Goal: Task Accomplishment & Management: Complete application form

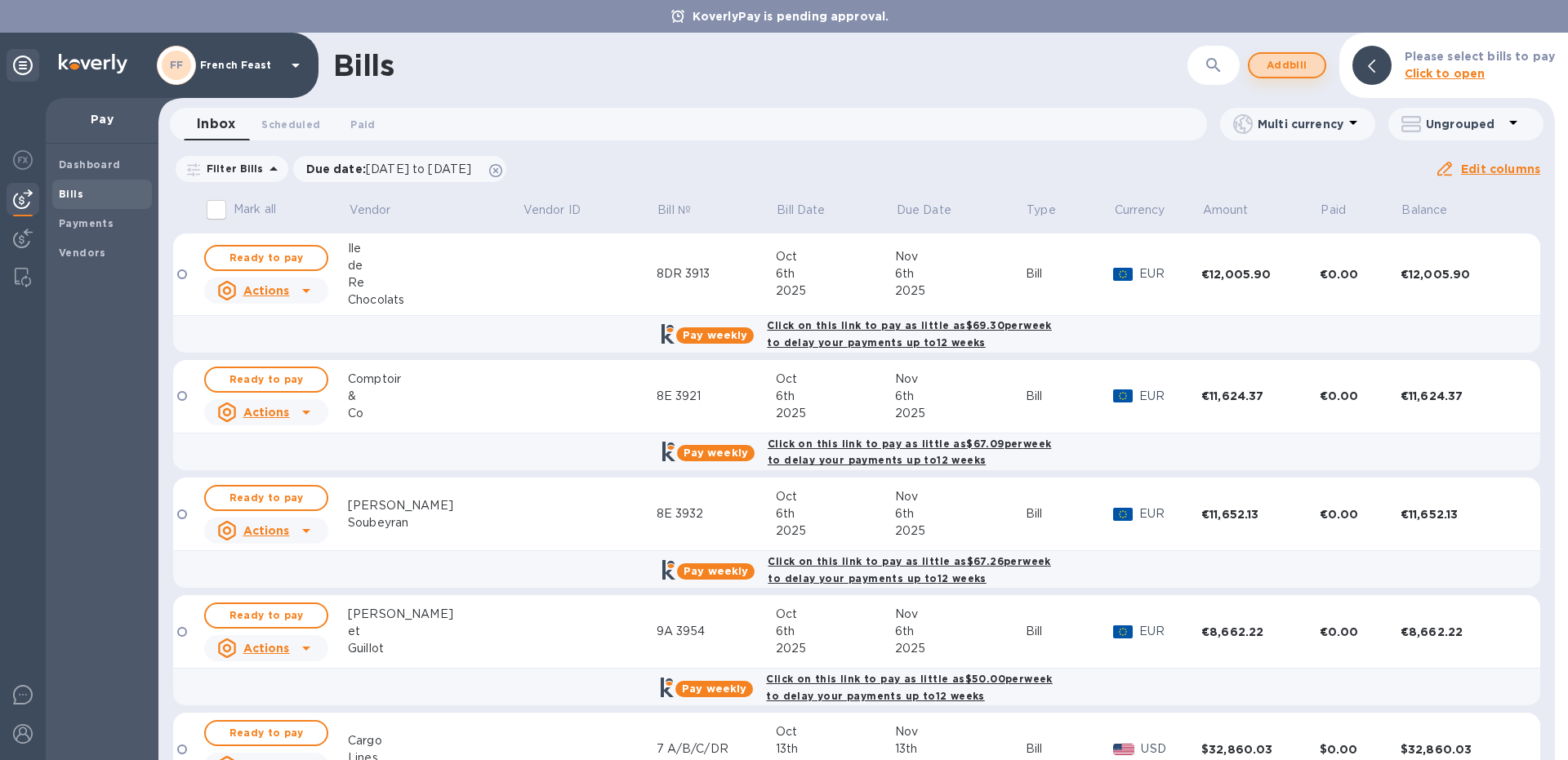
click at [1295, 66] on span "Add bill" at bounding box center [1287, 65] width 49 height 20
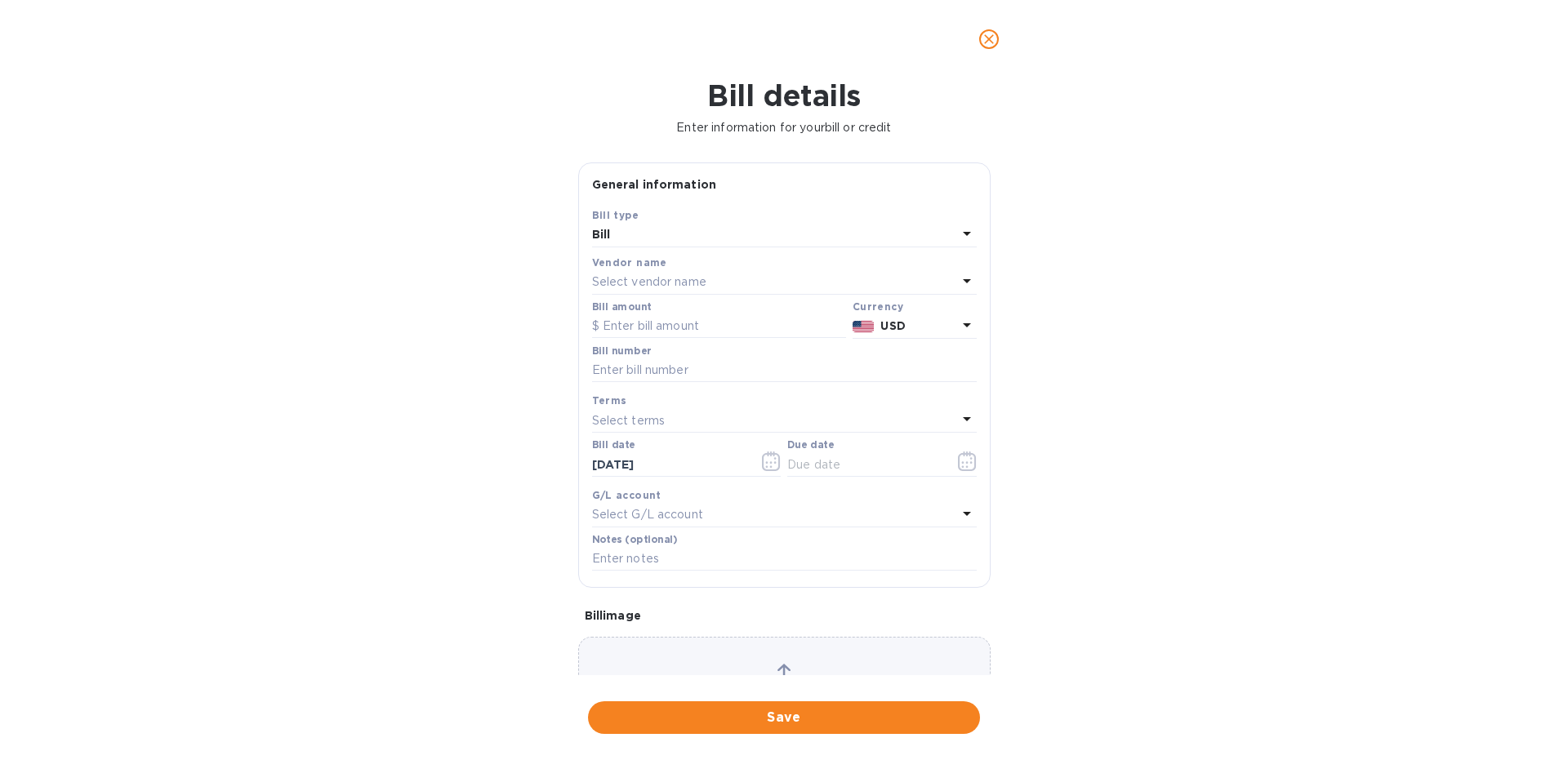
click at [648, 287] on p "Select vendor name" at bounding box center [649, 282] width 114 height 17
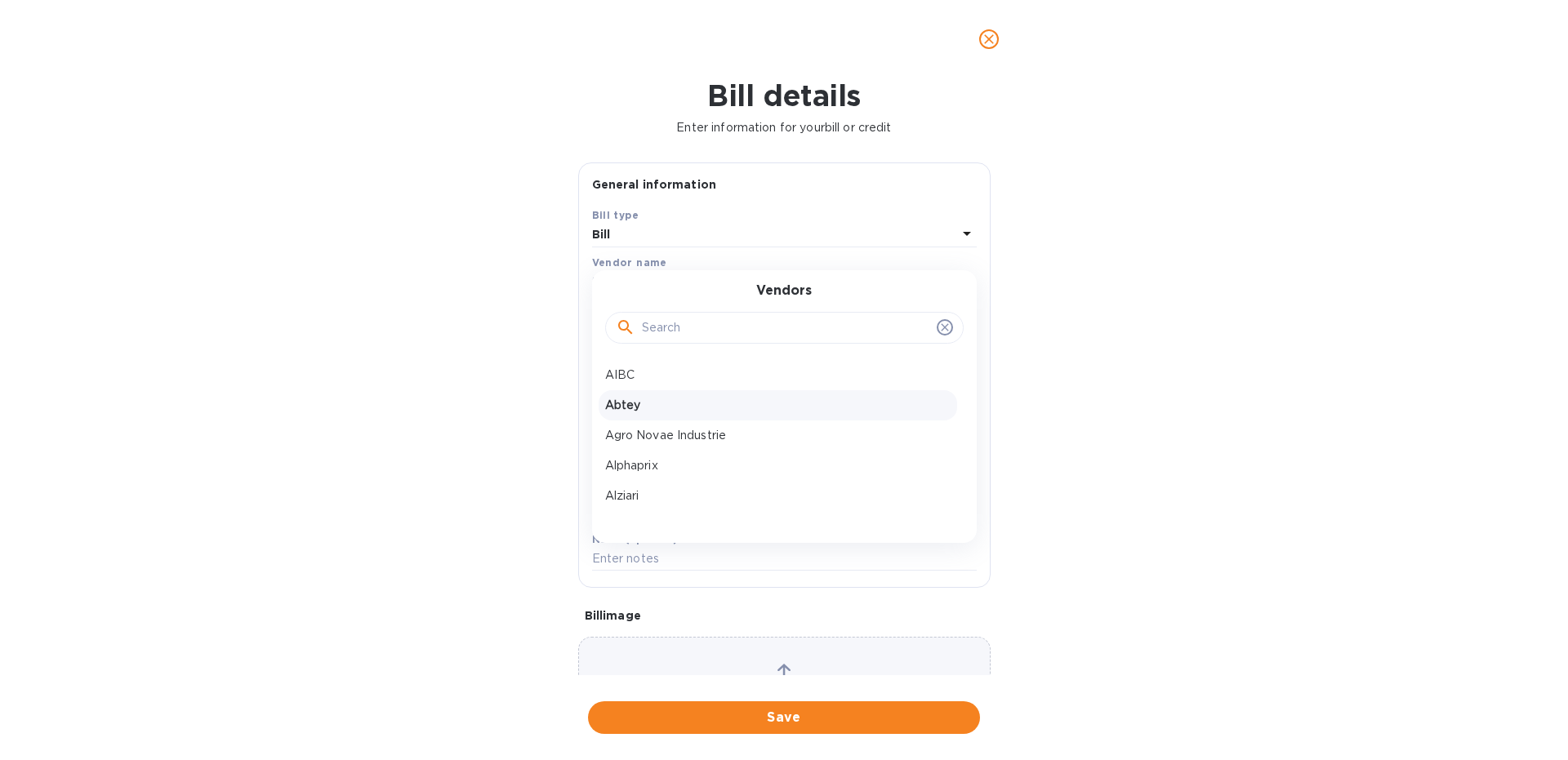
click at [623, 399] on p "Abtey" at bounding box center [777, 406] width 345 height 17
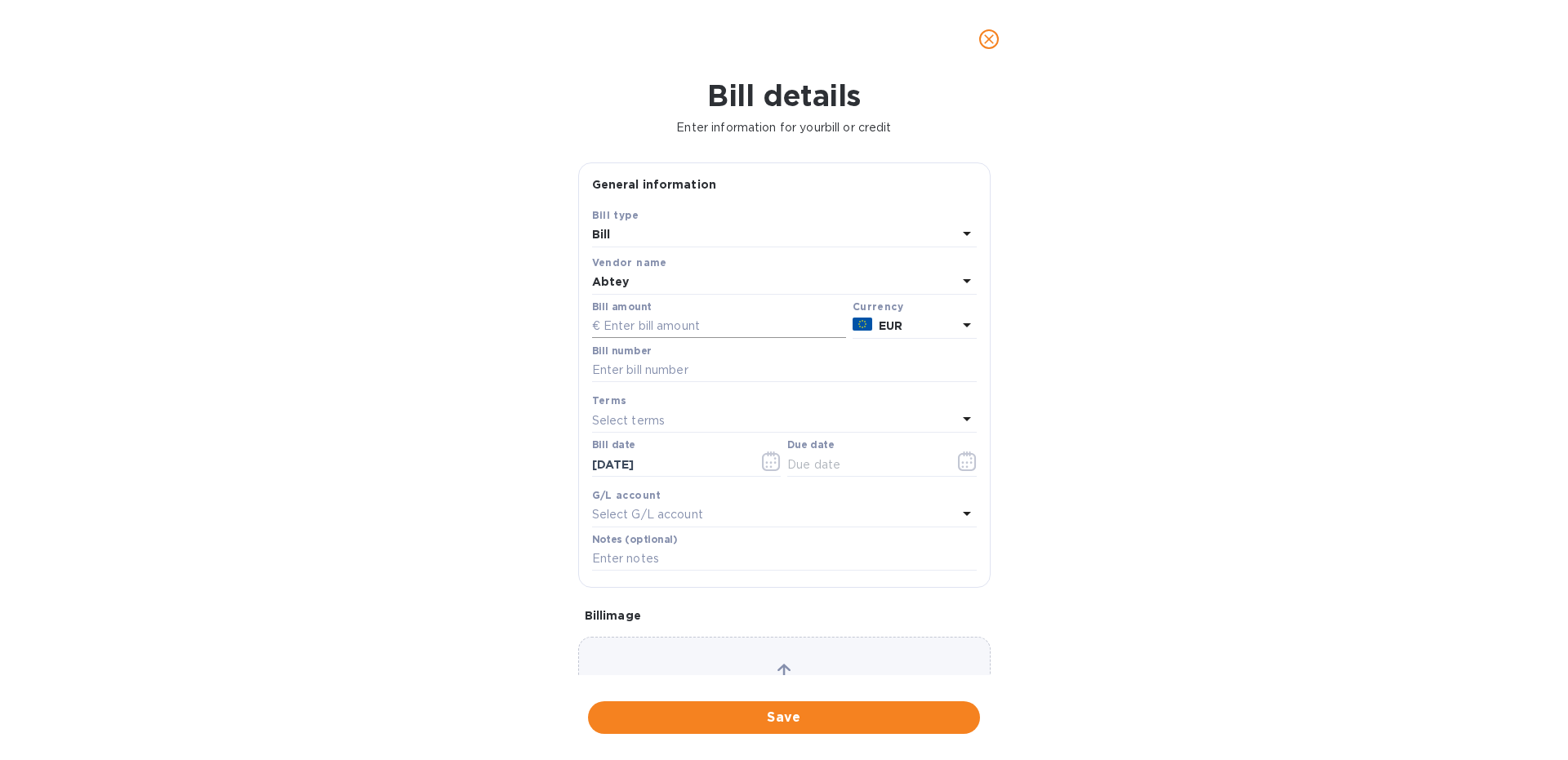
click at [656, 327] on input "text" at bounding box center [718, 327] width 254 height 25
paste input "35,300.75"
type input "35,300.75"
click at [614, 376] on input "text" at bounding box center [784, 370] width 385 height 25
type input "9BR 3953"
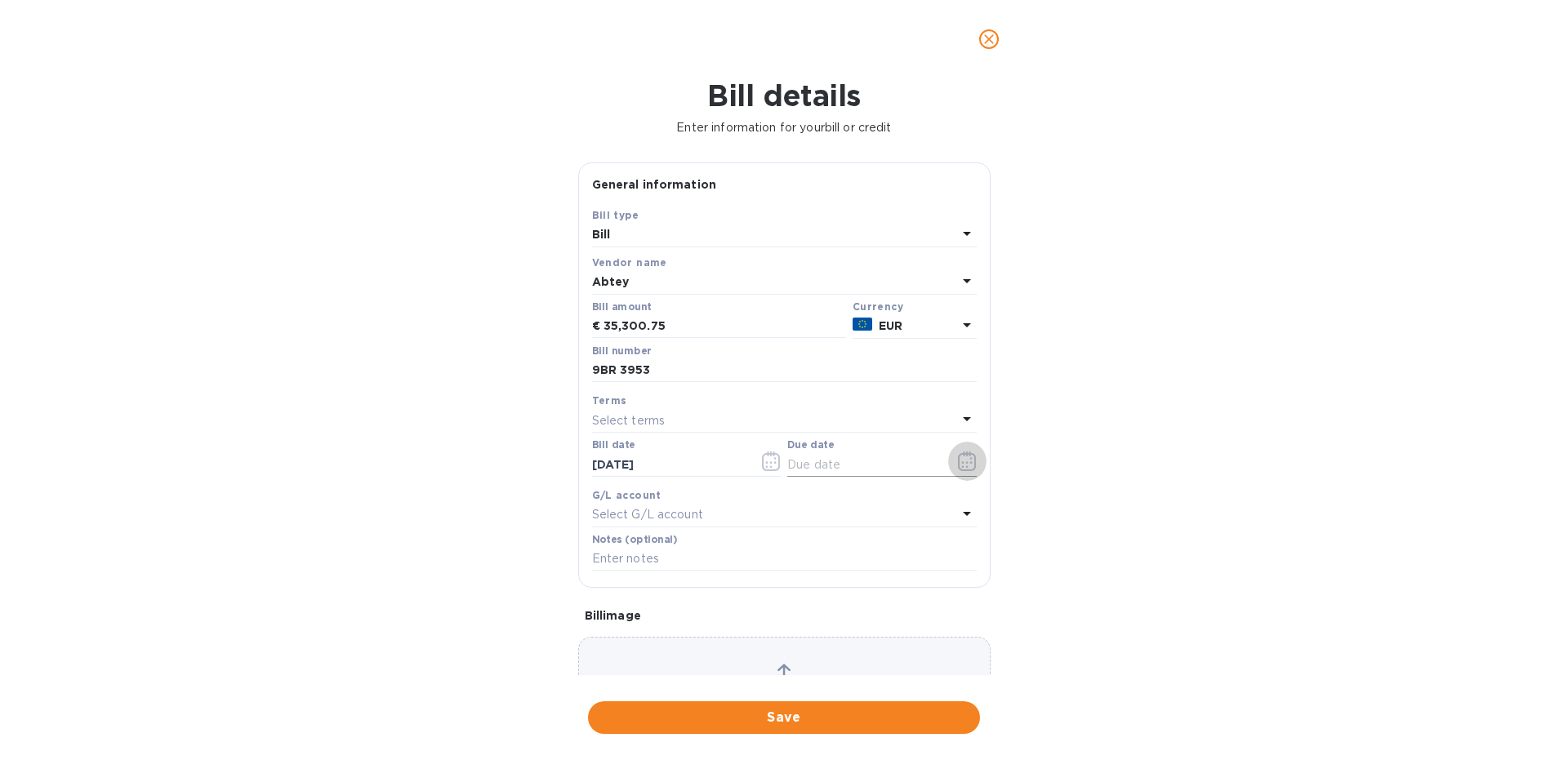
click at [963, 460] on icon "button" at bounding box center [967, 461] width 19 height 20
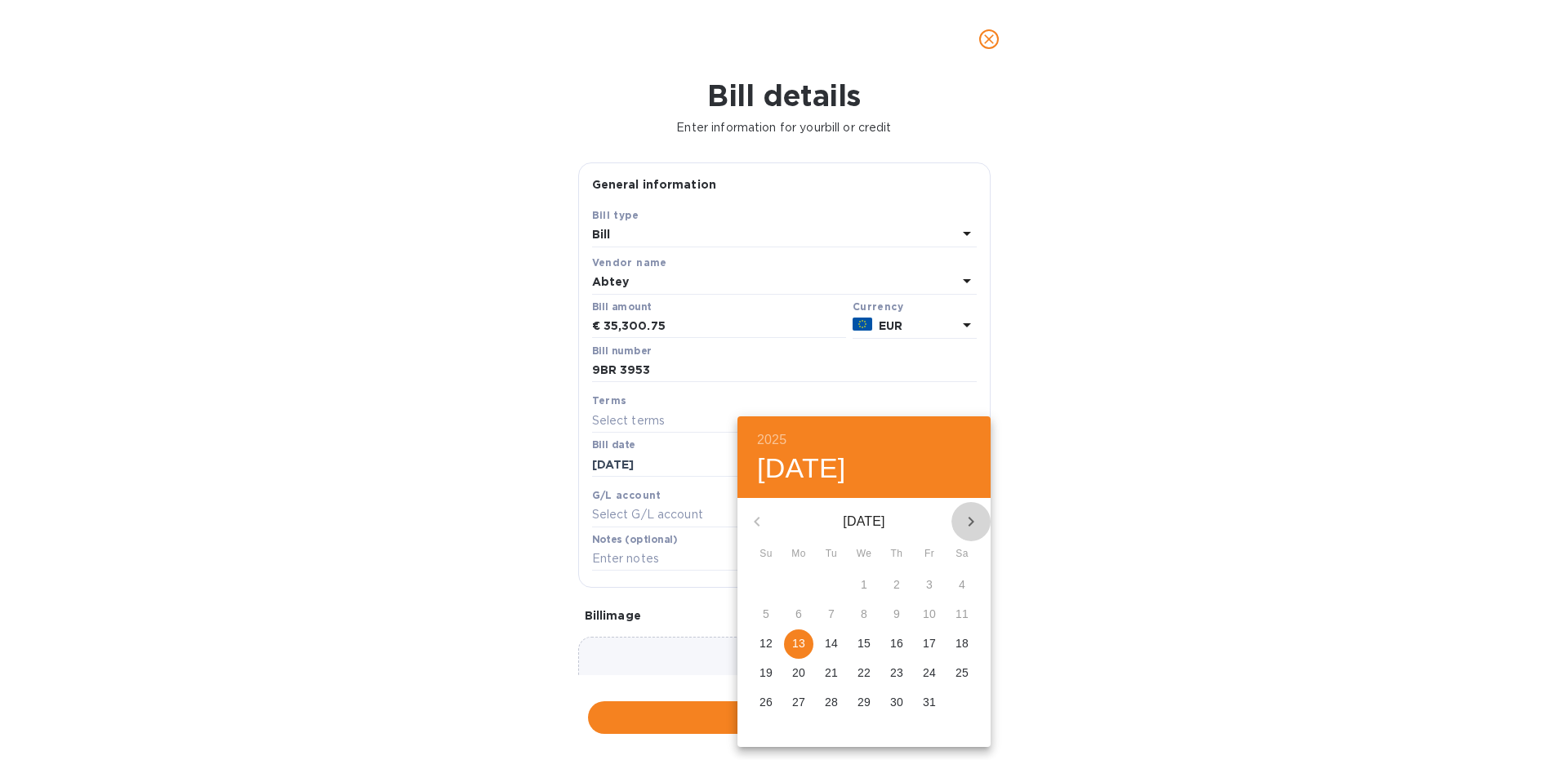
click at [971, 520] on icon "button" at bounding box center [971, 522] width 6 height 10
click at [898, 644] on p "13" at bounding box center [897, 642] width 13 height 16
type input "[DATE]"
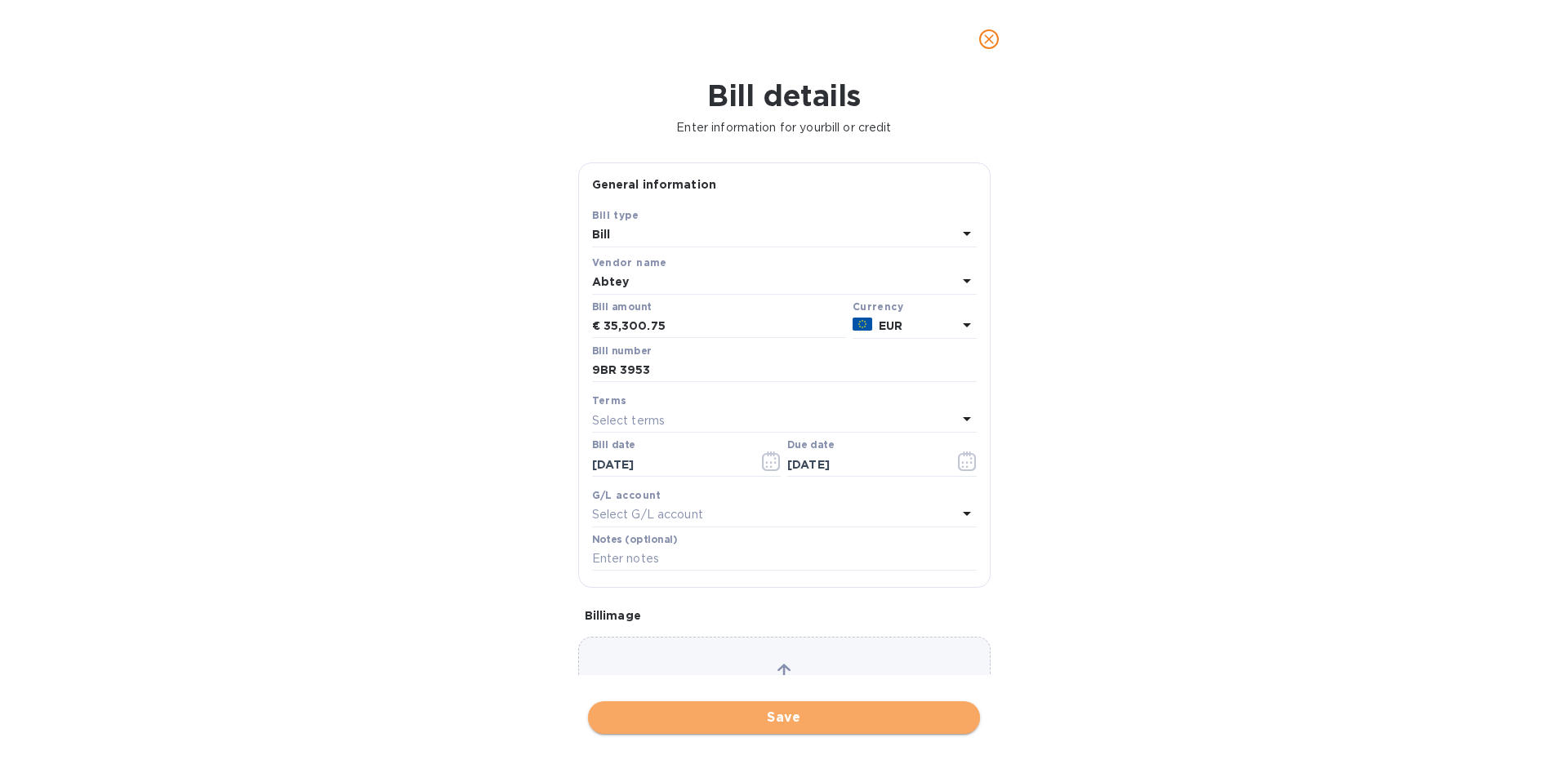
click at [629, 722] on span "Save" at bounding box center [783, 717] width 366 height 20
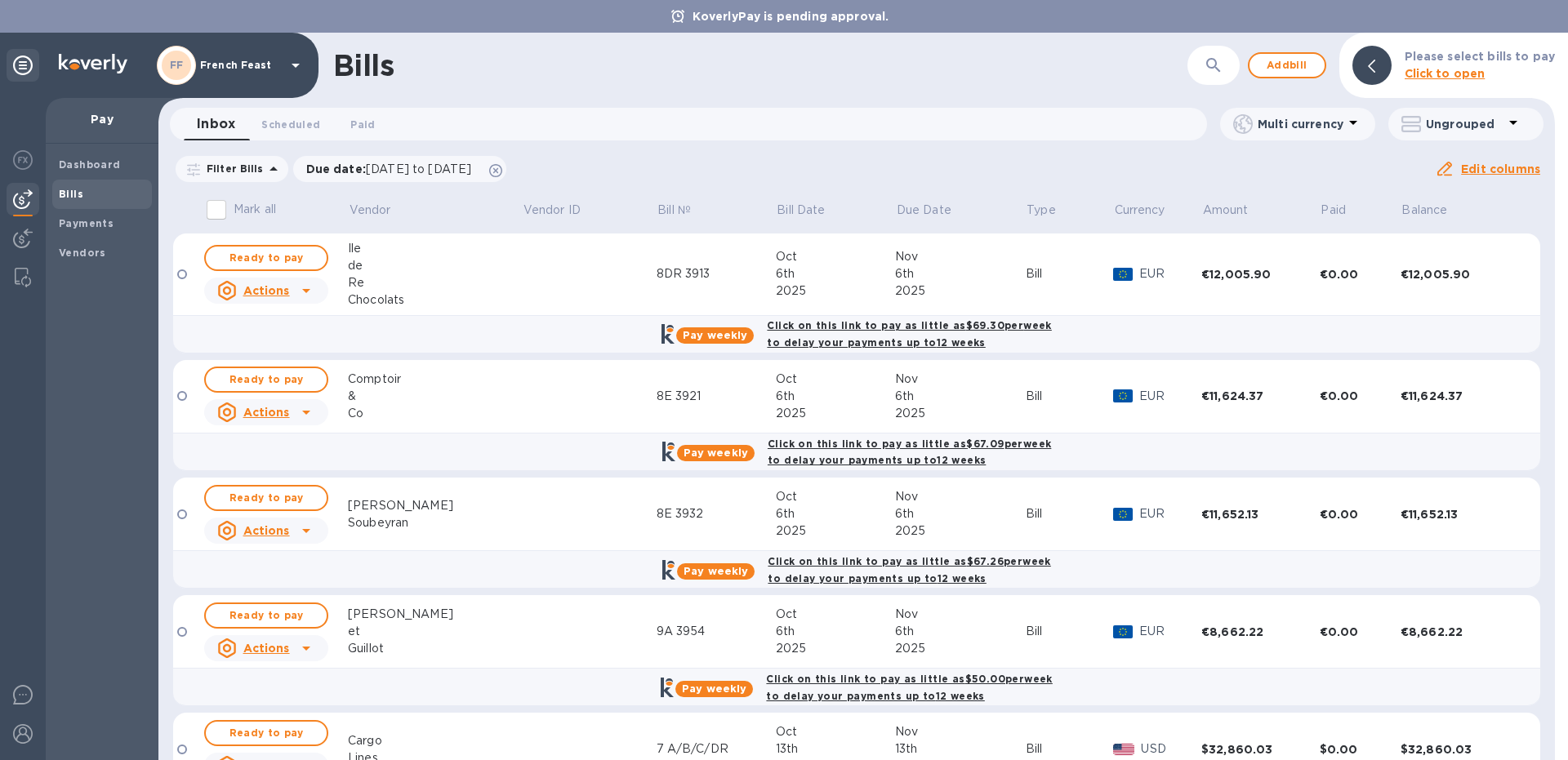
scroll to position [204, 0]
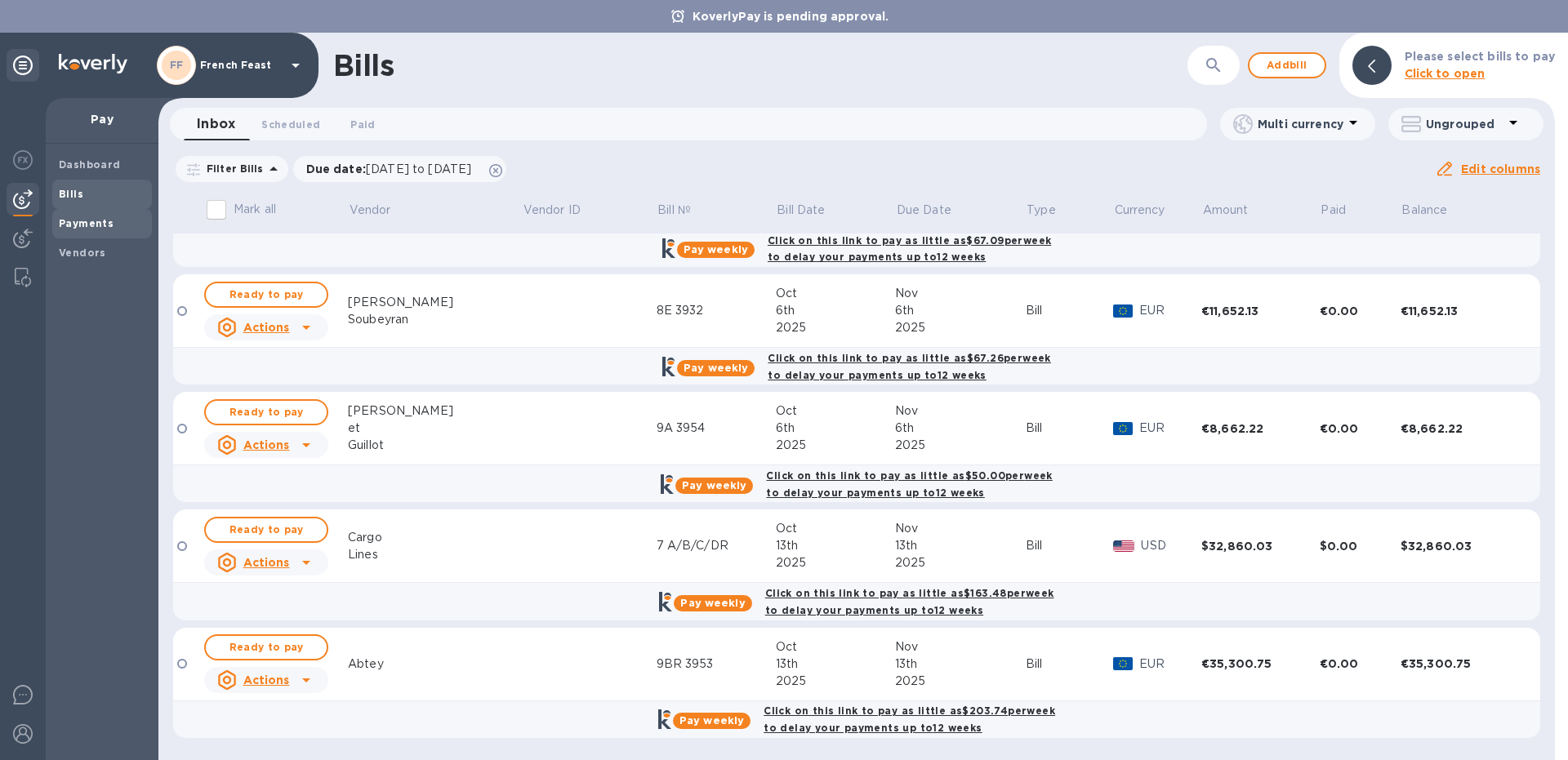
click at [114, 225] on span "Payments" at bounding box center [102, 223] width 86 height 16
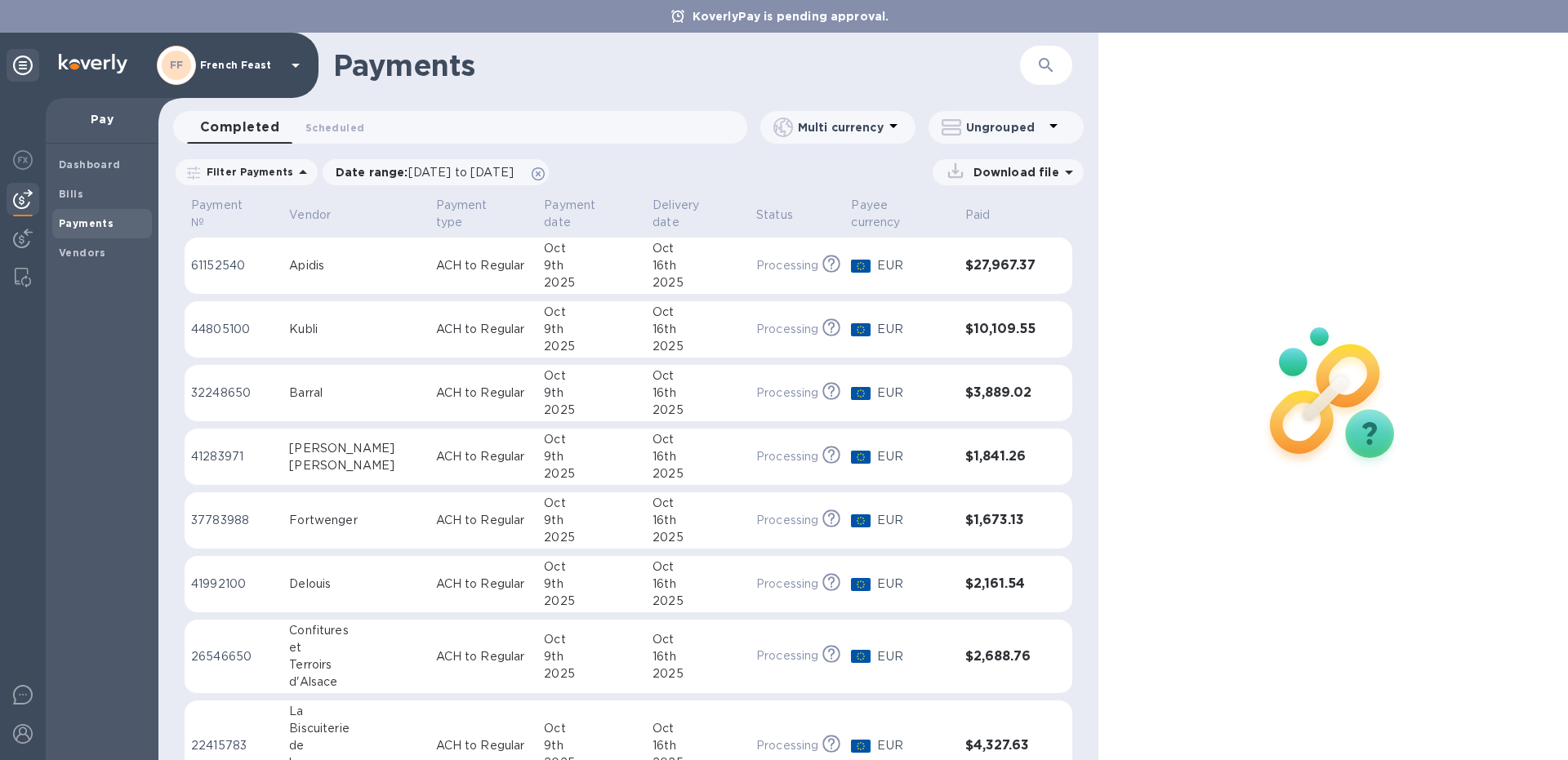
click at [356, 240] on td "Apidis" at bounding box center [355, 266] width 146 height 57
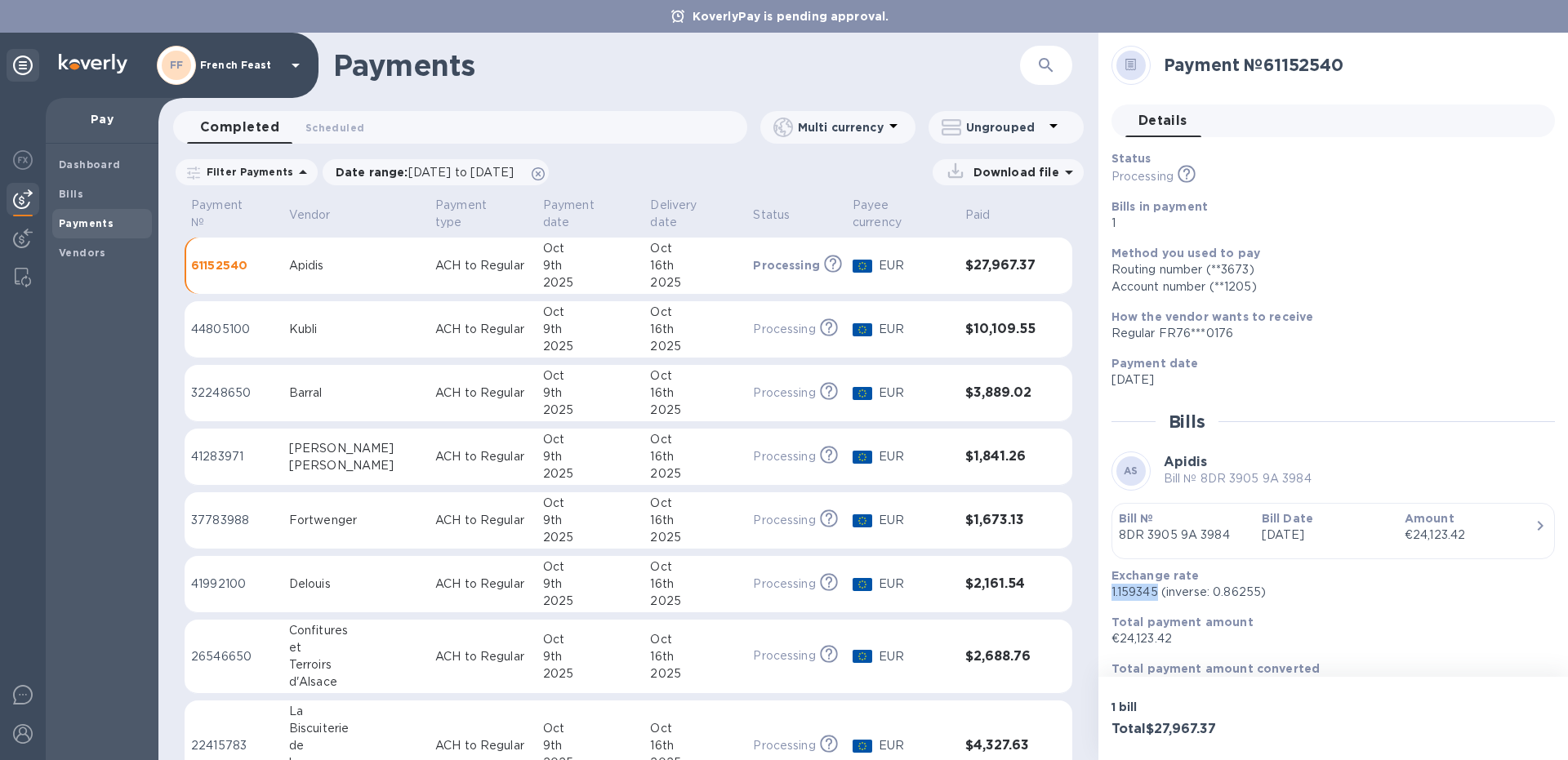
drag, startPoint x: 1159, startPoint y: 590, endPoint x: 1107, endPoint y: 597, distance: 52.5
click at [1107, 597] on div "Exchange rate 1.159345 (inverse: 0.86255)" at bounding box center [1327, 583] width 444 height 47
copy p "1.159345"
click at [359, 301] on td "Kubli" at bounding box center [355, 330] width 146 height 57
drag, startPoint x: 1167, startPoint y: 638, endPoint x: 1120, endPoint y: 638, distance: 47.0
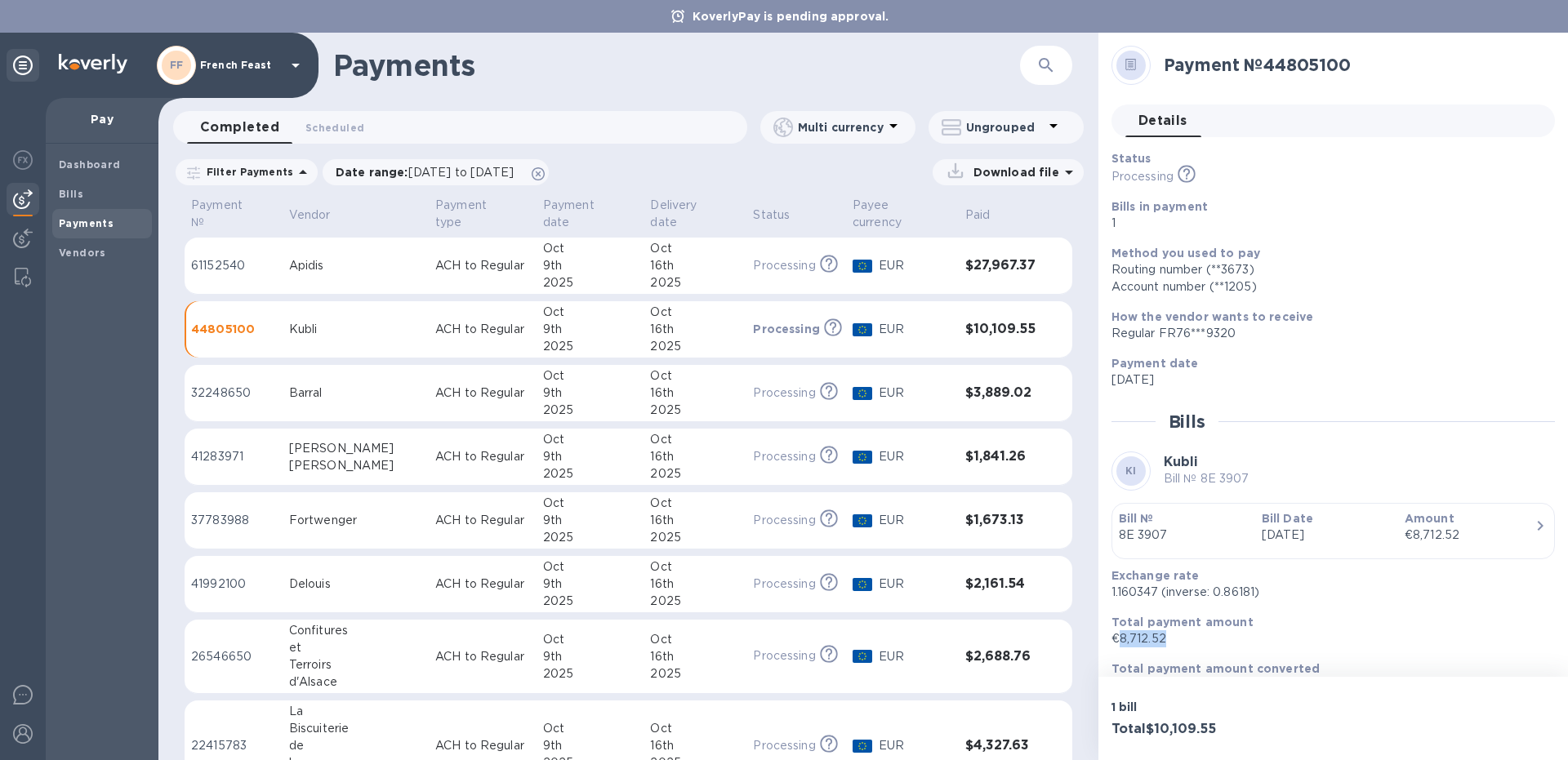
click at [1120, 638] on p "€8,712.52" at bounding box center [1326, 638] width 430 height 17
copy p "8,712.52"
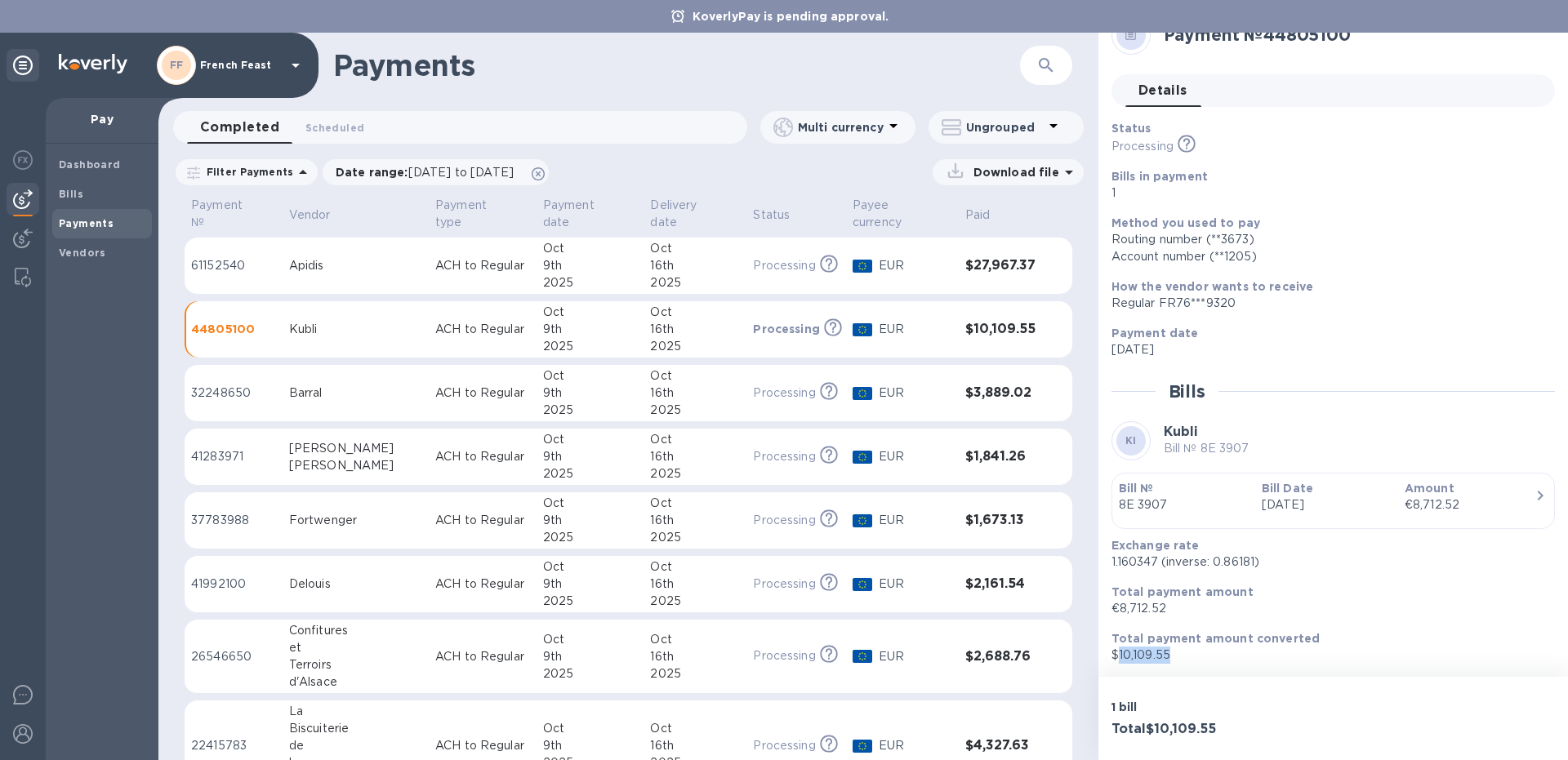
drag, startPoint x: 1117, startPoint y: 653, endPoint x: 1169, endPoint y: 652, distance: 52.0
click at [1169, 652] on p "$10,109.55" at bounding box center [1326, 656] width 430 height 17
copy p "10,109.55"
click at [320, 385] on div "Barral" at bounding box center [355, 393] width 133 height 17
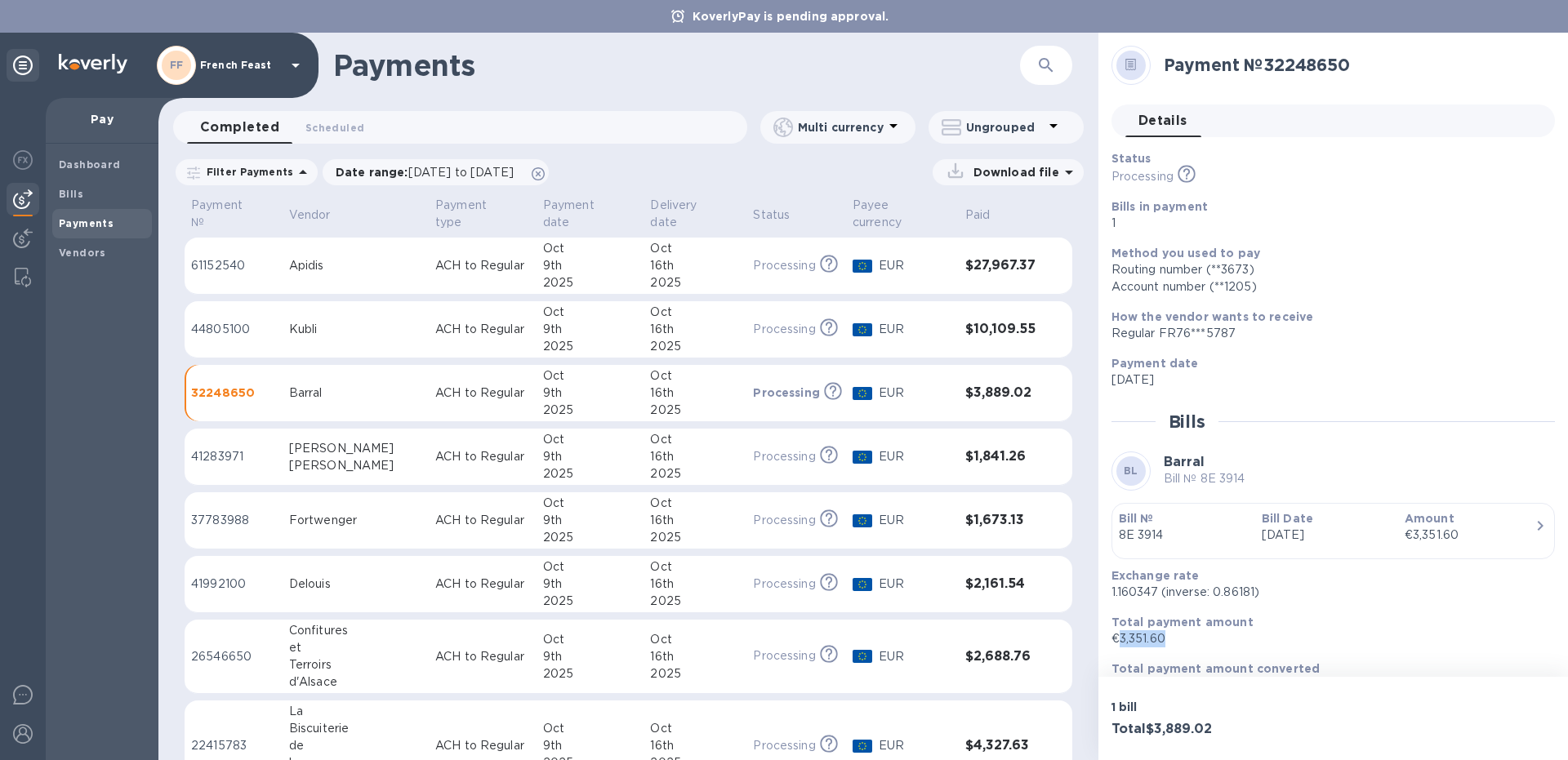
drag, startPoint x: 1173, startPoint y: 636, endPoint x: 1117, endPoint y: 639, distance: 56.1
click at [1117, 639] on p "€3,351.60" at bounding box center [1326, 638] width 430 height 17
copy p "3,351.60"
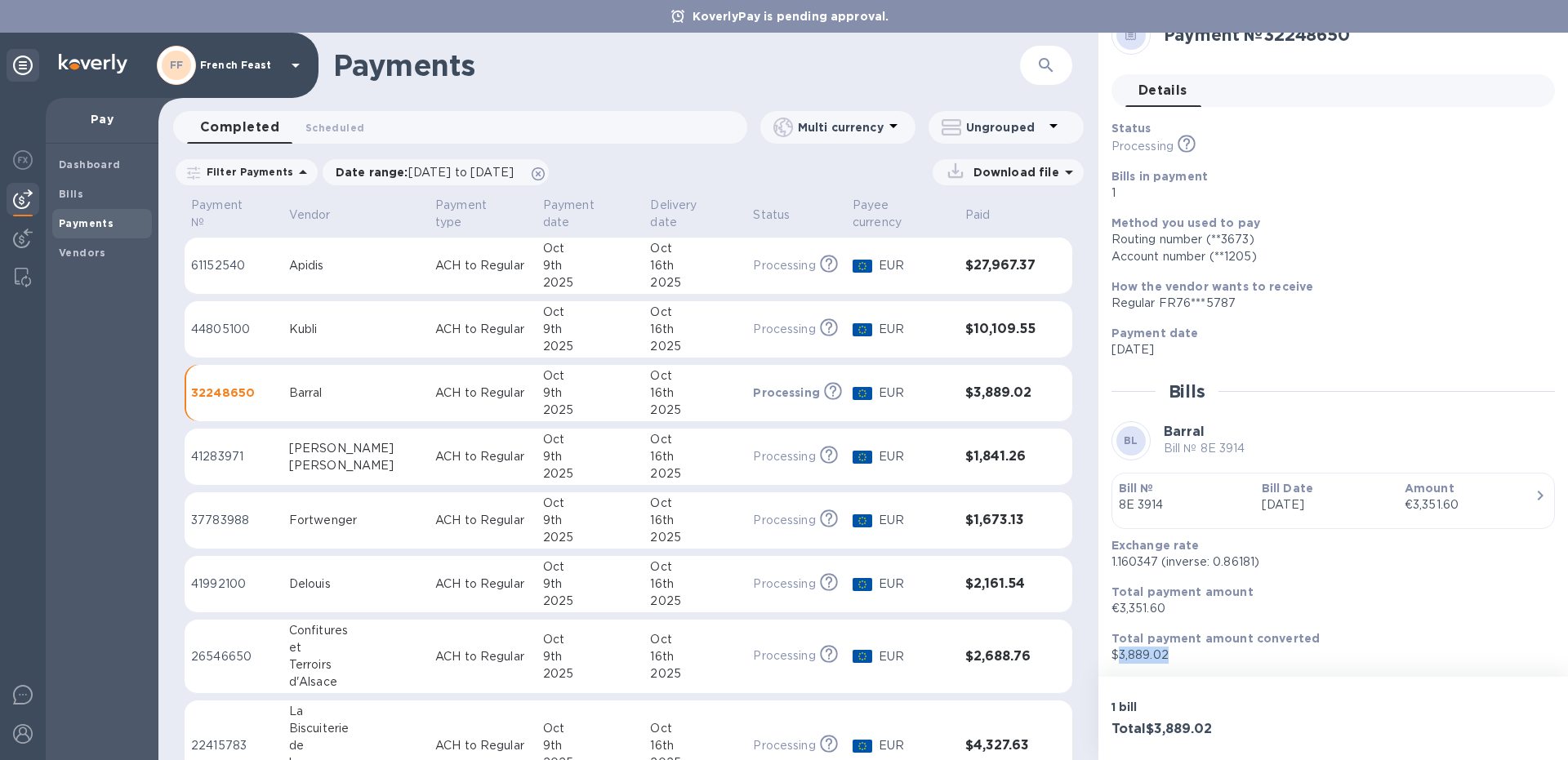
drag, startPoint x: 1174, startPoint y: 656, endPoint x: 1117, endPoint y: 655, distance: 57.0
click at [1117, 655] on p "$3,889.02" at bounding box center [1326, 656] width 430 height 17
copy p "3,889.02"
click at [312, 457] on div "[PERSON_NAME]" at bounding box center [355, 466] width 133 height 17
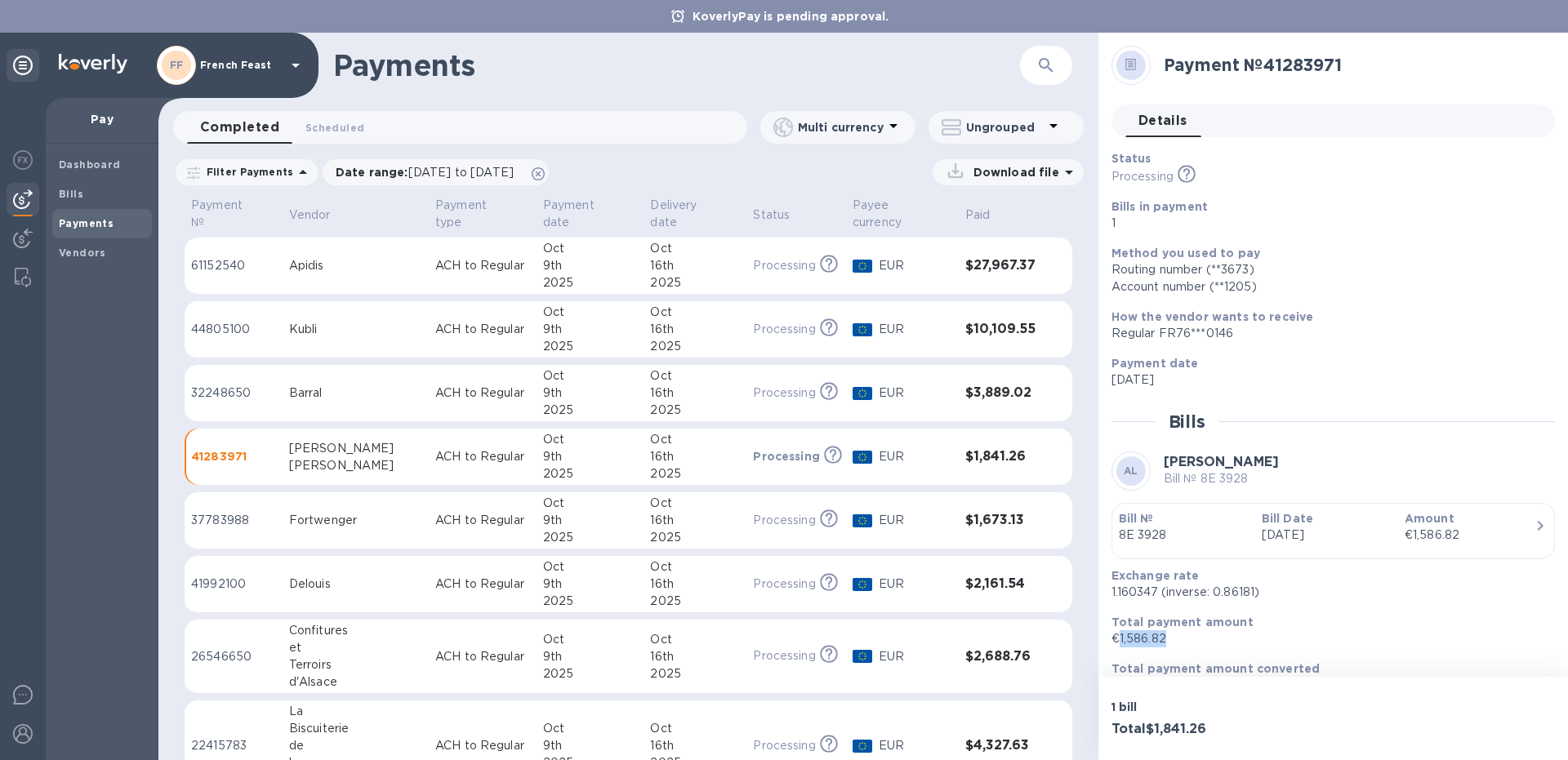
drag, startPoint x: 1170, startPoint y: 635, endPoint x: 1116, endPoint y: 641, distance: 54.3
click at [1116, 641] on p "€1,586.82" at bounding box center [1326, 638] width 430 height 17
copy p "1,586.82"
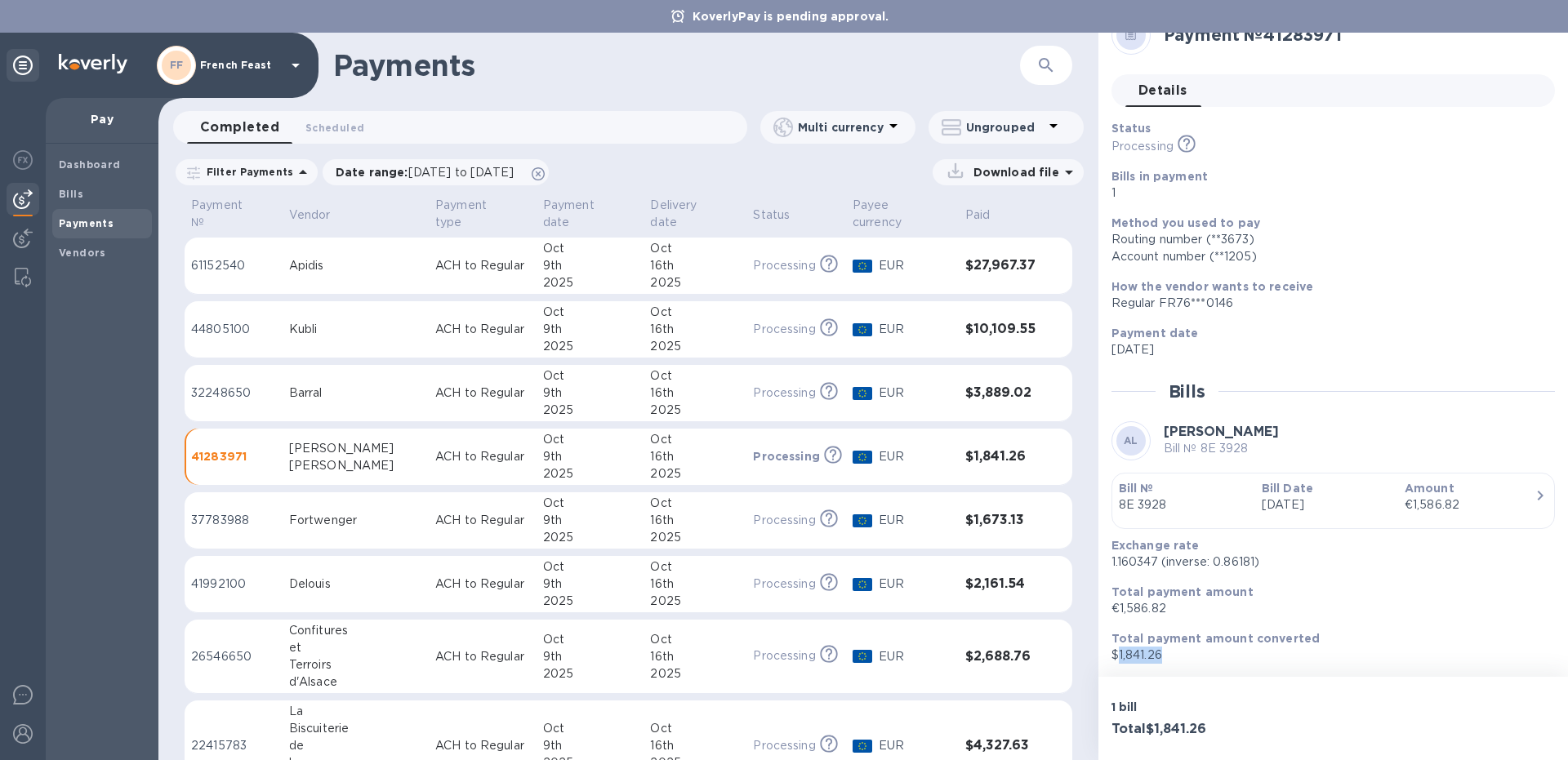
drag, startPoint x: 1163, startPoint y: 651, endPoint x: 1117, endPoint y: 653, distance: 46.0
click at [1117, 653] on p "$1,841.26" at bounding box center [1326, 656] width 430 height 17
copy p "1,841.26"
click at [1412, 664] on div "Total payment amount converted $1,841.26" at bounding box center [1327, 646] width 444 height 47
click at [282, 502] on td "37783988" at bounding box center [233, 521] width 98 height 57
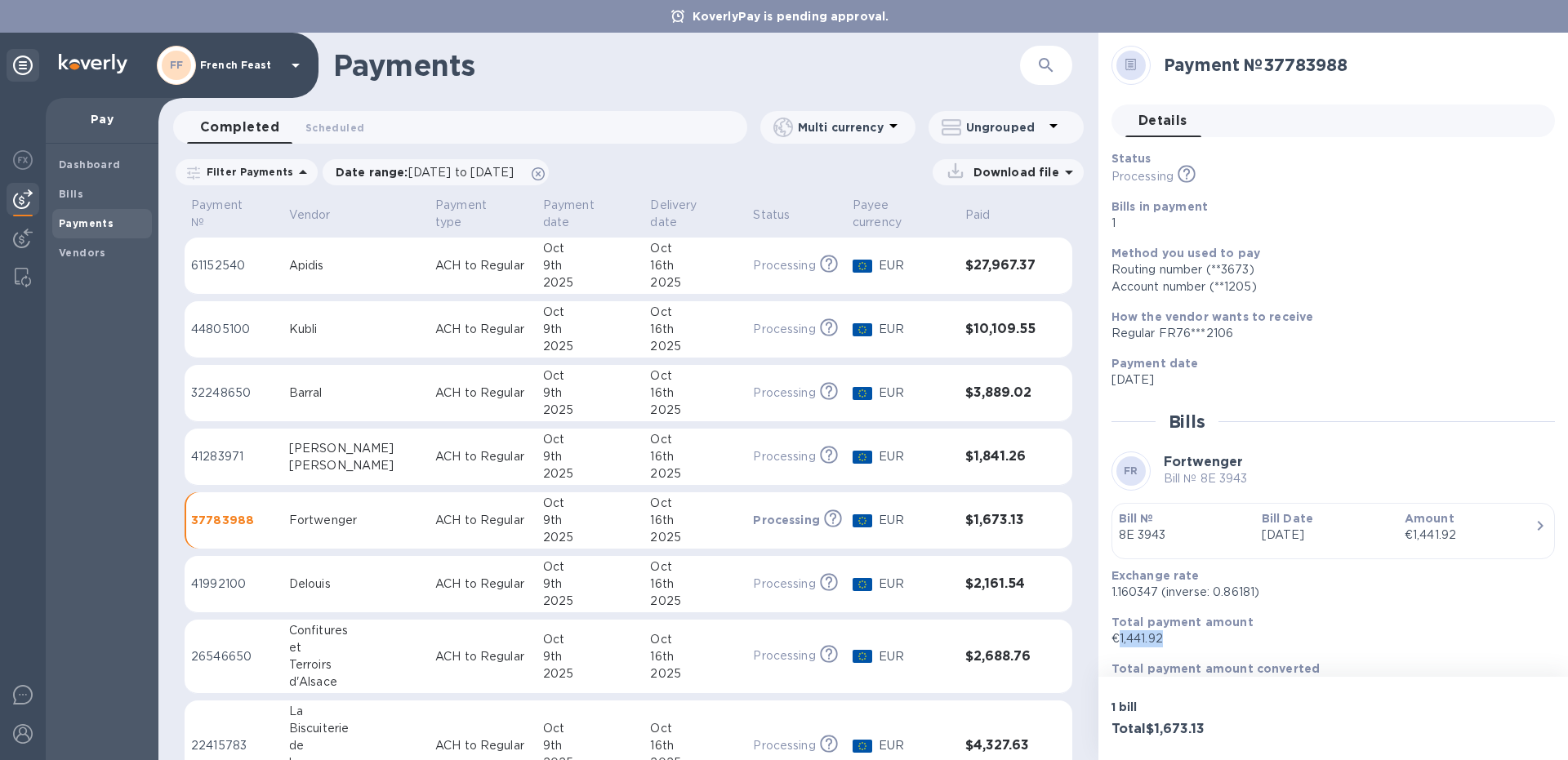
drag, startPoint x: 1163, startPoint y: 635, endPoint x: 1117, endPoint y: 641, distance: 46.4
click at [1117, 641] on p "€1,441.92" at bounding box center [1326, 638] width 430 height 17
copy p "1,441.92"
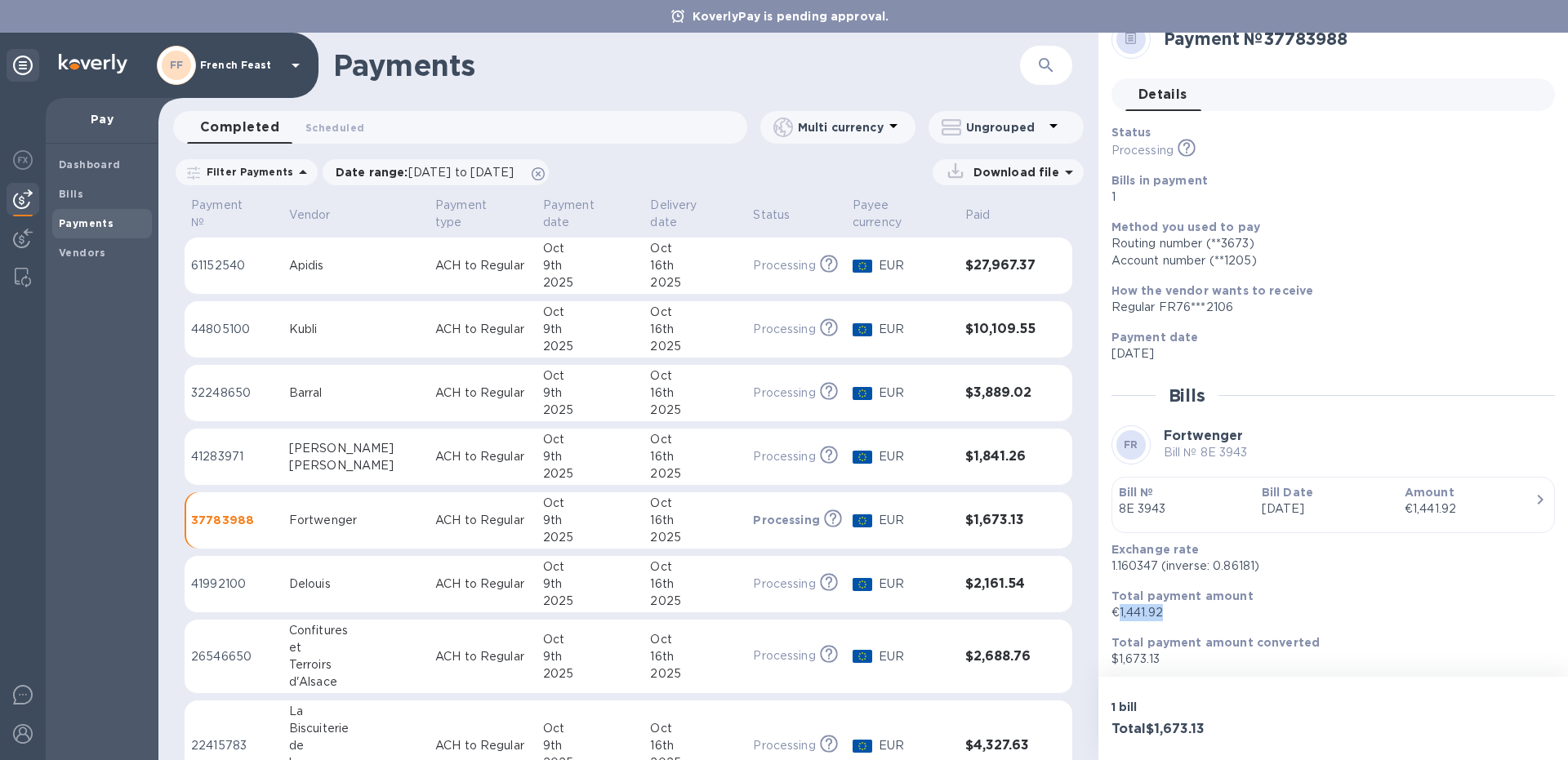
scroll to position [30, 0]
drag, startPoint x: 1174, startPoint y: 650, endPoint x: 1119, endPoint y: 653, distance: 55.1
click at [1119, 653] on p "$1,673.13" at bounding box center [1326, 656] width 430 height 17
copy p "1,673.13"
click at [435, 577] on p "ACH to Regular" at bounding box center [483, 584] width 95 height 17
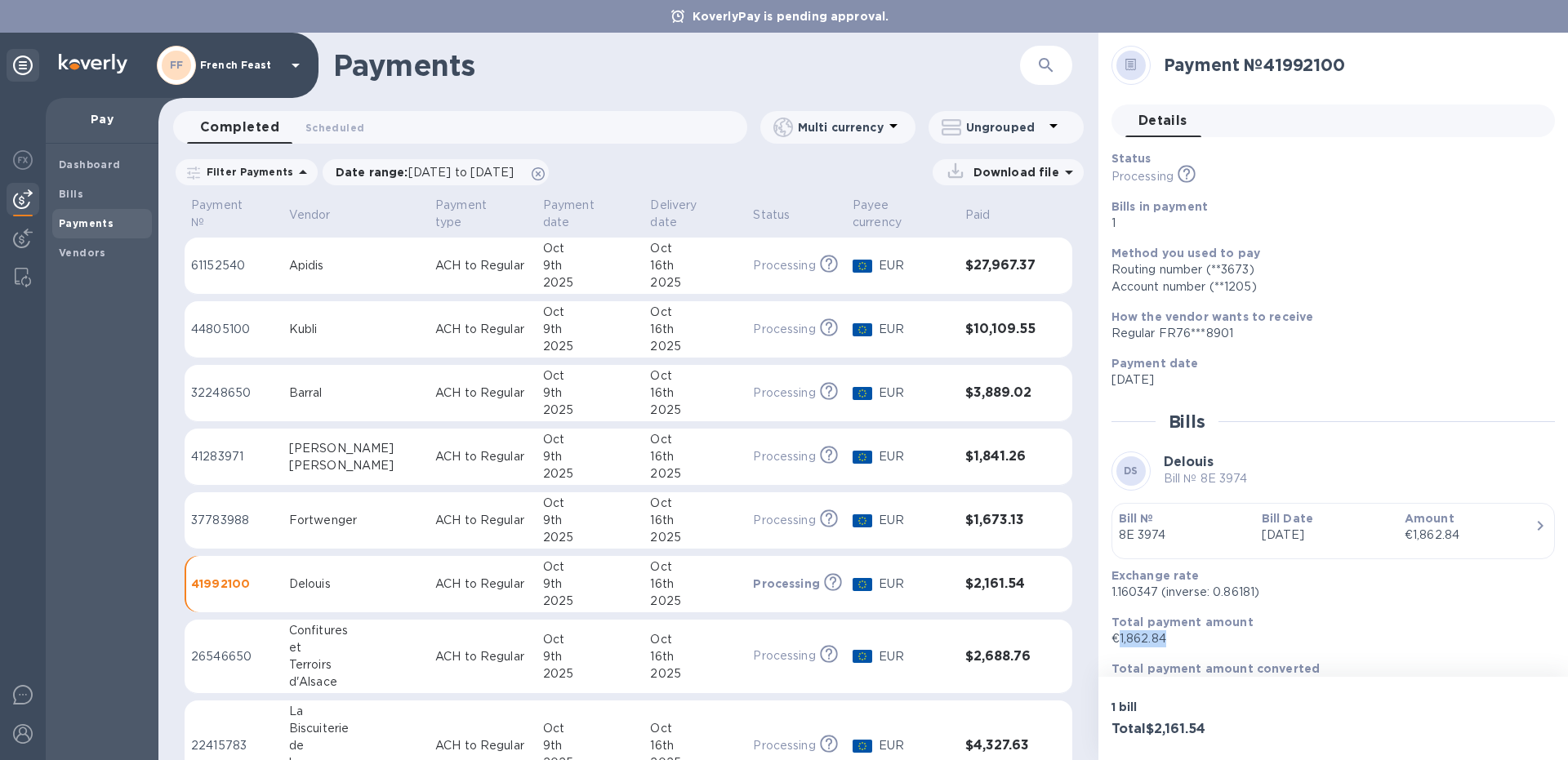
drag, startPoint x: 1169, startPoint y: 642, endPoint x: 1117, endPoint y: 636, distance: 52.3
click at [1117, 636] on p "€1,862.84" at bounding box center [1326, 638] width 430 height 17
copy p "1,862.84"
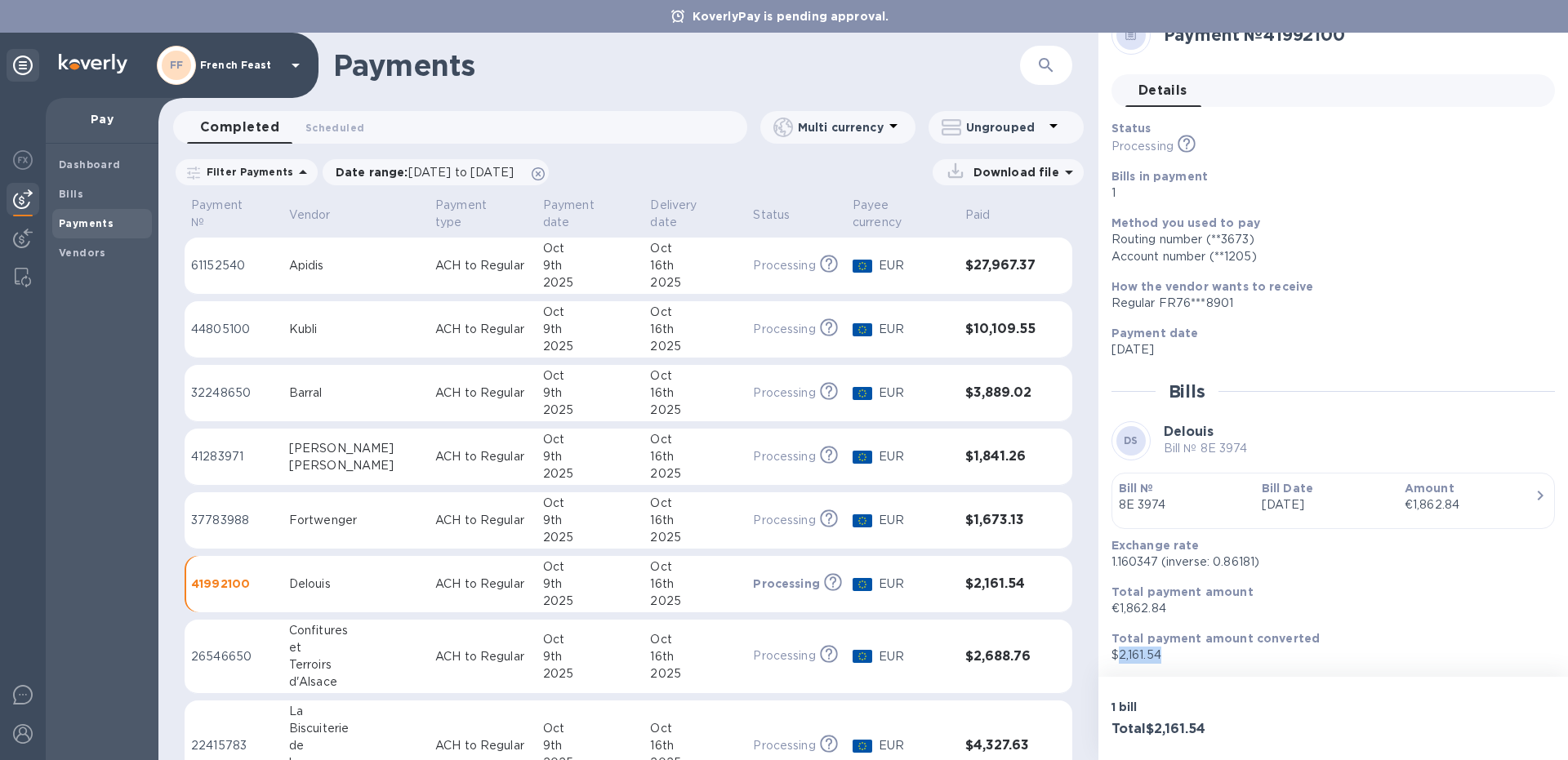
drag, startPoint x: 1176, startPoint y: 658, endPoint x: 1117, endPoint y: 658, distance: 59.0
click at [1117, 658] on p "$2,161.54" at bounding box center [1326, 656] width 430 height 17
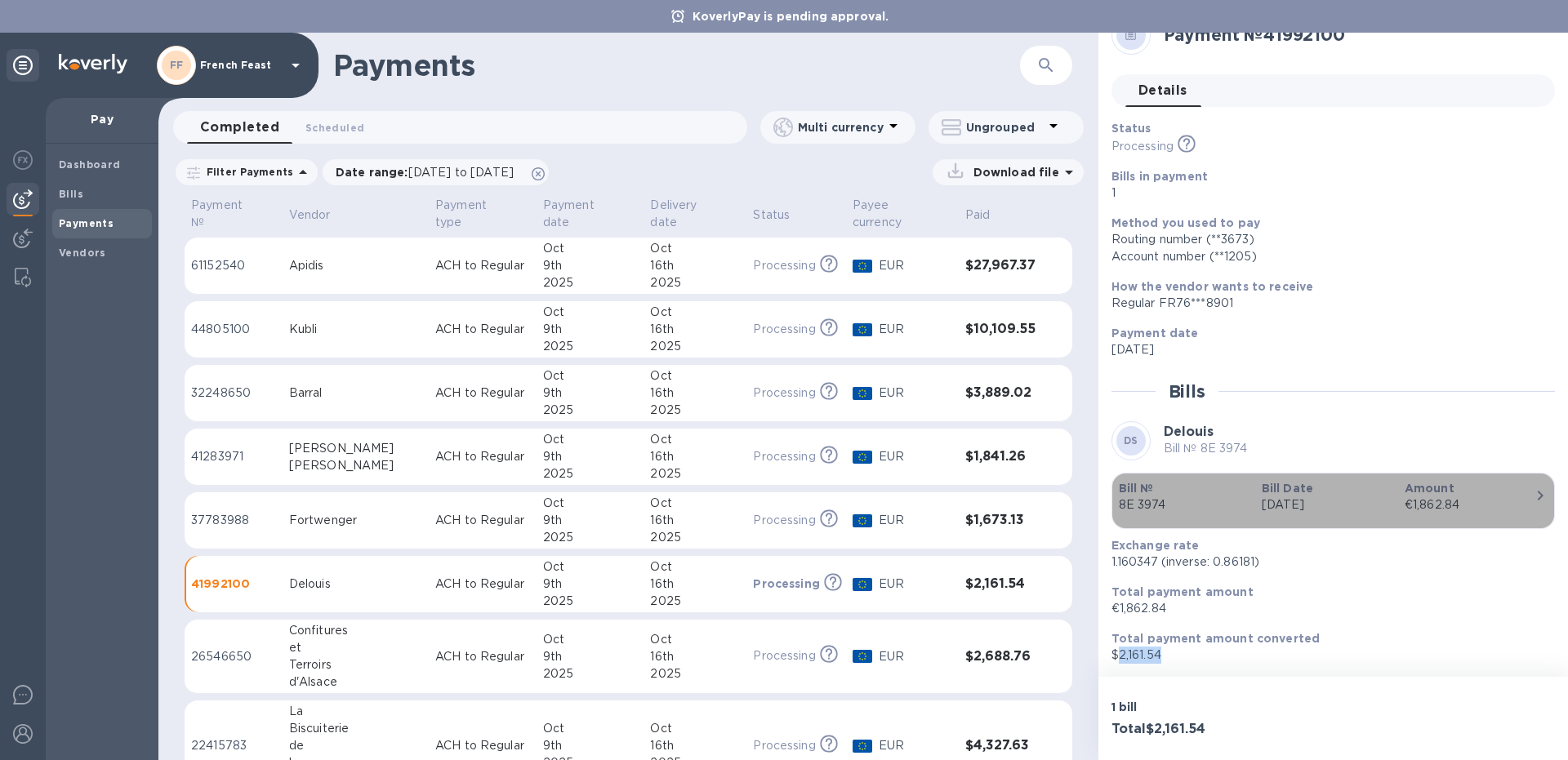
click at [1388, 506] on p "[DATE]" at bounding box center [1327, 504] width 130 height 17
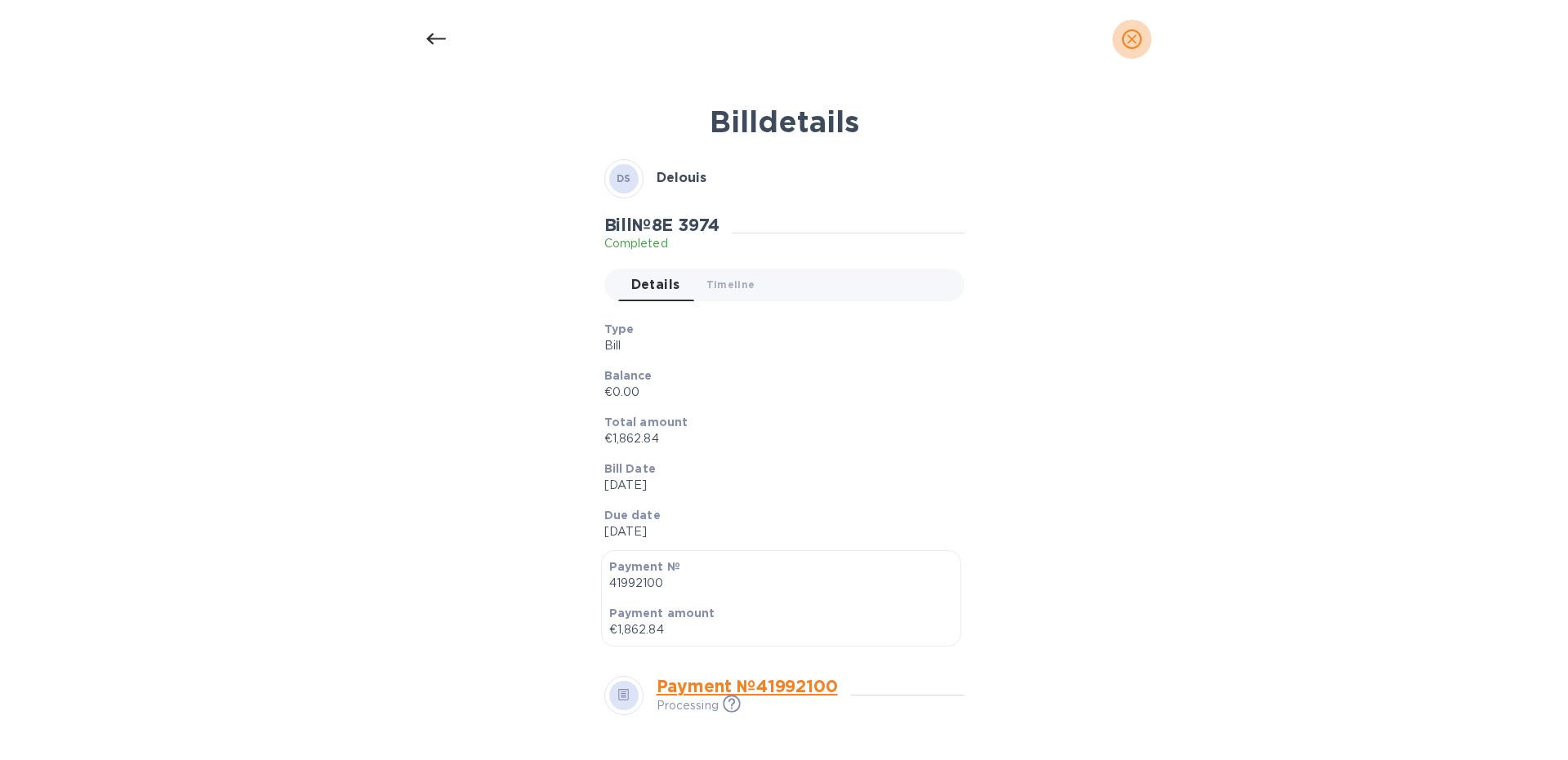
click at [1126, 48] on button "close" at bounding box center [1131, 39] width 39 height 39
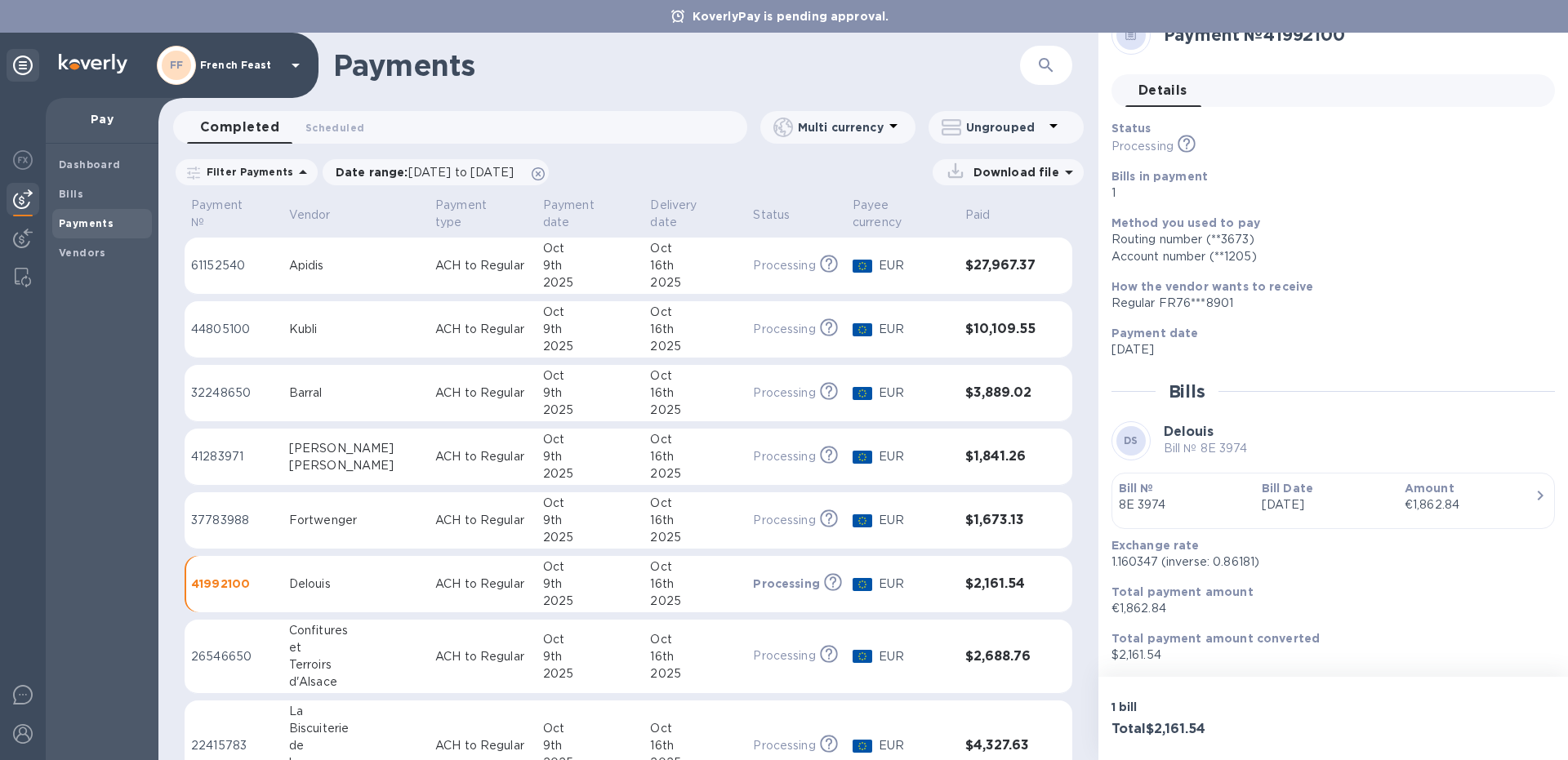
click at [339, 624] on div "Confitures" at bounding box center [355, 631] width 133 height 17
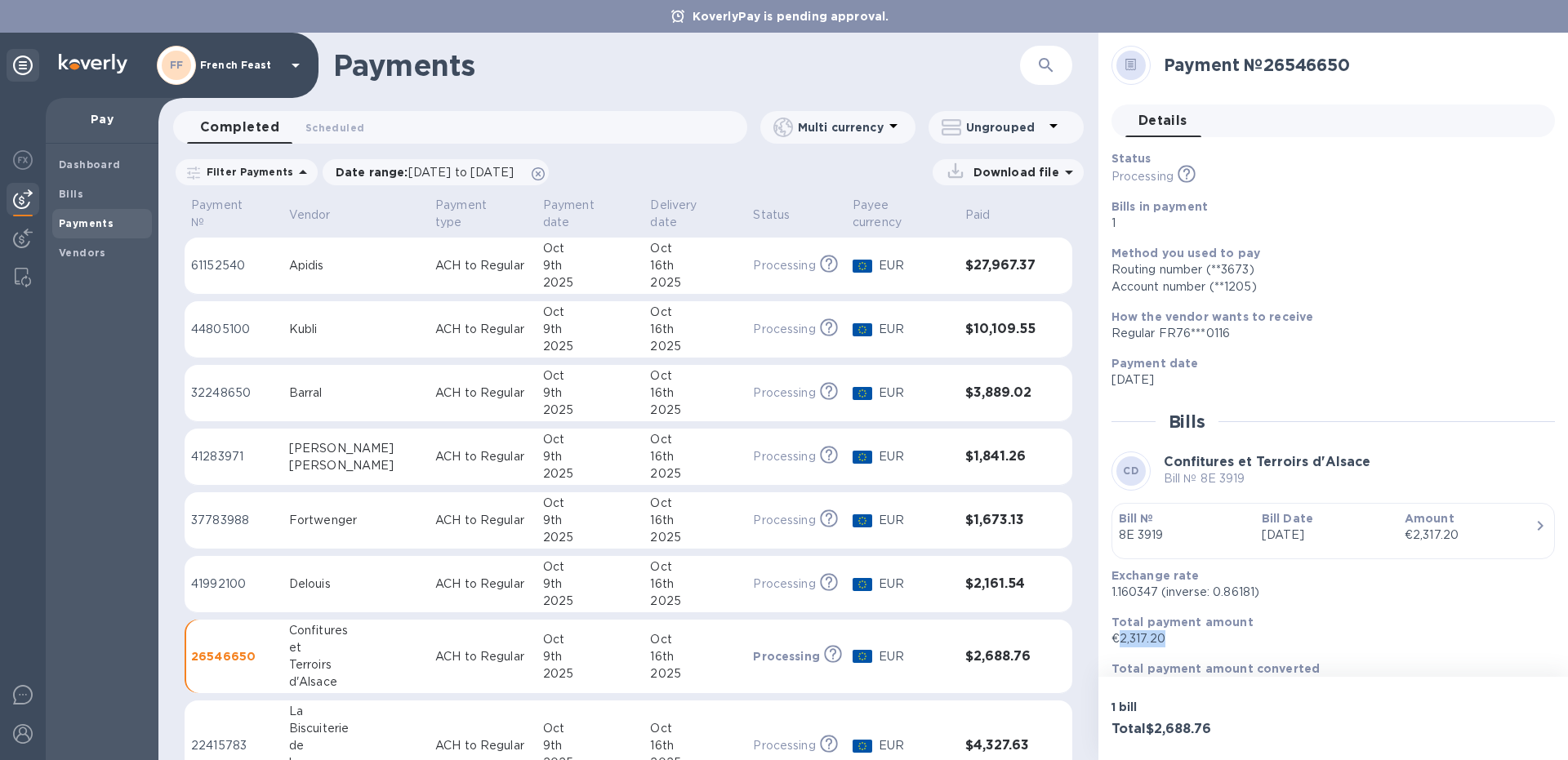
drag, startPoint x: 1170, startPoint y: 641, endPoint x: 1116, endPoint y: 640, distance: 54.0
click at [1116, 640] on p "€2,317.20" at bounding box center [1326, 638] width 430 height 17
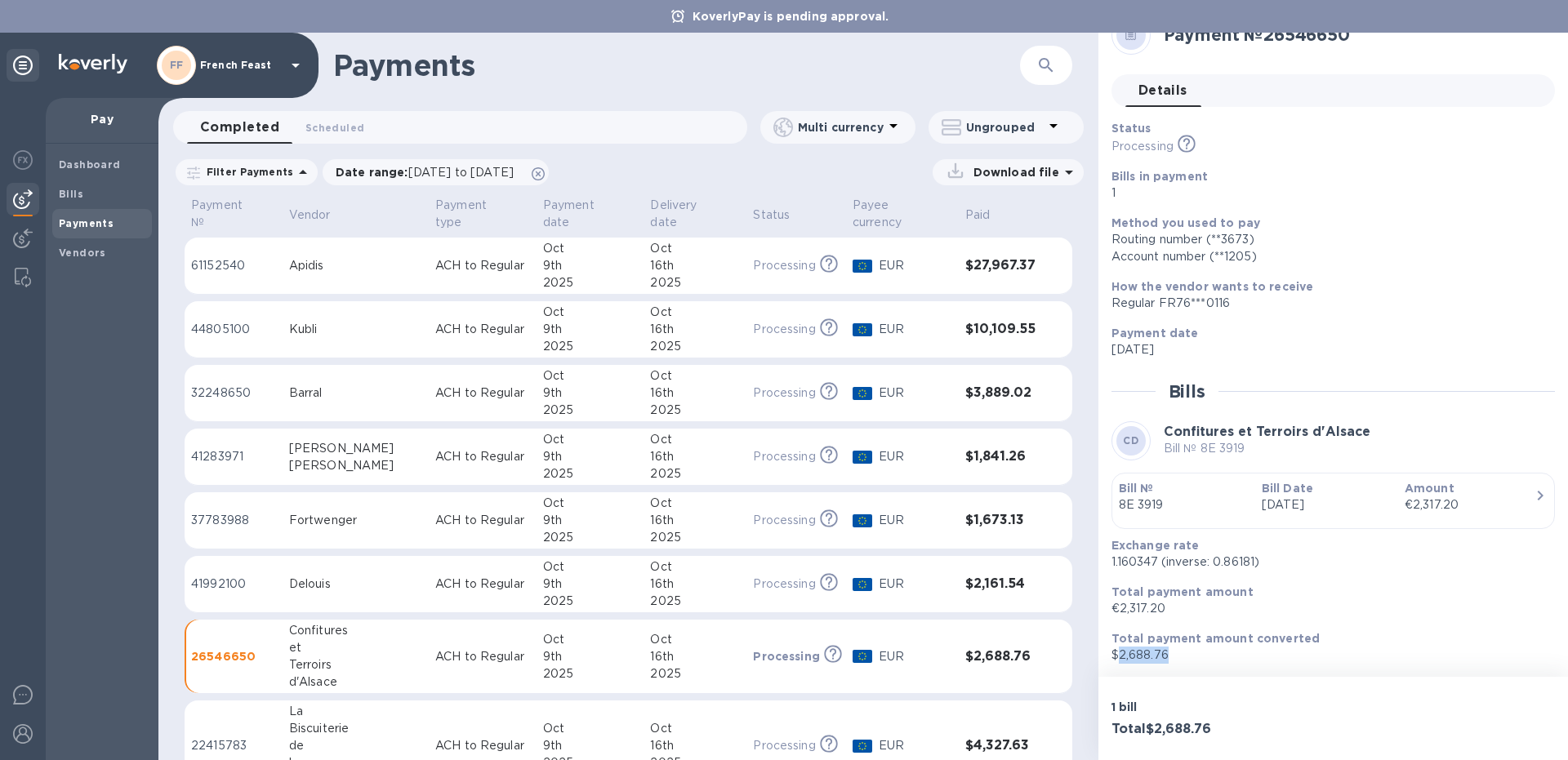
drag, startPoint x: 1169, startPoint y: 652, endPoint x: 1117, endPoint y: 654, distance: 52.0
click at [1117, 654] on p "$2,688.76" at bounding box center [1326, 656] width 430 height 17
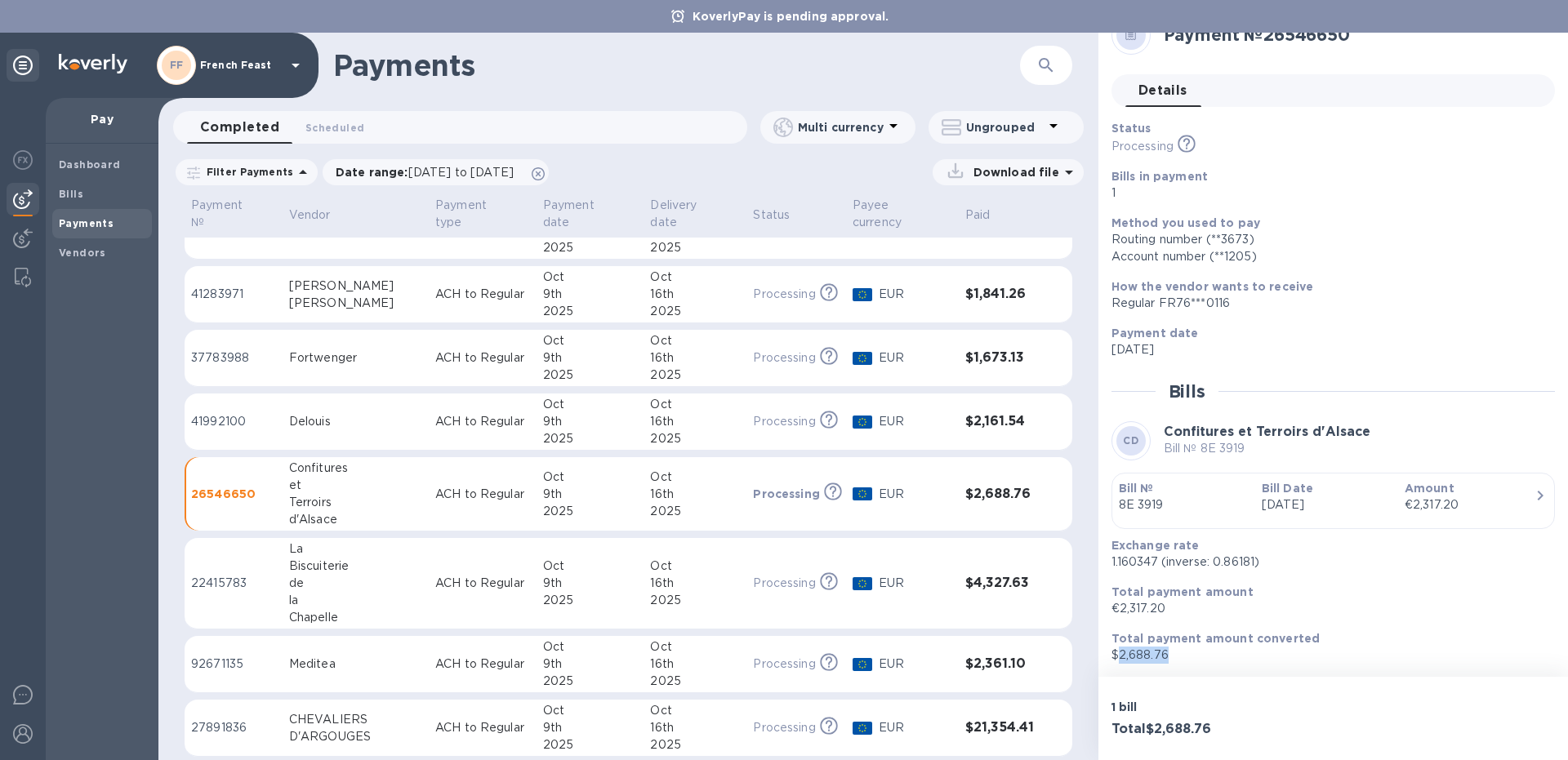
scroll to position [145, 0]
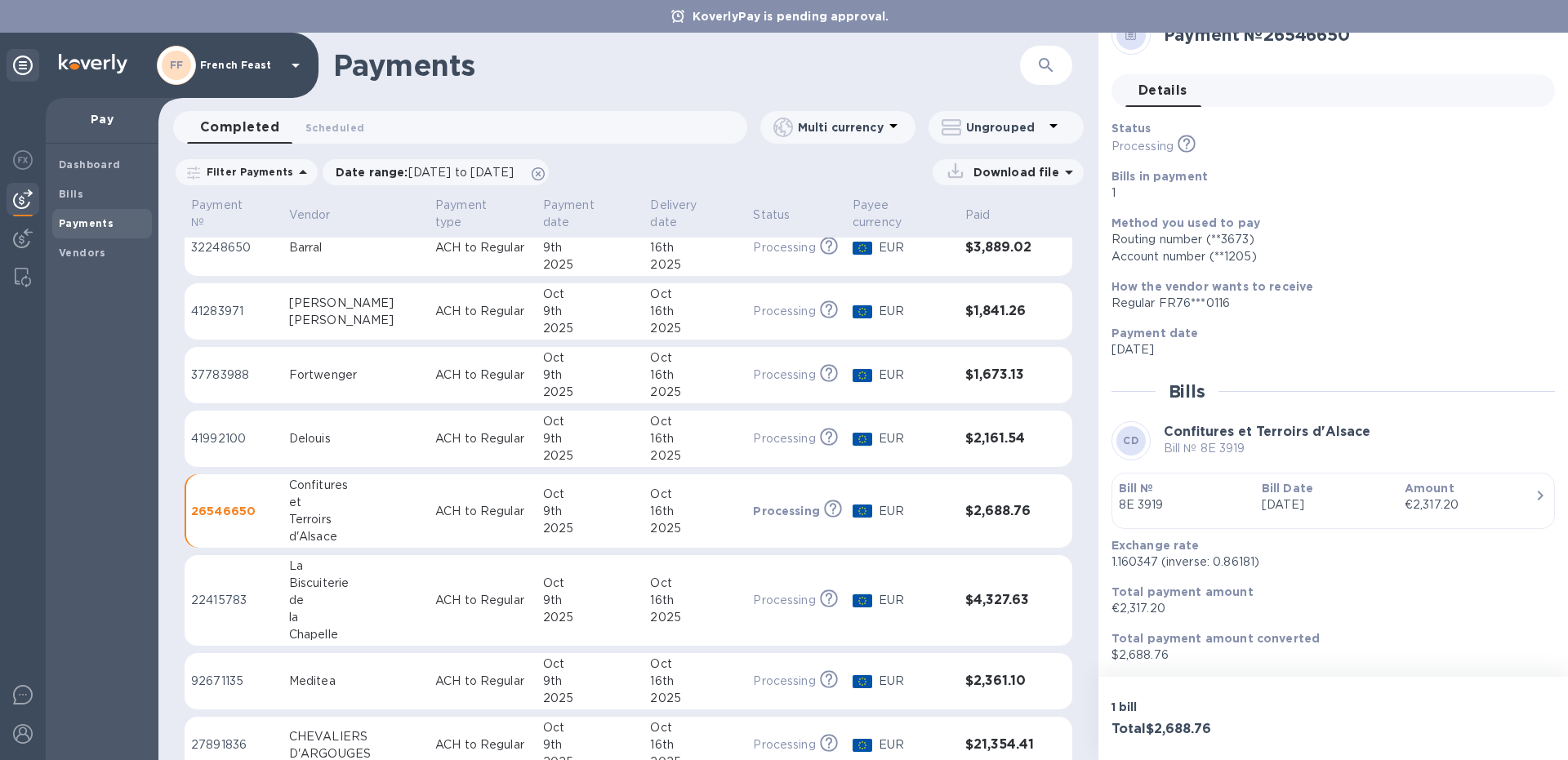
click at [282, 581] on td "22415783" at bounding box center [233, 600] width 98 height 91
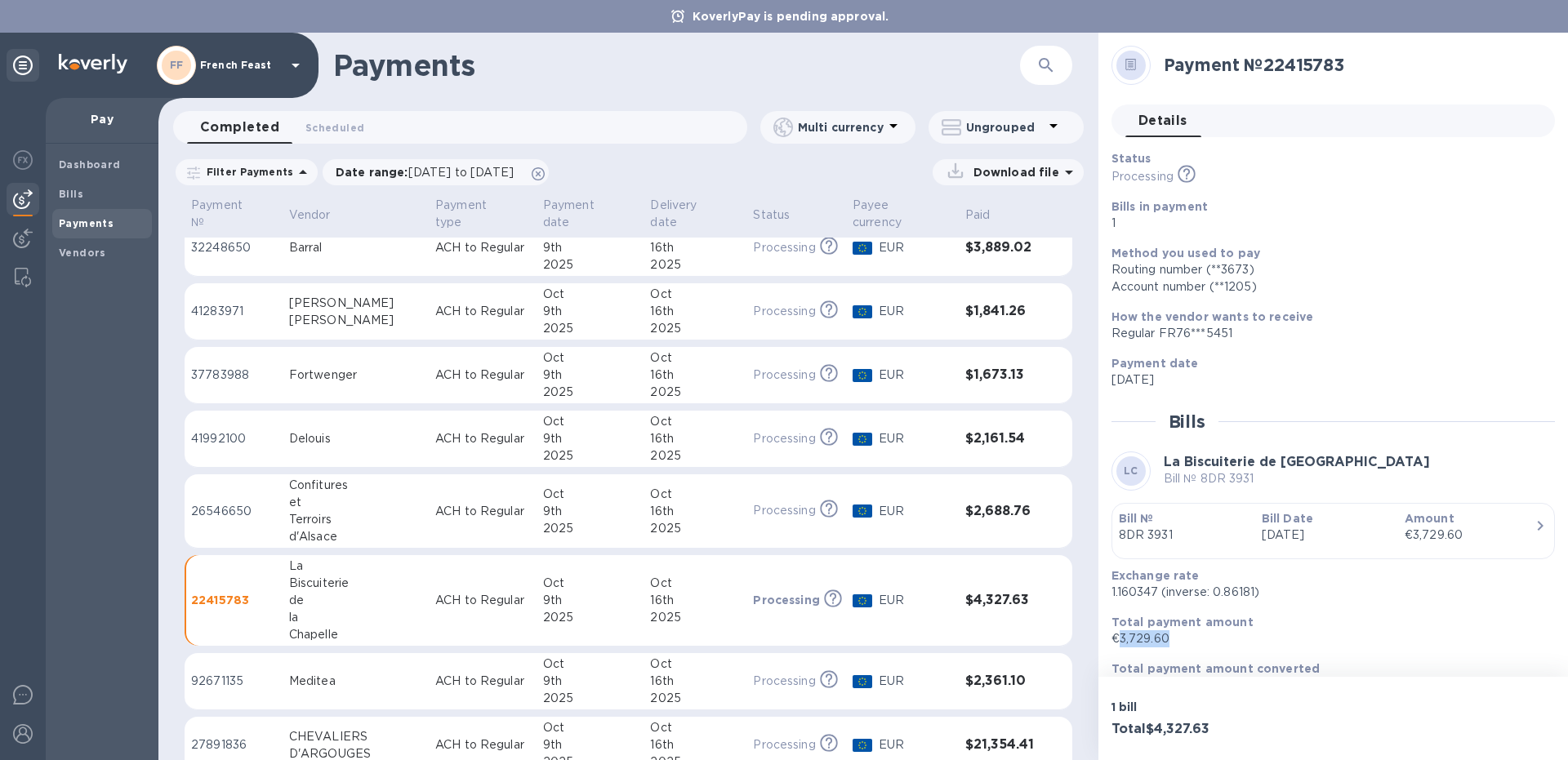
drag, startPoint x: 1175, startPoint y: 639, endPoint x: 1118, endPoint y: 633, distance: 57.3
click at [1118, 633] on p "€3,729.60" at bounding box center [1326, 638] width 430 height 17
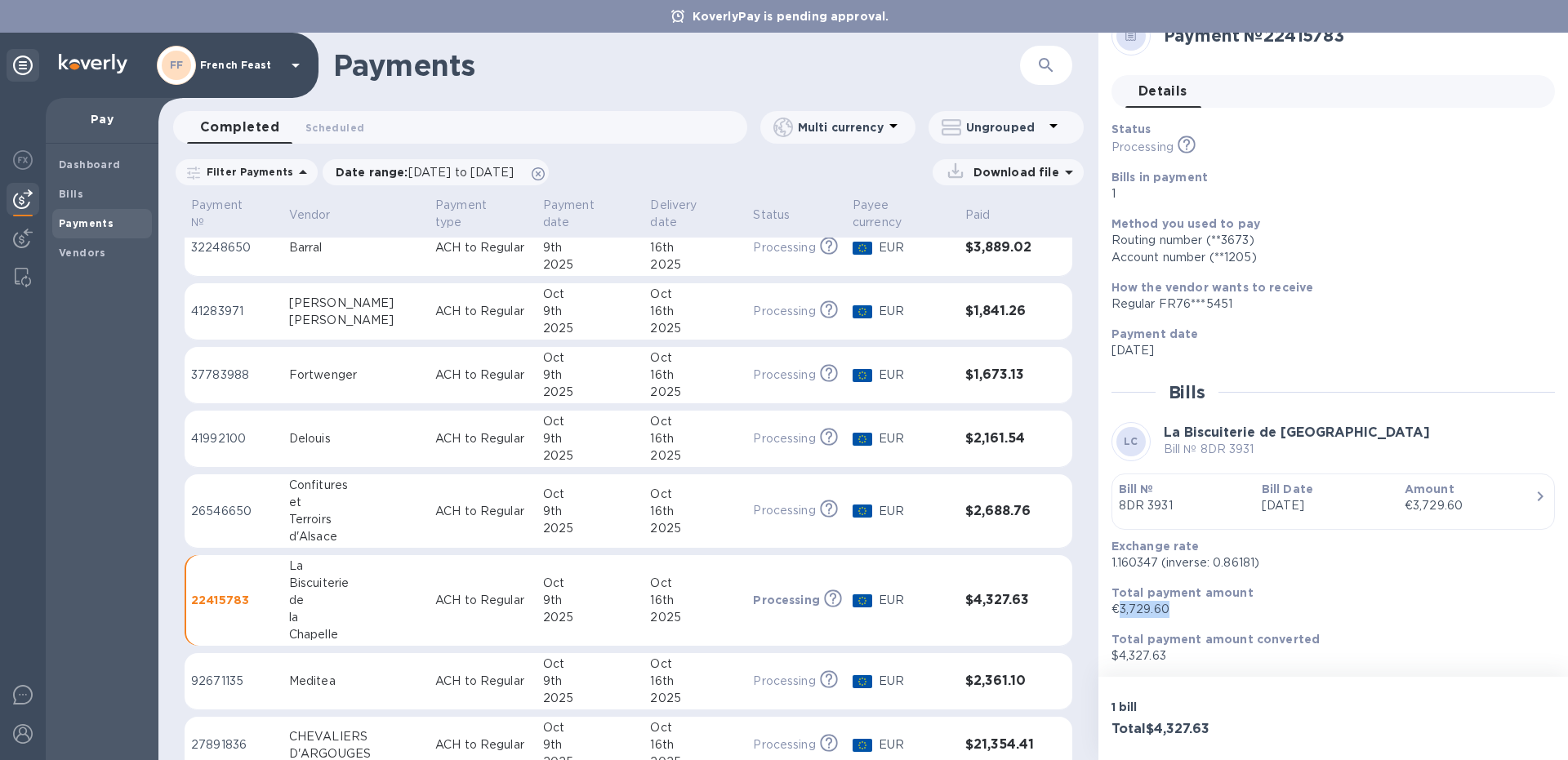
scroll to position [30, 0]
drag, startPoint x: 1175, startPoint y: 651, endPoint x: 1117, endPoint y: 658, distance: 58.4
click at [1117, 658] on p "$4,327.63" at bounding box center [1326, 656] width 430 height 17
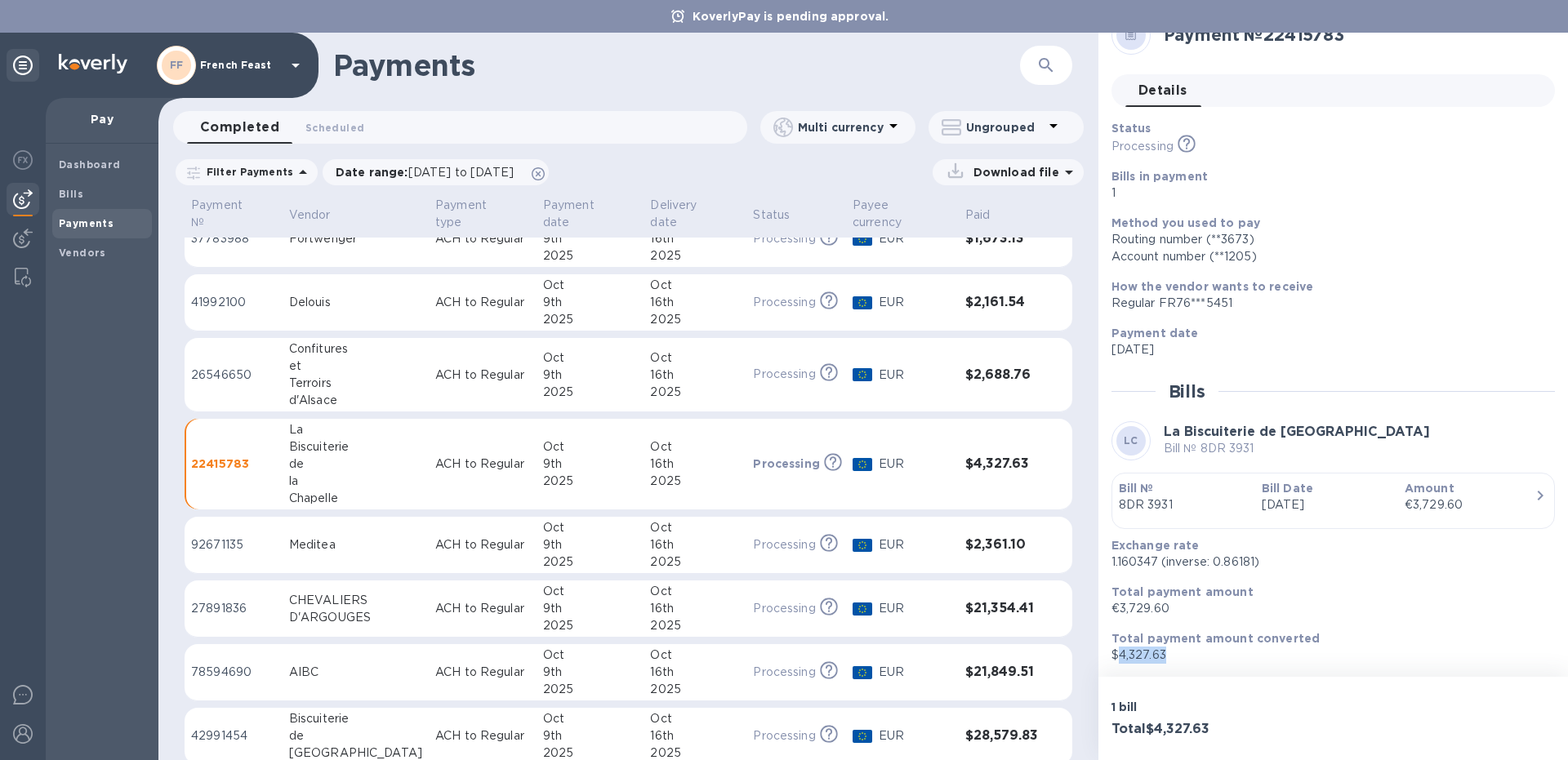
scroll to position [314, 0]
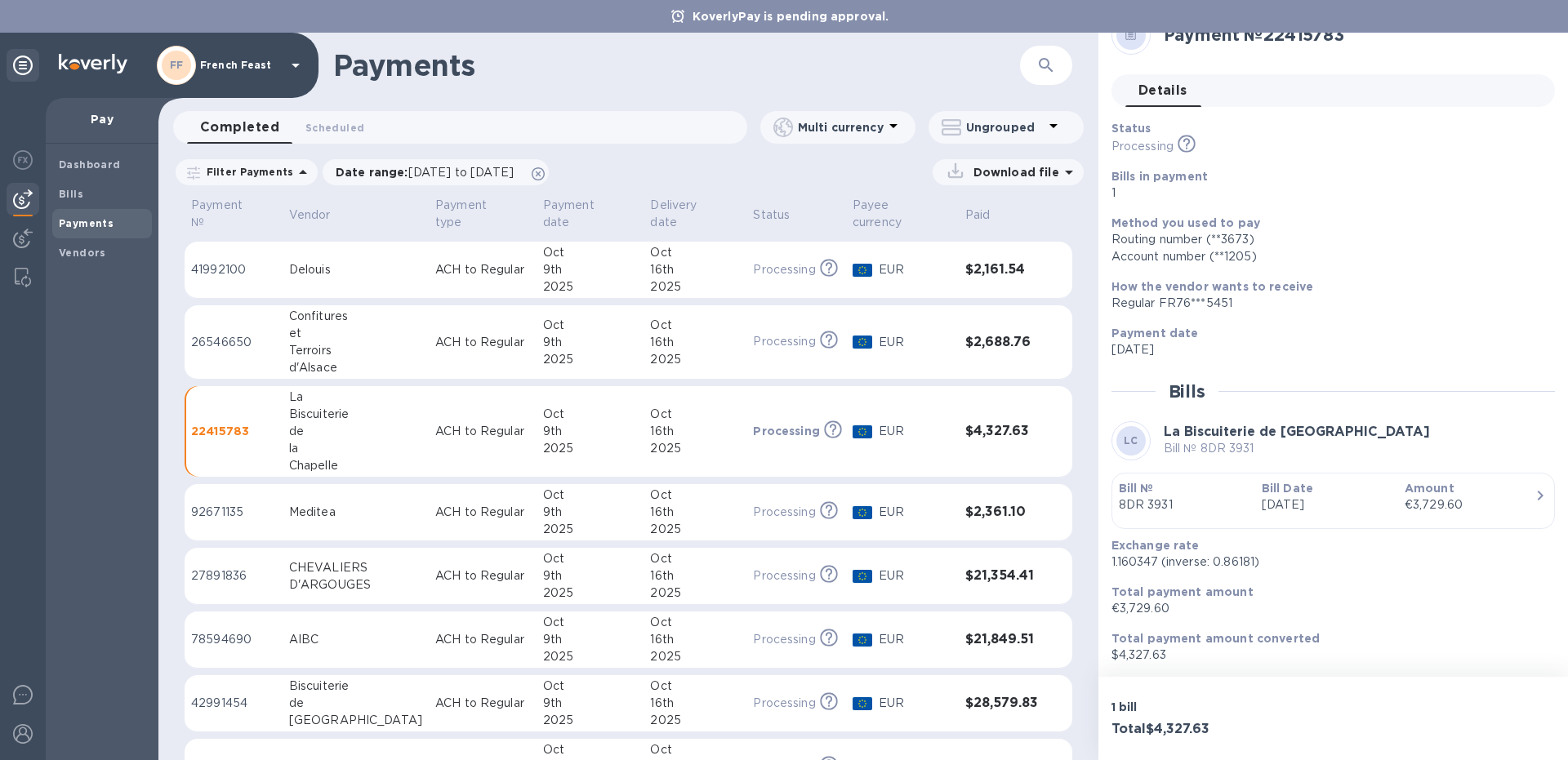
click at [272, 504] on p "92671135" at bounding box center [233, 512] width 85 height 17
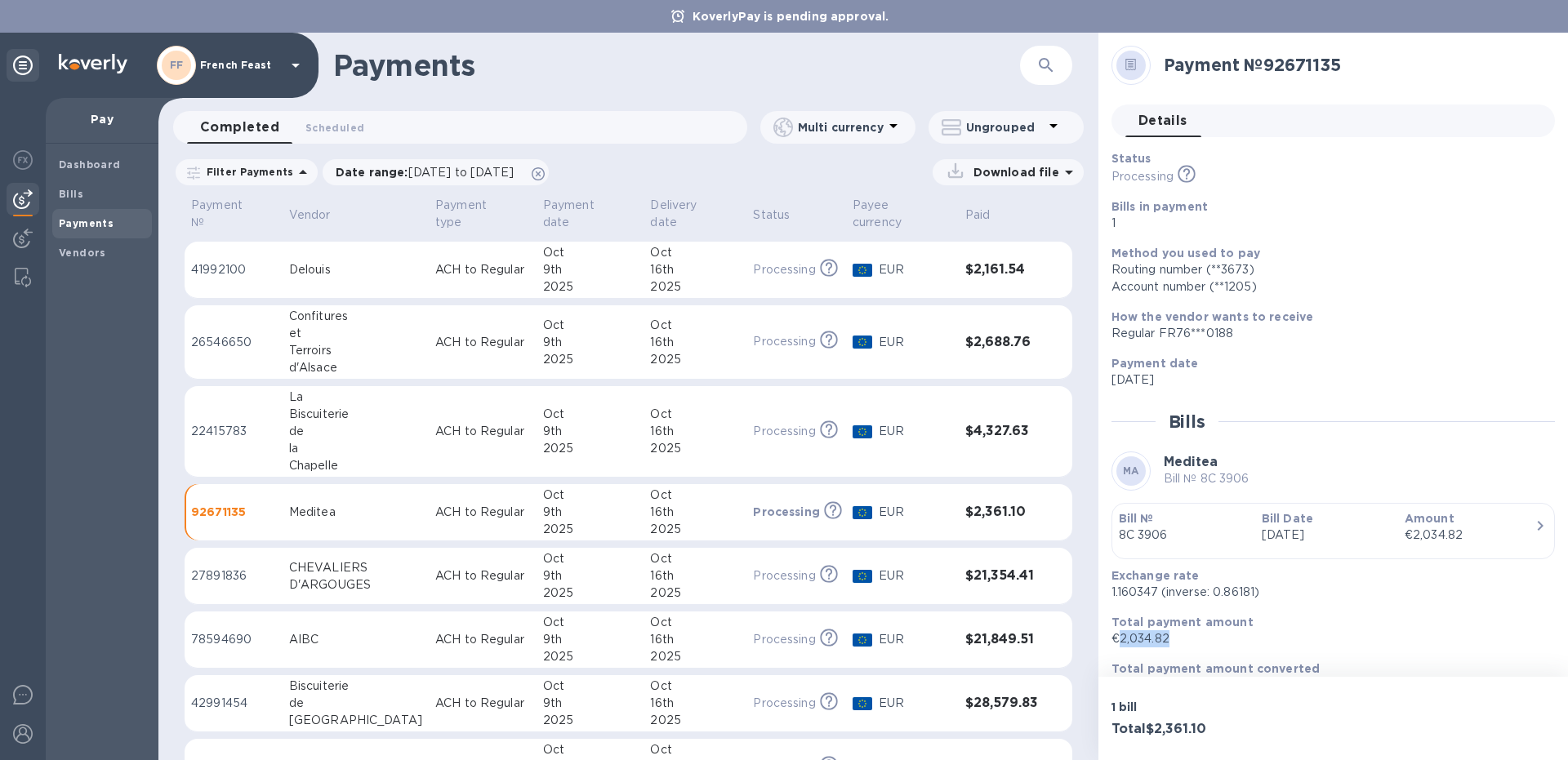
drag, startPoint x: 1178, startPoint y: 635, endPoint x: 1117, endPoint y: 640, distance: 61.2
click at [1117, 640] on p "€2,034.82" at bounding box center [1326, 638] width 430 height 17
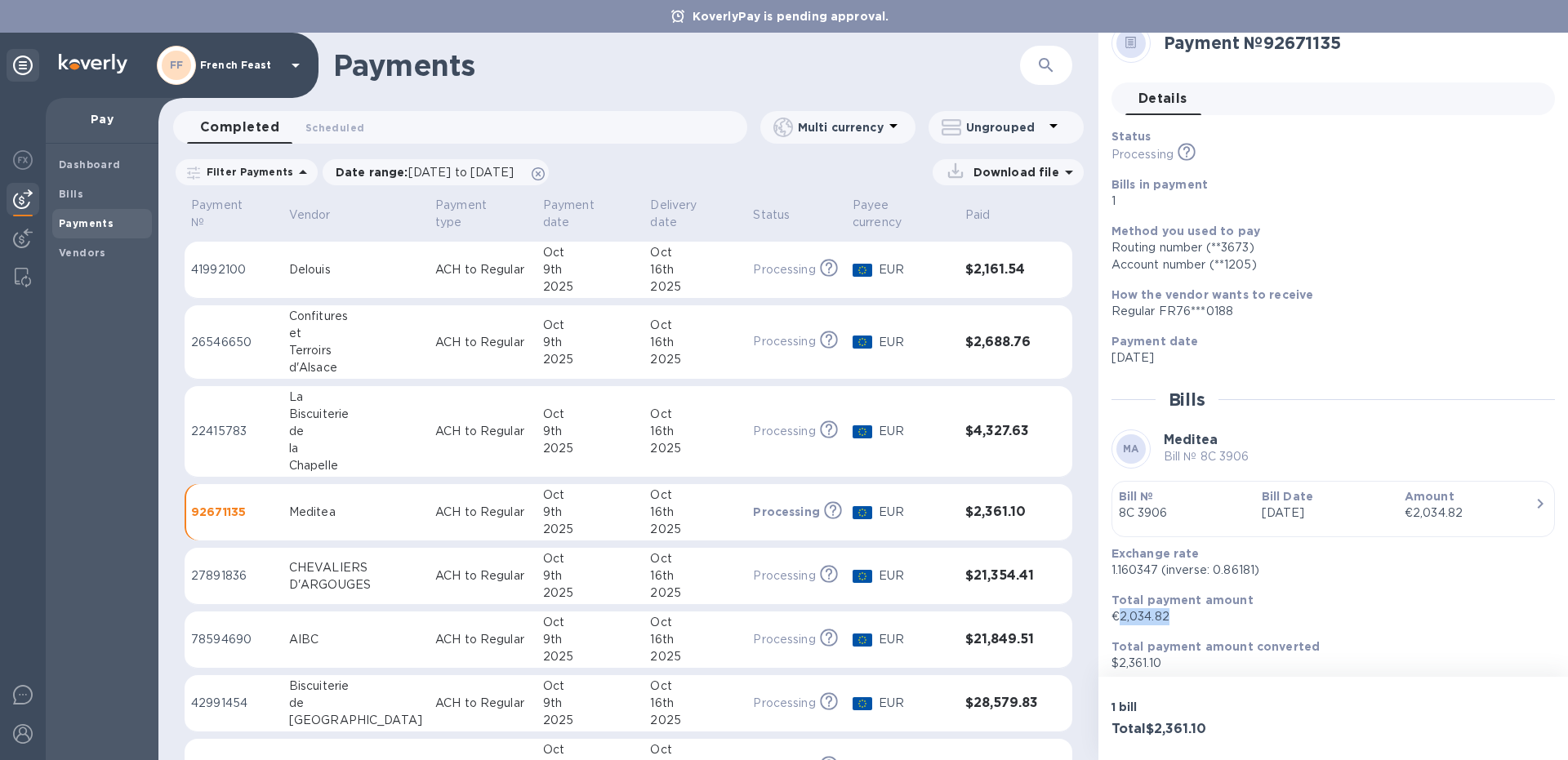
scroll to position [20, 0]
drag, startPoint x: 1169, startPoint y: 665, endPoint x: 1119, endPoint y: 666, distance: 50.0
click at [1119, 666] on p "$2,361.10" at bounding box center [1326, 665] width 430 height 17
click at [318, 560] on div "CHEVALIERS" at bounding box center [355, 568] width 133 height 17
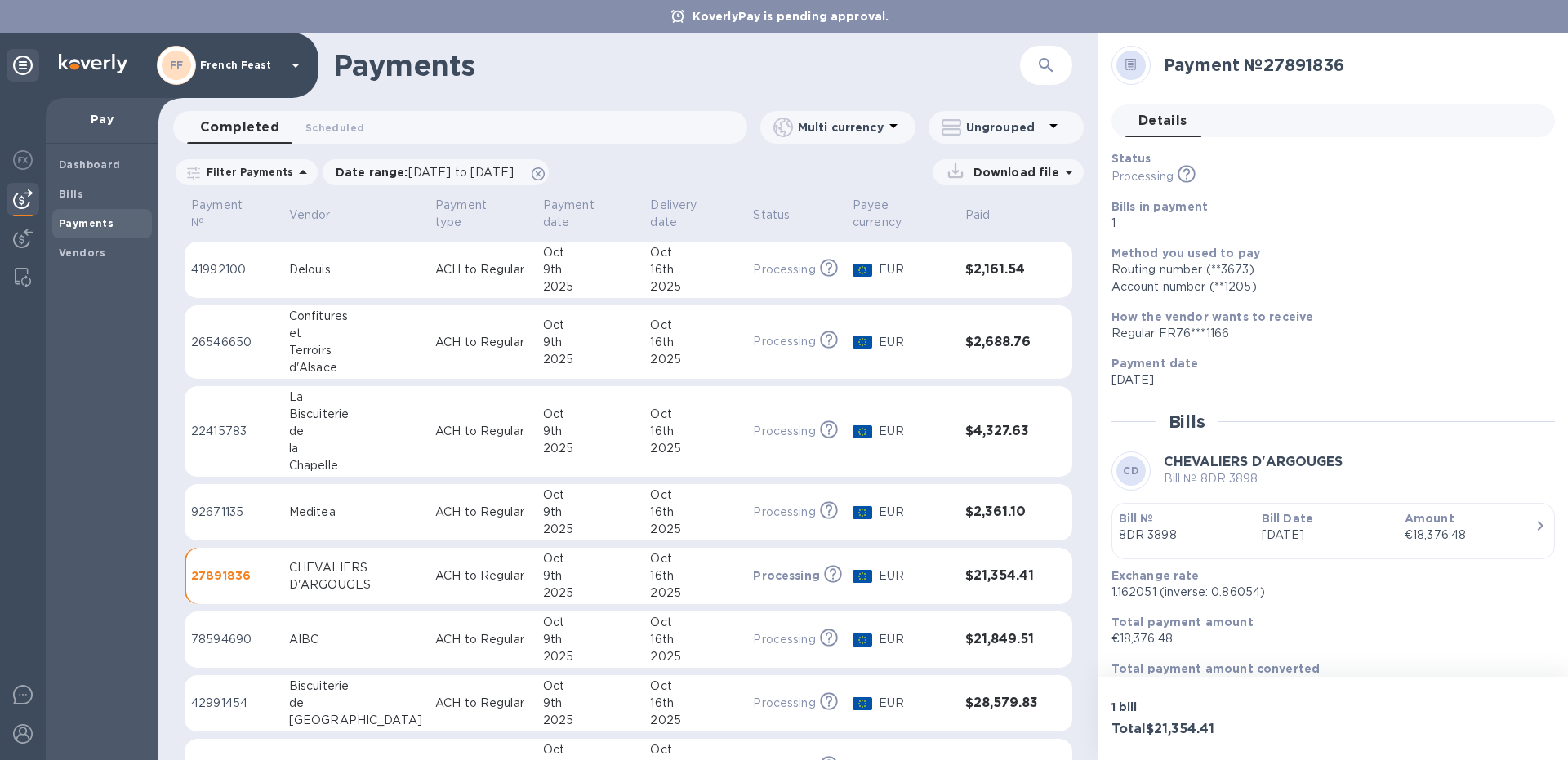
scroll to position [30, 0]
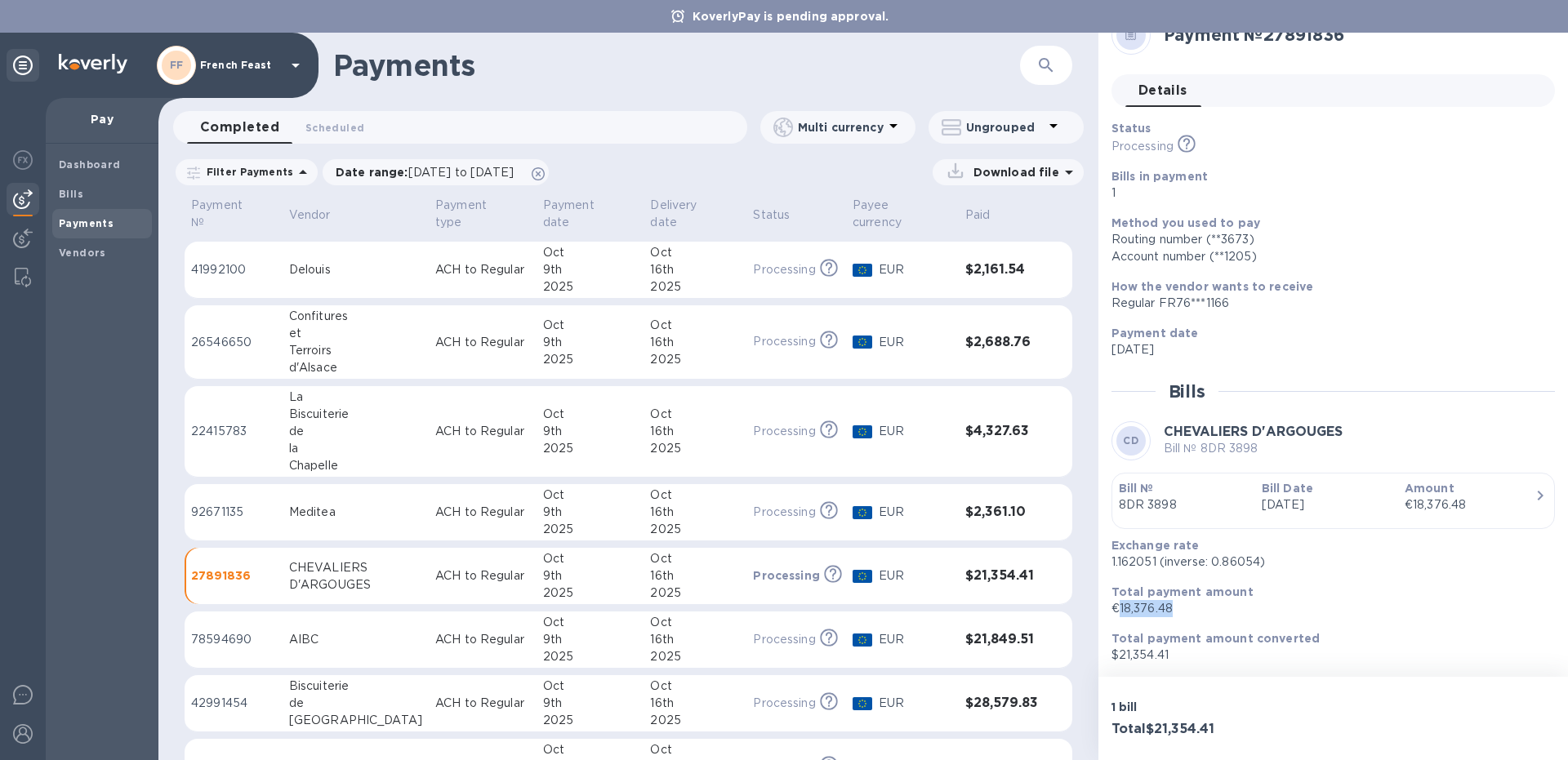
drag, startPoint x: 1179, startPoint y: 606, endPoint x: 1117, endPoint y: 612, distance: 62.3
click at [1117, 612] on p "€18,376.48" at bounding box center [1326, 609] width 430 height 17
drag, startPoint x: 1119, startPoint y: 654, endPoint x: 1192, endPoint y: 664, distance: 73.7
click at [1192, 664] on div "Total payment amount converted $21,354.41" at bounding box center [1327, 646] width 444 height 47
click at [345, 631] on div "AIBC" at bounding box center [355, 639] width 133 height 17
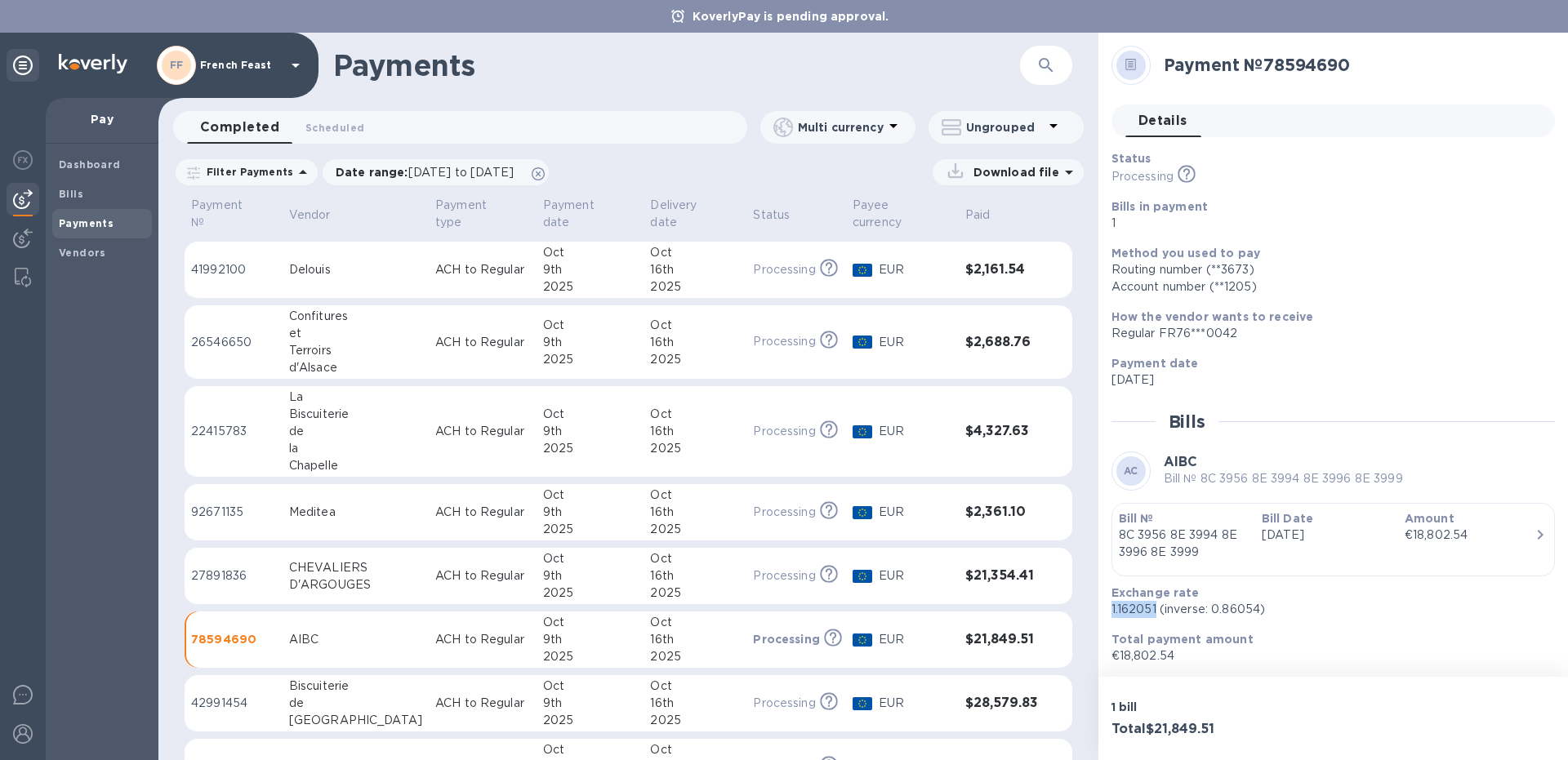
drag, startPoint x: 1157, startPoint y: 607, endPoint x: 1111, endPoint y: 609, distance: 46.0
click at [1111, 609] on div "Exchange rate 1.162051 (inverse: 0.86054)" at bounding box center [1327, 600] width 444 height 47
click at [1423, 607] on p "1.162051 (inverse: 0.86054)" at bounding box center [1326, 609] width 430 height 17
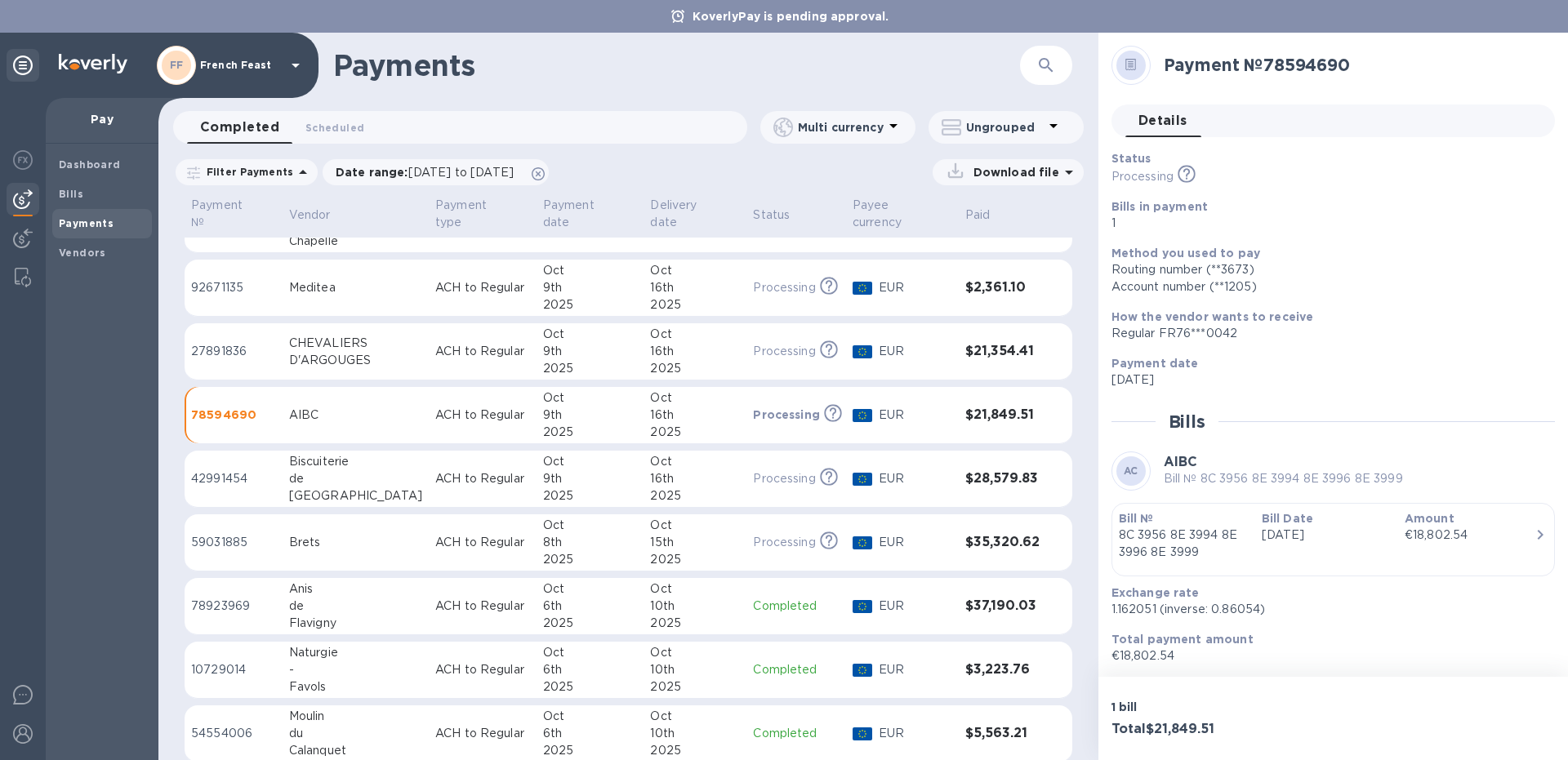
scroll to position [542, 0]
click at [373, 467] on div "de" at bounding box center [355, 475] width 133 height 17
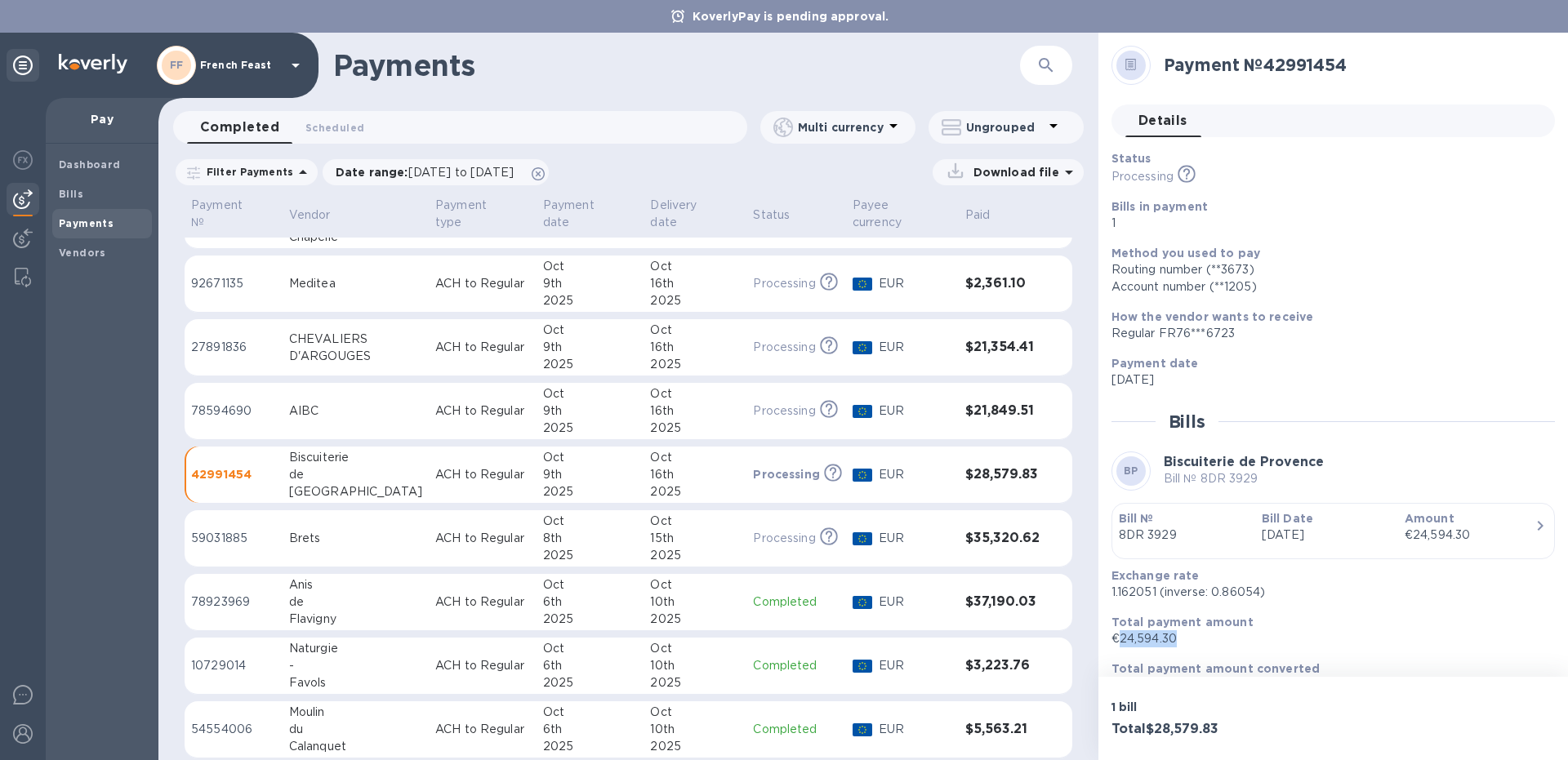
drag, startPoint x: 1186, startPoint y: 638, endPoint x: 1121, endPoint y: 641, distance: 65.1
click at [1121, 641] on p "€24,594.30" at bounding box center [1326, 638] width 430 height 17
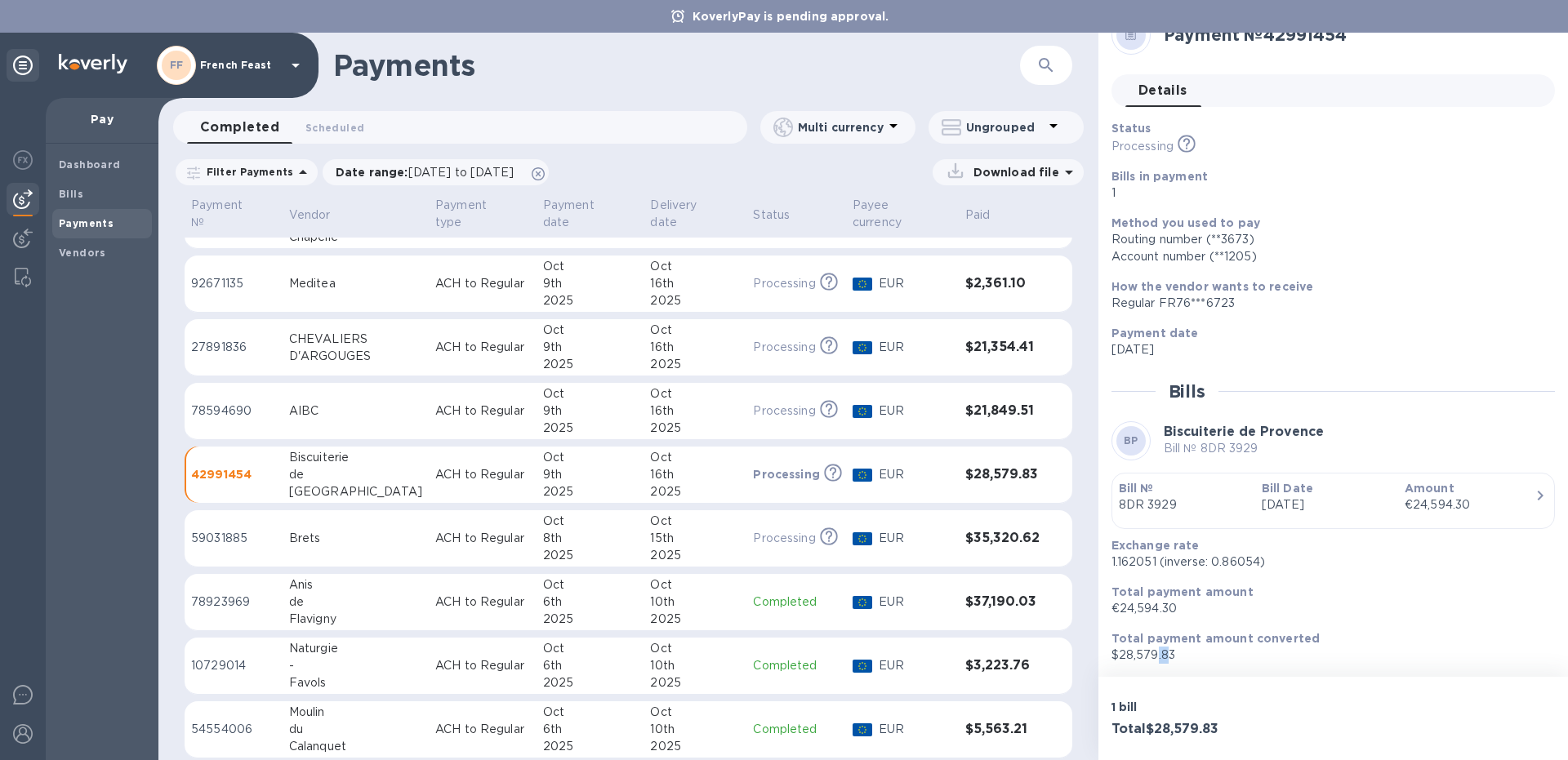
drag, startPoint x: 1169, startPoint y: 651, endPoint x: 1157, endPoint y: 650, distance: 12.0
click at [1157, 650] on p "$28,579.83" at bounding box center [1326, 656] width 430 height 17
drag, startPoint x: 1196, startPoint y: 654, endPoint x: 1117, endPoint y: 655, distance: 79.0
click at [1117, 655] on p "$28,579.83" at bounding box center [1326, 656] width 430 height 17
click at [321, 530] on div "Brets" at bounding box center [355, 539] width 133 height 17
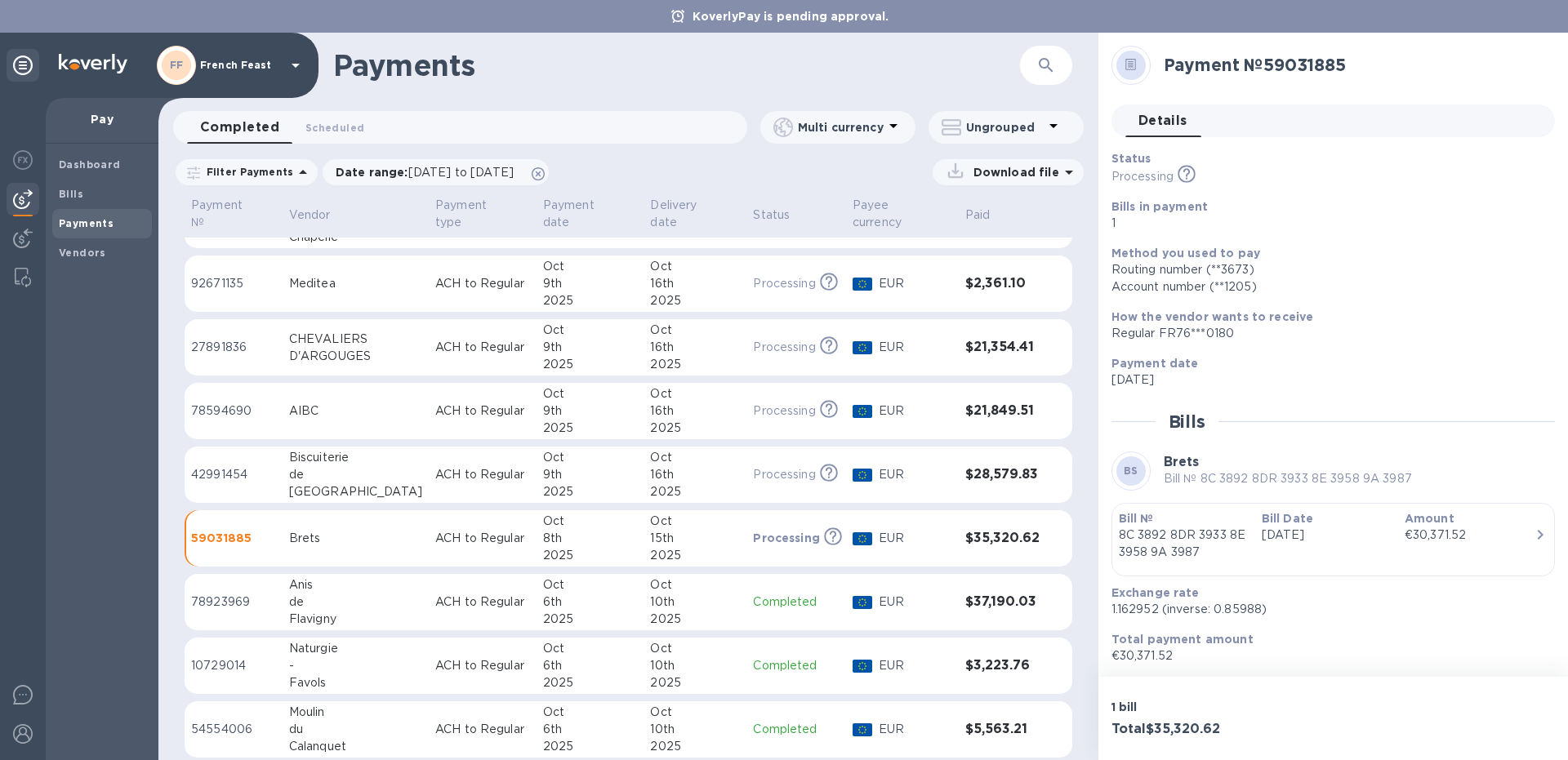
scroll to position [48, 0]
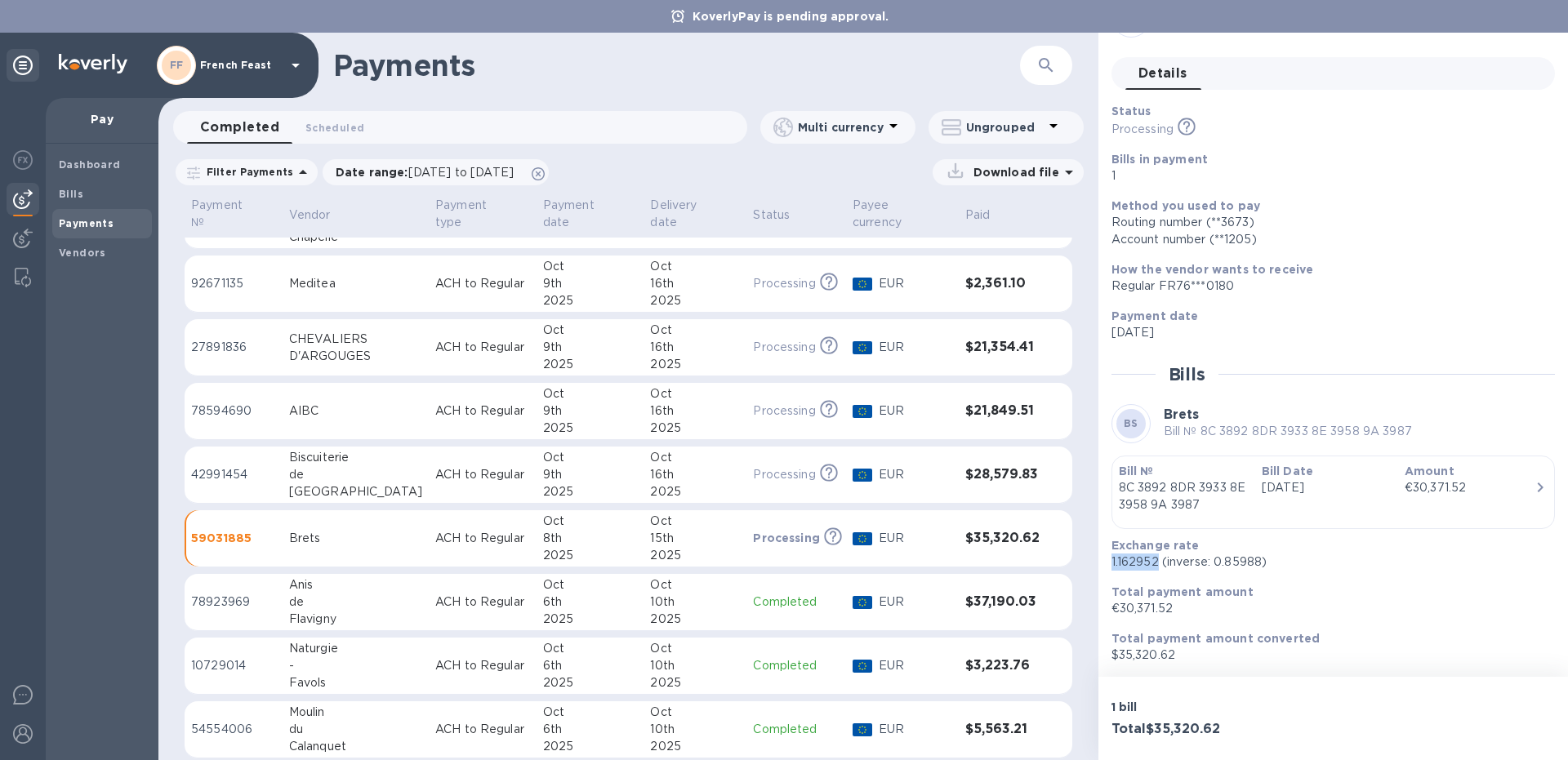
drag, startPoint x: 1157, startPoint y: 559, endPoint x: 1102, endPoint y: 565, distance: 55.3
click at [1102, 565] on div "Payment № 59031885 Details 0 Status Processing This payment is under compliance…" at bounding box center [1333, 354] width 469 height 644
click at [1397, 559] on p "1.162952 (inverse: 0.85988)" at bounding box center [1326, 562] width 430 height 17
click at [373, 577] on div "Anis" at bounding box center [355, 585] width 133 height 17
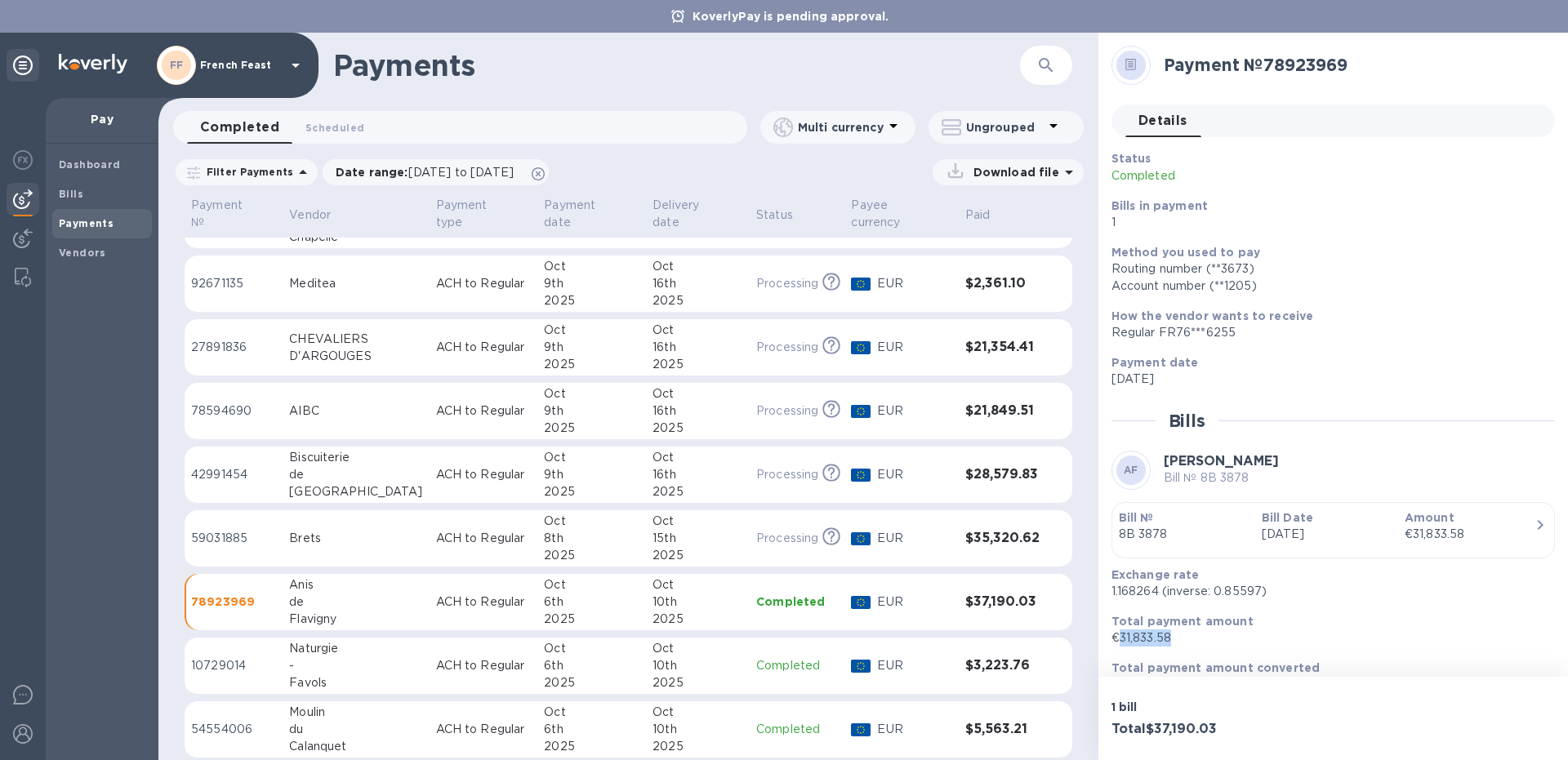
drag, startPoint x: 1182, startPoint y: 636, endPoint x: 1118, endPoint y: 639, distance: 64.1
click at [1118, 639] on p "€31,833.58" at bounding box center [1326, 637] width 430 height 17
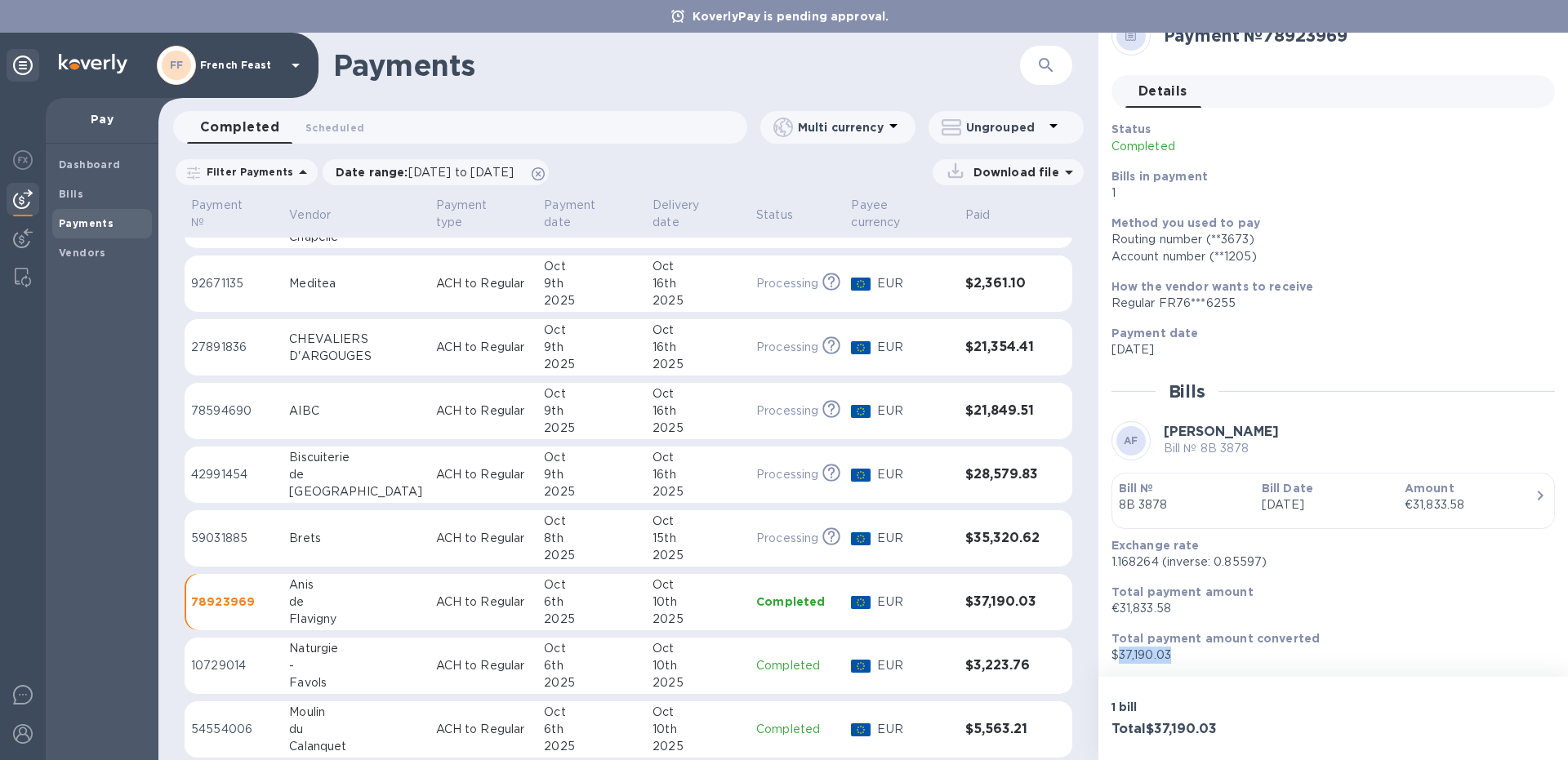
drag, startPoint x: 1179, startPoint y: 654, endPoint x: 1117, endPoint y: 656, distance: 62.0
click at [1117, 656] on p "$37,190.03" at bounding box center [1326, 656] width 430 height 17
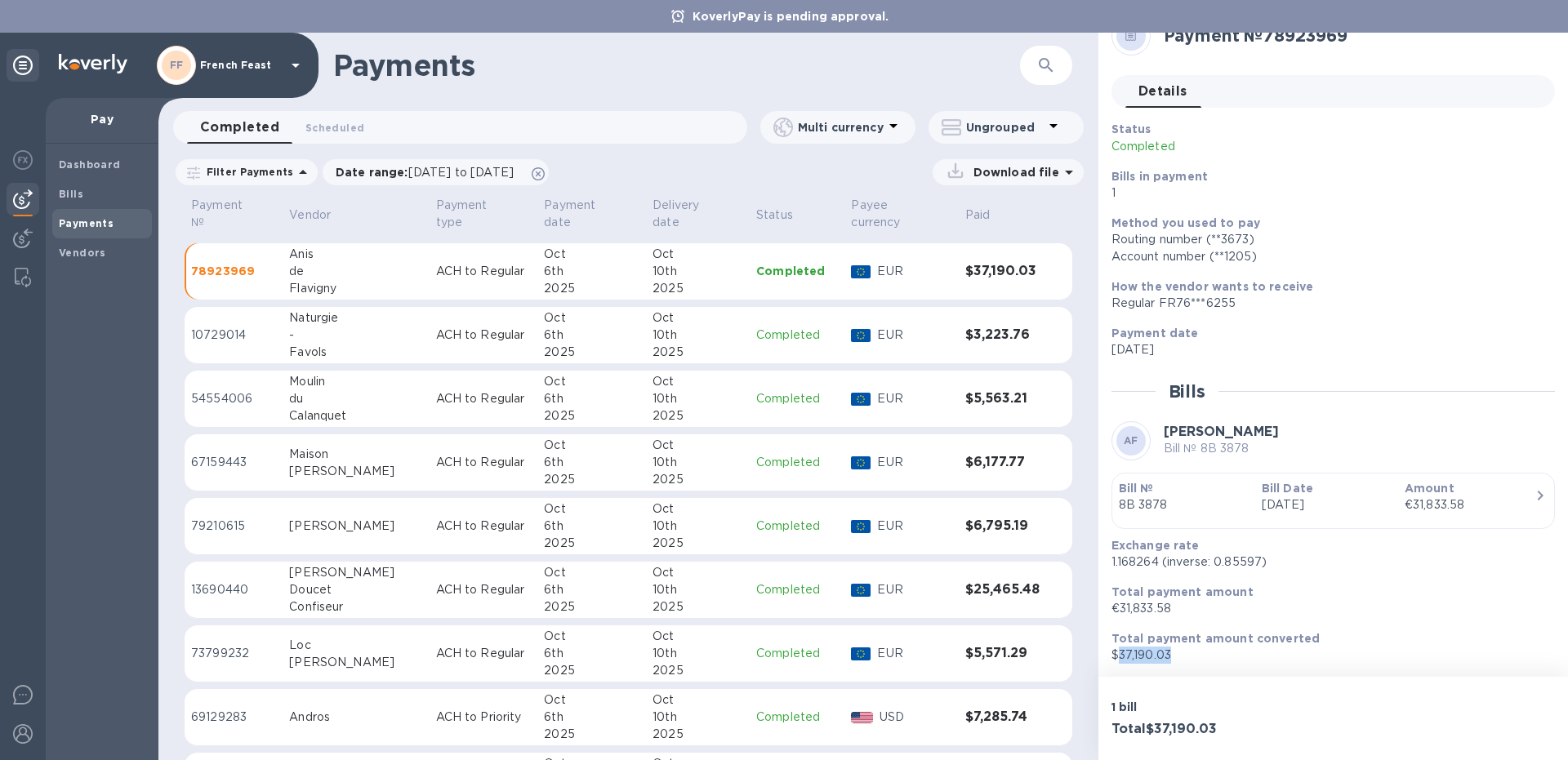
scroll to position [887, 0]
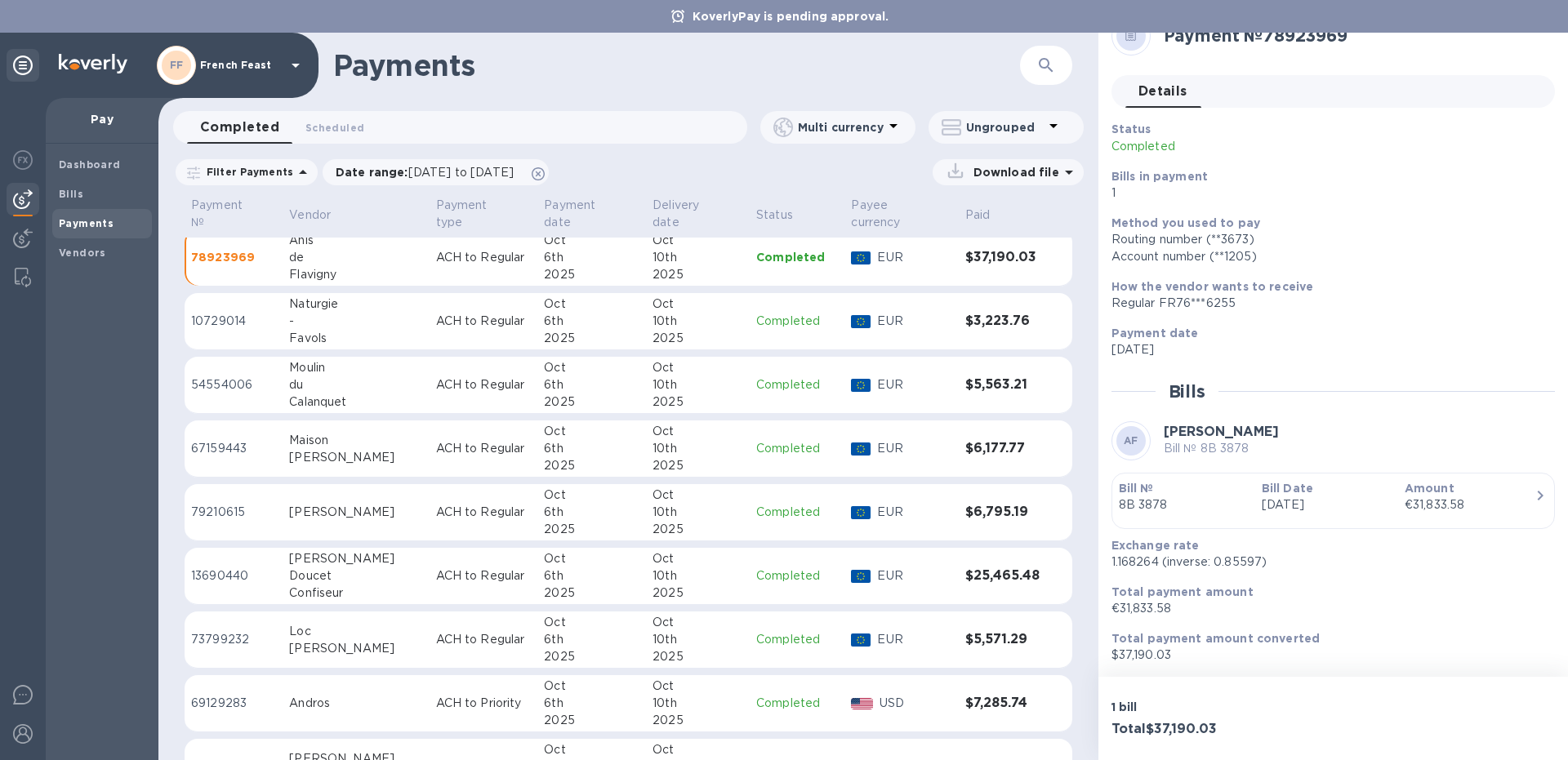
click at [430, 319] on td "ACH to Regular" at bounding box center [484, 321] width 108 height 57
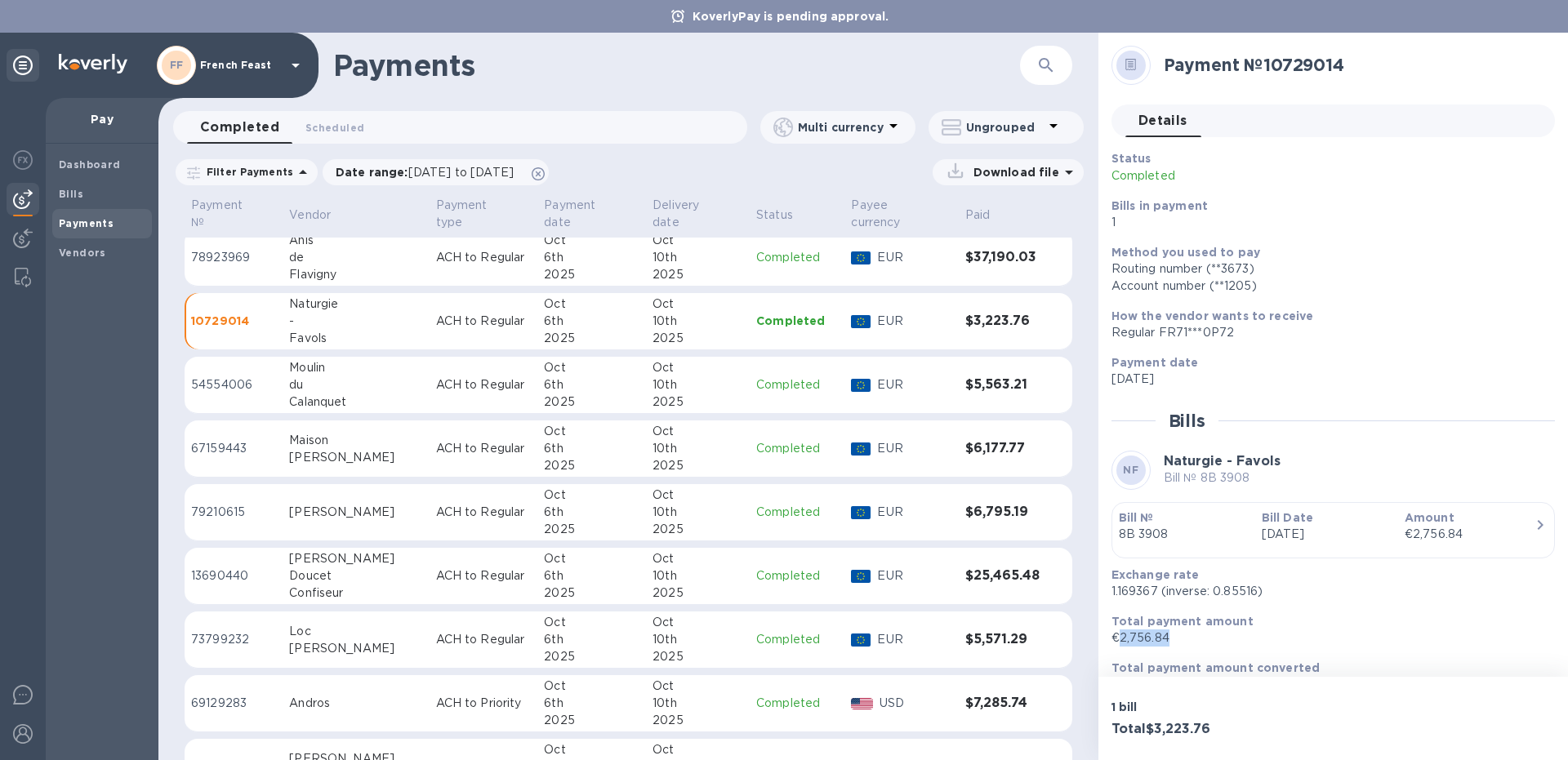
drag, startPoint x: 1168, startPoint y: 636, endPoint x: 1122, endPoint y: 644, distance: 46.7
click at [1122, 644] on p "€2,756.84" at bounding box center [1326, 637] width 430 height 17
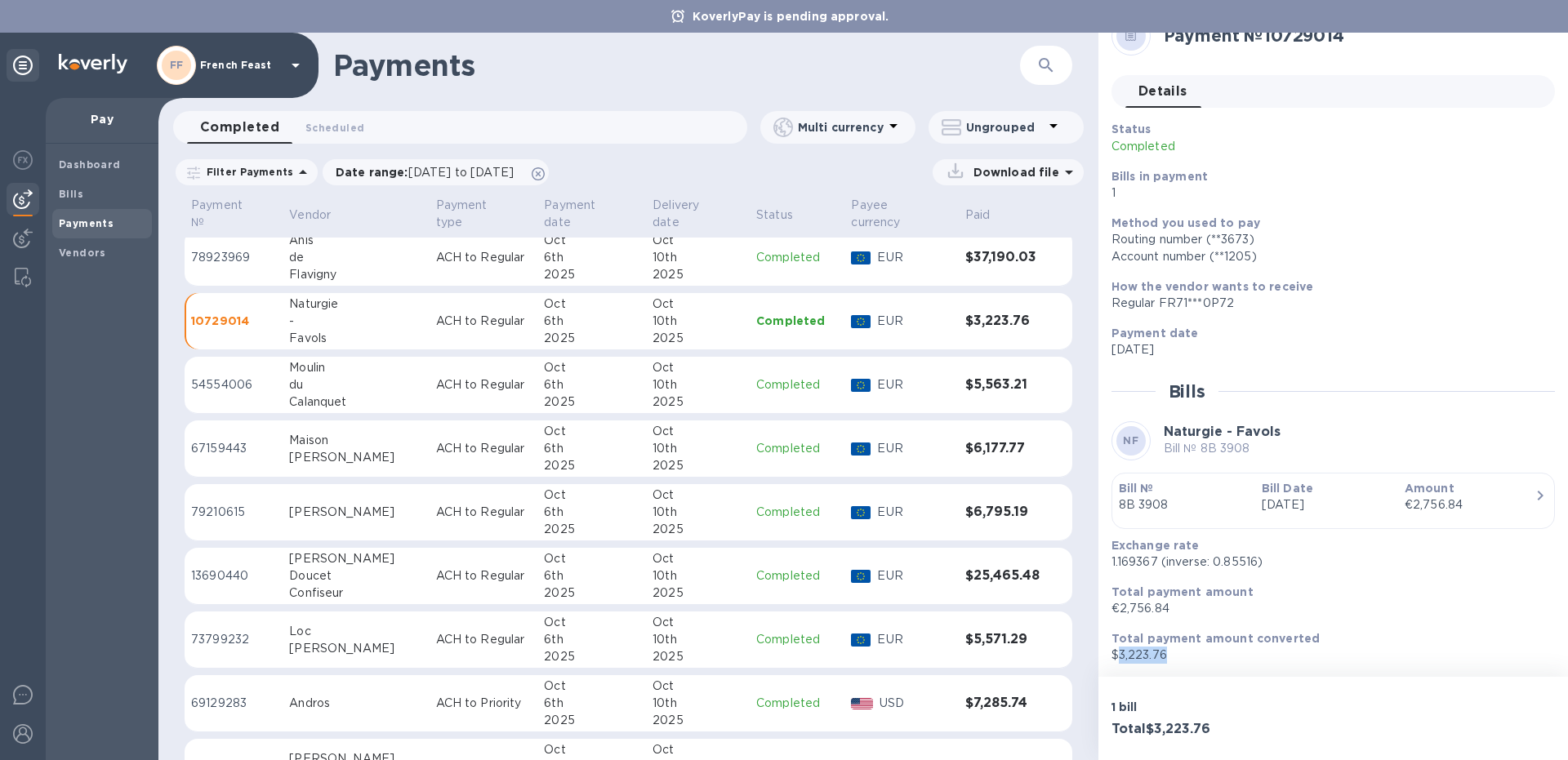
drag, startPoint x: 1176, startPoint y: 656, endPoint x: 1117, endPoint y: 653, distance: 59.1
click at [1117, 653] on p "$3,223.76" at bounding box center [1326, 656] width 430 height 17
click at [1439, 623] on div "Total payment amount €2,756.84" at bounding box center [1327, 599] width 444 height 47
click at [245, 376] on p "54554006" at bounding box center [233, 385] width 85 height 17
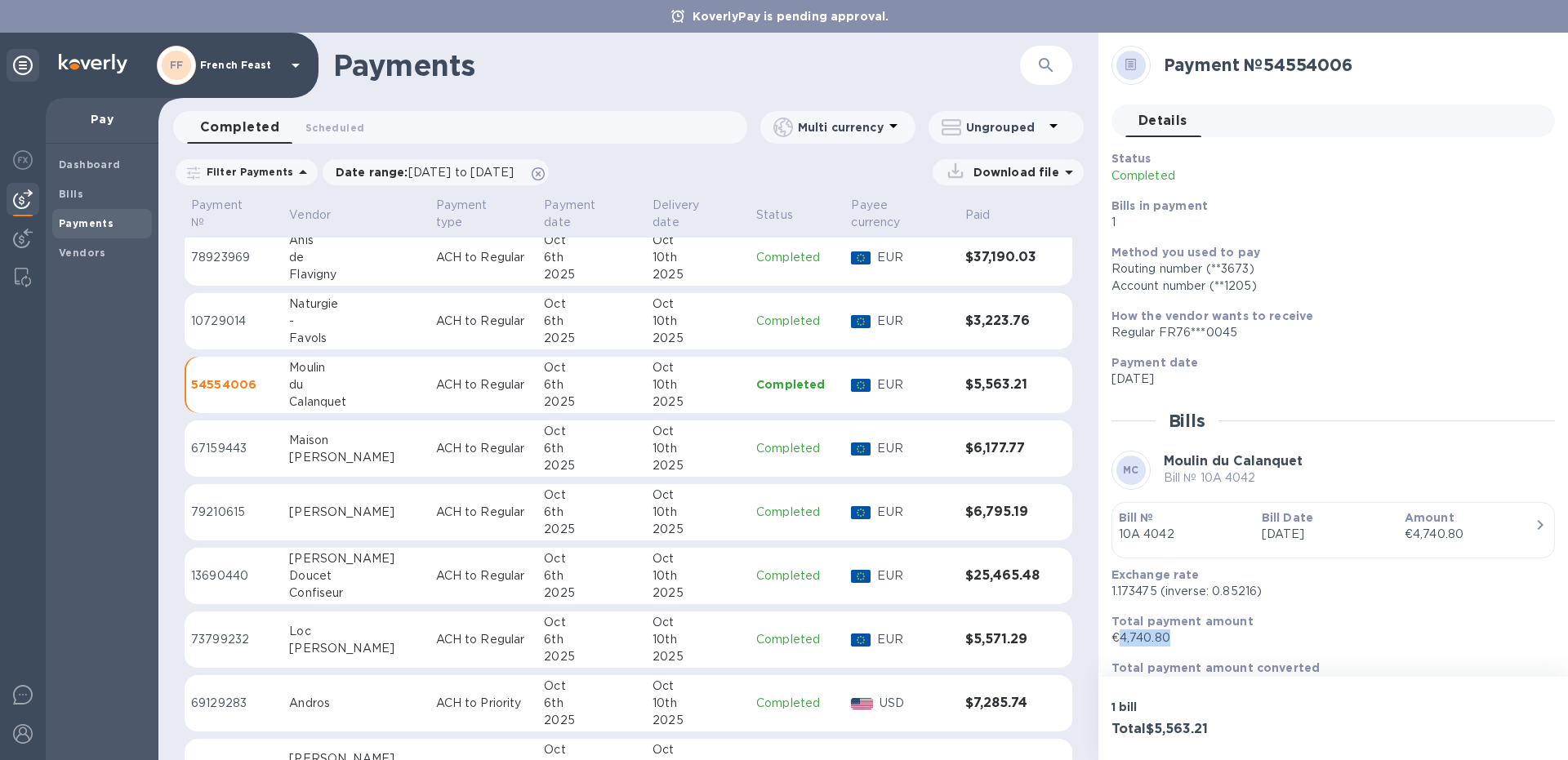
drag, startPoint x: 1176, startPoint y: 636, endPoint x: 1121, endPoint y: 646, distance: 55.9
click at [1121, 646] on p "€4,740.80" at bounding box center [1326, 637] width 430 height 17
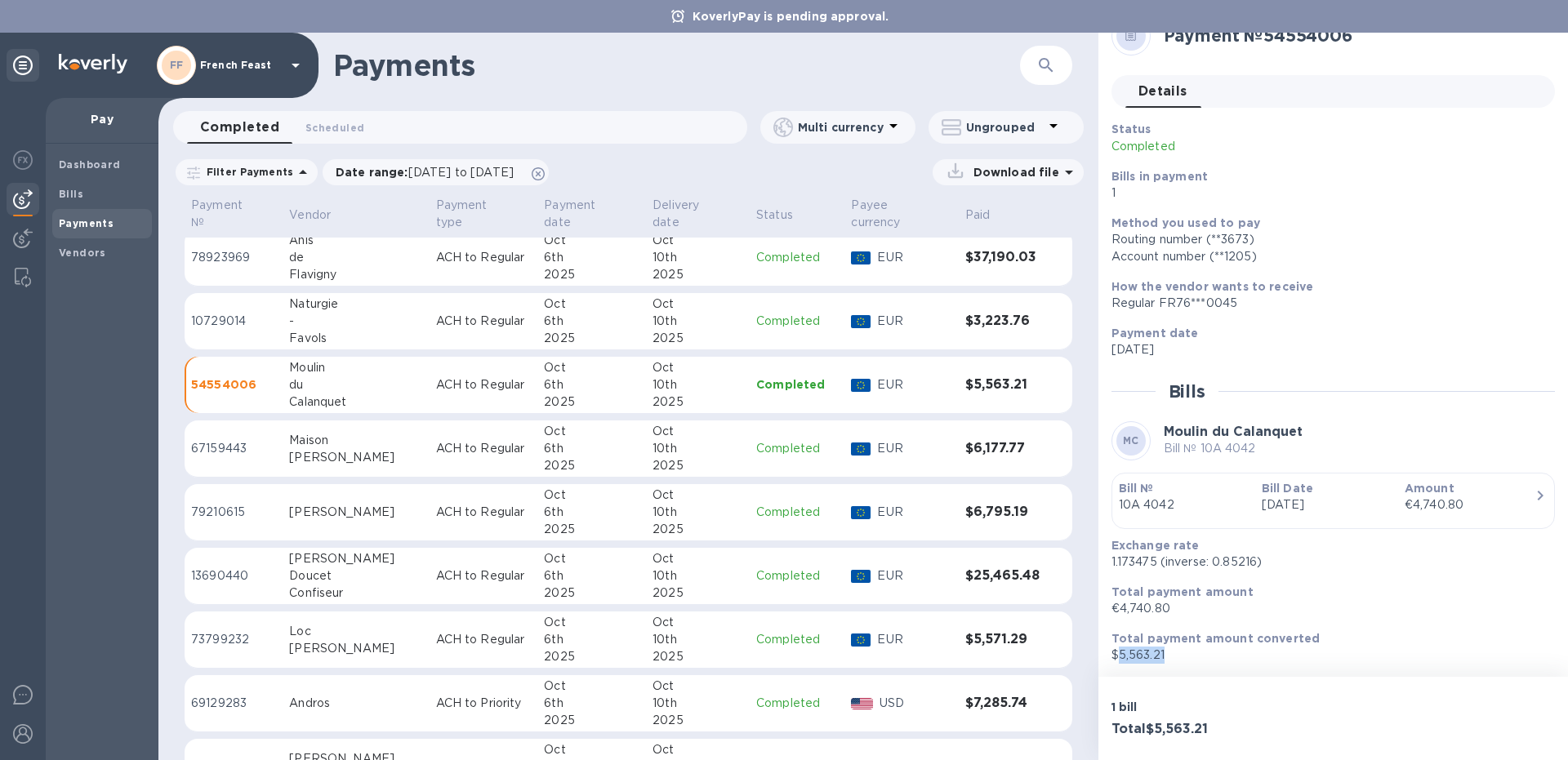
drag, startPoint x: 1168, startPoint y: 655, endPoint x: 1119, endPoint y: 658, distance: 49.1
click at [1119, 658] on p "$5,563.21" at bounding box center [1326, 656] width 430 height 17
click at [367, 449] on div "[PERSON_NAME]" at bounding box center [355, 458] width 133 height 17
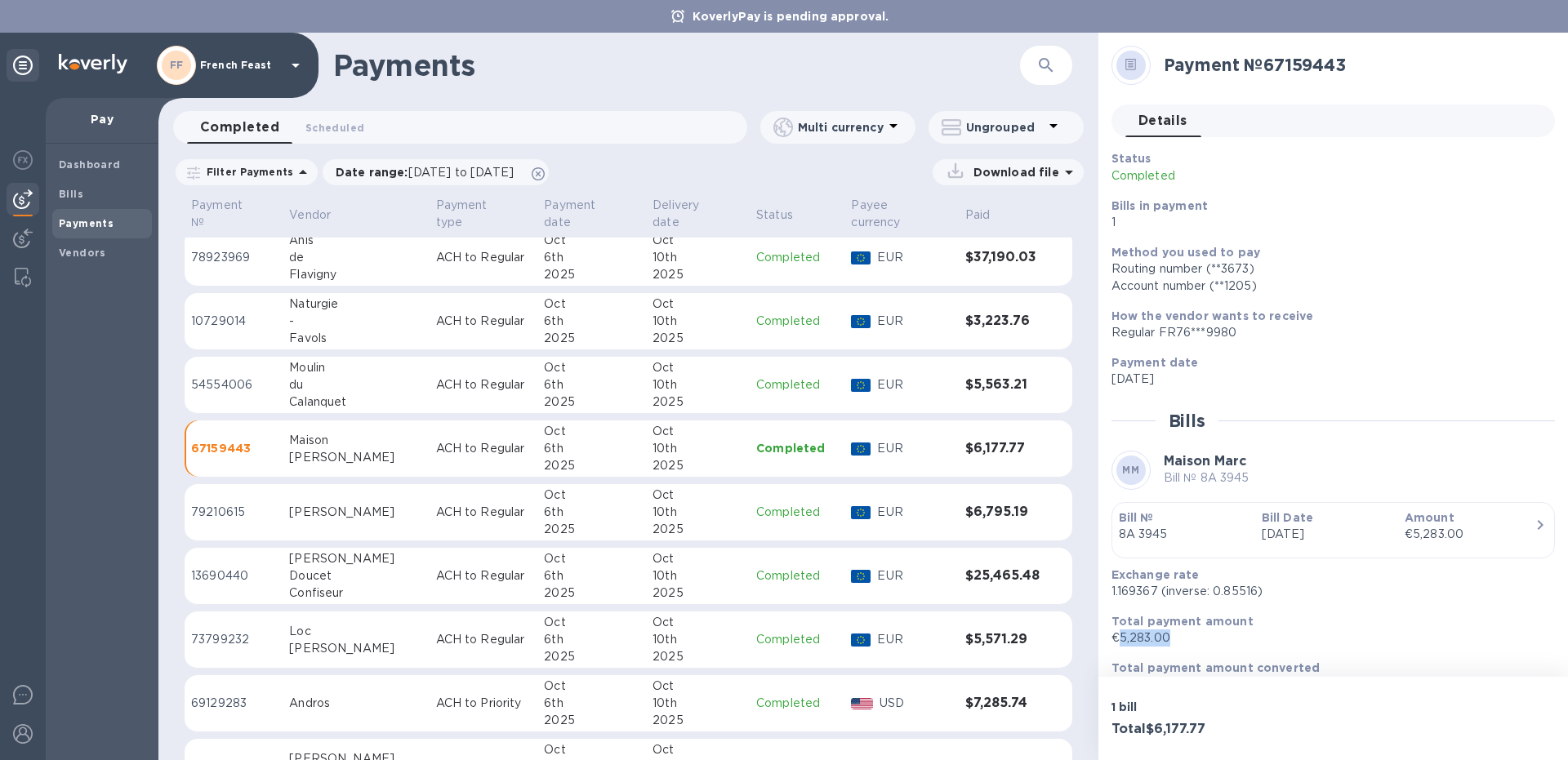
drag, startPoint x: 1171, startPoint y: 640, endPoint x: 1120, endPoint y: 638, distance: 51.0
click at [1120, 638] on p "€5,283.00" at bounding box center [1326, 637] width 430 height 17
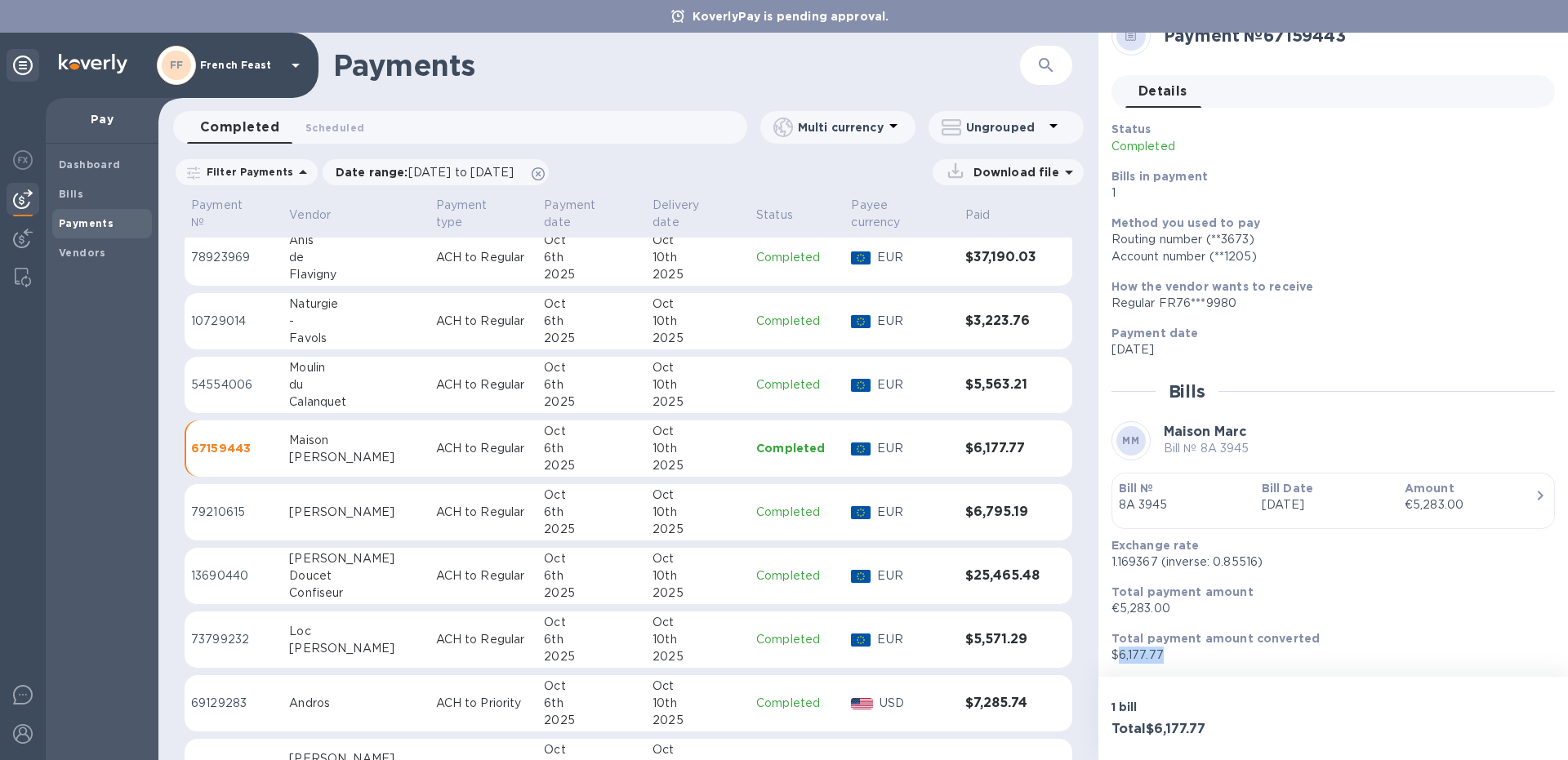
drag, startPoint x: 1170, startPoint y: 655, endPoint x: 1119, endPoint y: 656, distance: 51.0
click at [1119, 656] on p "$6,177.77" at bounding box center [1326, 656] width 430 height 17
click at [1331, 714] on div "1 bill Total $6,177.77" at bounding box center [1333, 718] width 469 height 84
click at [290, 490] on td "[PERSON_NAME]" at bounding box center [355, 513] width 146 height 57
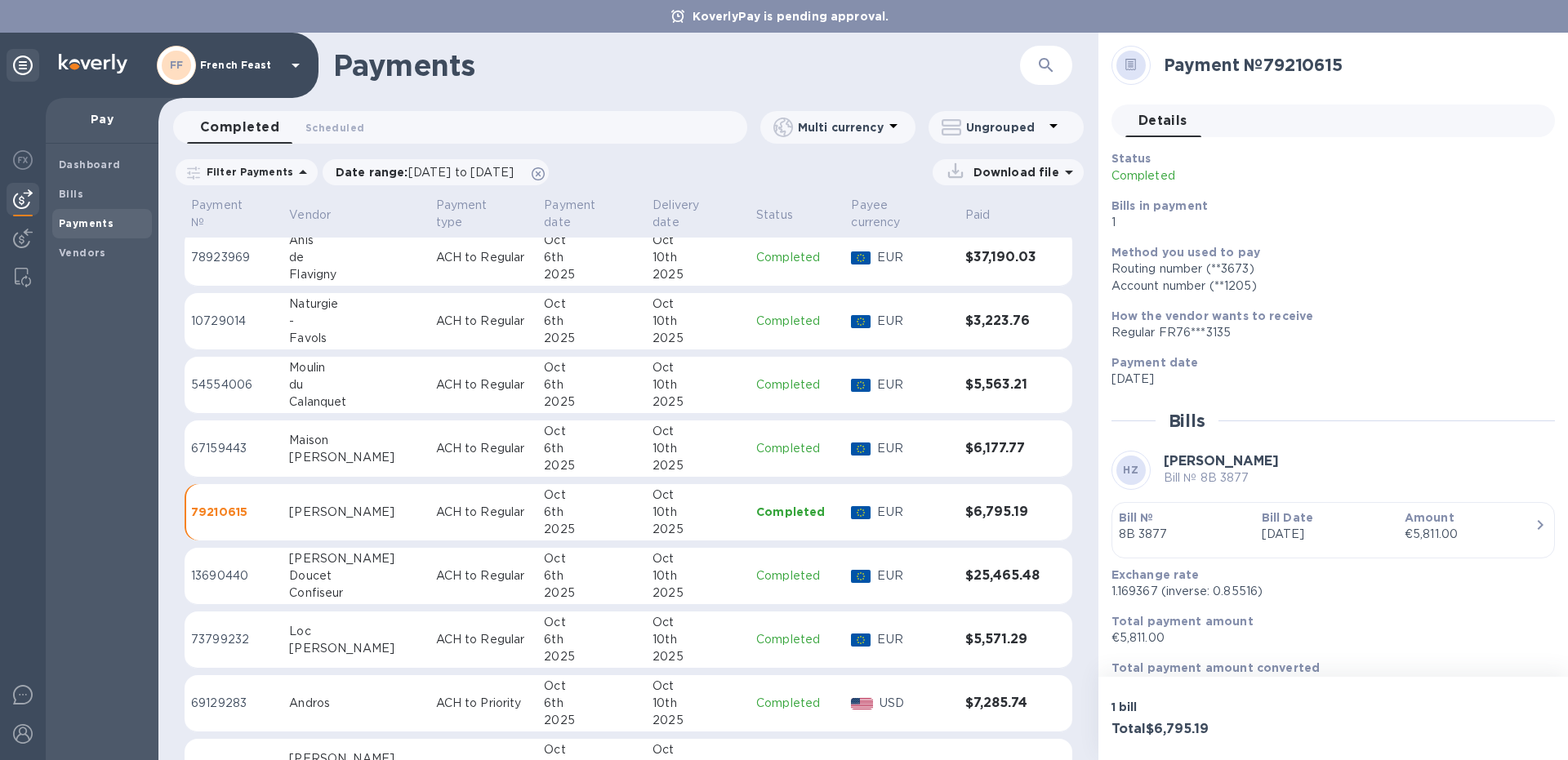
scroll to position [29, 0]
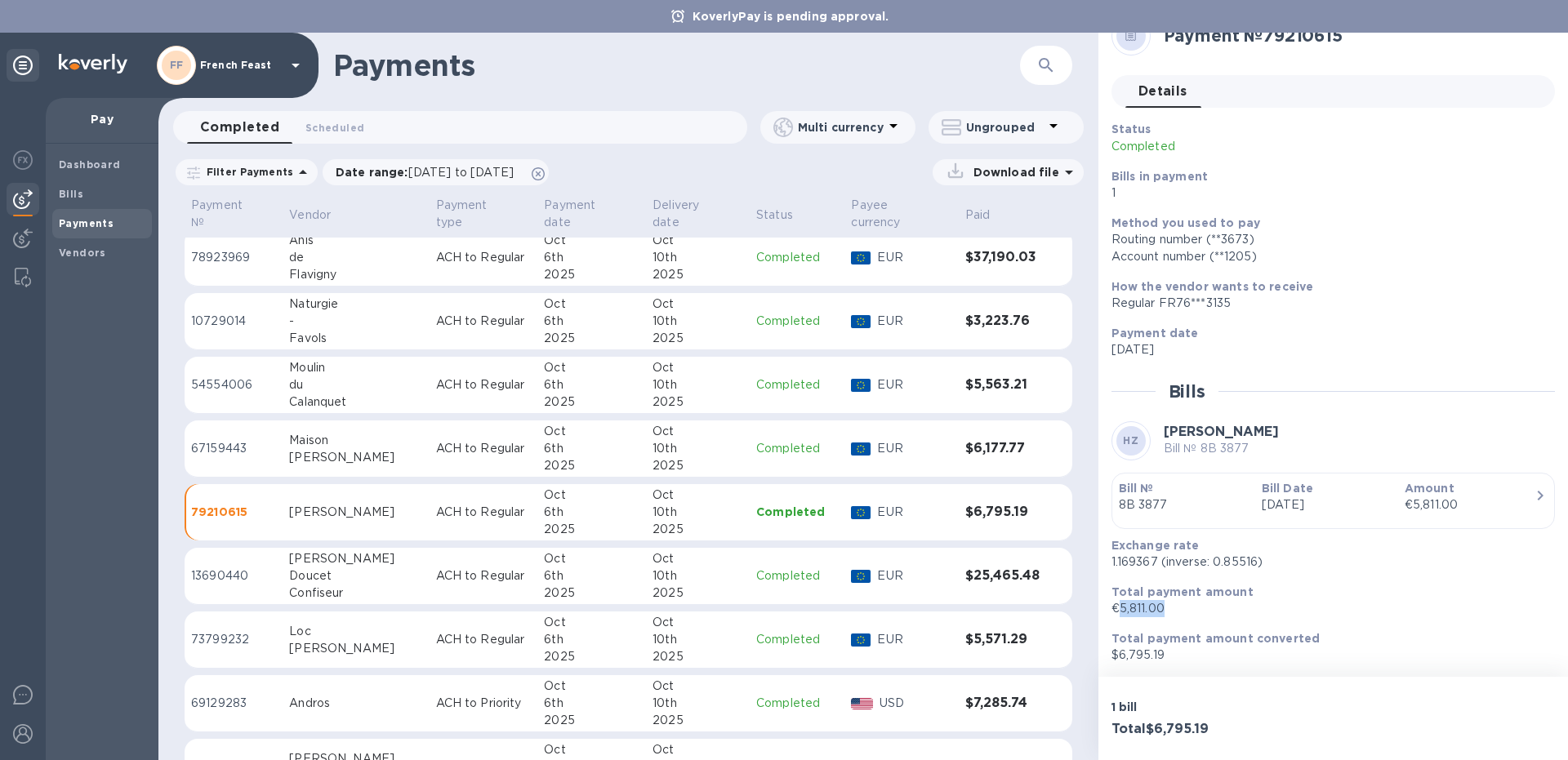
drag, startPoint x: 1177, startPoint y: 612, endPoint x: 1117, endPoint y: 613, distance: 60.0
click at [1117, 613] on p "€5,811.00" at bounding box center [1326, 609] width 430 height 17
drag, startPoint x: 1165, startPoint y: 656, endPoint x: 1119, endPoint y: 656, distance: 46.0
click at [1119, 656] on p "$6,795.19" at bounding box center [1326, 656] width 430 height 17
click at [362, 584] on div "Confiseur" at bounding box center [355, 593] width 133 height 17
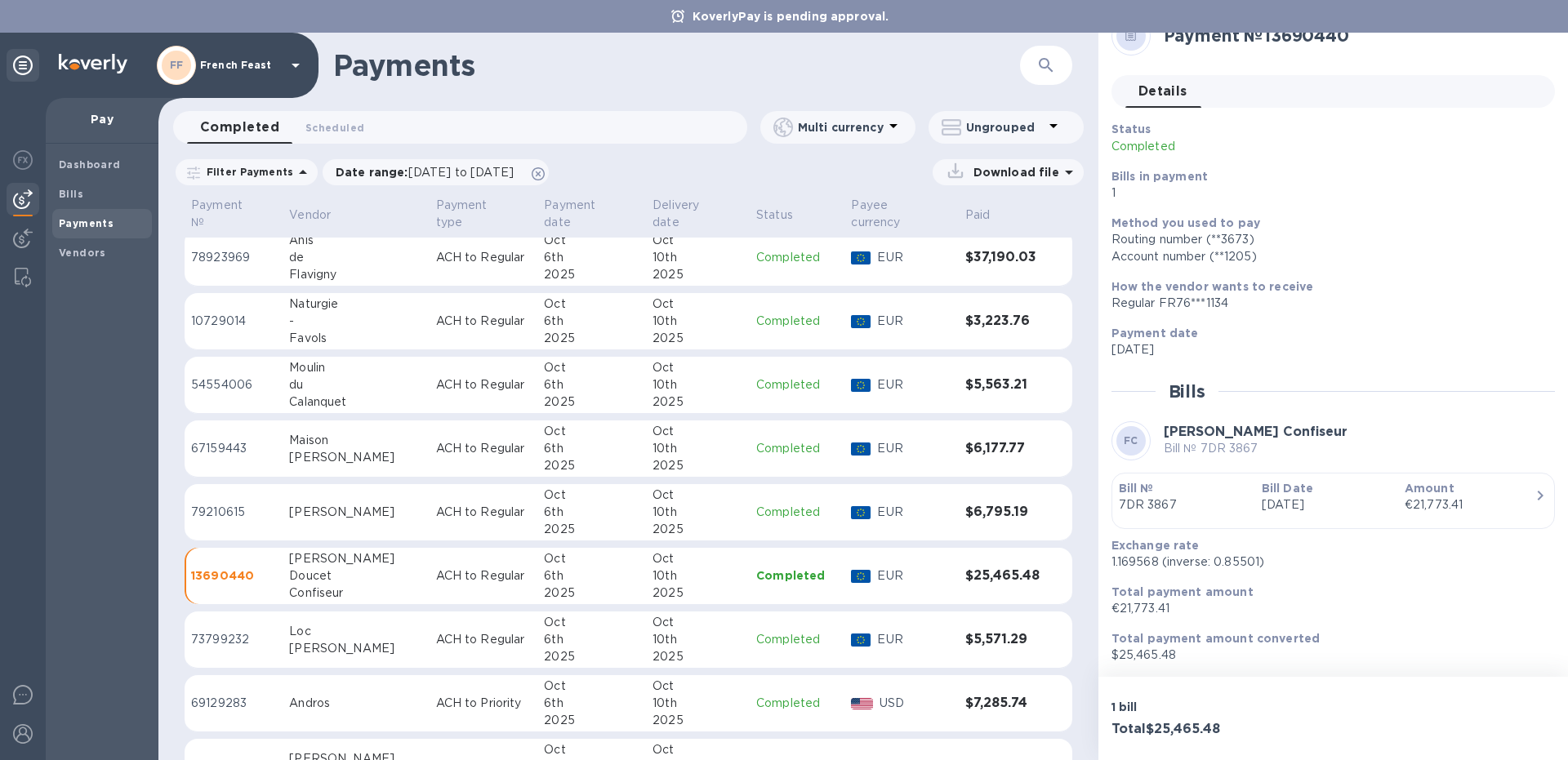
scroll to position [20, 0]
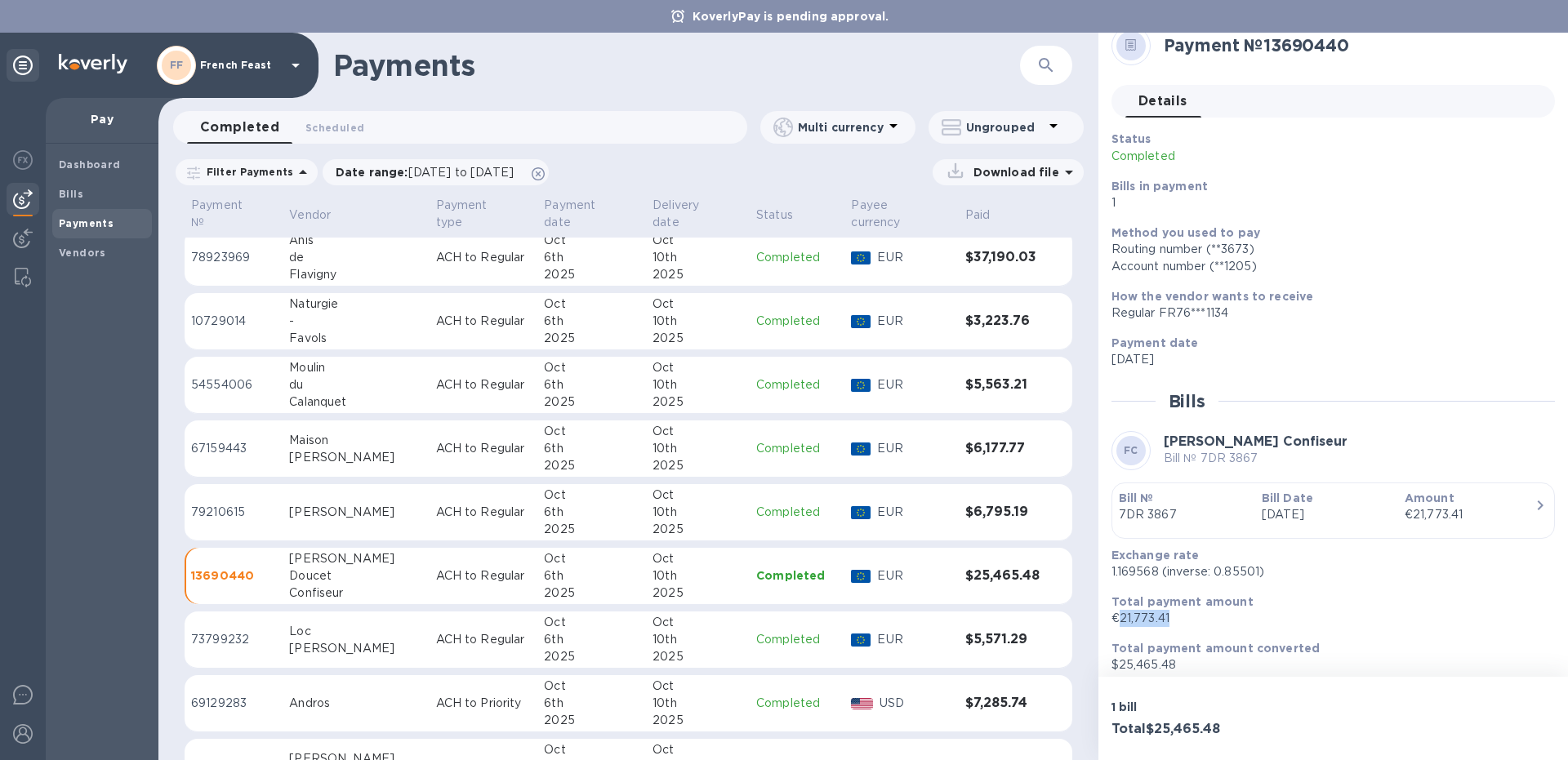
drag, startPoint x: 1181, startPoint y: 626, endPoint x: 1118, endPoint y: 613, distance: 64.3
click at [1118, 613] on p "€21,773.41" at bounding box center [1326, 618] width 430 height 17
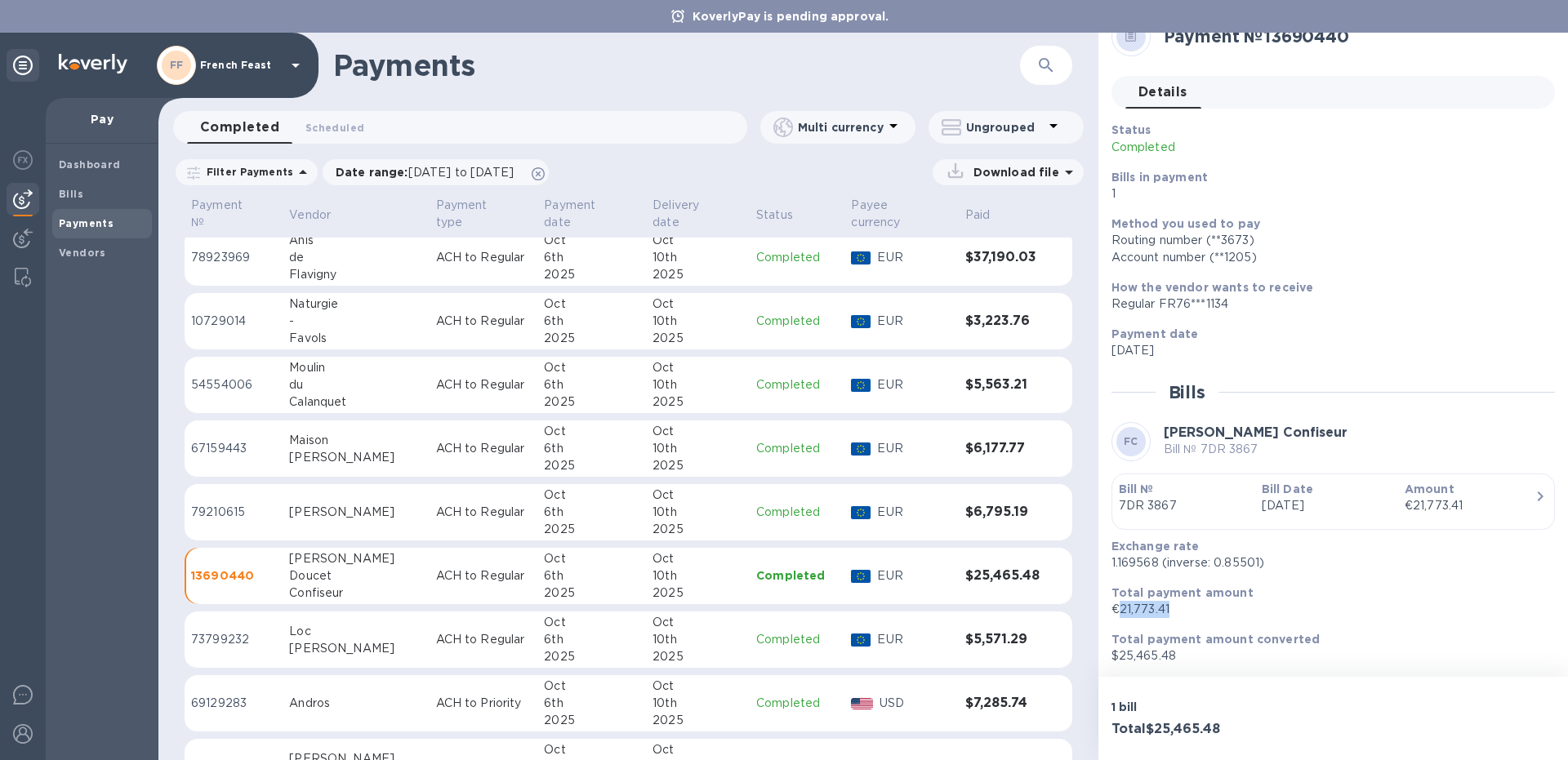
scroll to position [29, 0]
drag, startPoint x: 1186, startPoint y: 651, endPoint x: 1120, endPoint y: 651, distance: 66.0
click at [1120, 651] on p "$25,465.48" at bounding box center [1326, 656] width 430 height 17
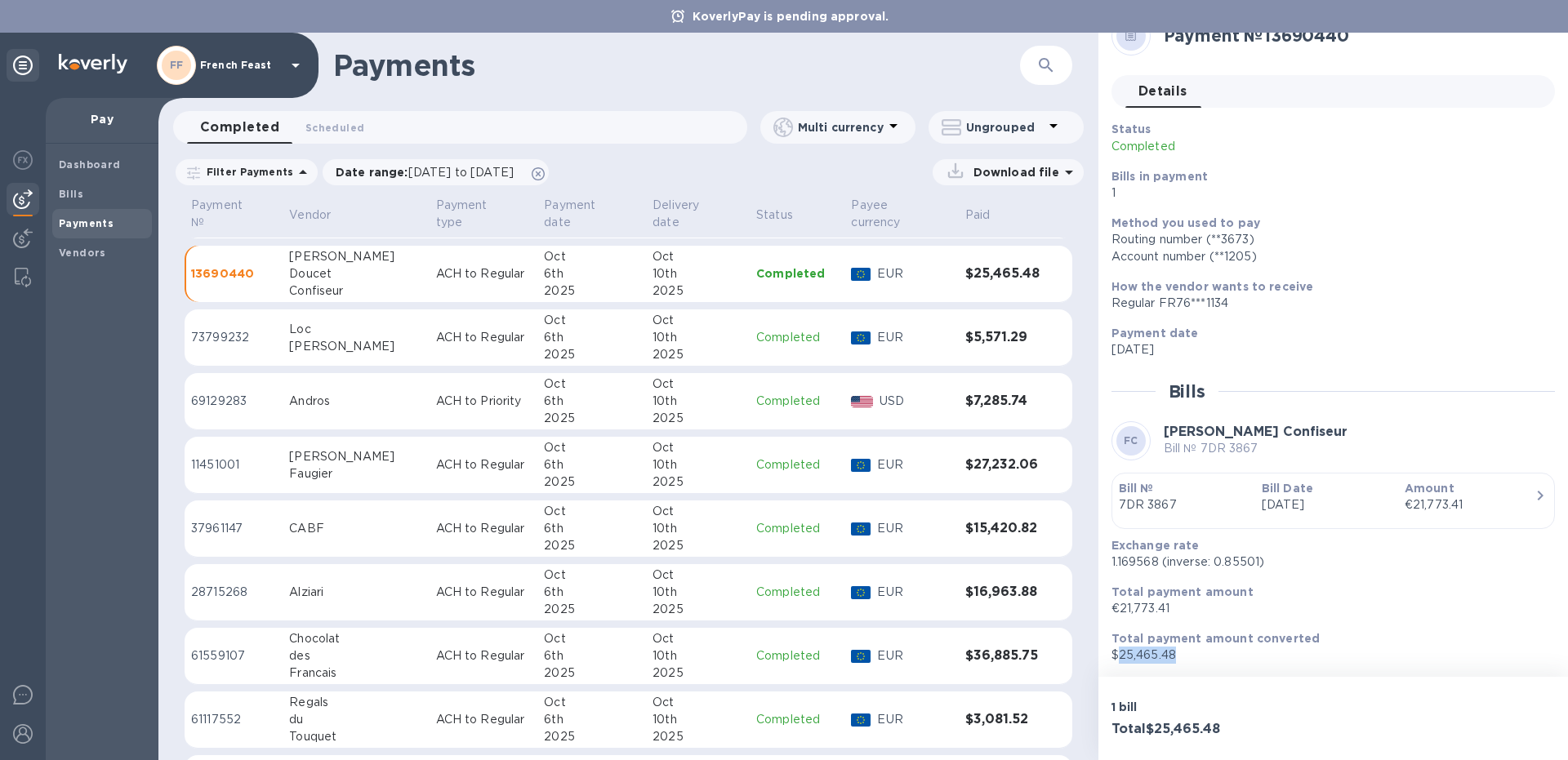
scroll to position [1203, 0]
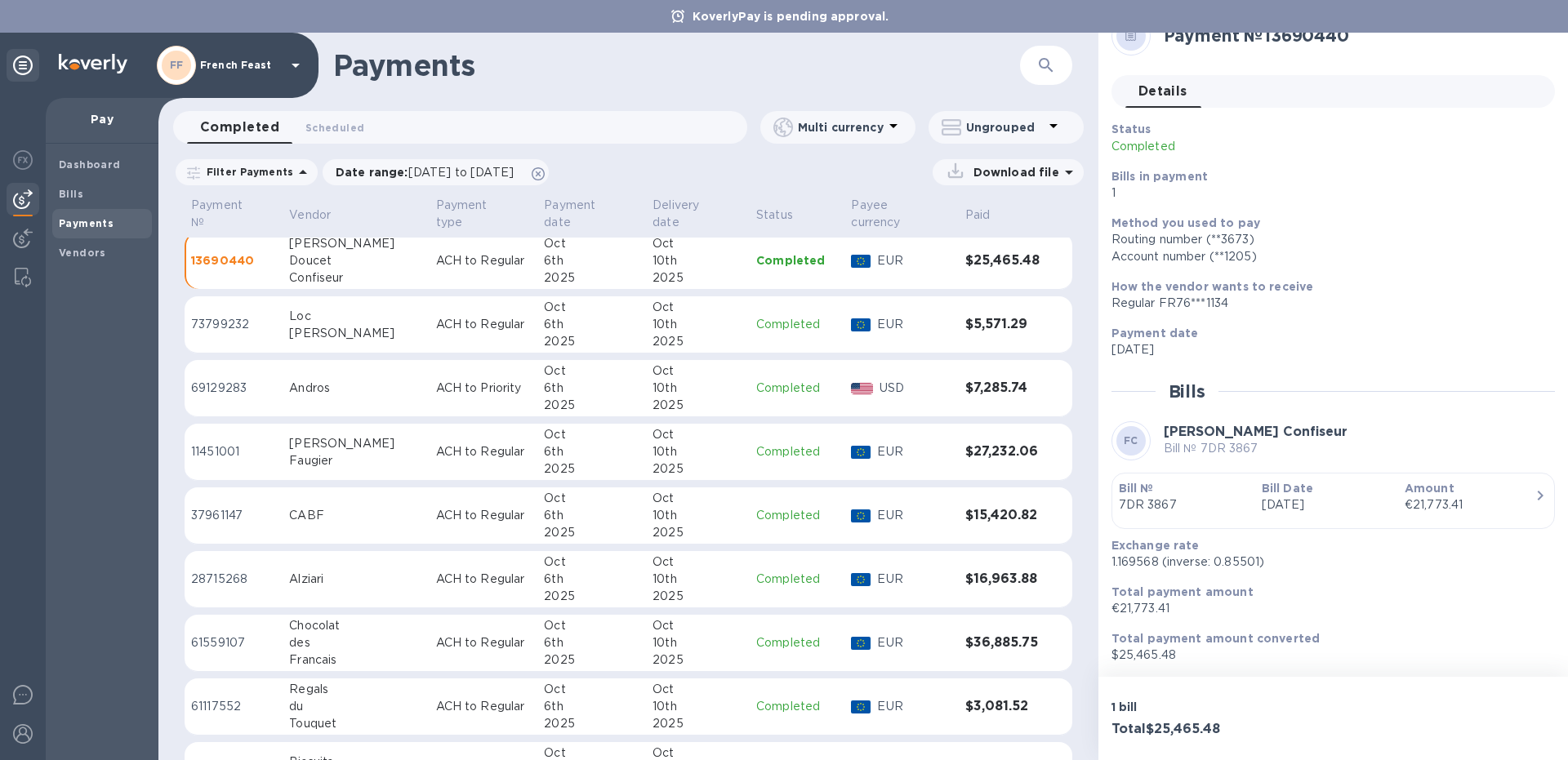
click at [327, 325] on div "[PERSON_NAME]" at bounding box center [355, 333] width 133 height 17
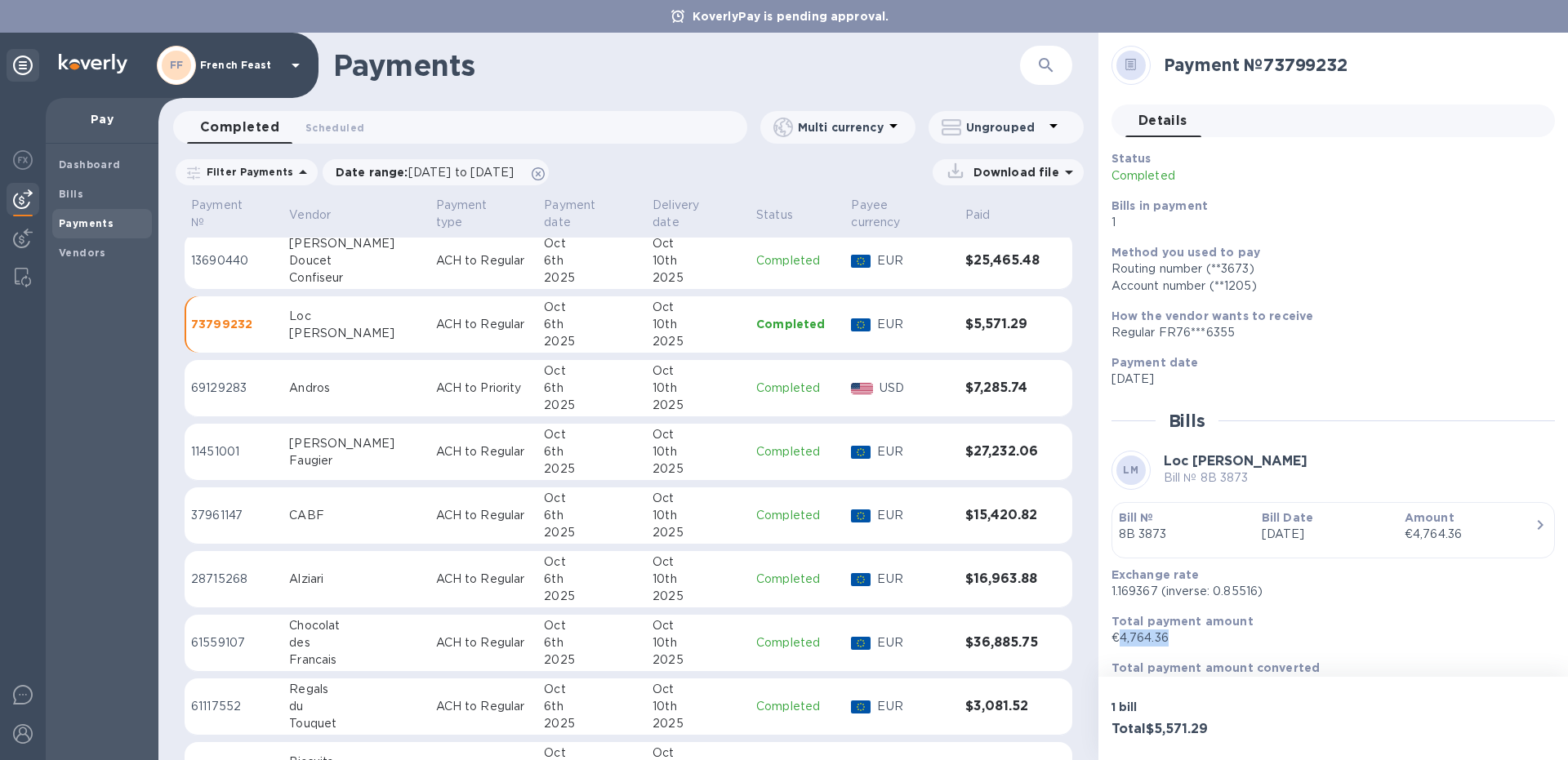
drag, startPoint x: 1175, startPoint y: 639, endPoint x: 1122, endPoint y: 644, distance: 53.2
click at [1122, 644] on p "€4,764.36" at bounding box center [1326, 637] width 430 height 17
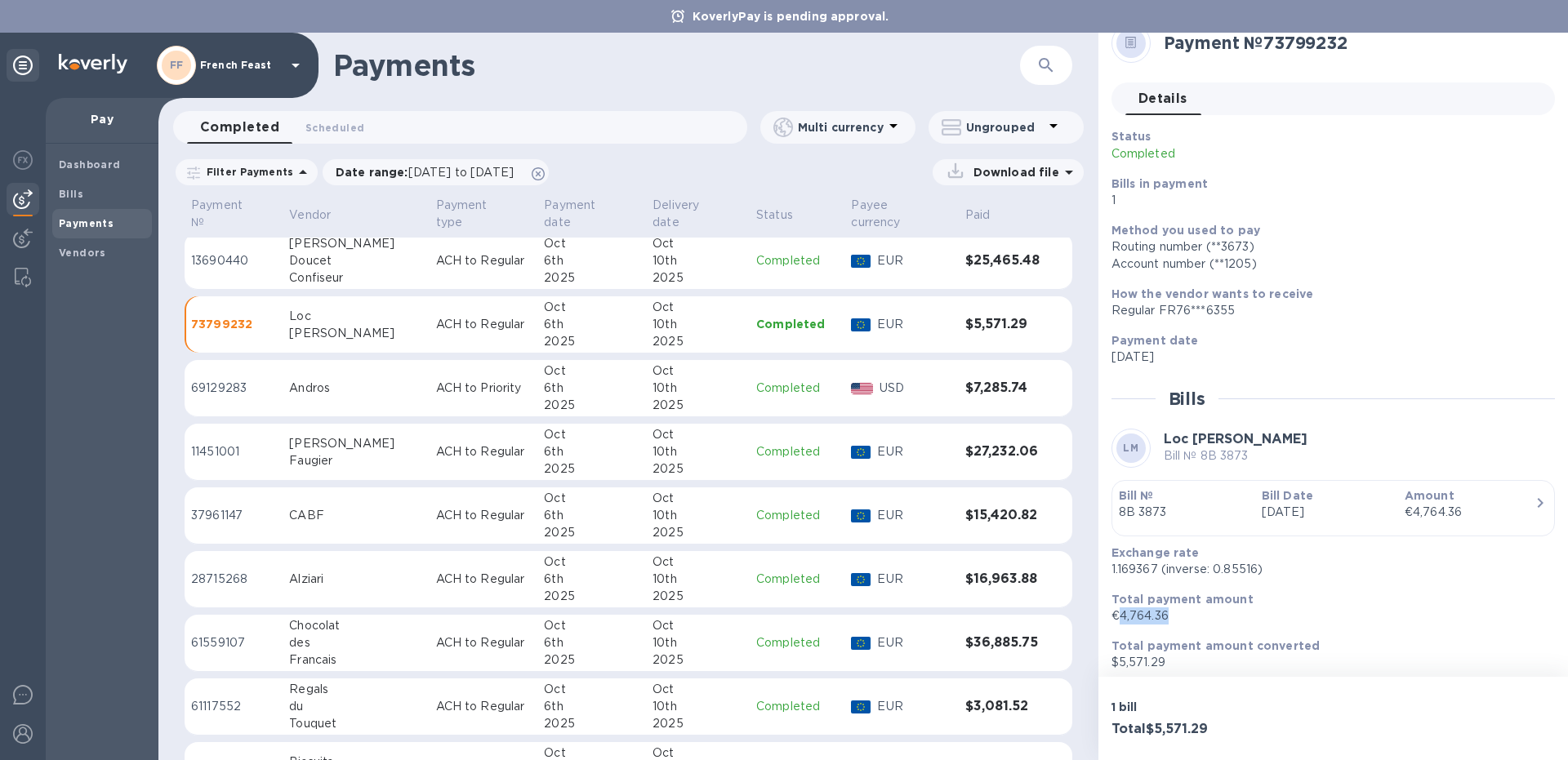
scroll to position [20, 0]
drag, startPoint x: 1183, startPoint y: 665, endPoint x: 1118, endPoint y: 667, distance: 65.0
click at [1118, 667] on p "$5,571.29" at bounding box center [1326, 665] width 430 height 17
click at [263, 363] on td "69129283" at bounding box center [233, 389] width 98 height 57
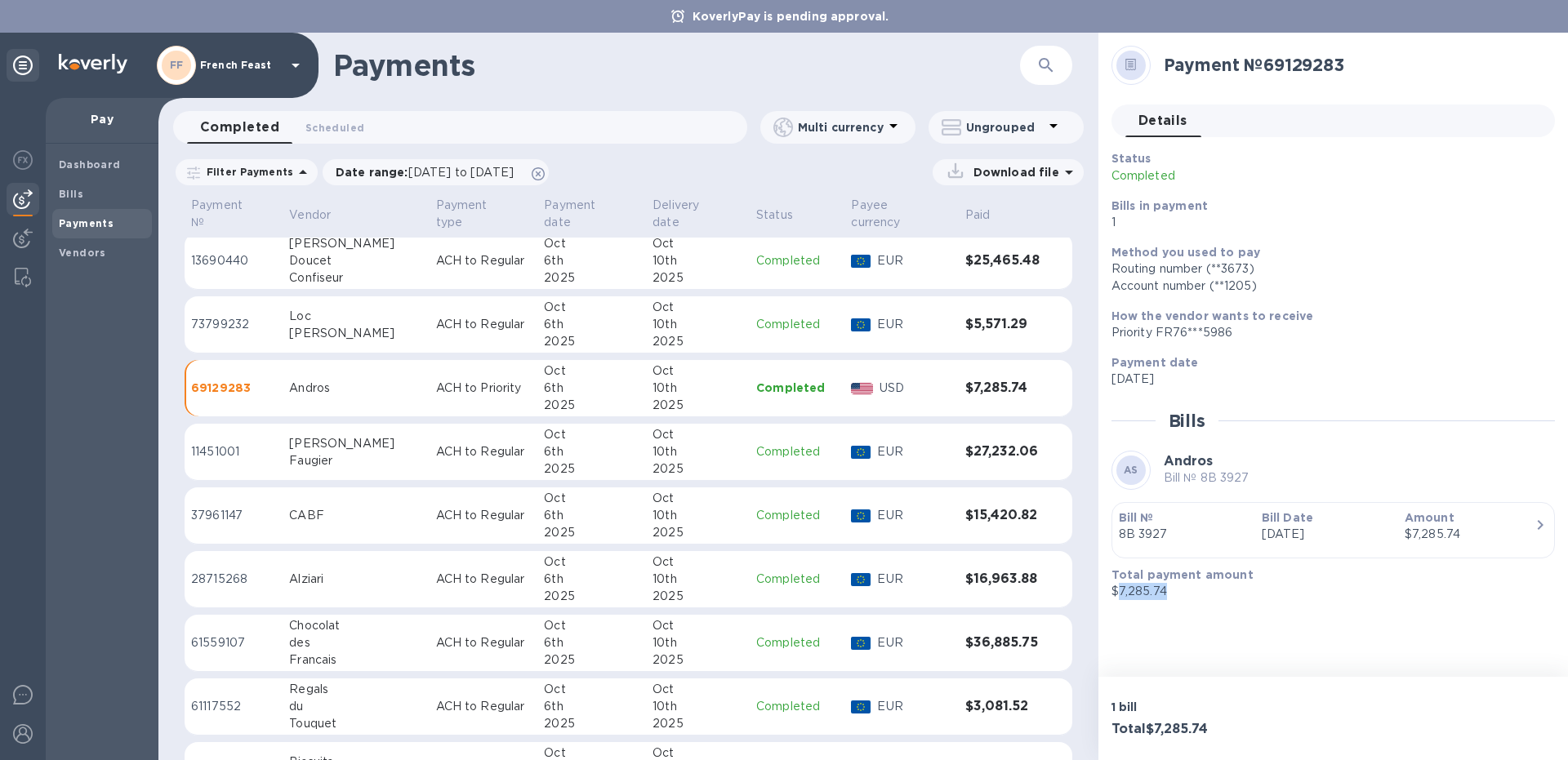
drag, startPoint x: 1169, startPoint y: 588, endPoint x: 1117, endPoint y: 595, distance: 52.5
click at [1117, 595] on p "$7,285.74" at bounding box center [1326, 591] width 430 height 17
click at [294, 448] on td "[PERSON_NAME]" at bounding box center [355, 452] width 146 height 57
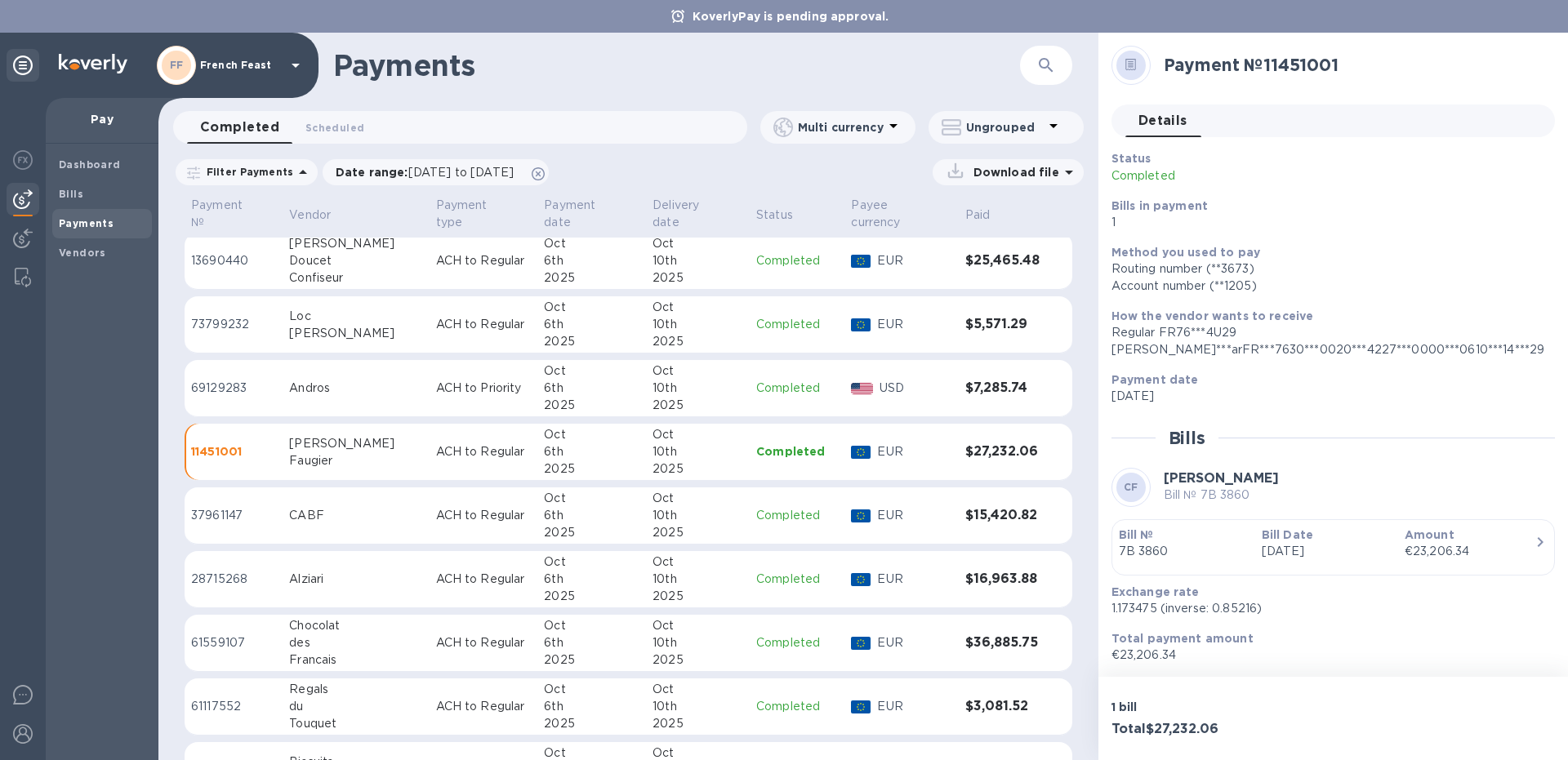
scroll to position [47, 0]
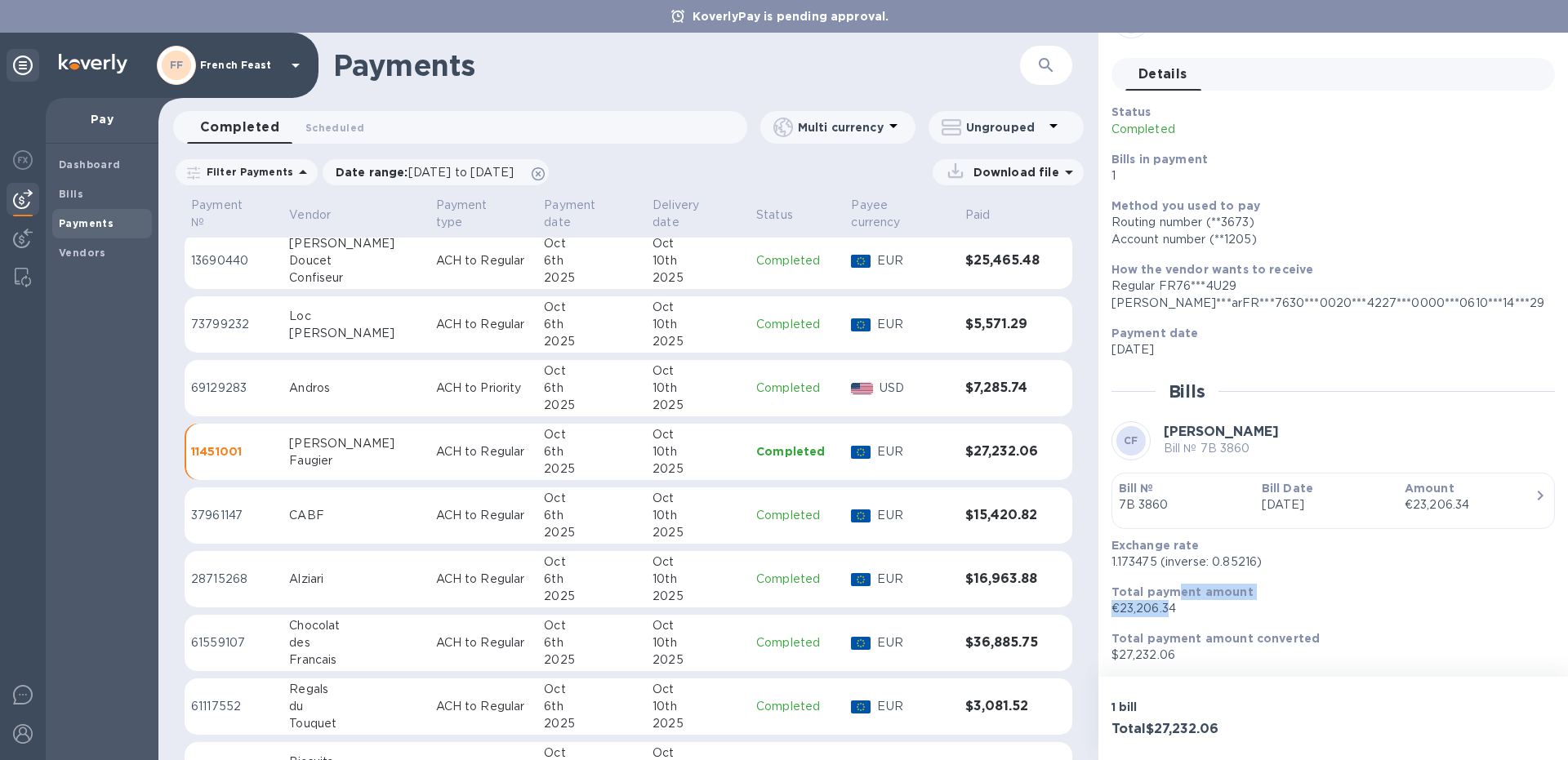
click at [1173, 603] on div "Total payment amount €23,206.34" at bounding box center [1326, 599] width 430 height 33
click at [1212, 613] on p "€23,206.34" at bounding box center [1326, 609] width 430 height 17
drag, startPoint x: 1190, startPoint y: 610, endPoint x: 1122, endPoint y: 612, distance: 68.0
click at [1122, 612] on p "€23,206.34" at bounding box center [1326, 609] width 430 height 17
drag, startPoint x: 1118, startPoint y: 656, endPoint x: 1188, endPoint y: 656, distance: 70.0
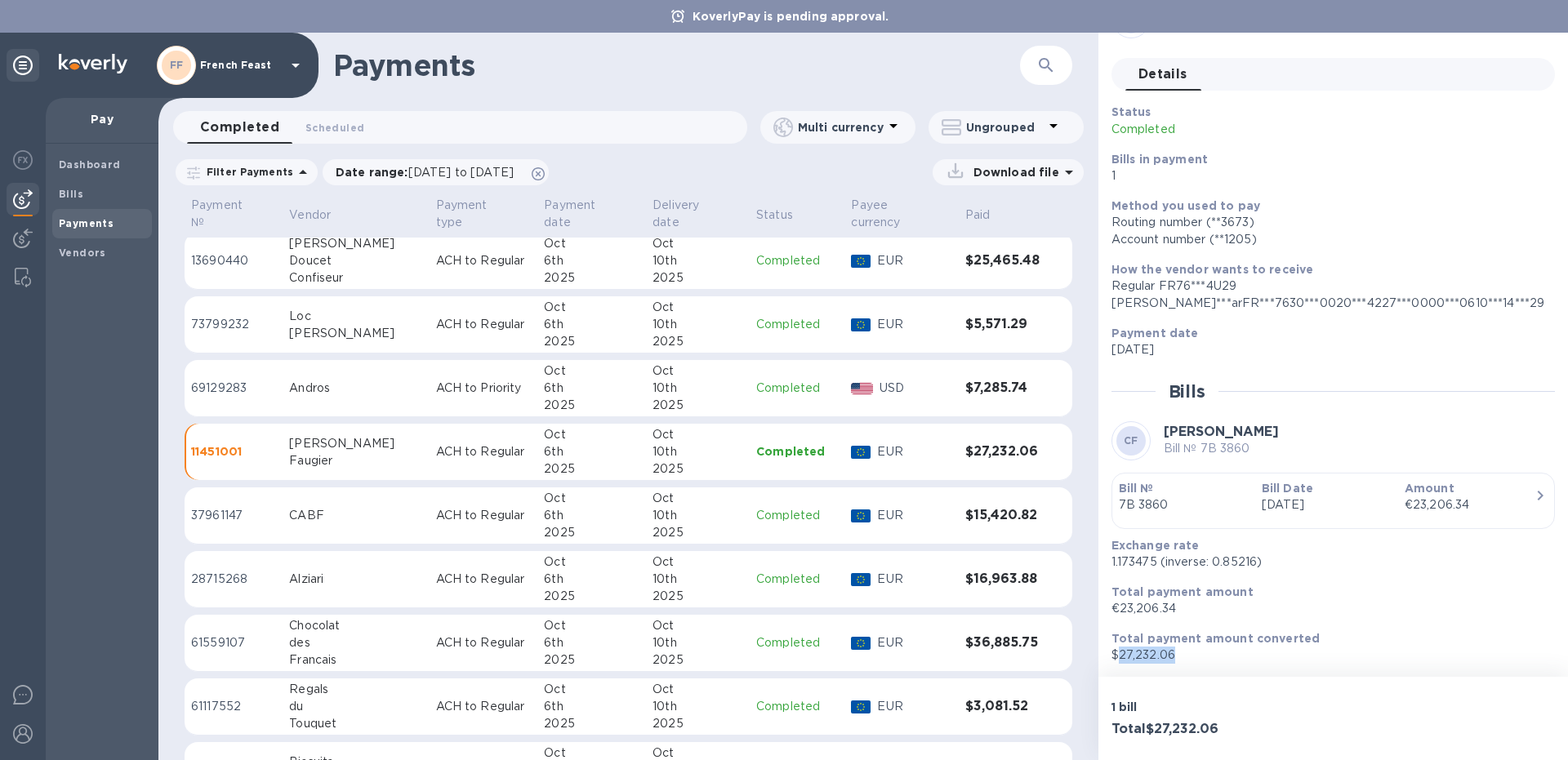
click at [1188, 656] on p "$27,232.06" at bounding box center [1326, 656] width 430 height 17
click at [373, 516] on td "CABF" at bounding box center [355, 516] width 146 height 57
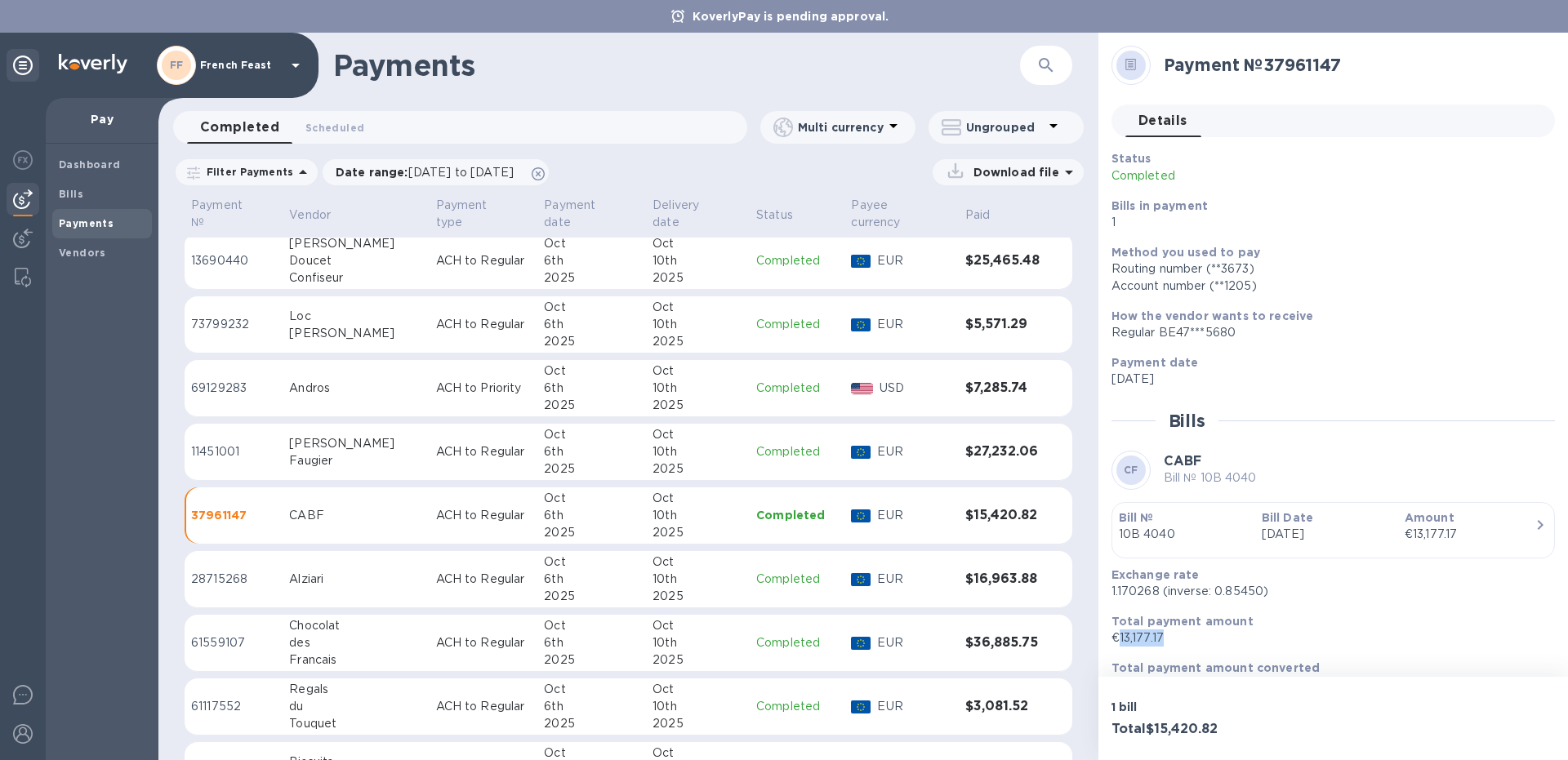
drag, startPoint x: 1177, startPoint y: 633, endPoint x: 1118, endPoint y: 641, distance: 59.5
click at [1118, 641] on p "€13,177.17" at bounding box center [1326, 637] width 430 height 17
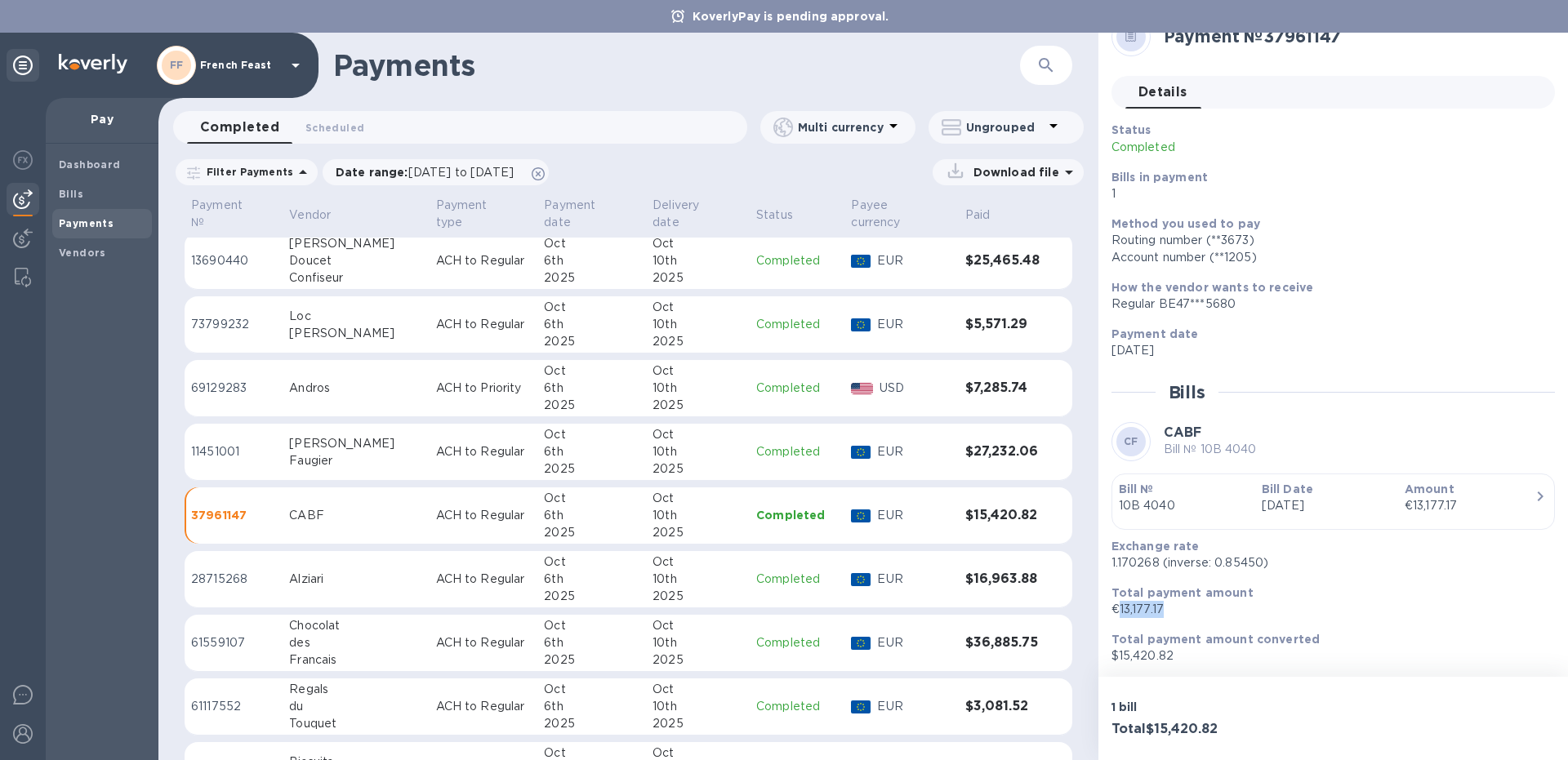
scroll to position [29, 0]
drag, startPoint x: 1119, startPoint y: 655, endPoint x: 1174, endPoint y: 657, distance: 55.0
click at [1174, 657] on p "$15,420.82" at bounding box center [1326, 656] width 430 height 17
click at [212, 571] on p "28715268" at bounding box center [233, 580] width 85 height 17
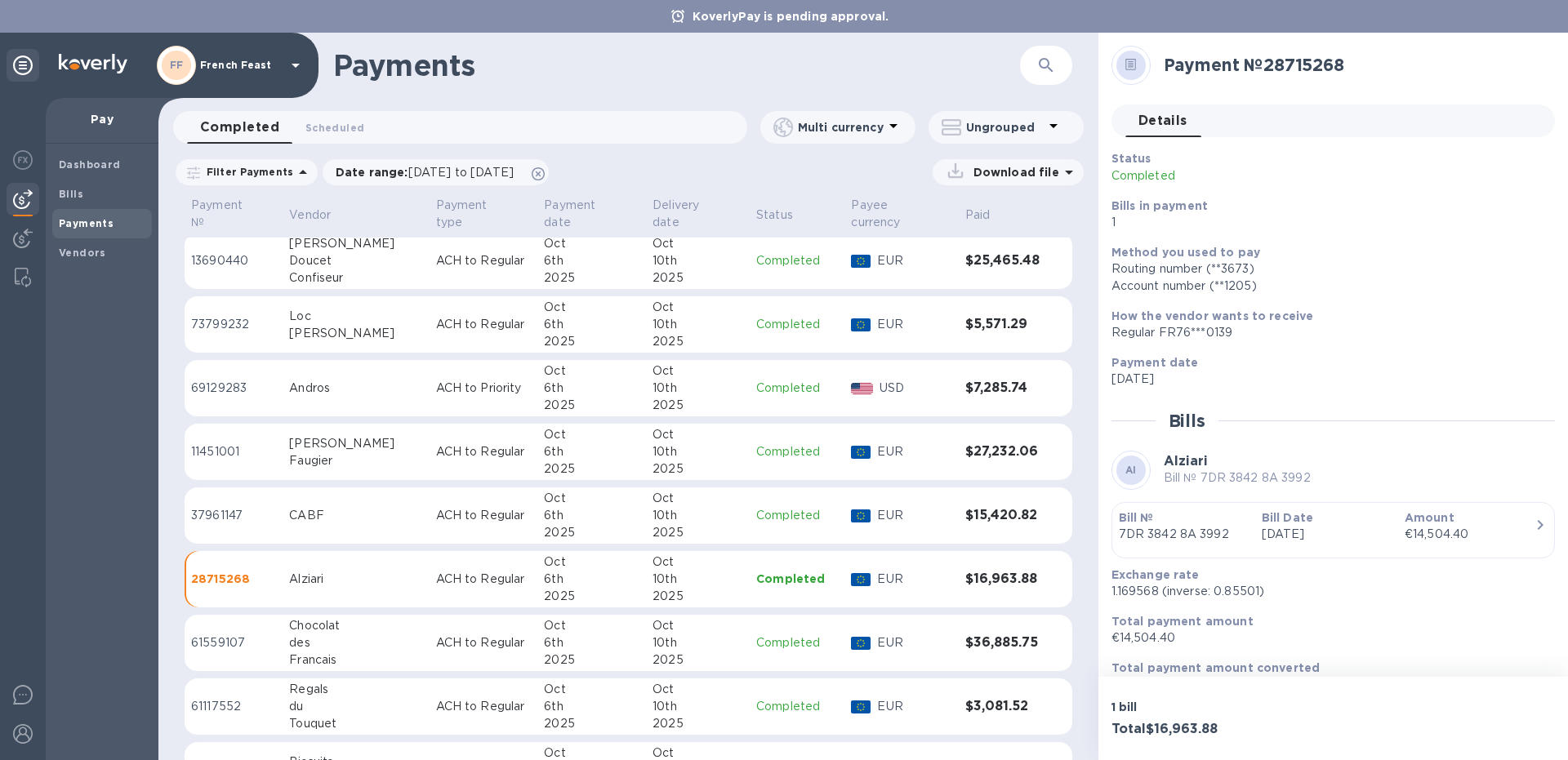
scroll to position [29, 0]
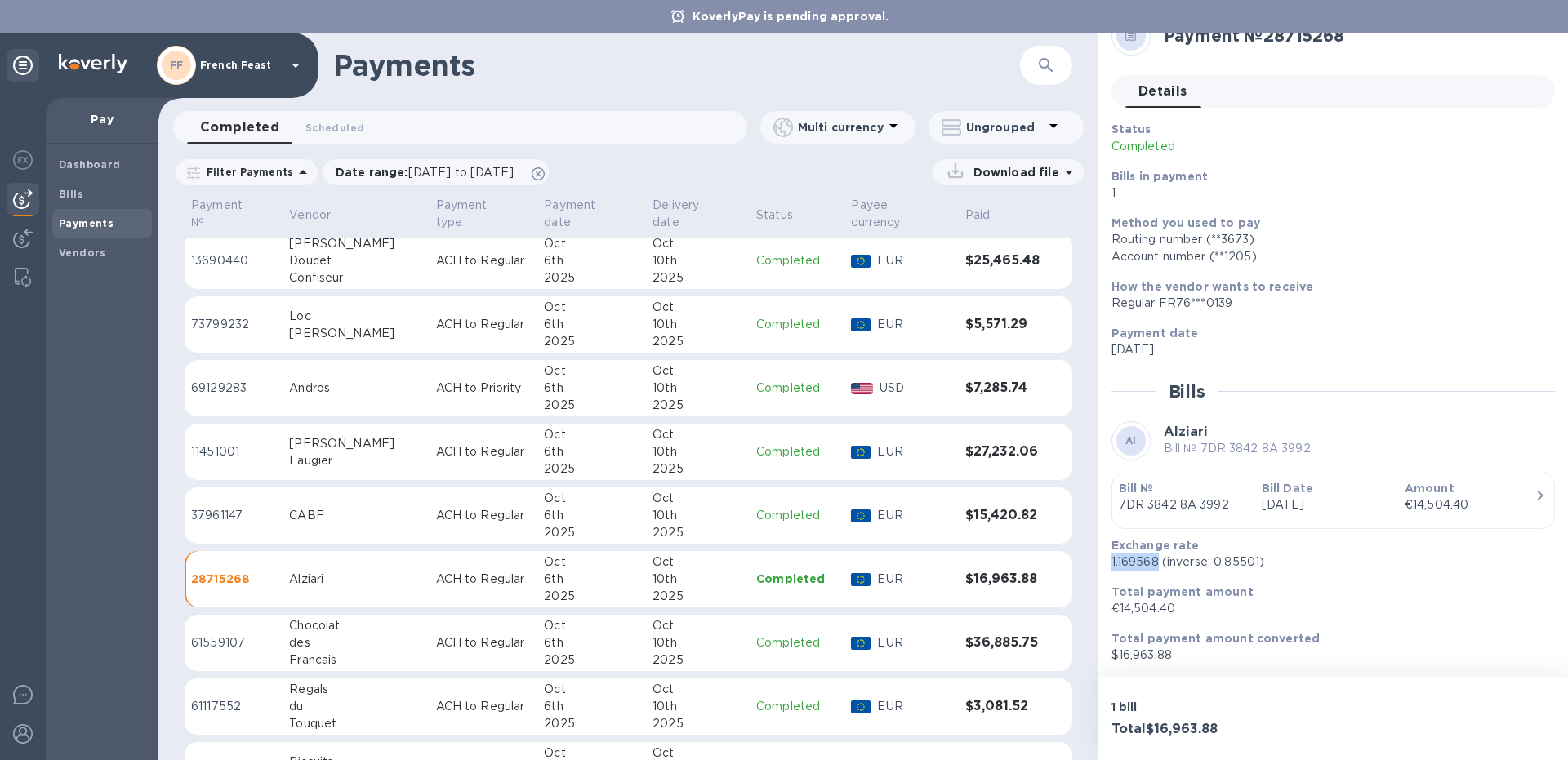
drag, startPoint x: 1158, startPoint y: 565, endPoint x: 1111, endPoint y: 561, distance: 47.2
click at [1111, 561] on p "1.169568 (inverse: 0.85501)" at bounding box center [1326, 562] width 430 height 17
click at [1399, 581] on div "Total payment amount €14,504.40" at bounding box center [1327, 599] width 444 height 47
click at [282, 628] on td "61559107" at bounding box center [233, 643] width 98 height 57
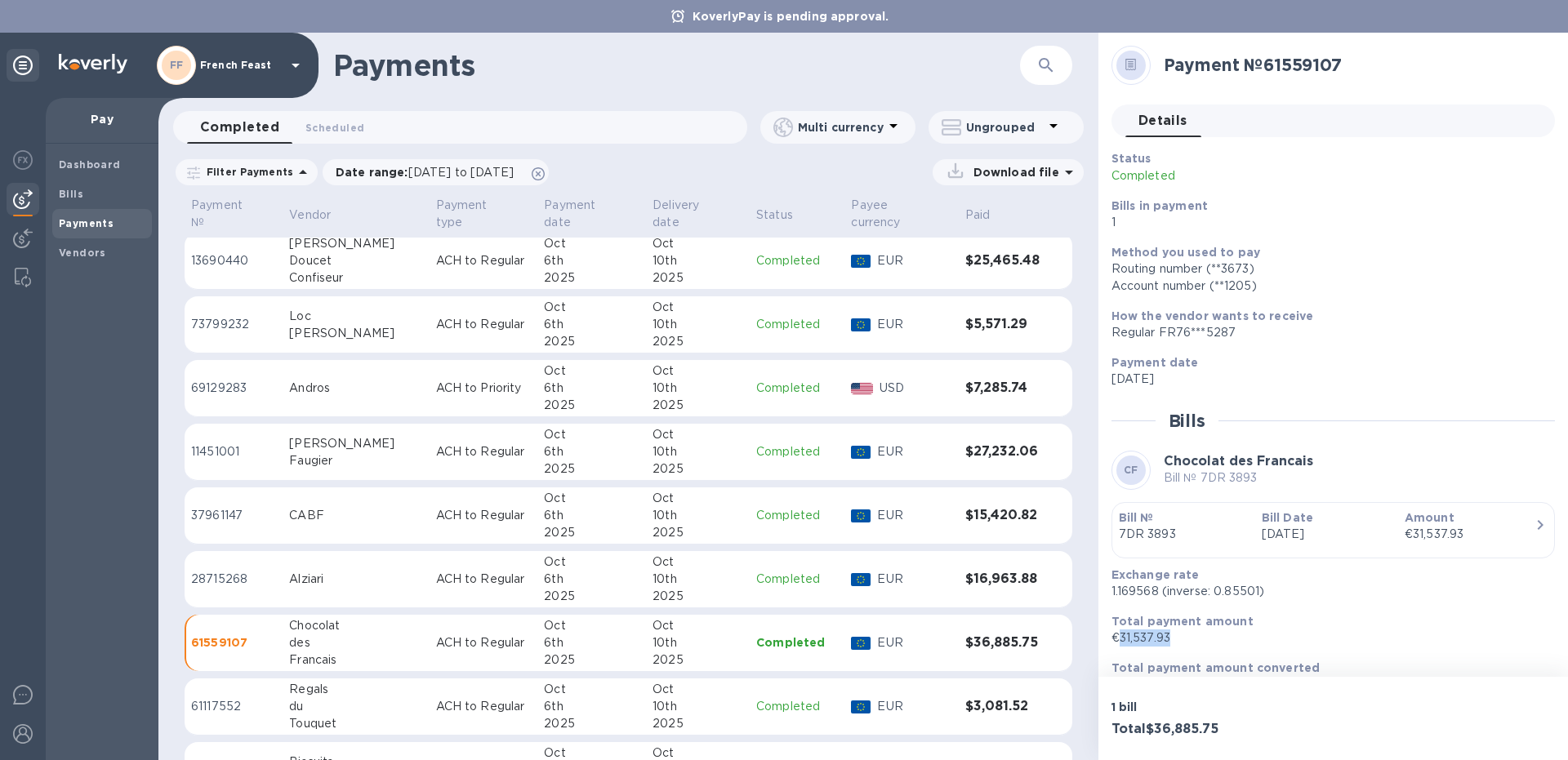
drag, startPoint x: 1186, startPoint y: 636, endPoint x: 1118, endPoint y: 635, distance: 68.0
click at [1118, 635] on p "€31,537.93" at bounding box center [1326, 637] width 430 height 17
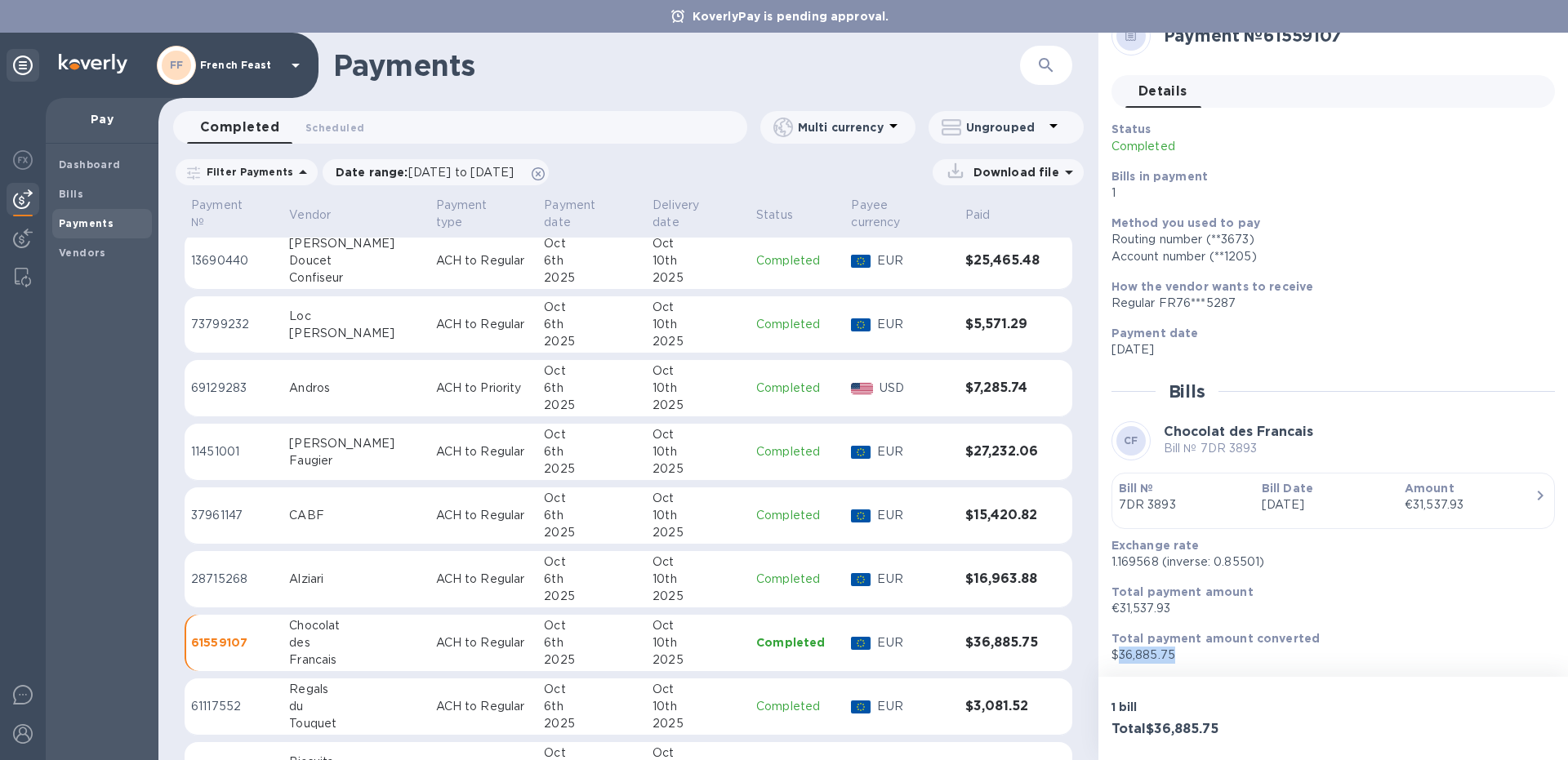
drag, startPoint x: 1180, startPoint y: 657, endPoint x: 1118, endPoint y: 653, distance: 62.1
click at [1118, 653] on p "$36,885.75" at bounding box center [1326, 656] width 430 height 17
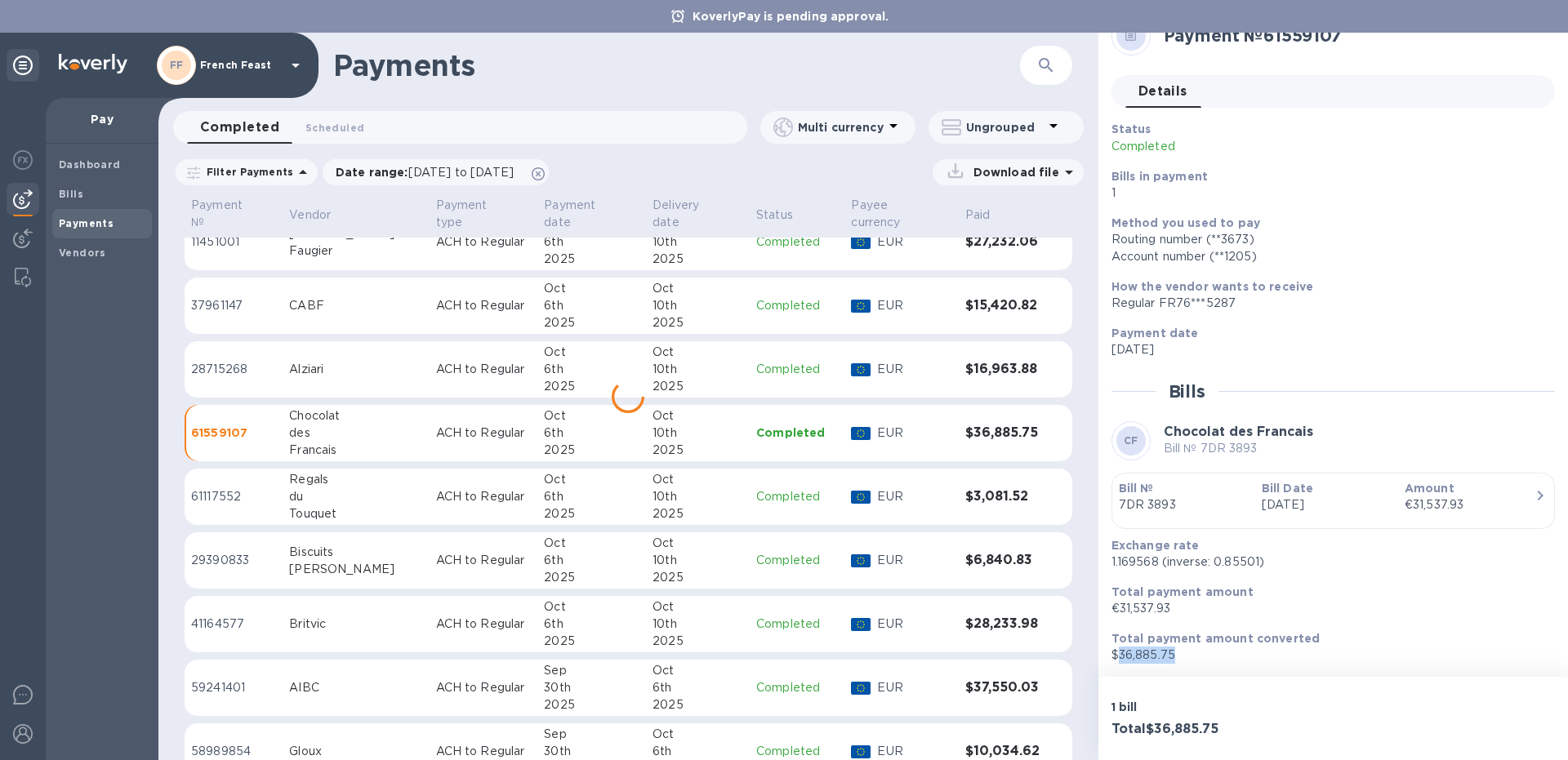
scroll to position [1434, 0]
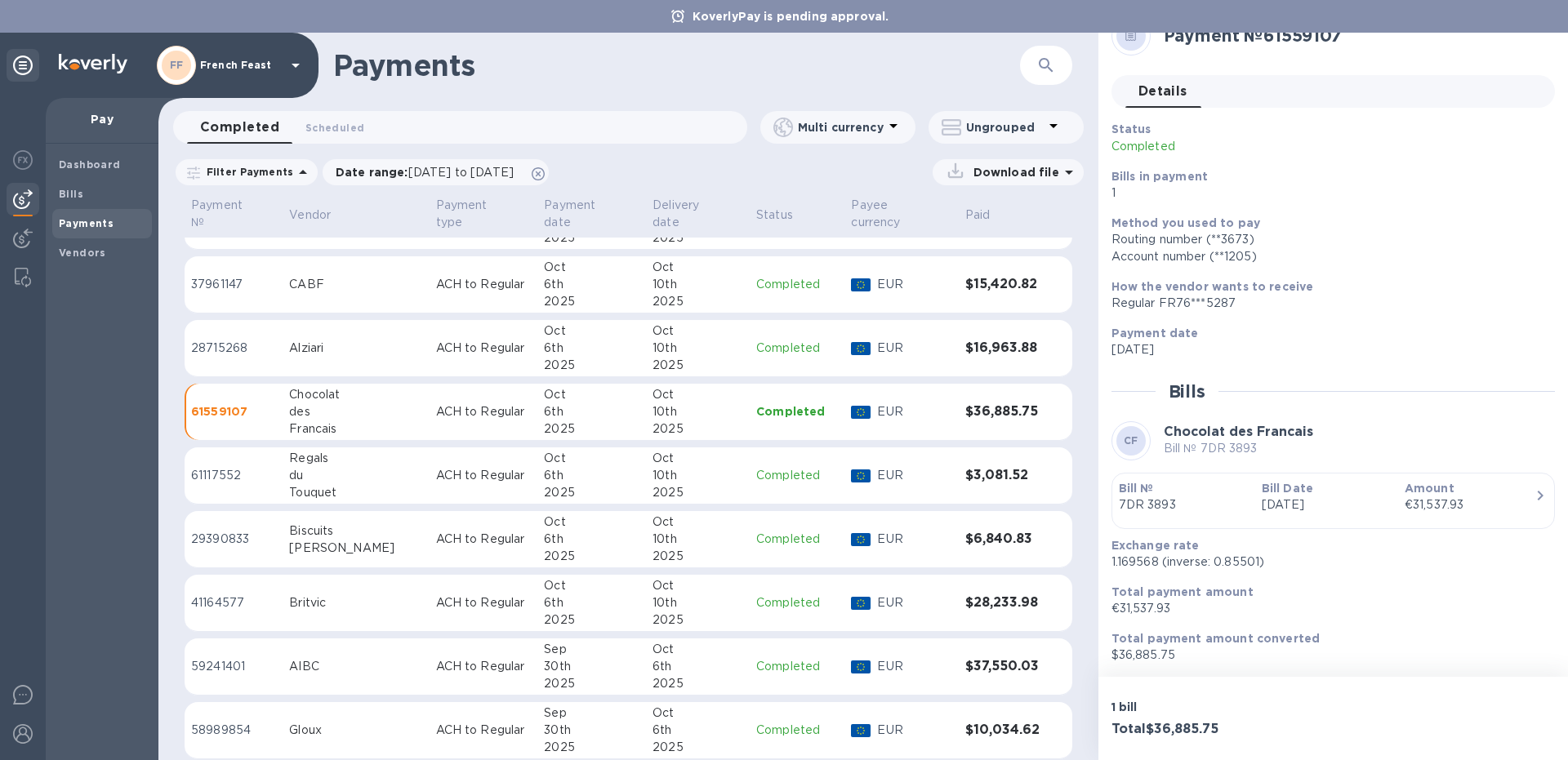
click at [316, 484] on div "Touquet" at bounding box center [355, 493] width 133 height 17
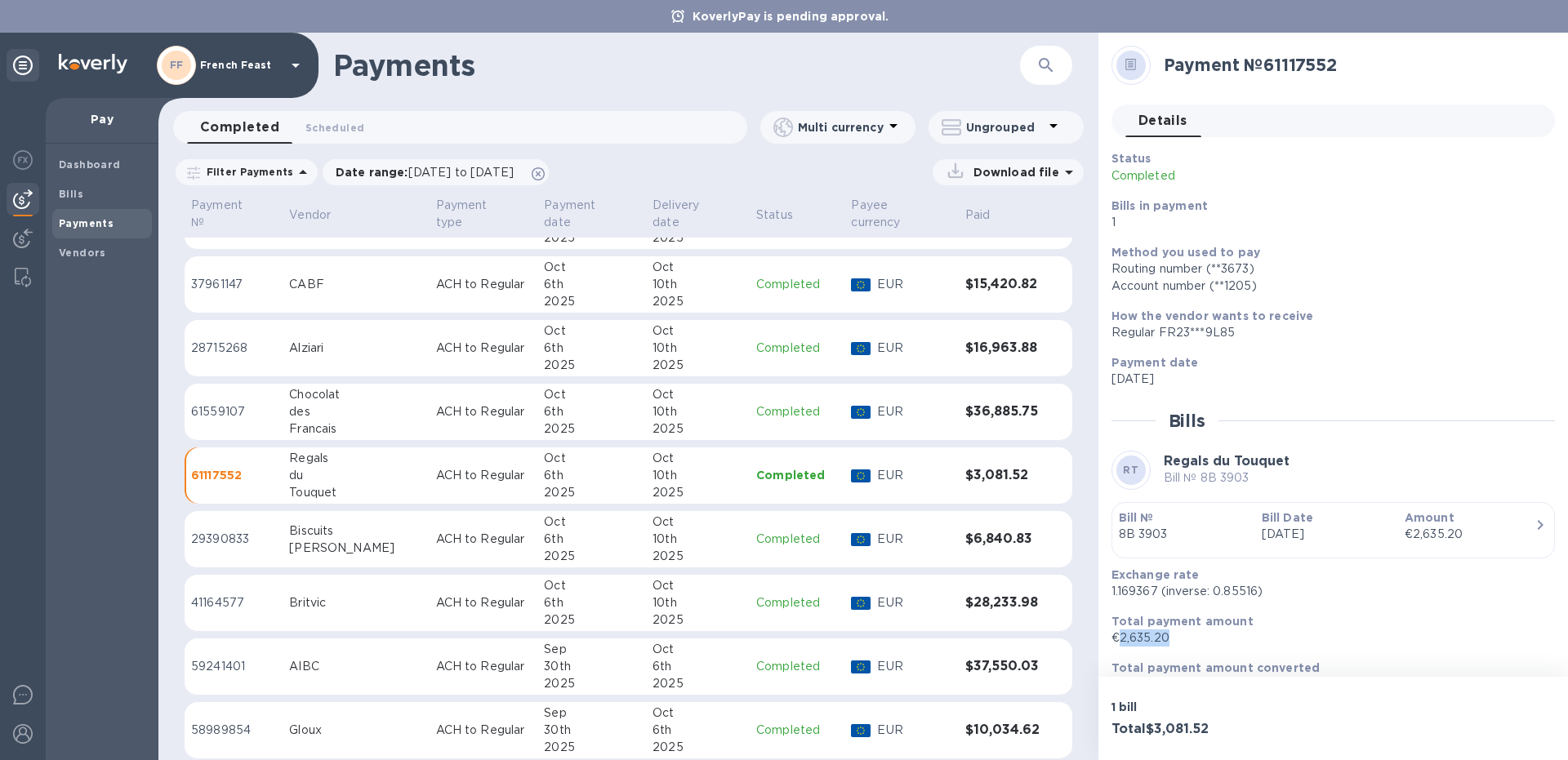
drag, startPoint x: 1179, startPoint y: 638, endPoint x: 1119, endPoint y: 638, distance: 60.0
click at [1119, 638] on p "€2,635.20" at bounding box center [1326, 637] width 430 height 17
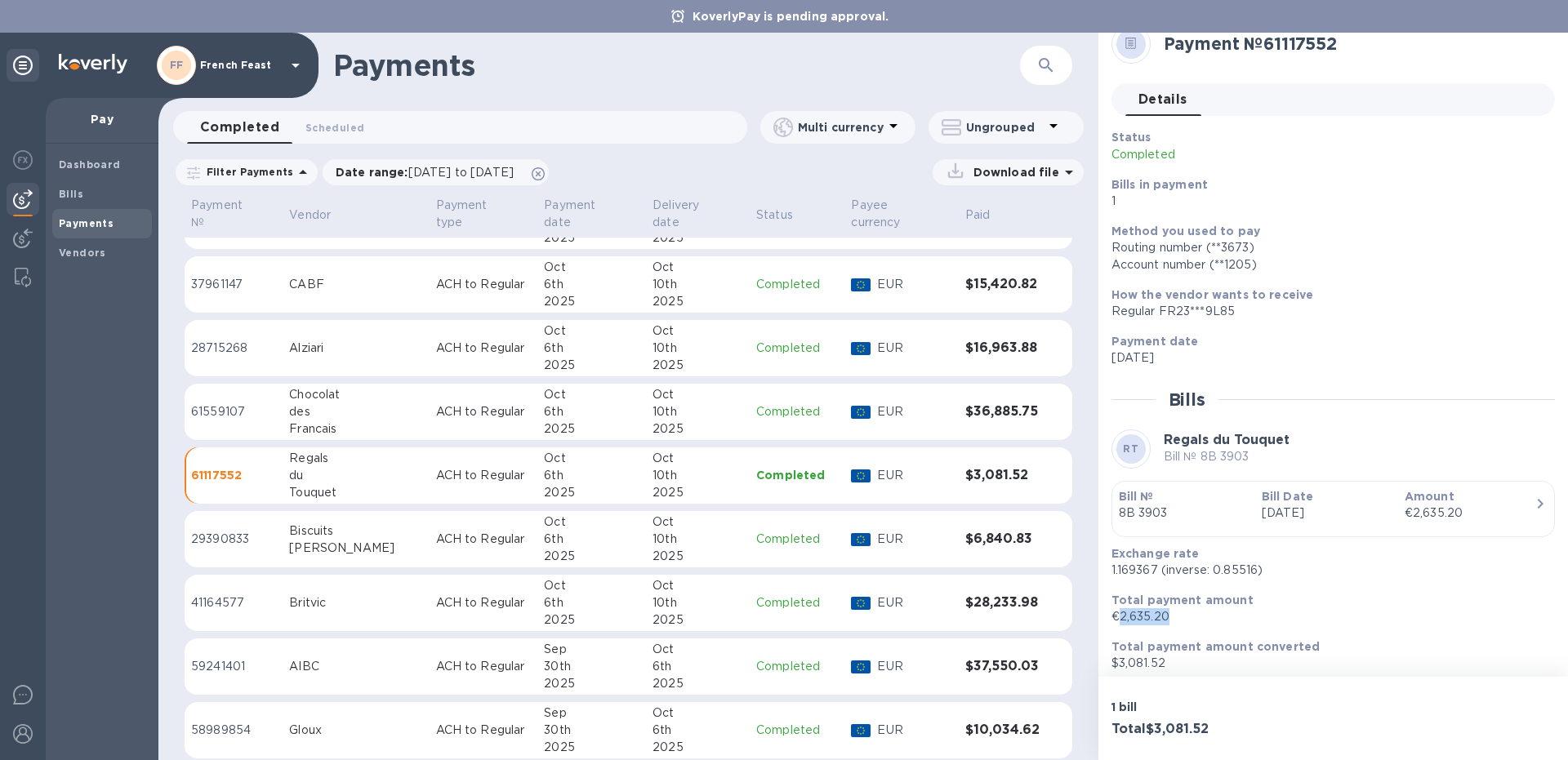
scroll to position [29, 0]
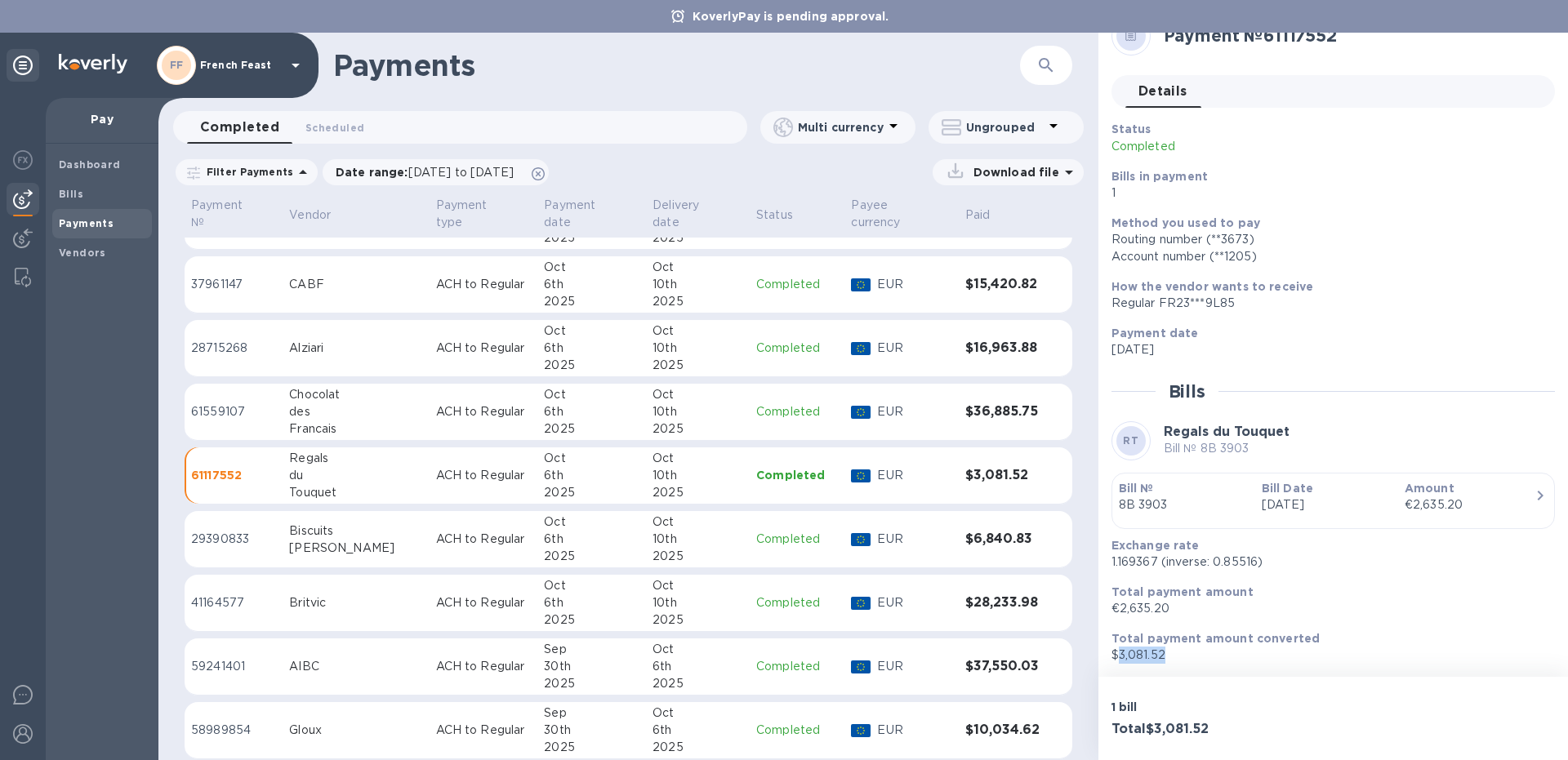
drag, startPoint x: 1168, startPoint y: 658, endPoint x: 1117, endPoint y: 658, distance: 51.0
click at [1117, 658] on p "$3,081.52" at bounding box center [1326, 656] width 430 height 17
click at [326, 540] on div "[PERSON_NAME]" at bounding box center [355, 548] width 133 height 17
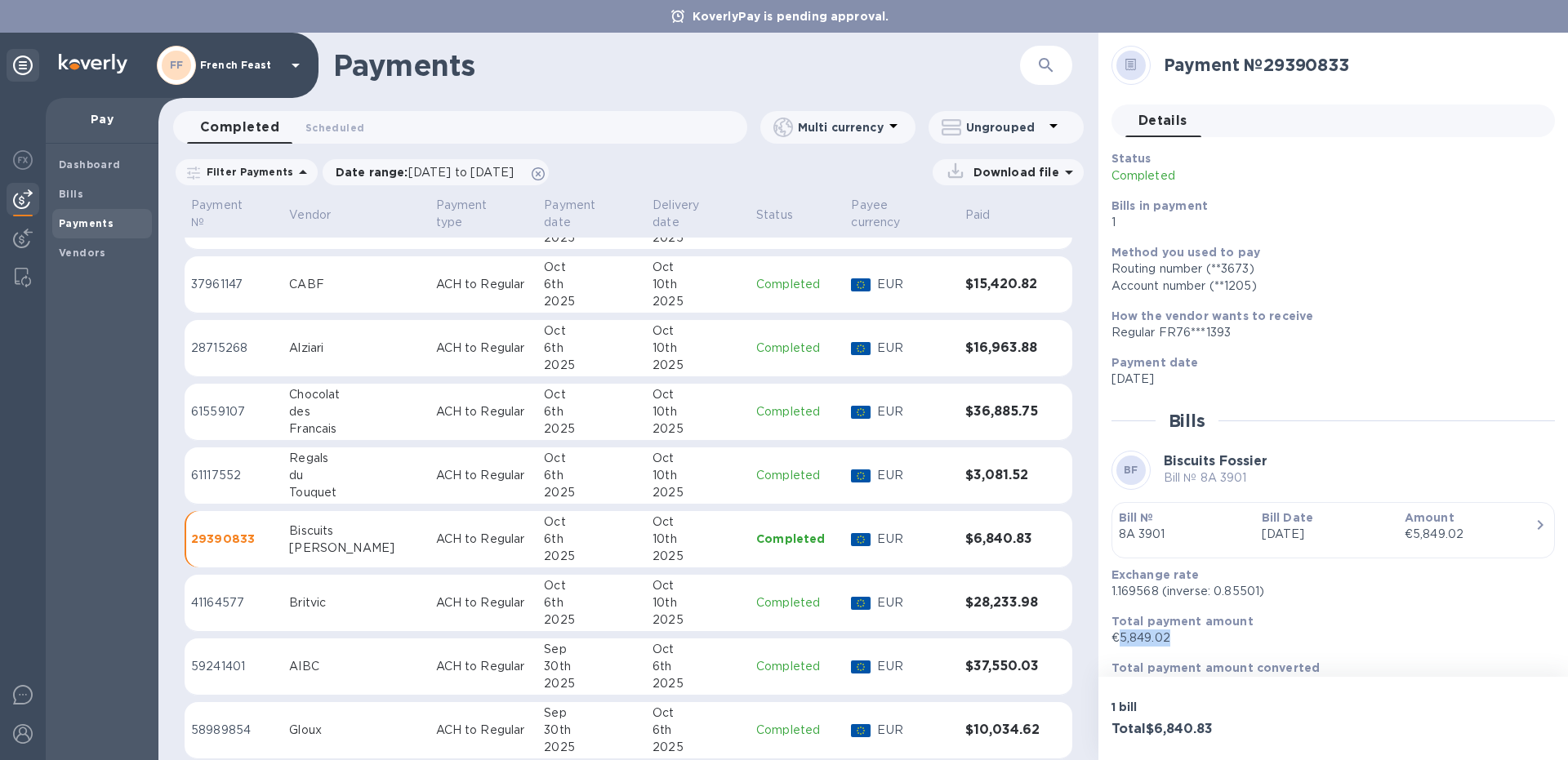
drag, startPoint x: 1169, startPoint y: 638, endPoint x: 1118, endPoint y: 642, distance: 51.2
click at [1118, 642] on p "€5,849.02" at bounding box center [1326, 637] width 430 height 17
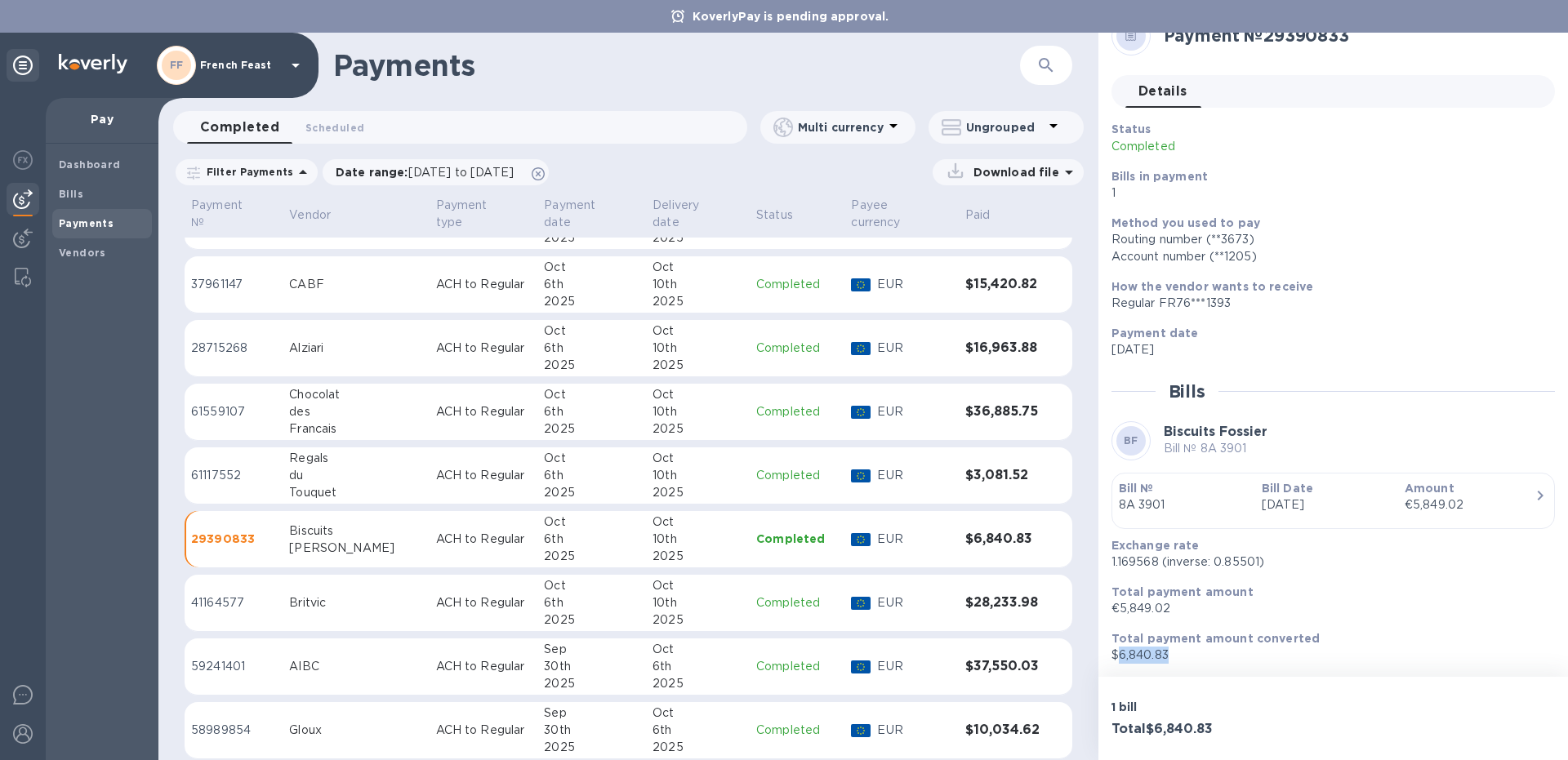
drag, startPoint x: 1171, startPoint y: 647, endPoint x: 1119, endPoint y: 653, distance: 52.3
click at [1119, 653] on p "$6,840.83" at bounding box center [1326, 656] width 430 height 17
click at [312, 595] on div "Britvic" at bounding box center [355, 603] width 133 height 17
drag, startPoint x: 1177, startPoint y: 602, endPoint x: 1117, endPoint y: 613, distance: 61.0
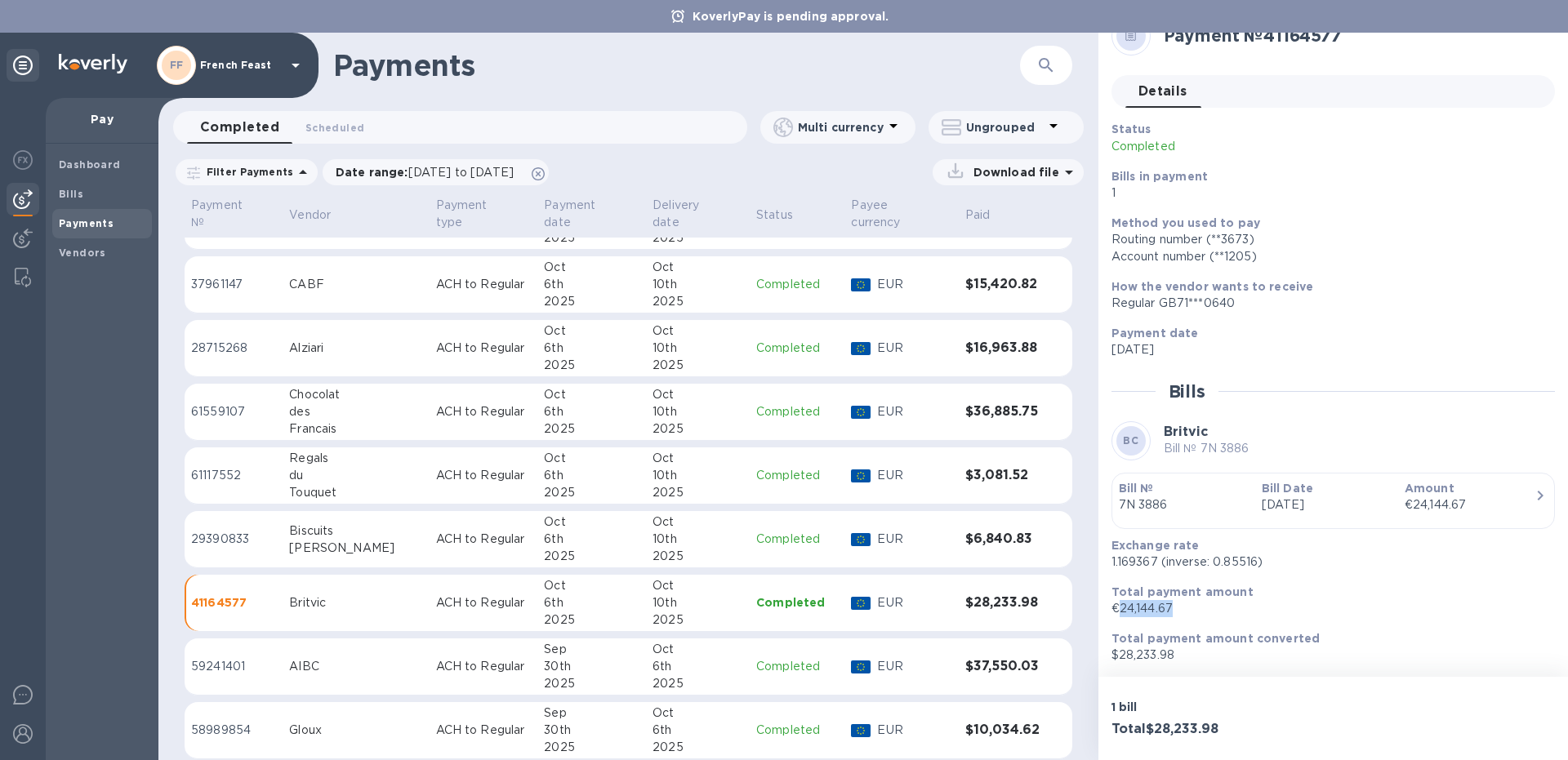
click at [1117, 613] on p "€24,144.67" at bounding box center [1326, 609] width 430 height 17
drag, startPoint x: 1186, startPoint y: 653, endPoint x: 1119, endPoint y: 657, distance: 67.1
click at [1119, 657] on p "$28,233.98" at bounding box center [1326, 656] width 430 height 17
click at [341, 662] on td "AIBC" at bounding box center [355, 667] width 146 height 57
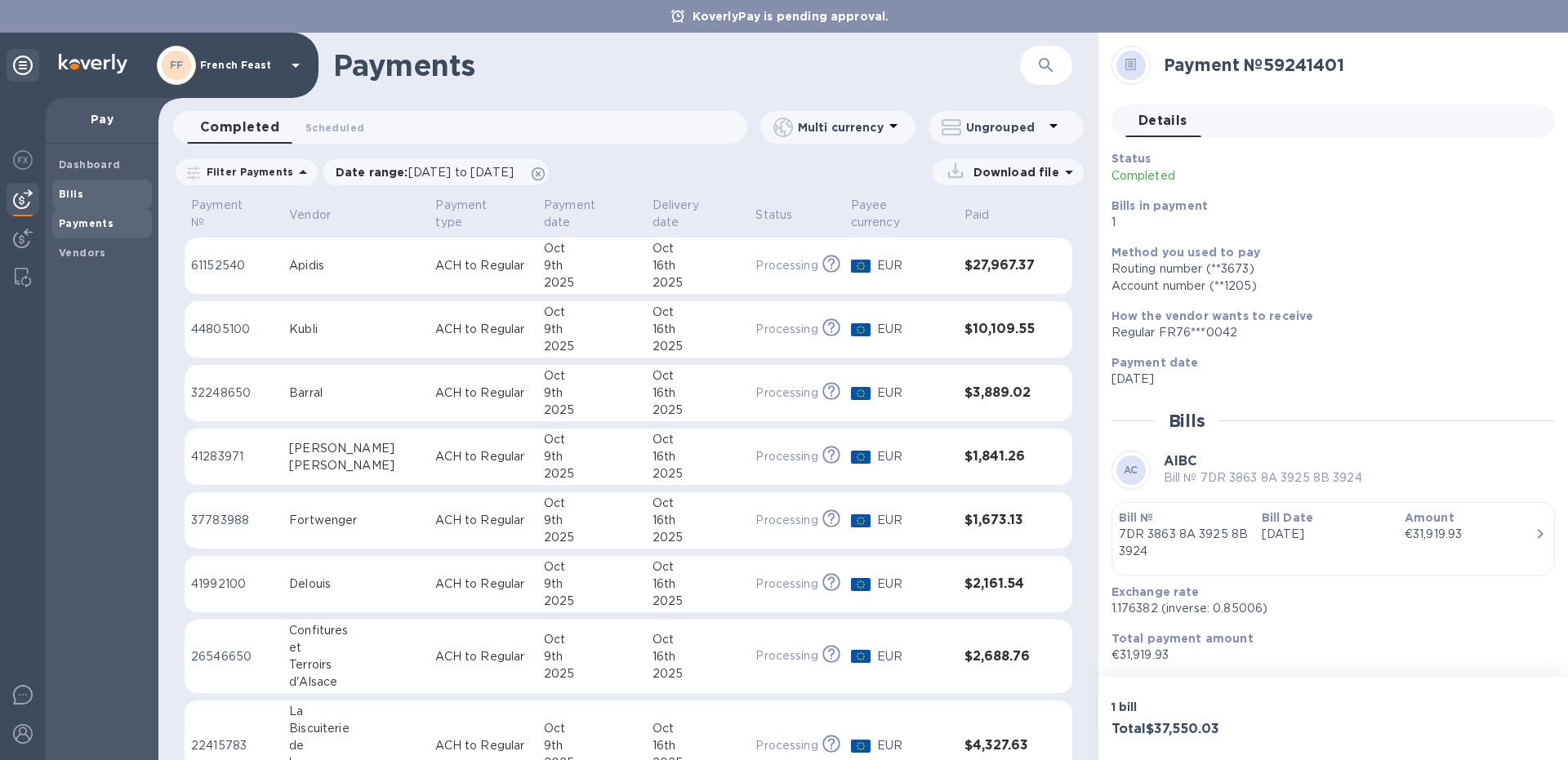
click at [68, 195] on b "Bills" at bounding box center [71, 194] width 25 height 12
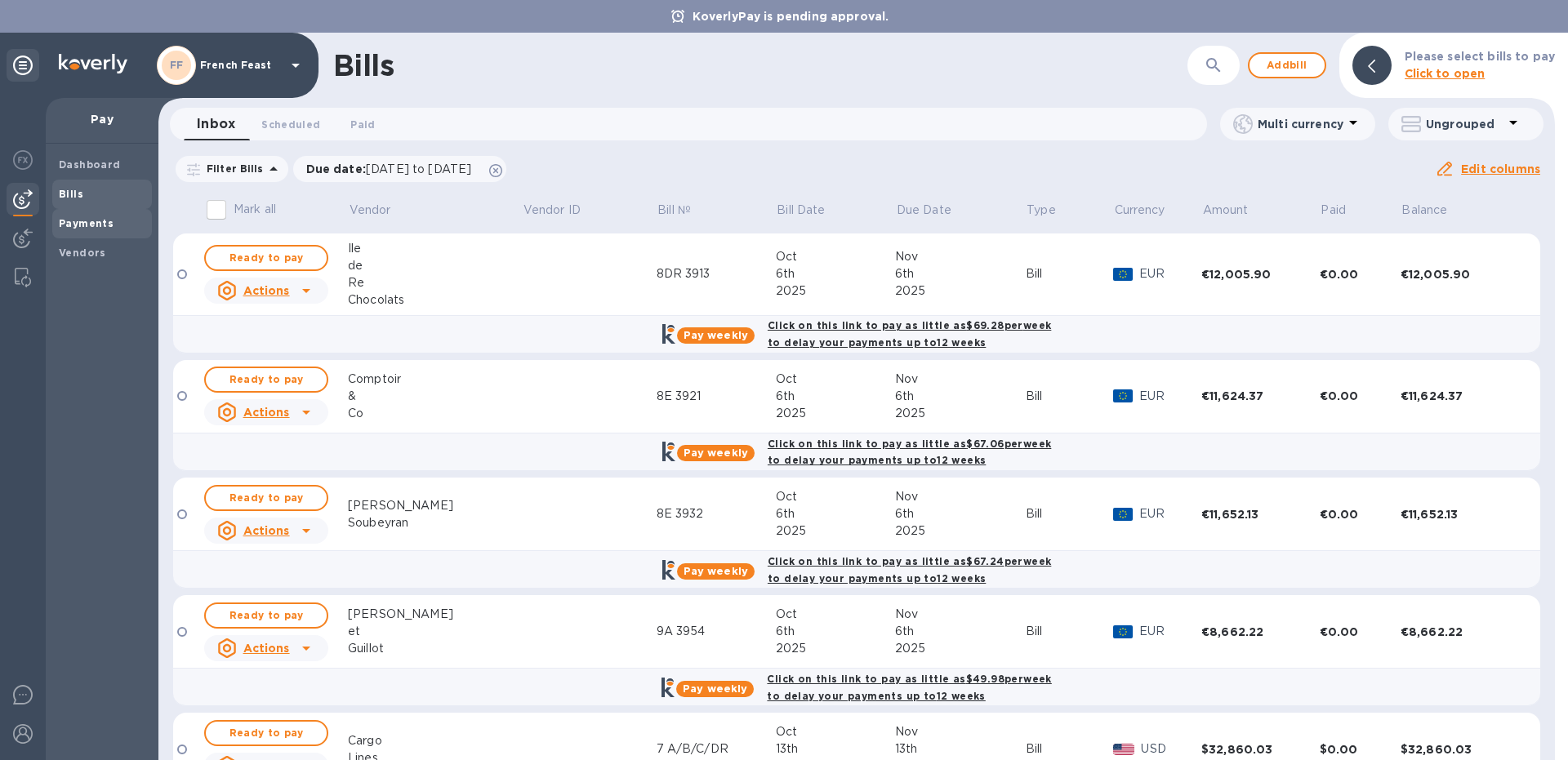
click at [98, 223] on b "Payments" at bounding box center [86, 223] width 55 height 12
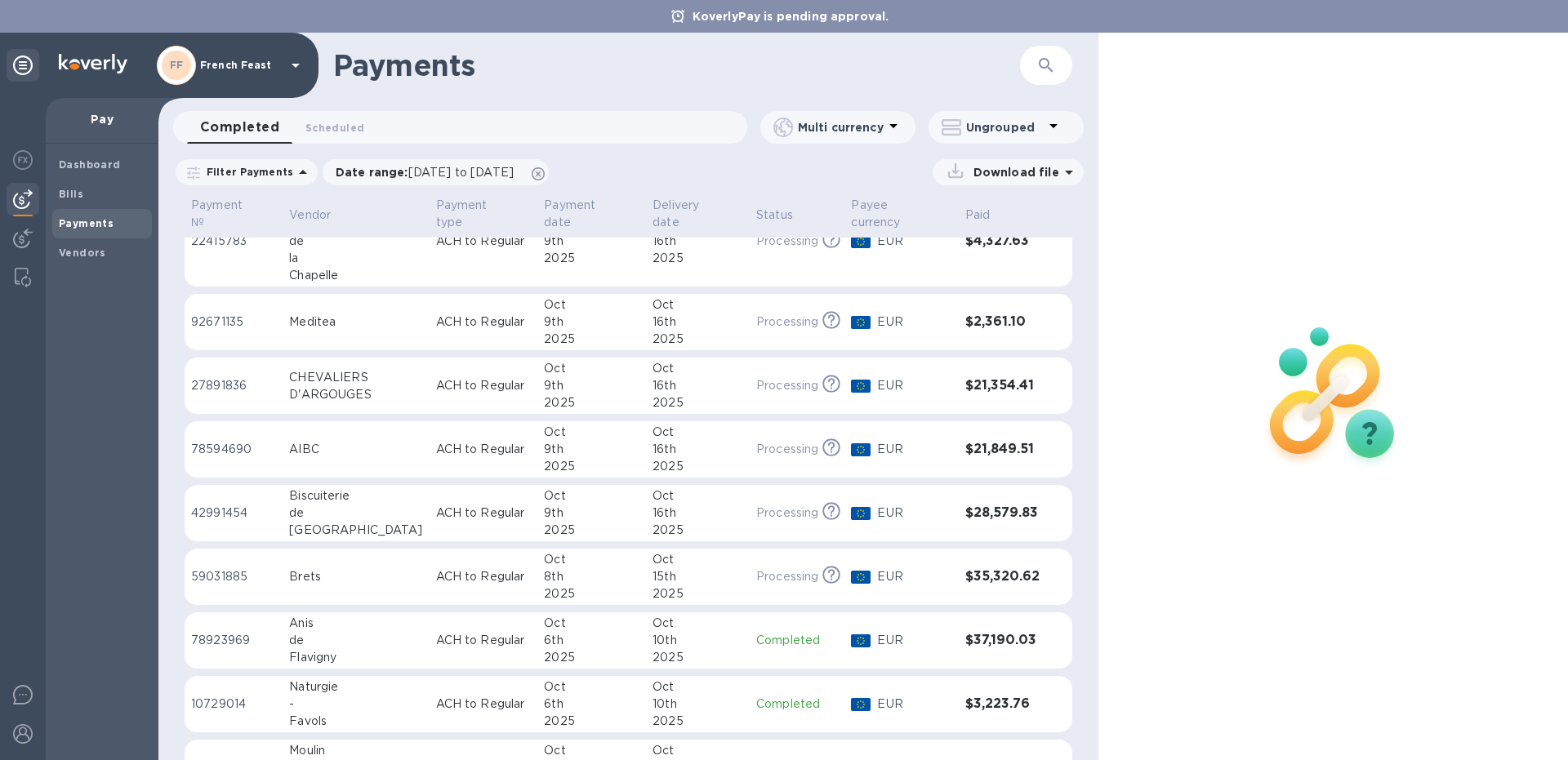
scroll to position [537, 0]
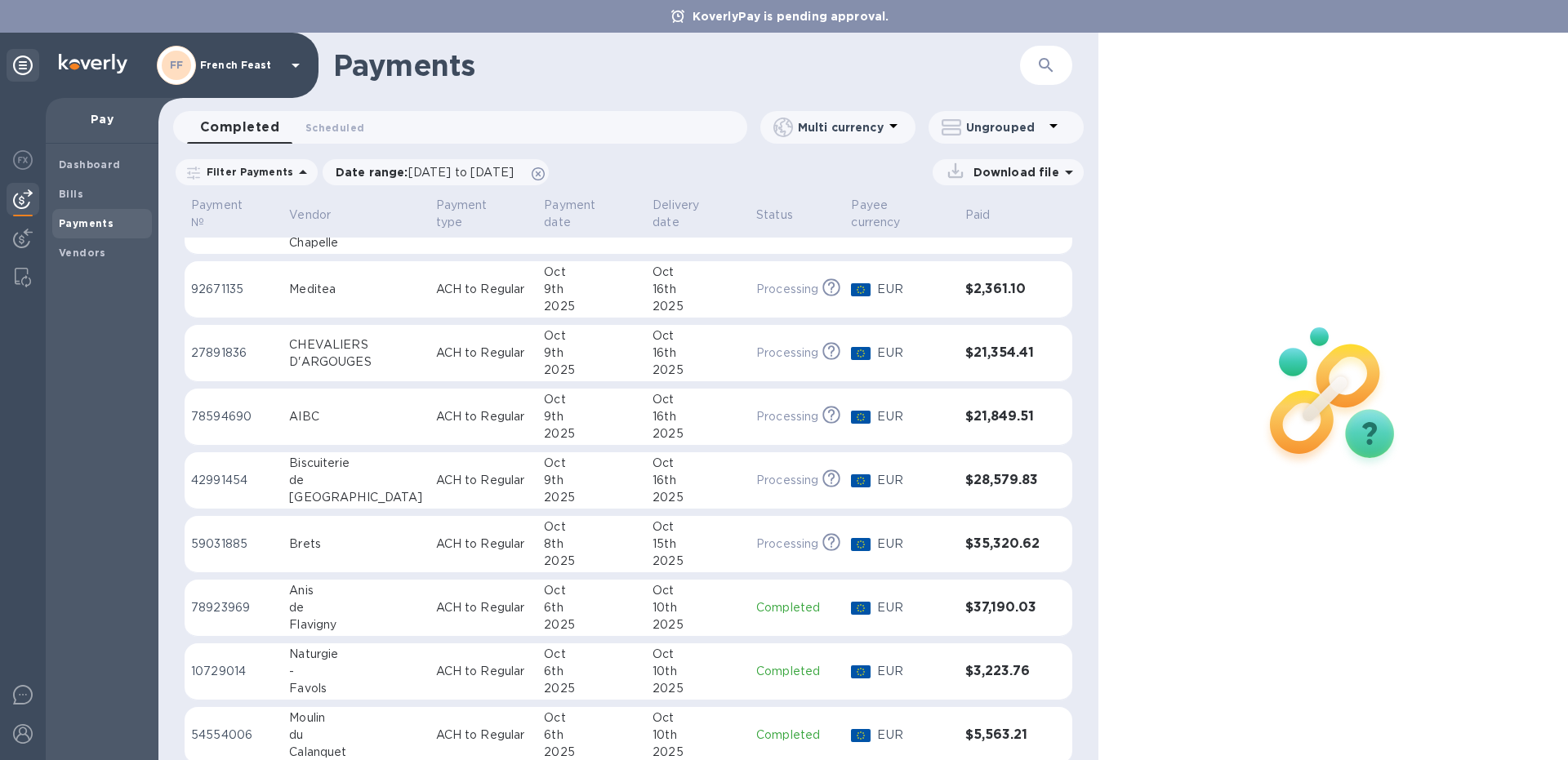
click at [351, 582] on div "Anis" at bounding box center [355, 591] width 133 height 17
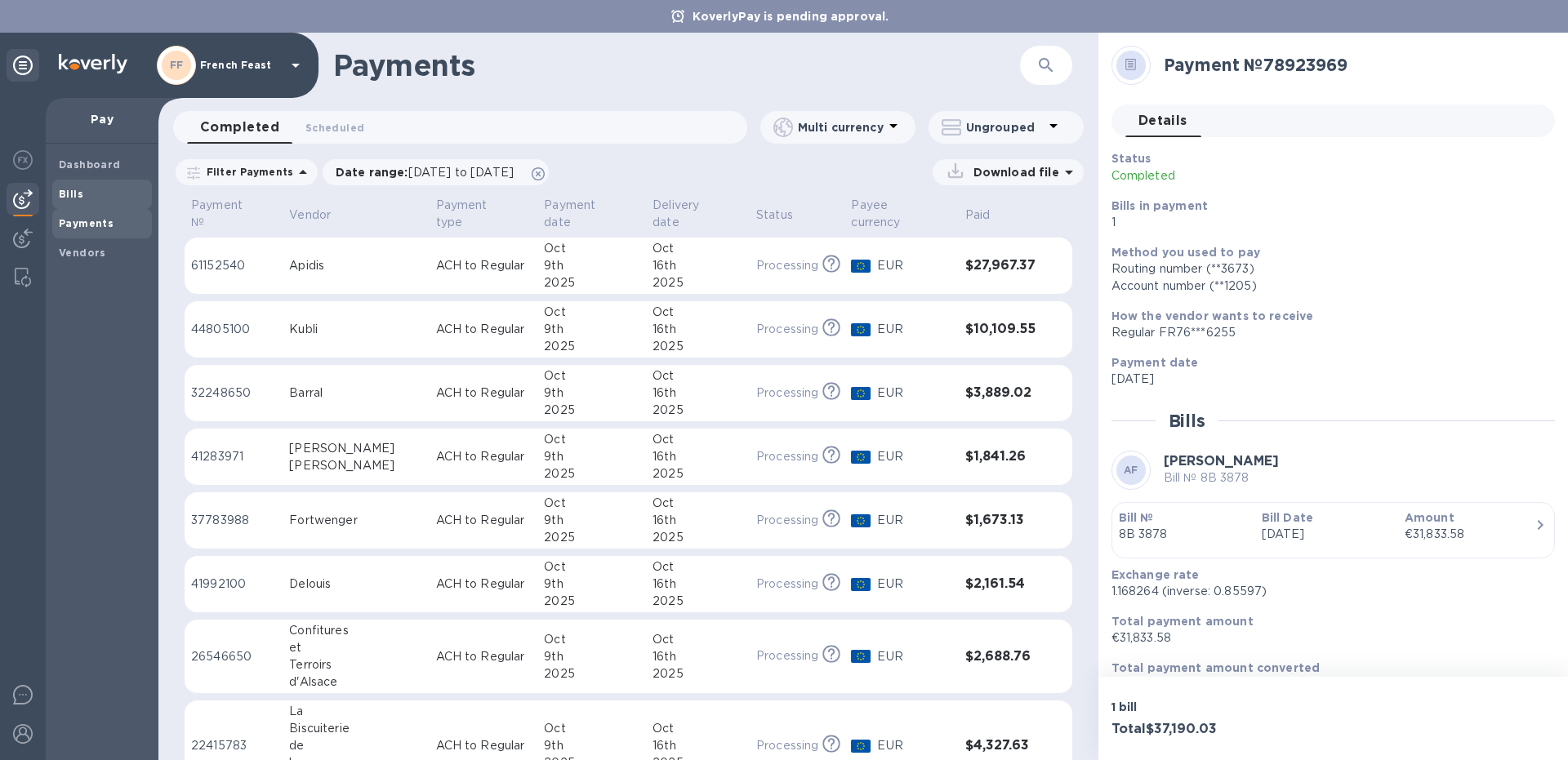
click at [81, 200] on b "Bills" at bounding box center [71, 194] width 25 height 12
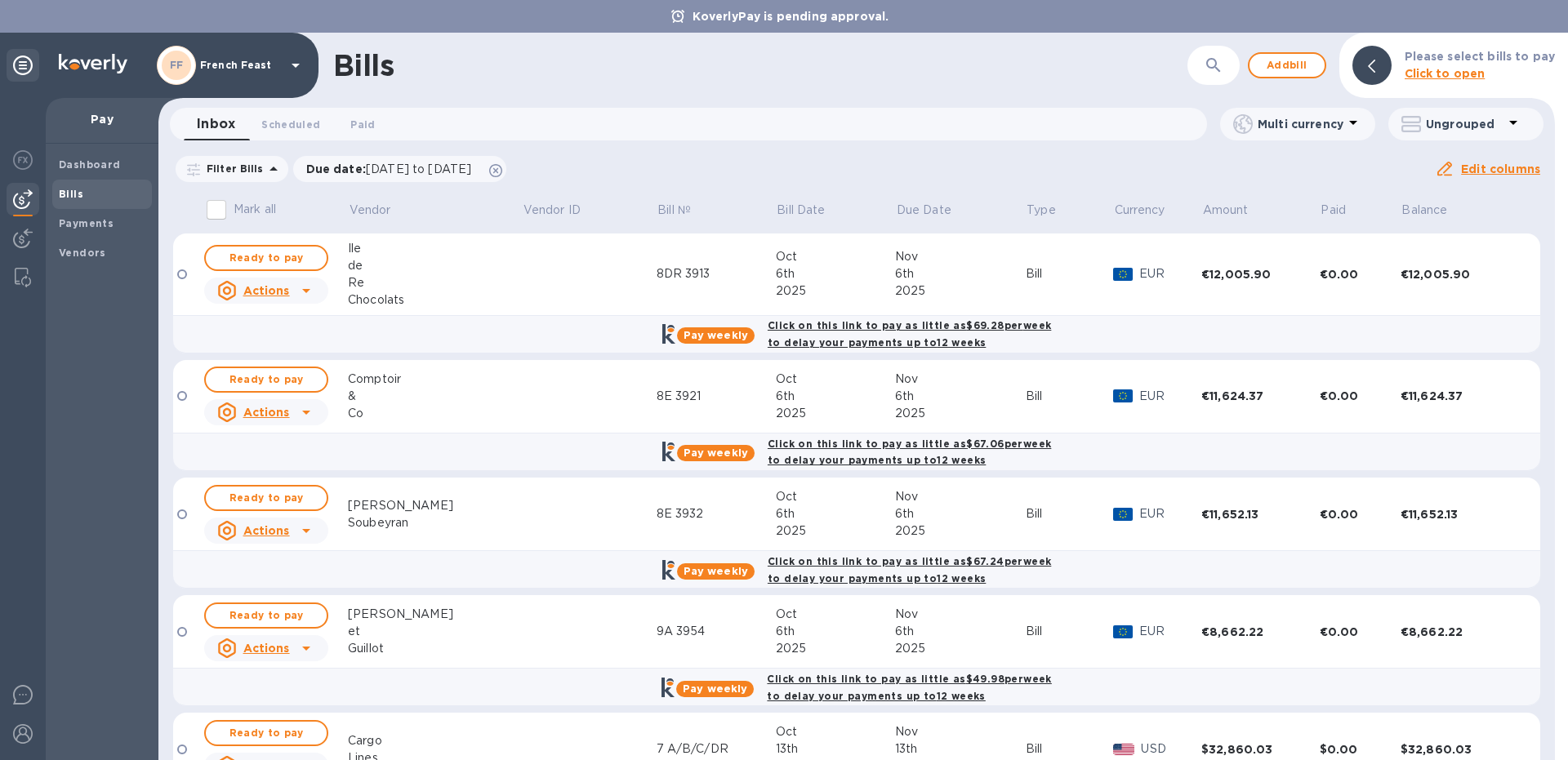
scroll to position [204, 0]
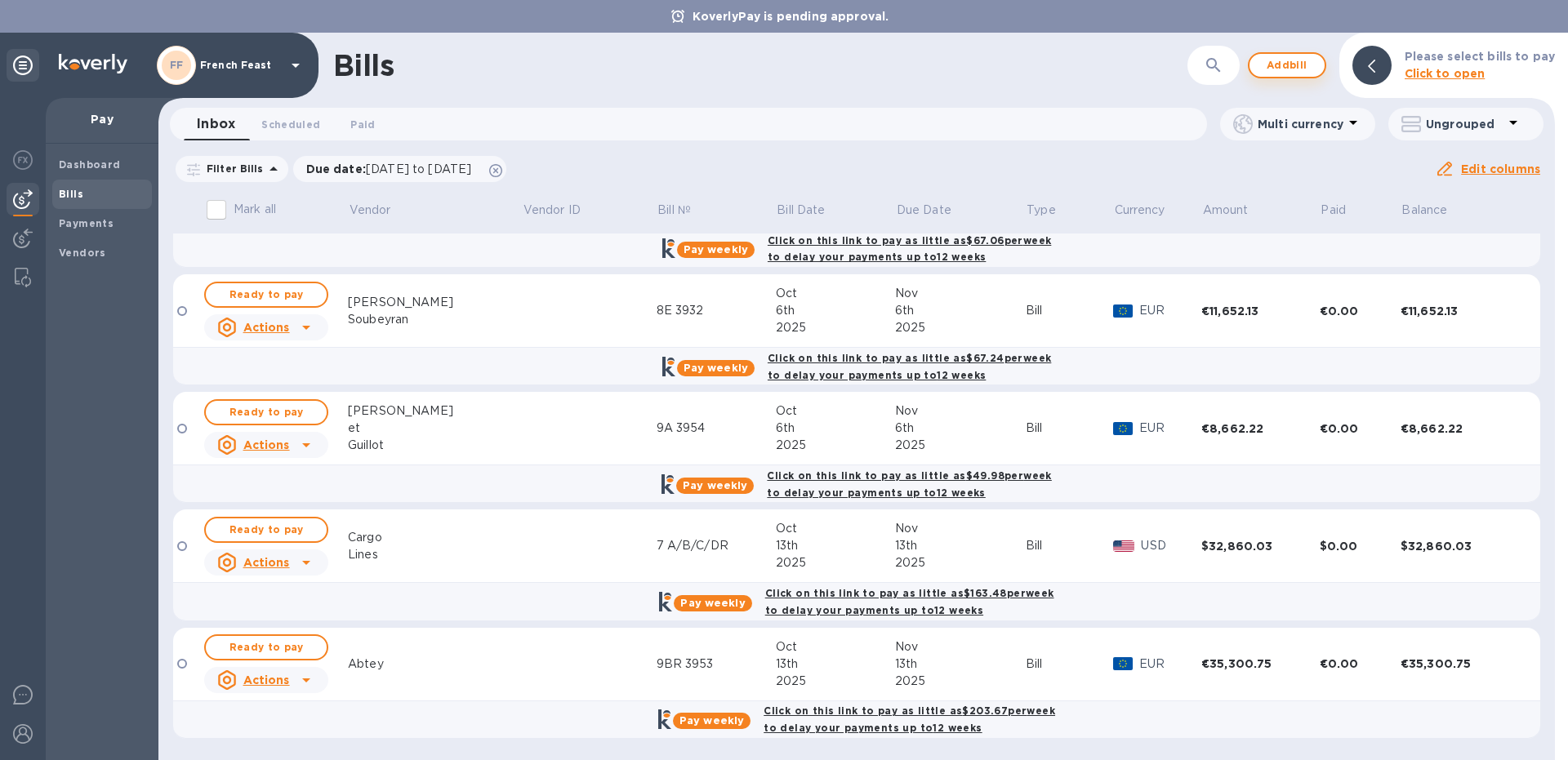
click at [1294, 58] on span "Add bill" at bounding box center [1287, 65] width 49 height 20
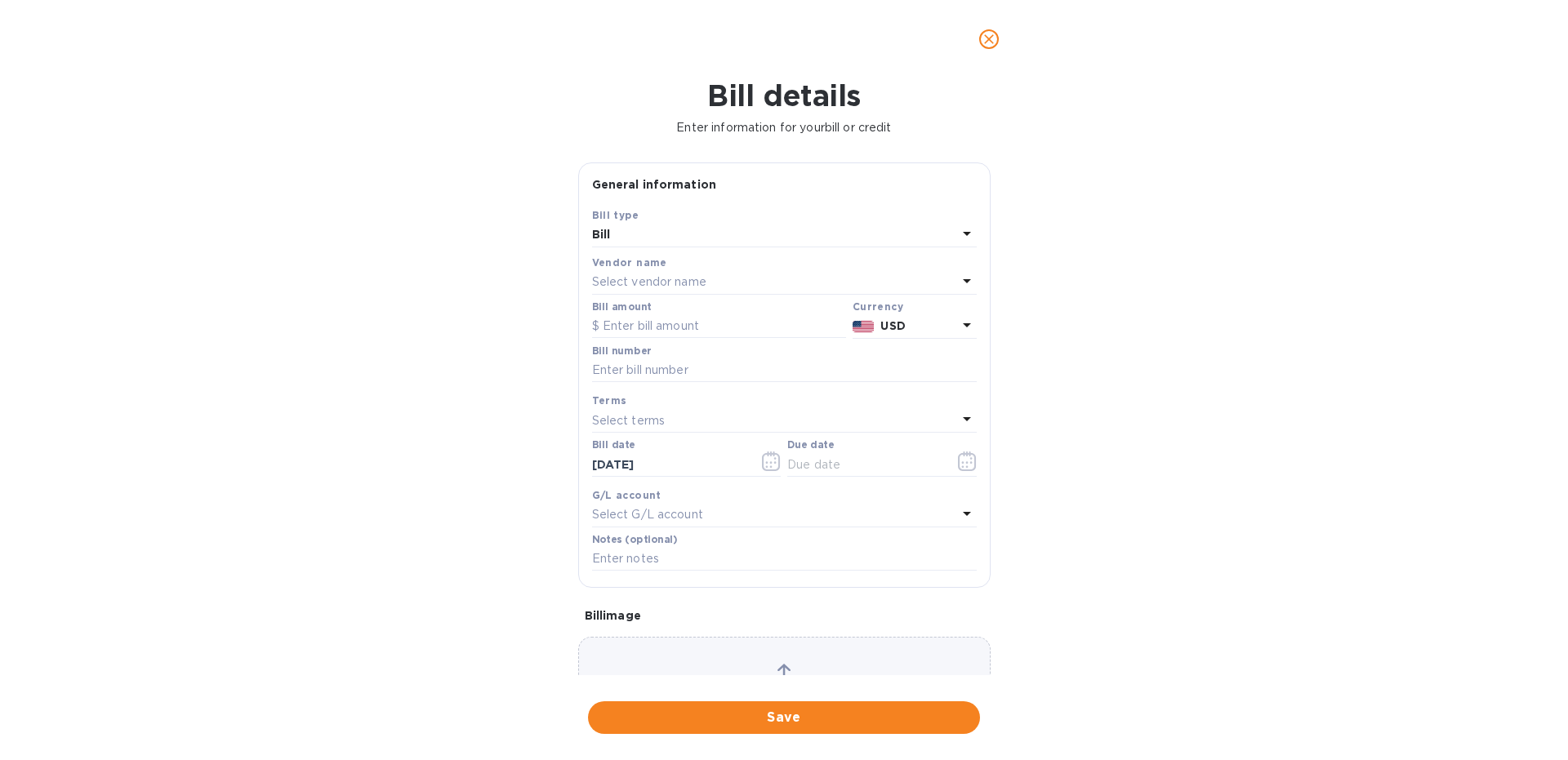
click at [688, 284] on p "Select vendor name" at bounding box center [649, 282] width 114 height 17
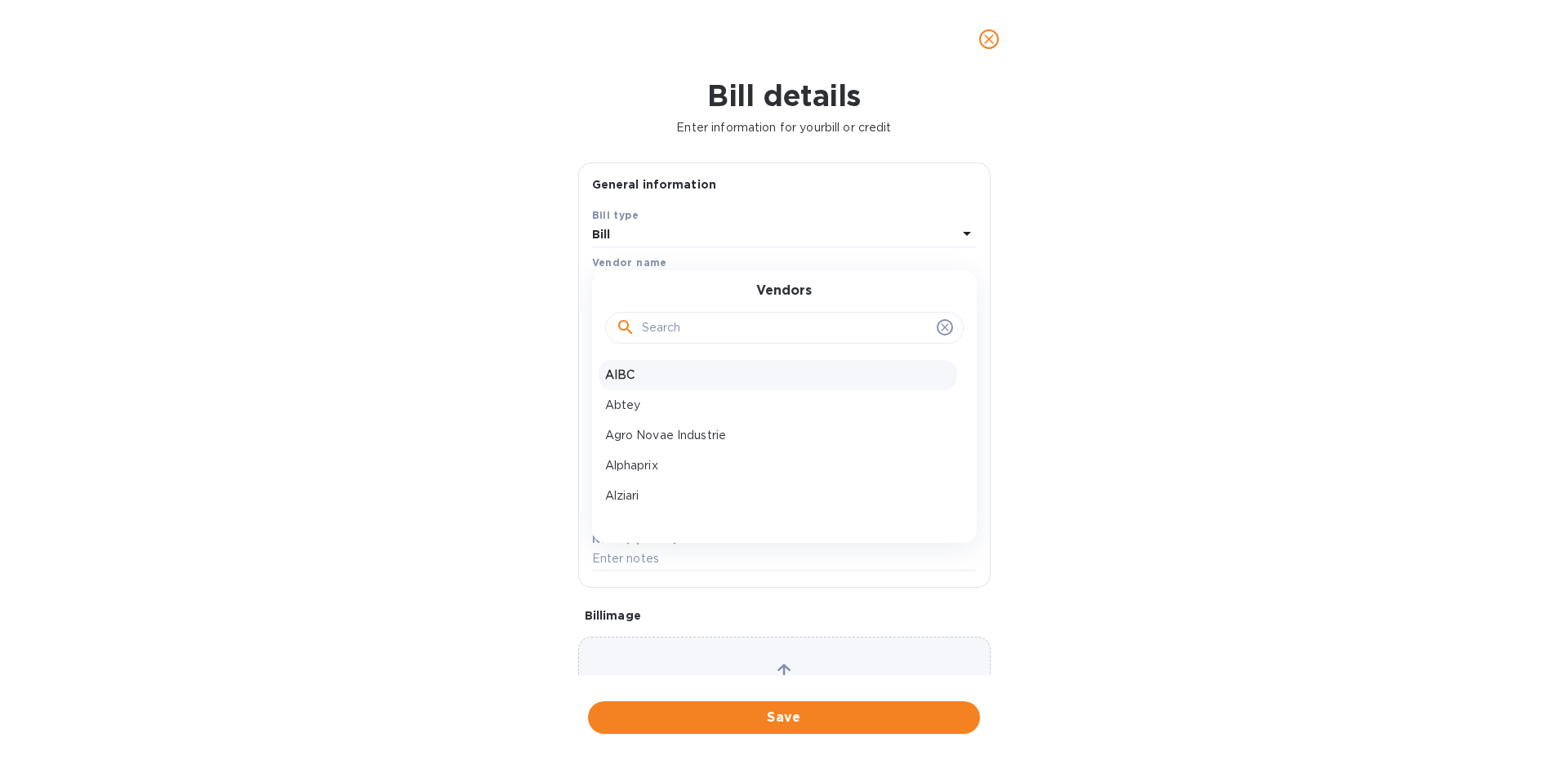
click at [635, 374] on p "AIBC" at bounding box center [777, 375] width 345 height 17
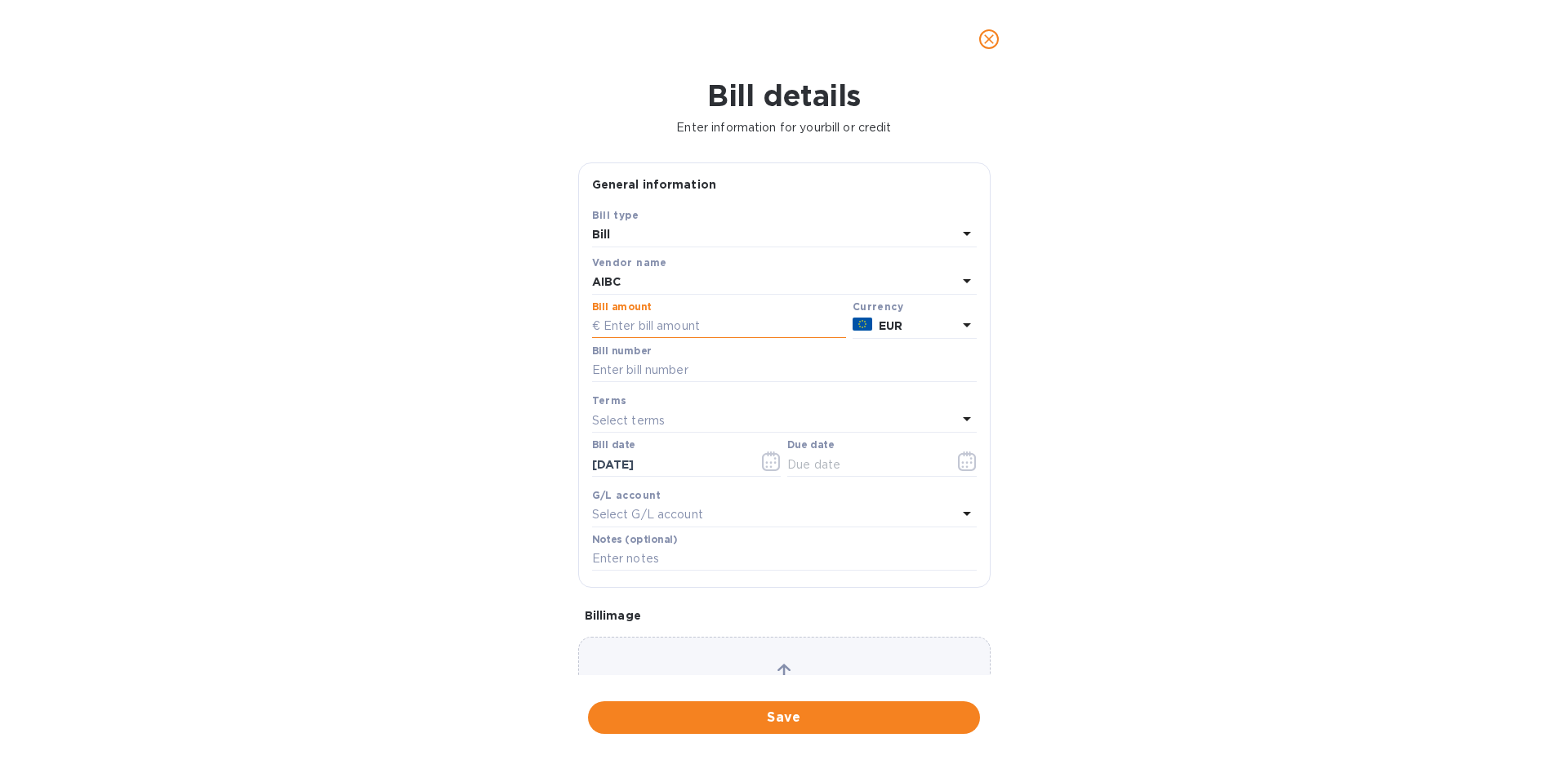
click at [623, 320] on input "text" at bounding box center [718, 327] width 254 height 25
type input "22,066.32"
click at [647, 380] on input "text" at bounding box center [784, 370] width 385 height 25
type input "9BR 3988 9ER 3854 9ER 3963"
click at [970, 466] on icon "button" at bounding box center [967, 461] width 19 height 20
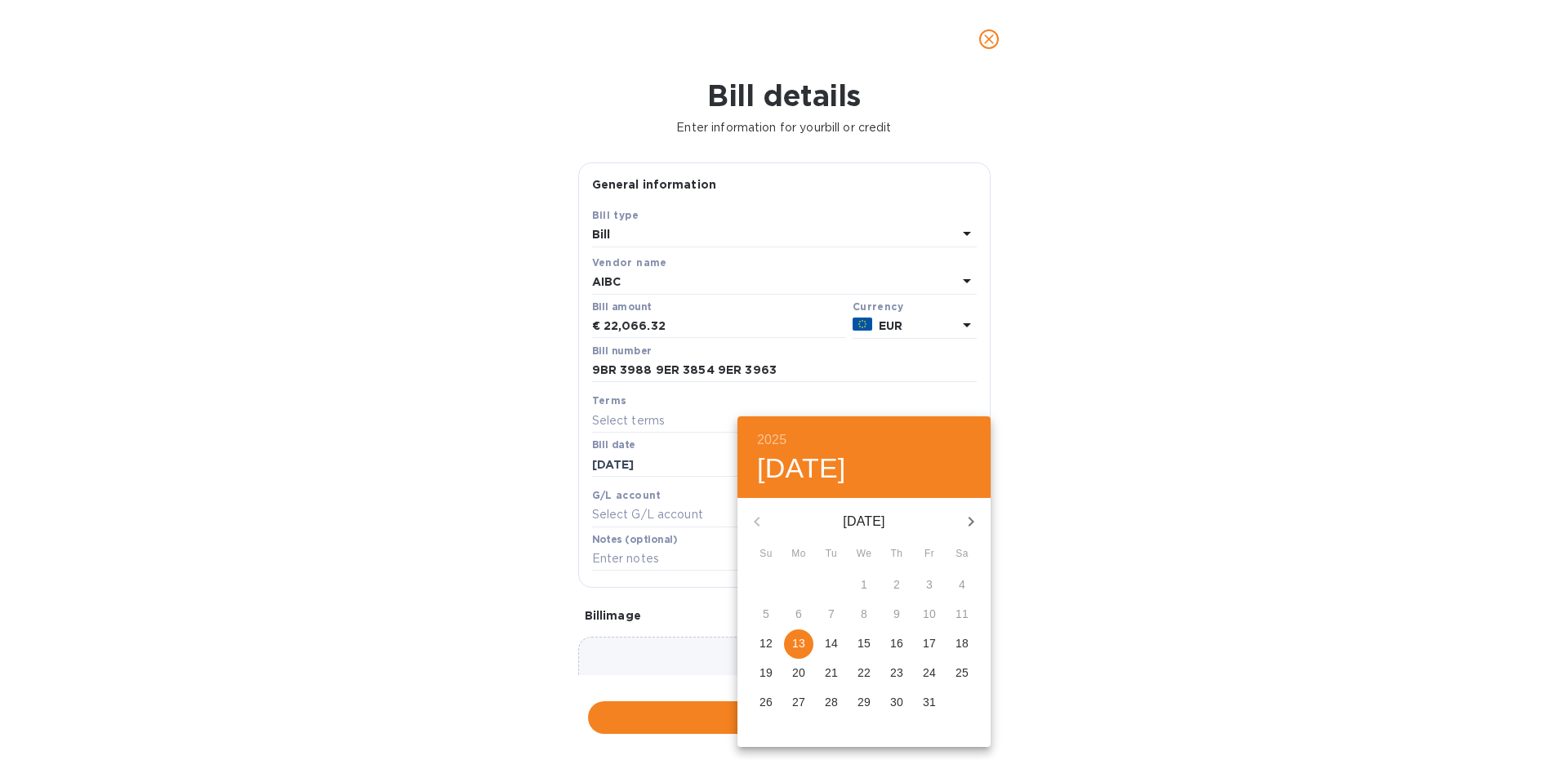
click at [966, 520] on icon "button" at bounding box center [970, 522] width 20 height 20
click at [901, 647] on p "13" at bounding box center [897, 642] width 13 height 16
type input "[DATE]"
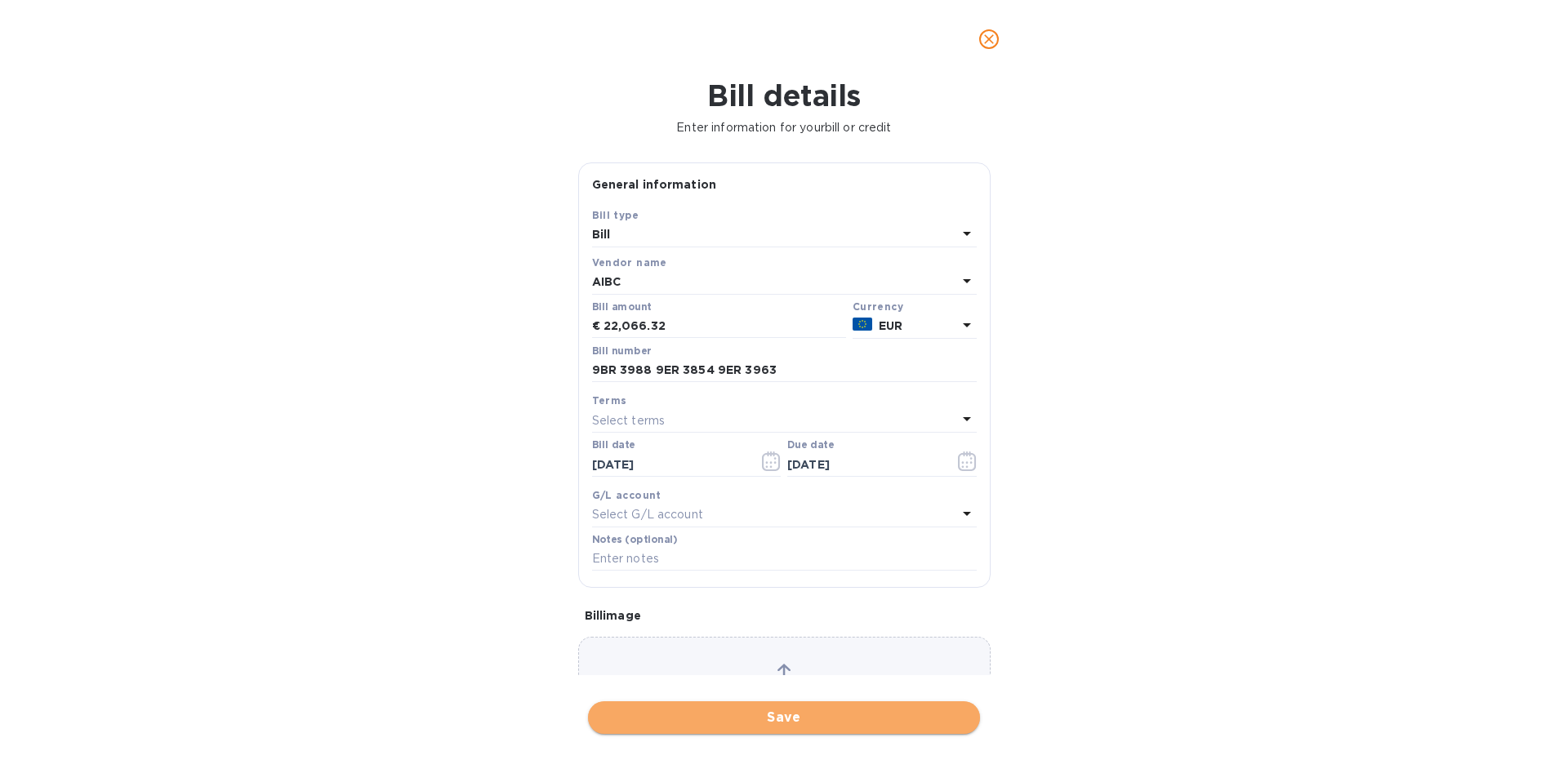
click at [711, 712] on span "Save" at bounding box center [783, 717] width 366 height 20
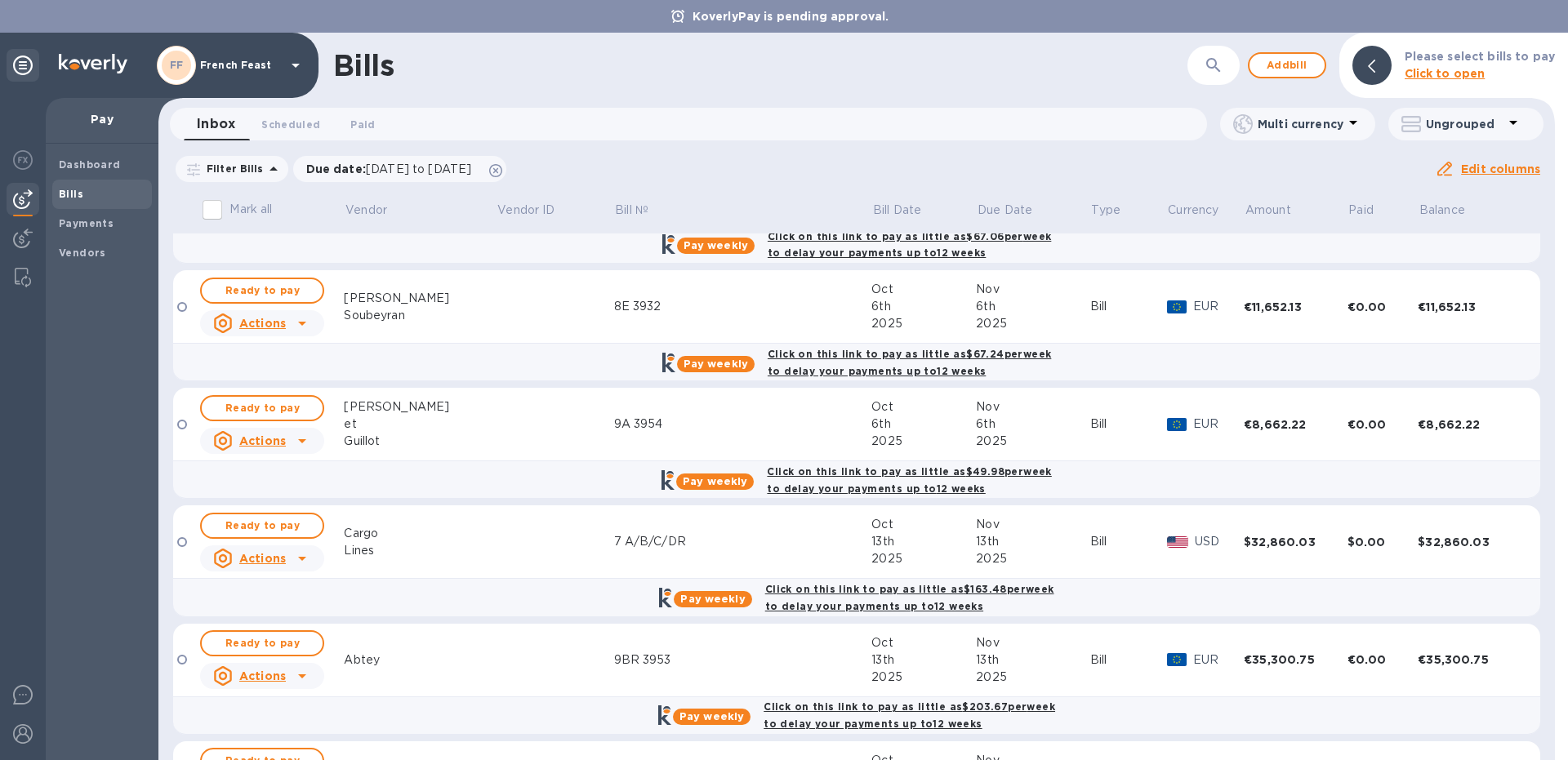
scroll to position [172, 0]
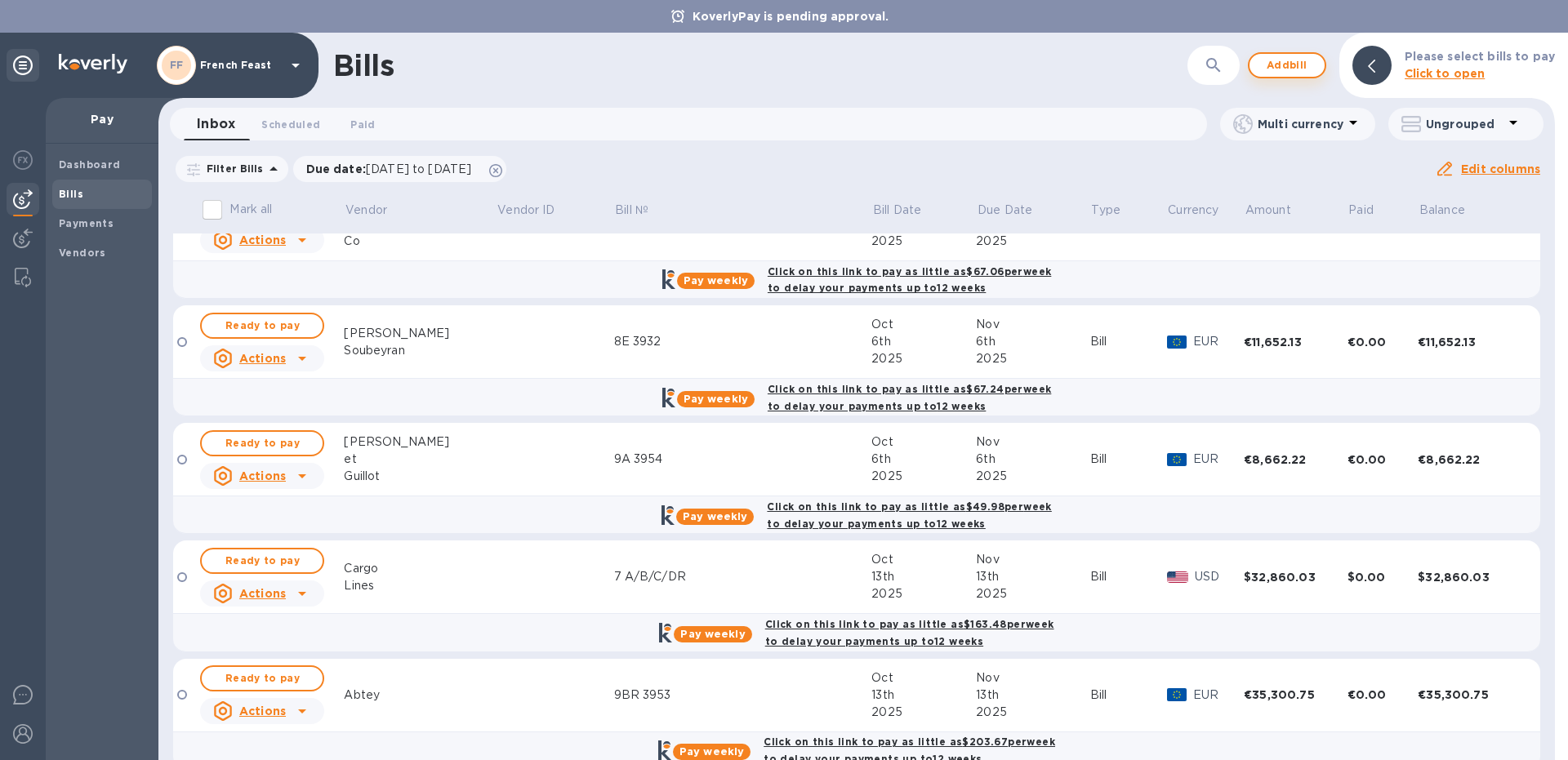
click at [1272, 64] on span "Add bill" at bounding box center [1287, 65] width 49 height 20
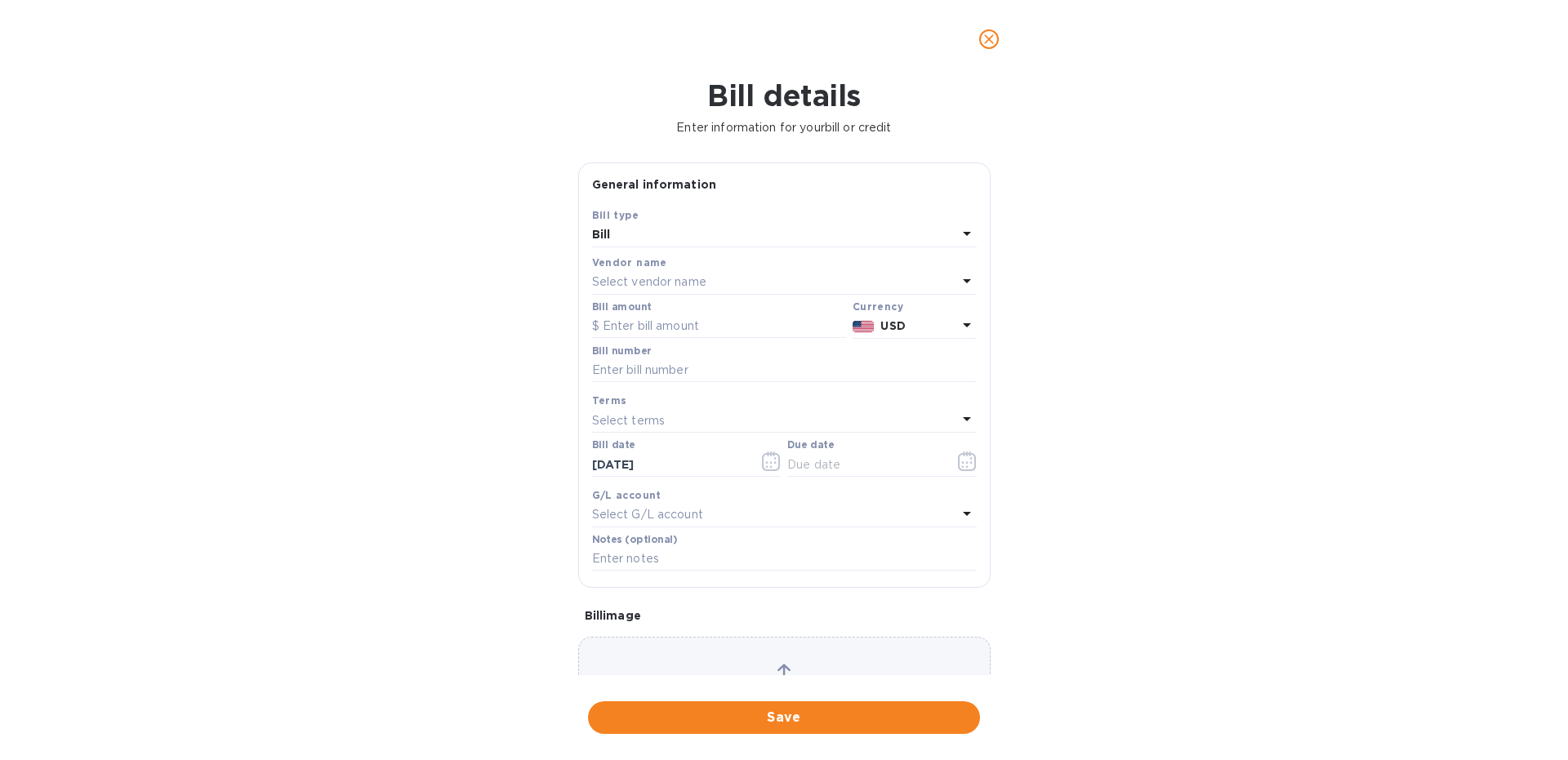
click at [670, 276] on p "Select vendor name" at bounding box center [649, 282] width 114 height 17
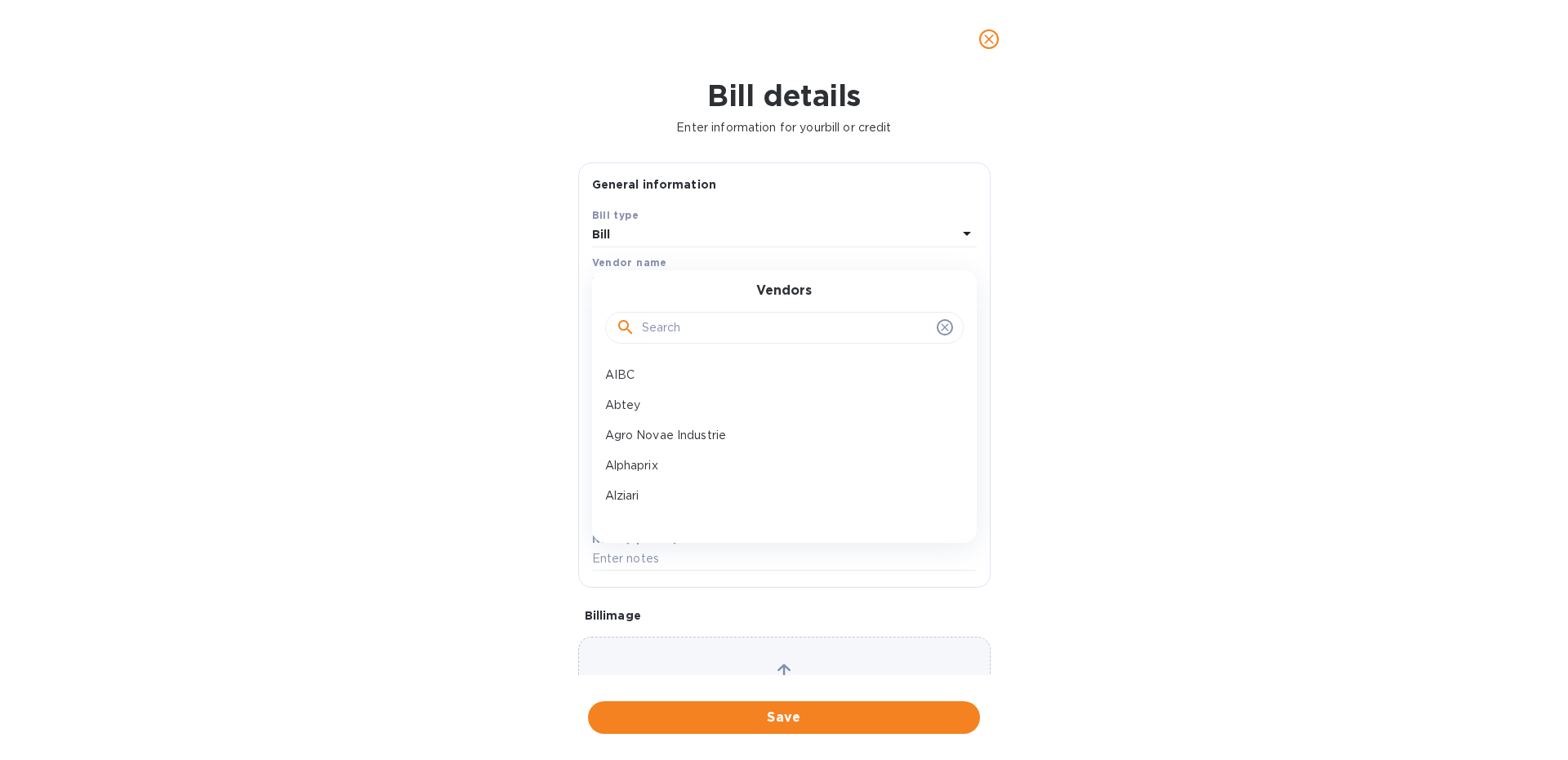
click at [681, 322] on input "text" at bounding box center [785, 329] width 288 height 25
type input "choc"
click at [698, 369] on p "Chocolat des Francais" at bounding box center [777, 375] width 345 height 17
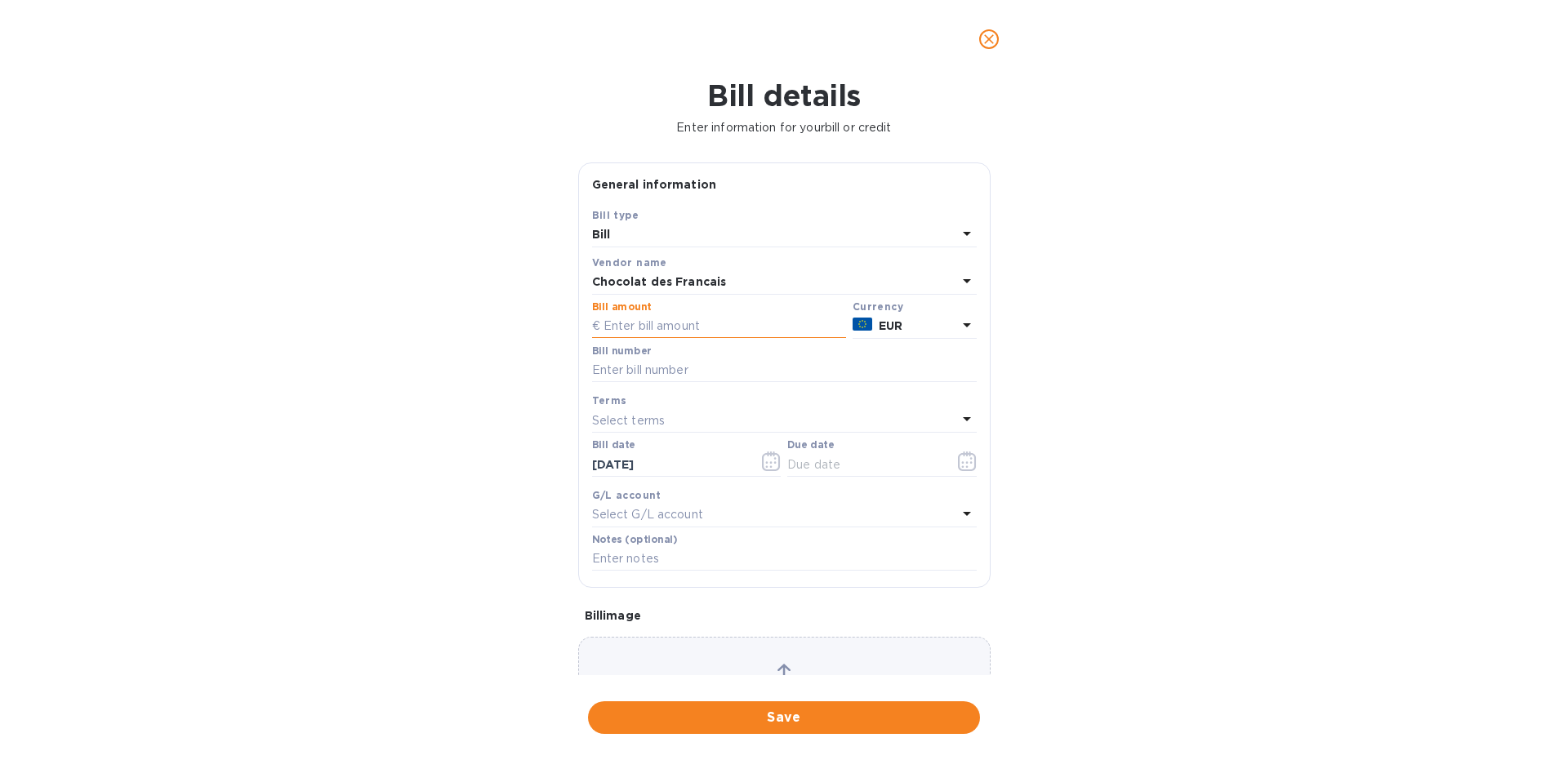
click at [621, 321] on input "text" at bounding box center [718, 327] width 254 height 25
paste input "40,004.60"
type input "40,004.60"
click at [613, 366] on input "text" at bounding box center [784, 370] width 385 height 25
type input "9BR 3979"
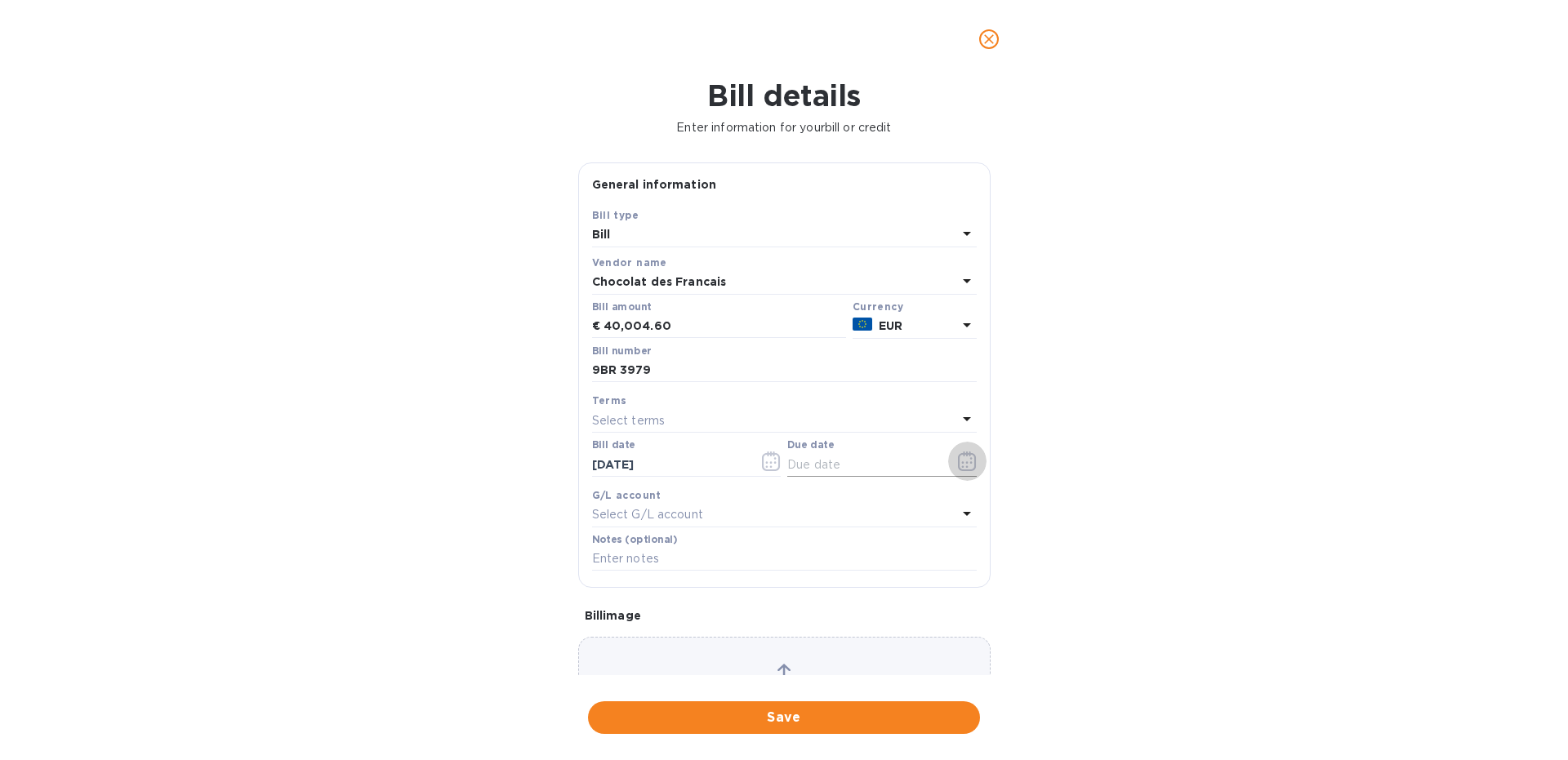
click at [961, 466] on icon "button" at bounding box center [967, 461] width 19 height 20
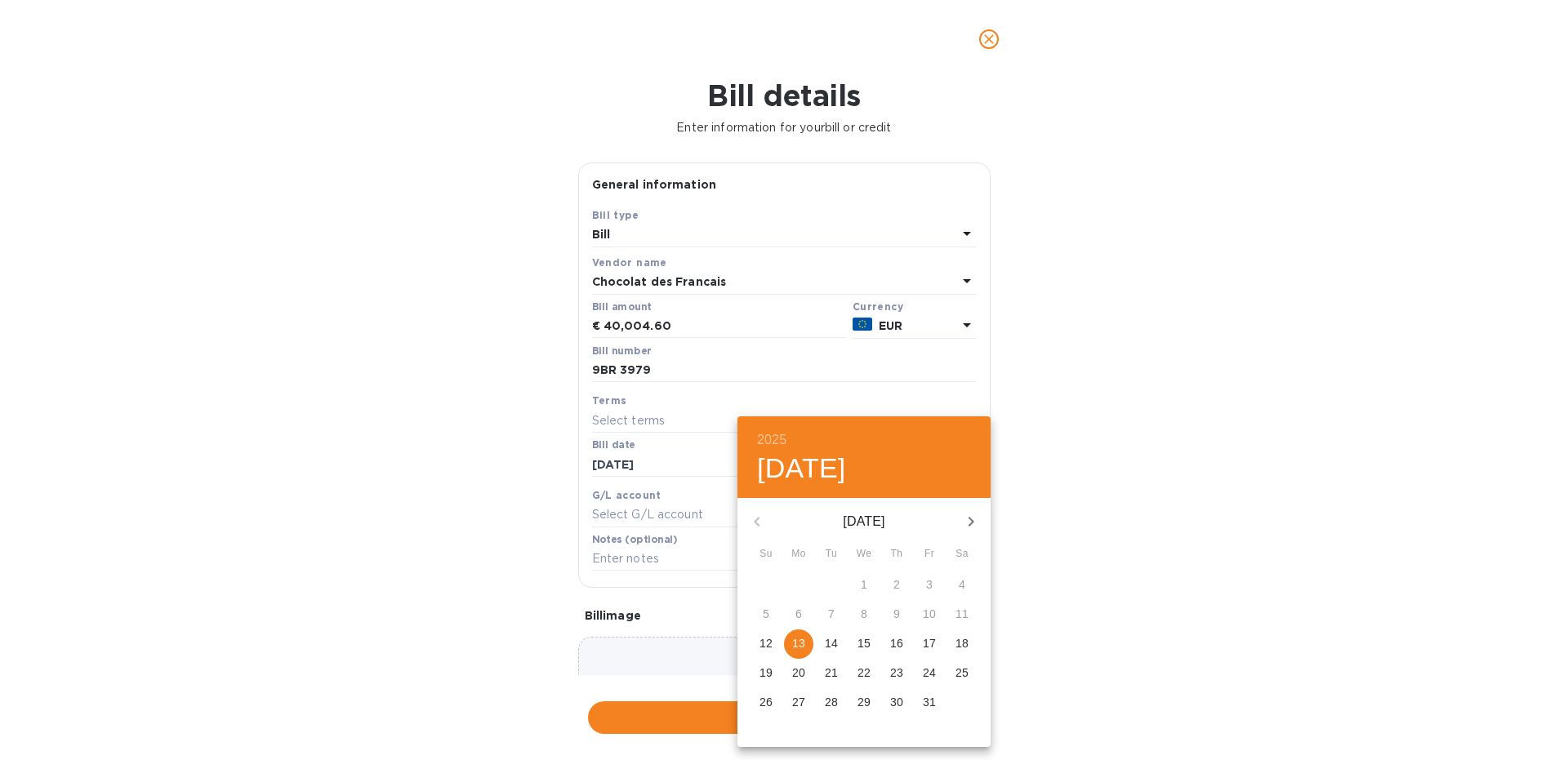
click at [971, 519] on icon "button" at bounding box center [970, 522] width 20 height 20
click at [900, 647] on p "13" at bounding box center [897, 642] width 13 height 16
type input "[DATE]"
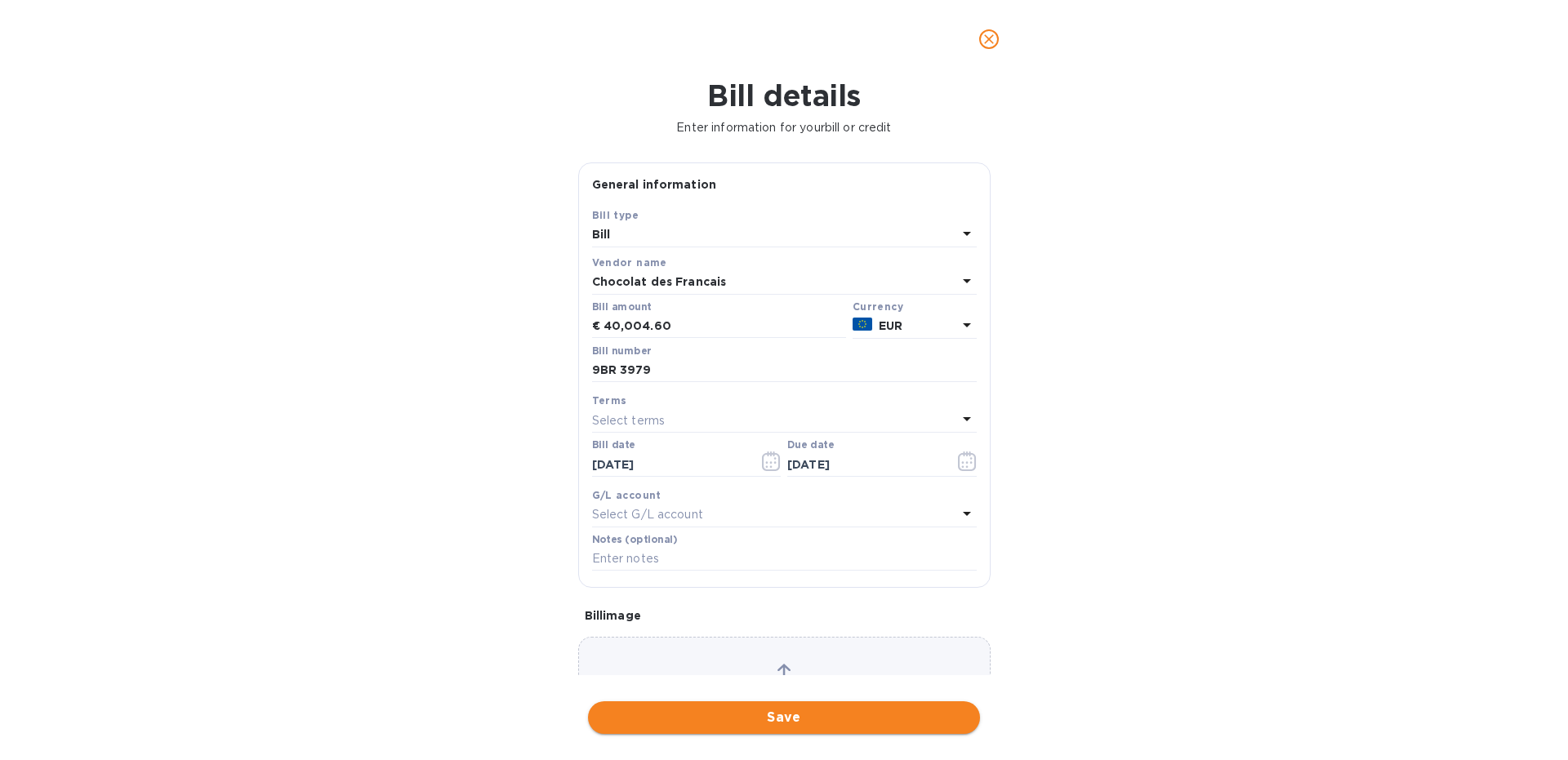
click at [747, 714] on span "Save" at bounding box center [783, 717] width 366 height 20
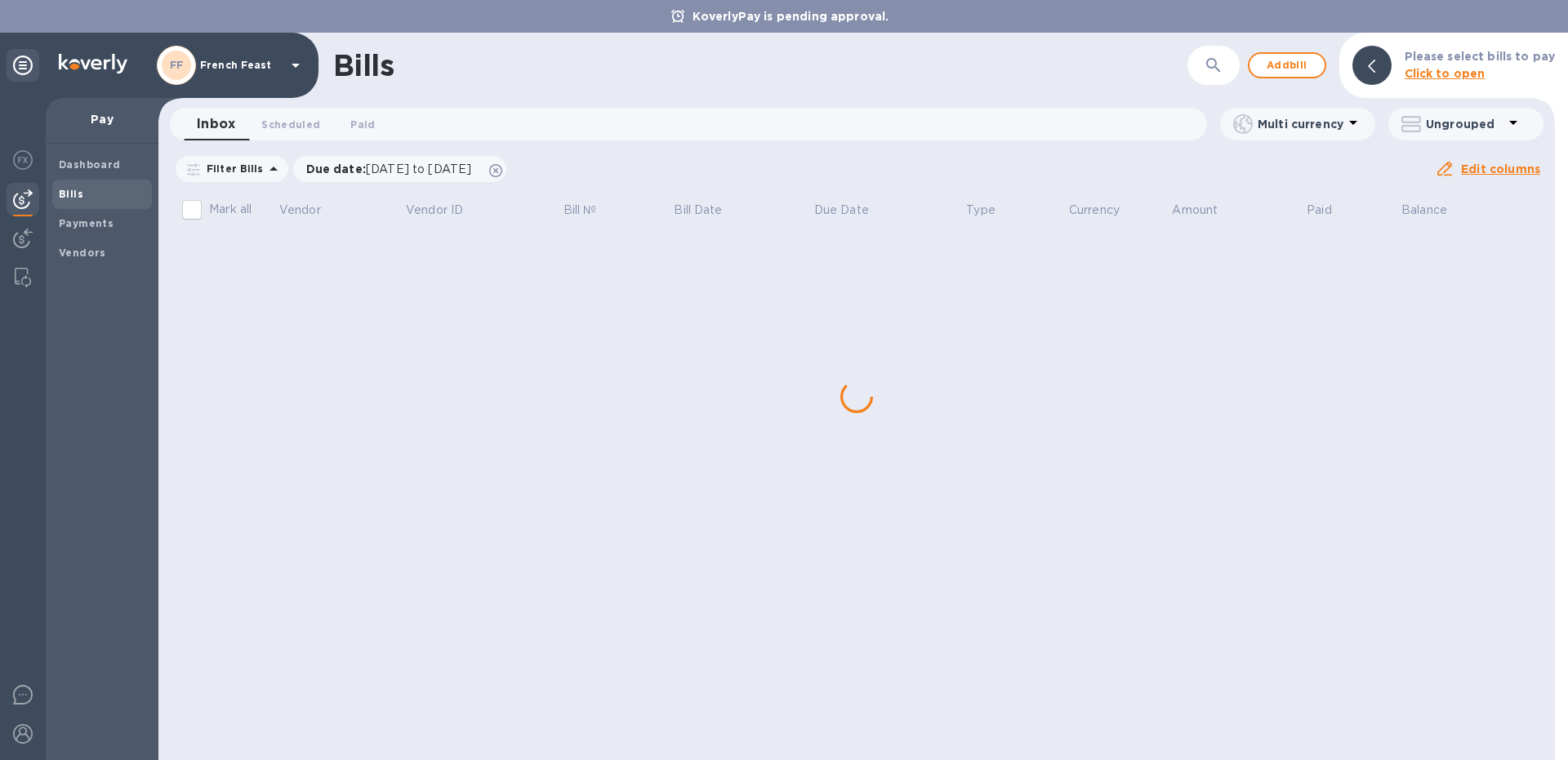
scroll to position [0, 0]
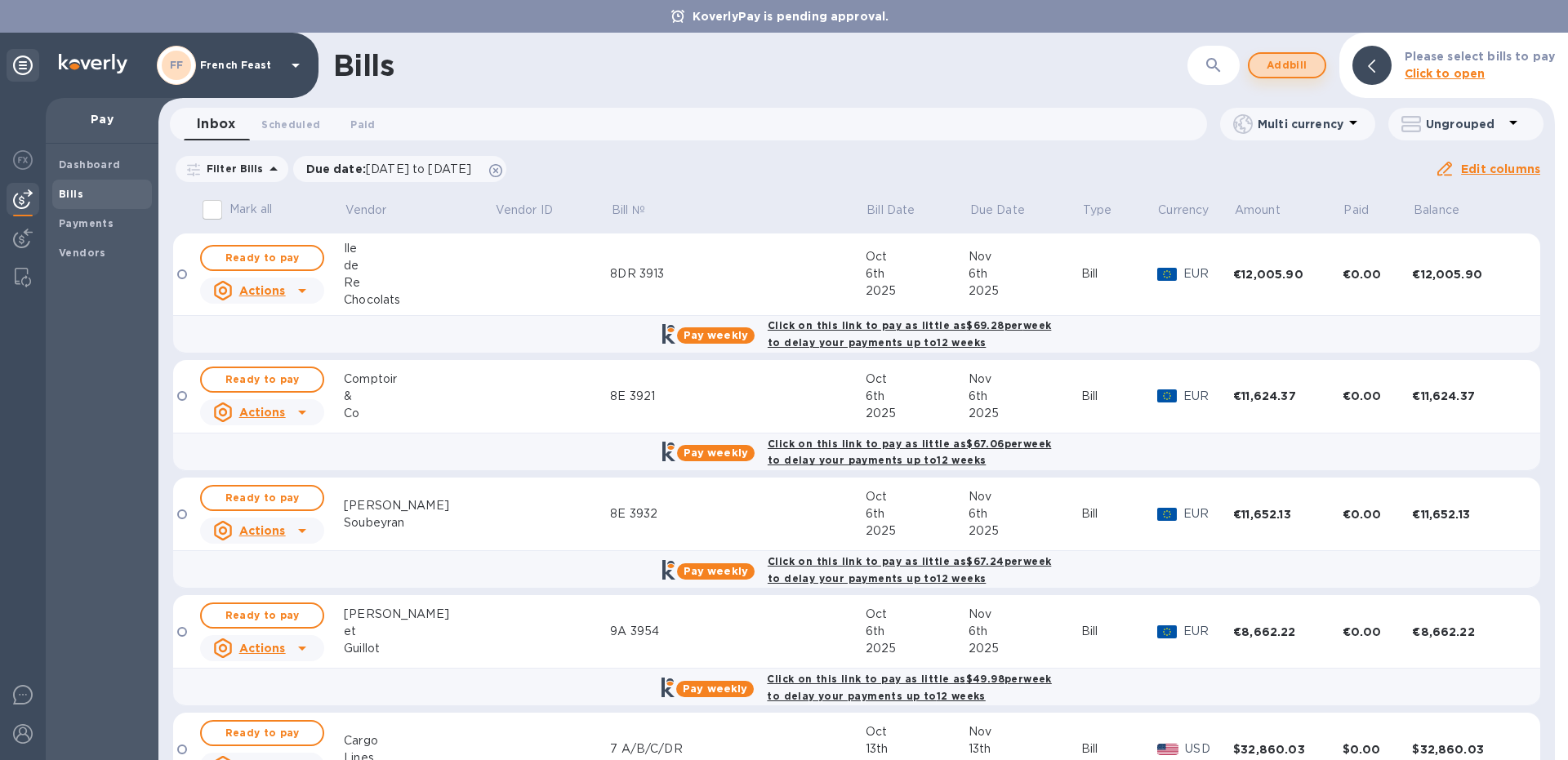
click at [1289, 62] on span "Add bill" at bounding box center [1287, 65] width 49 height 20
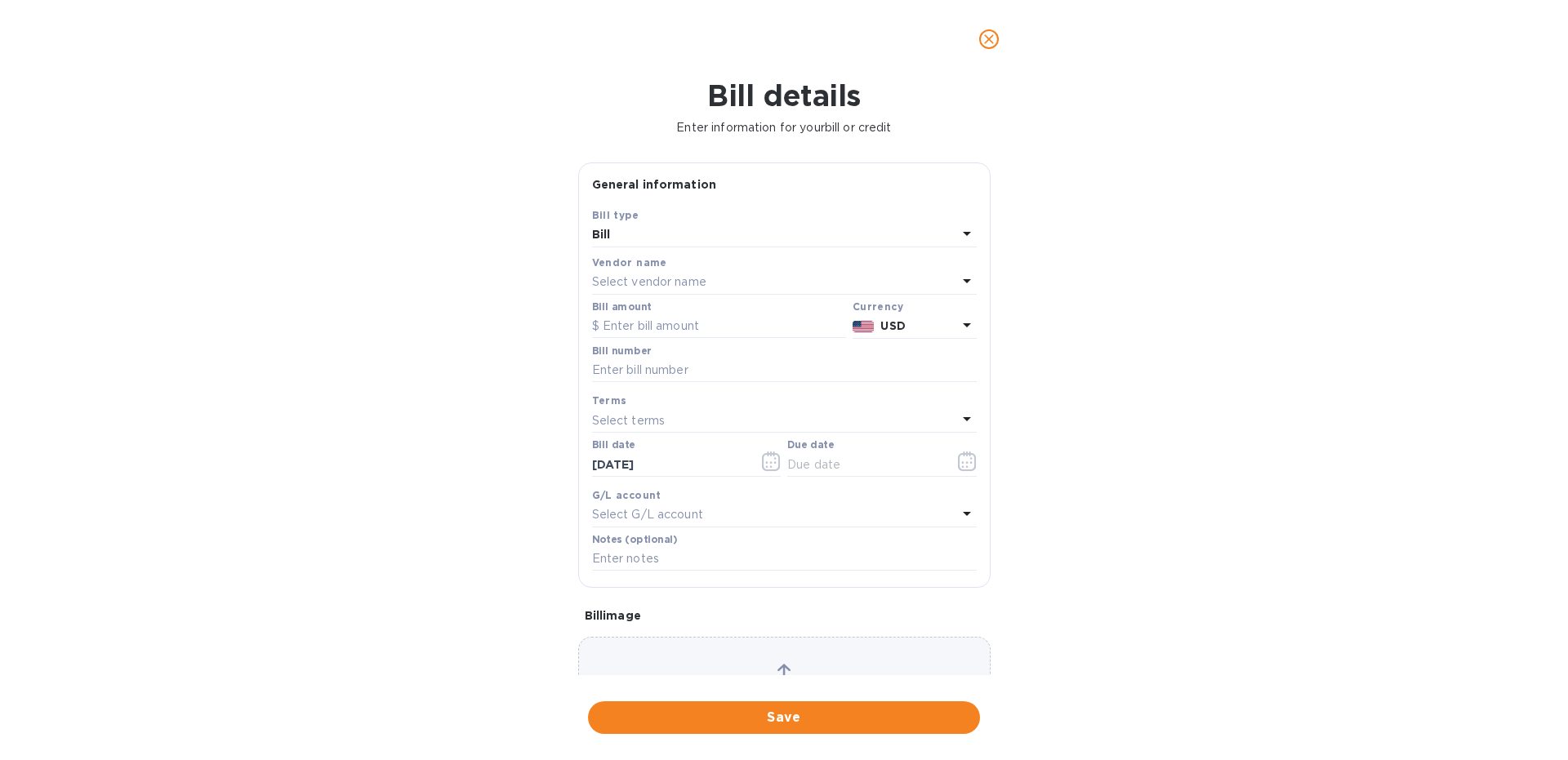
click at [660, 281] on p "Select vendor name" at bounding box center [649, 282] width 114 height 17
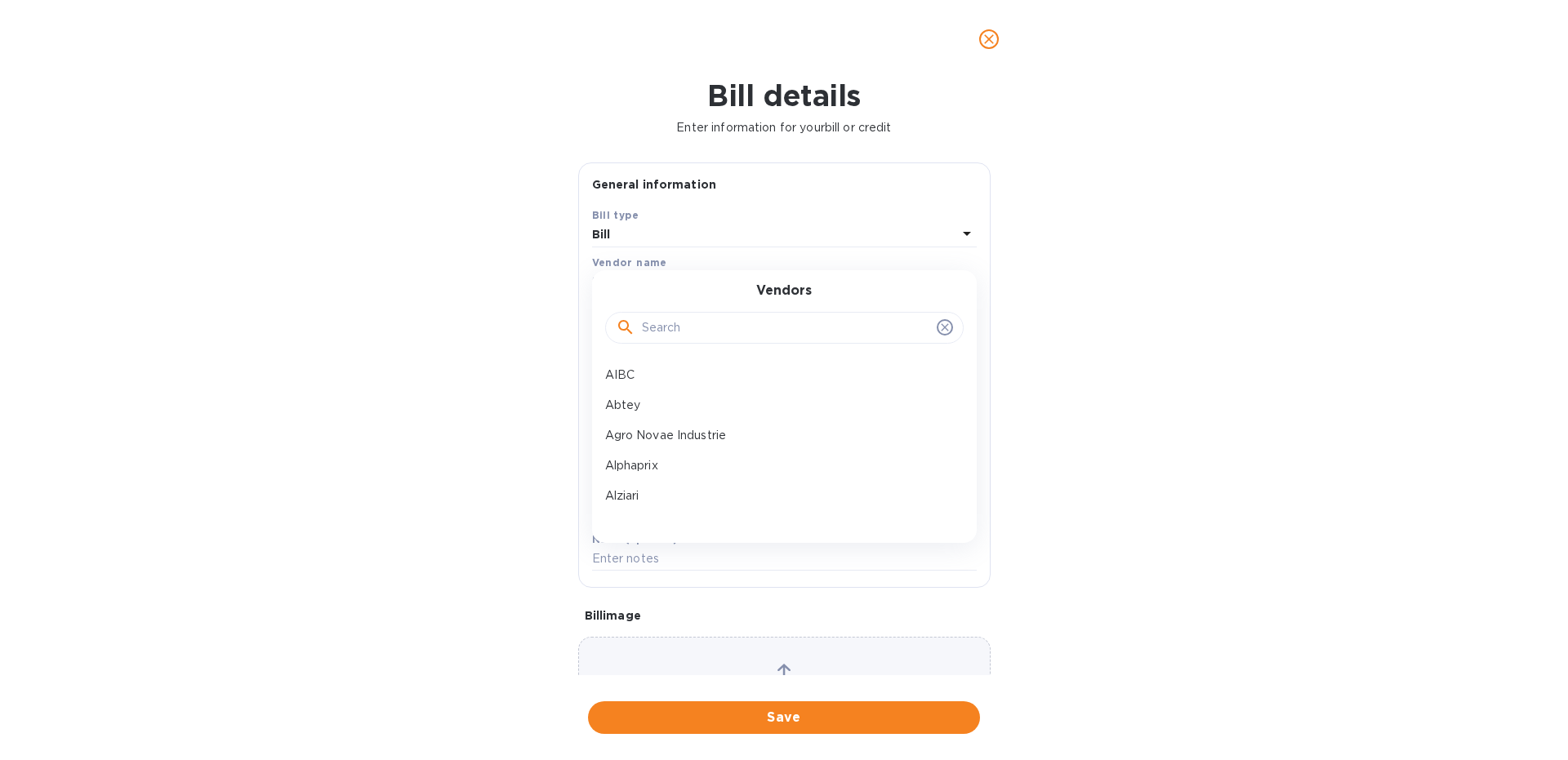
click at [655, 322] on input "text" at bounding box center [785, 329] width 288 height 25
type input "mad"
click at [655, 367] on div "Mademoiselle de Margaux" at bounding box center [777, 375] width 358 height 30
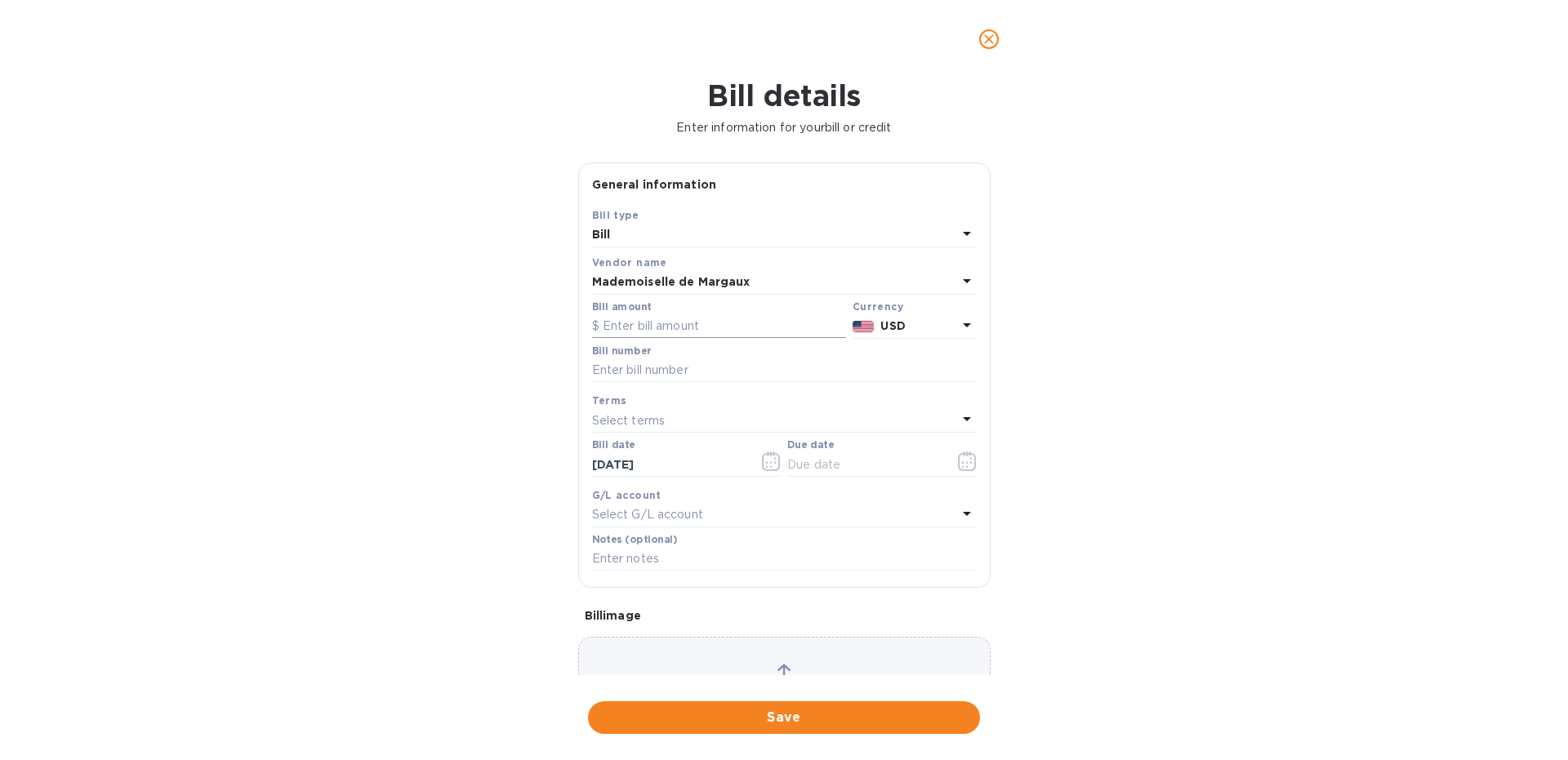
click at [626, 328] on input "text" at bounding box center [718, 327] width 254 height 25
paste input "17,730.31"
type input "17,730.31"
click at [923, 331] on p "USD" at bounding box center [918, 326] width 76 height 17
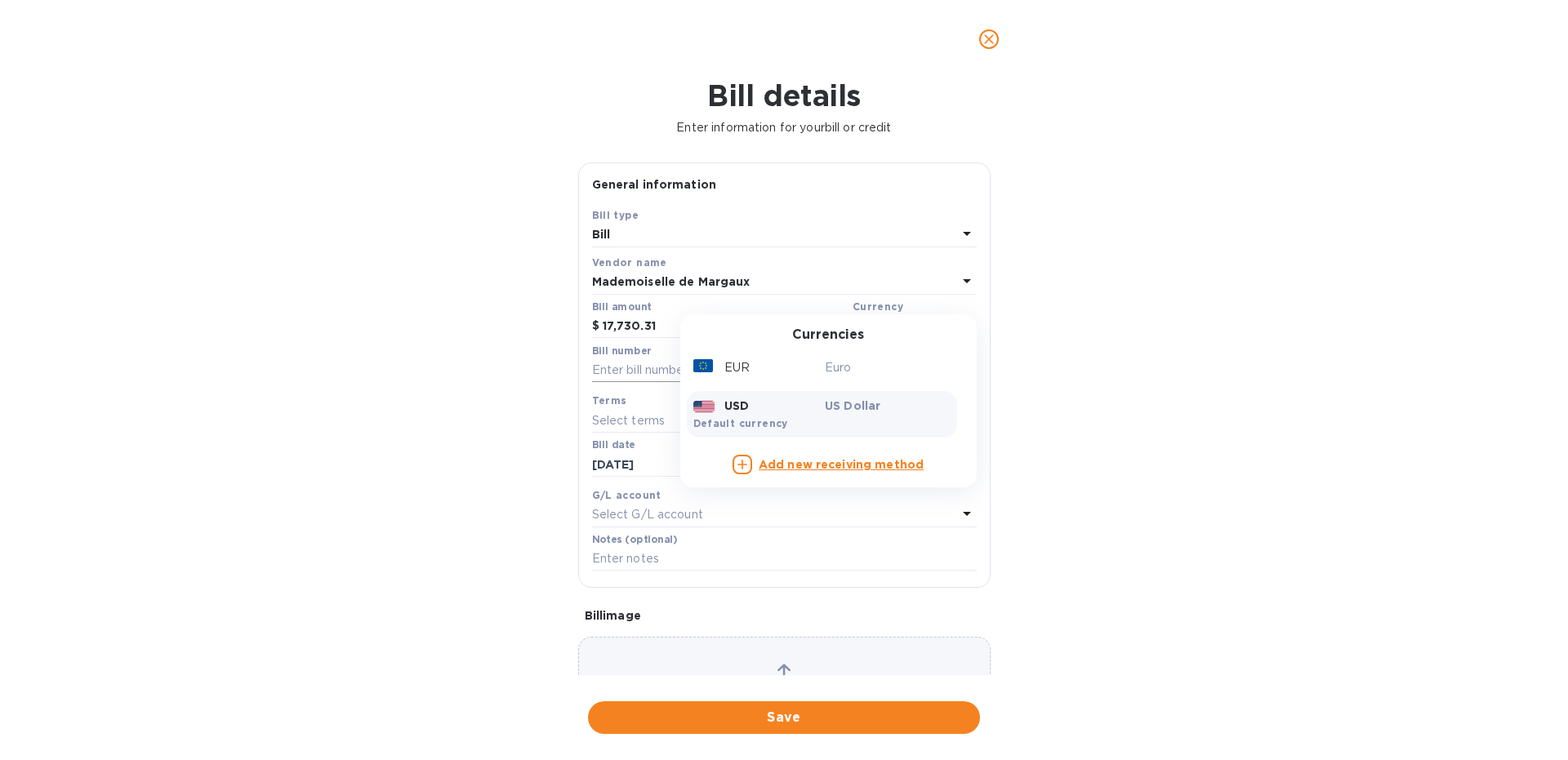
click at [799, 376] on div "EUR" at bounding box center [755, 368] width 132 height 24
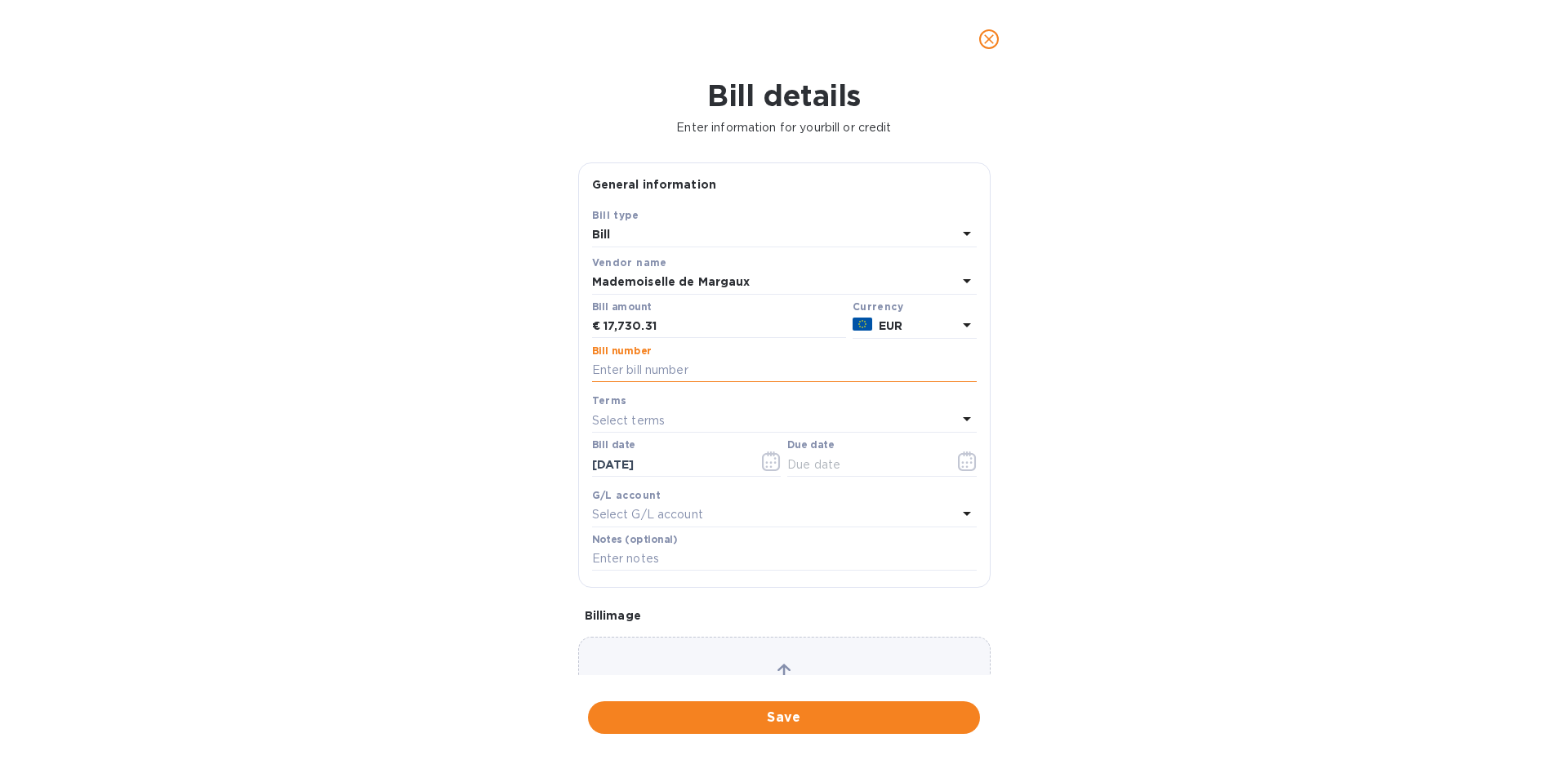
click at [621, 375] on input "text" at bounding box center [784, 370] width 385 height 25
type input "9BR 3936"
click at [972, 469] on icon "button" at bounding box center [967, 461] width 19 height 20
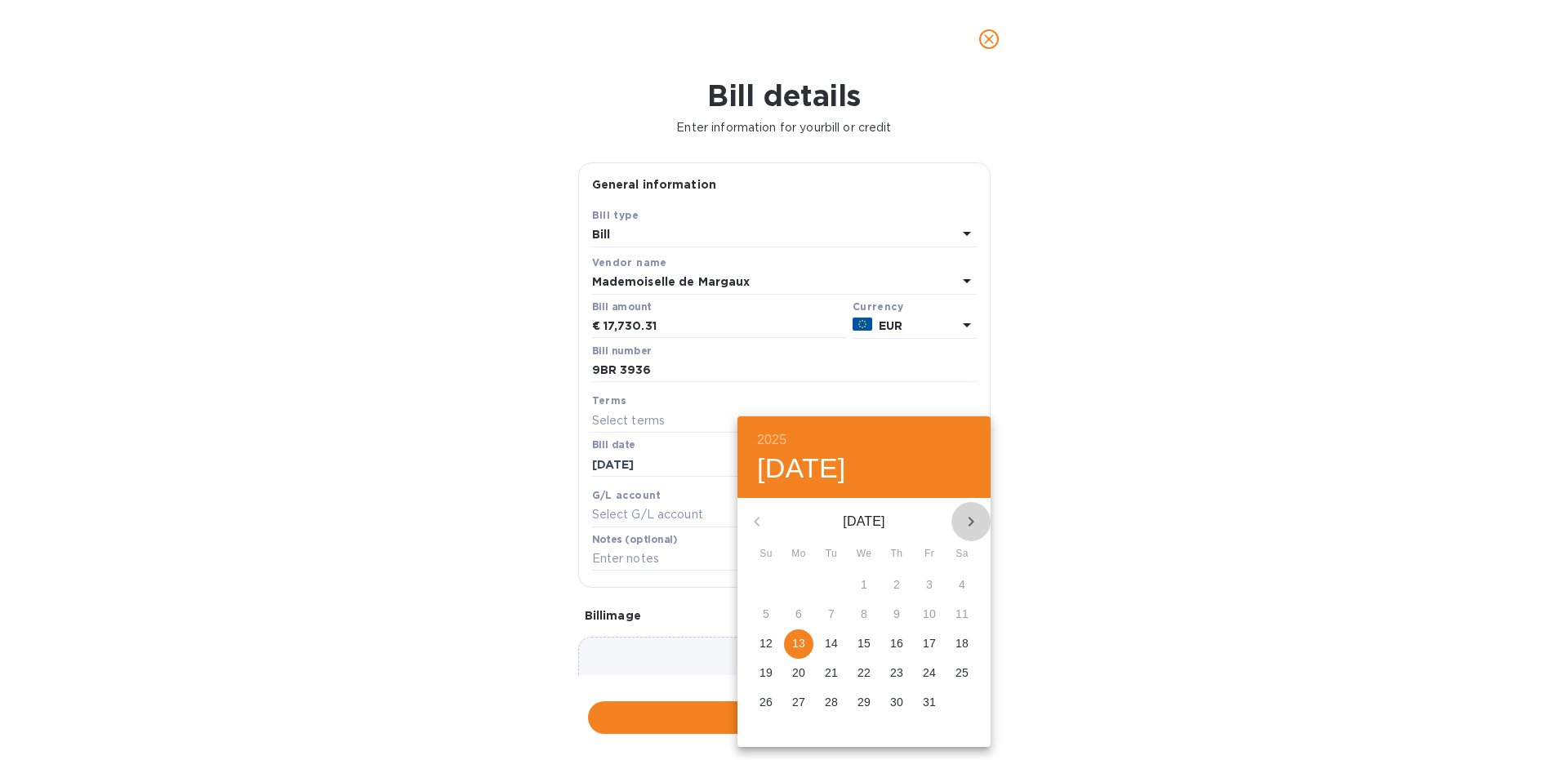
click at [968, 519] on icon "button" at bounding box center [970, 522] width 20 height 20
click at [900, 643] on p "13" at bounding box center [897, 642] width 13 height 16
type input "[DATE]"
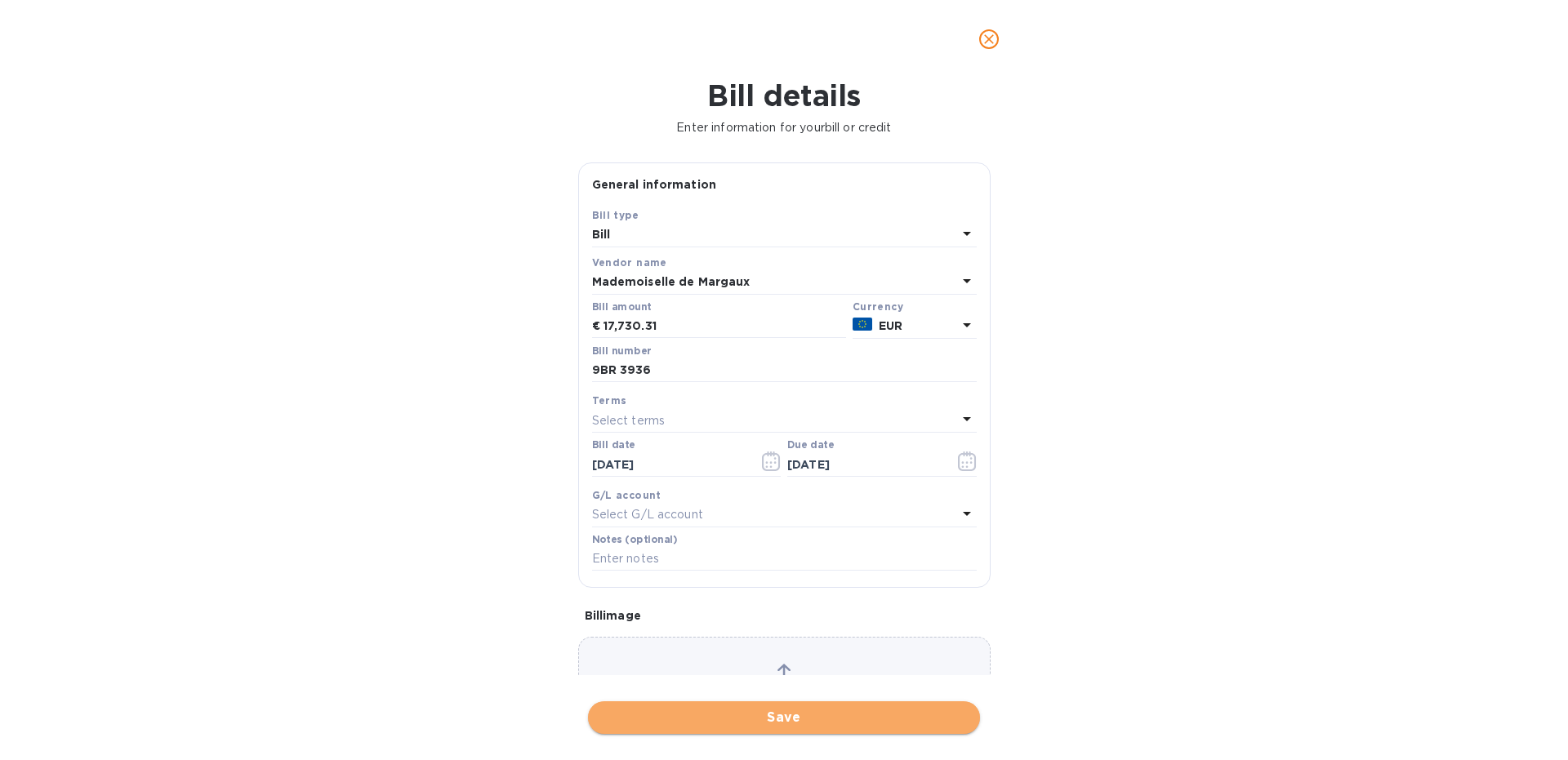
click at [731, 722] on span "Save" at bounding box center [783, 717] width 366 height 20
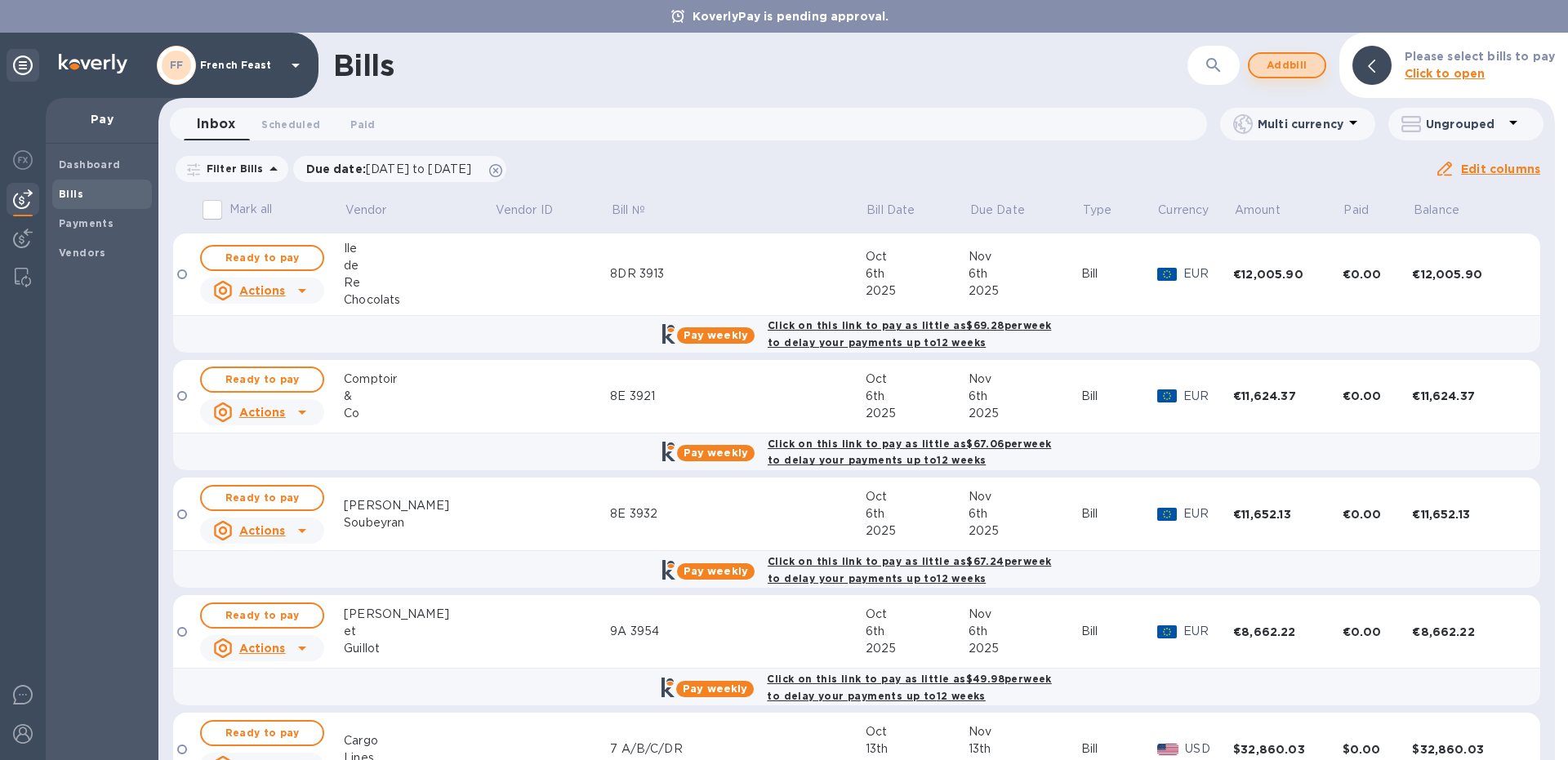
click at [1303, 59] on span "Add bill" at bounding box center [1287, 65] width 49 height 20
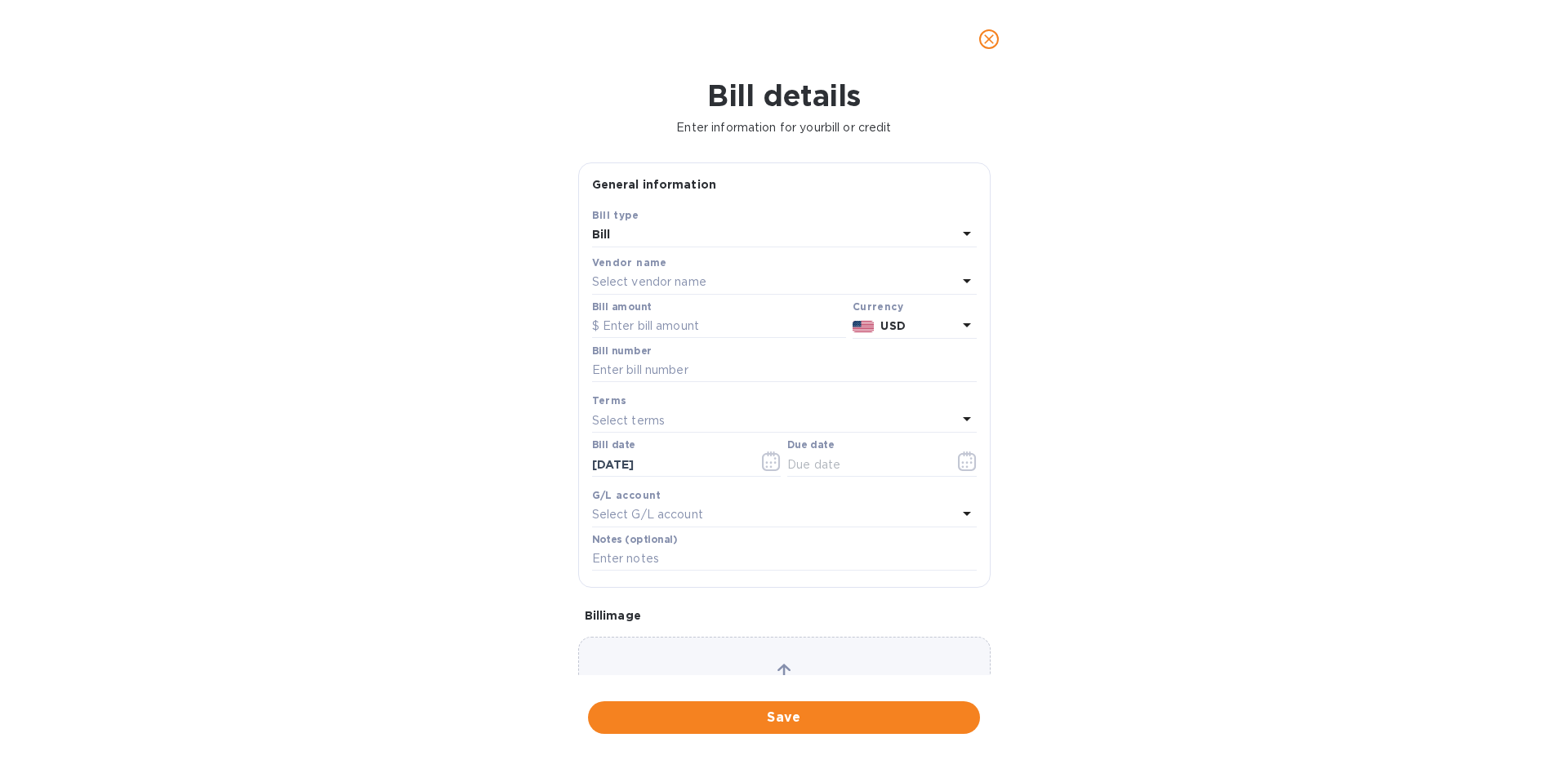
click at [635, 291] on p "Select vendor name" at bounding box center [649, 282] width 114 height 17
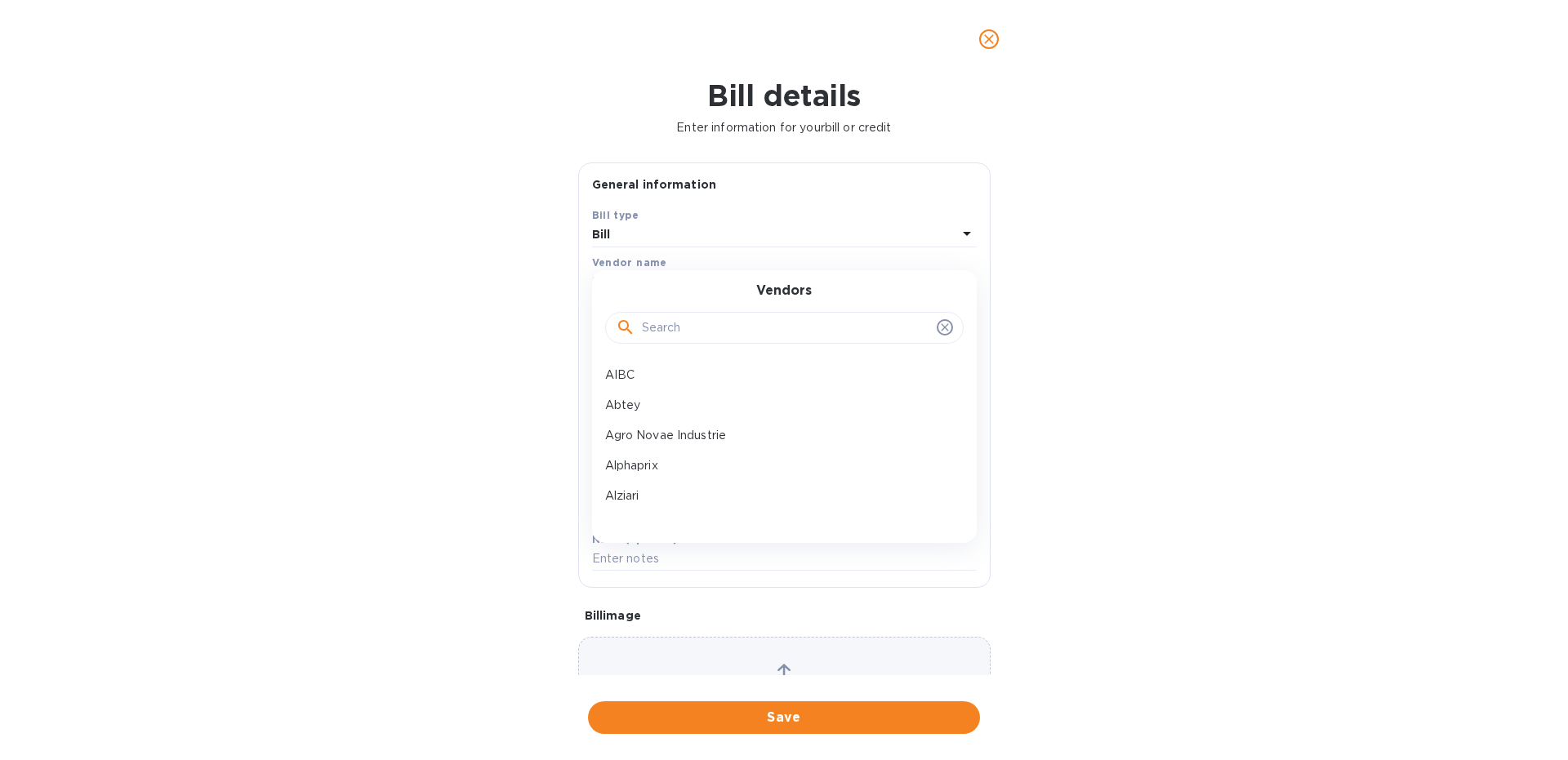
click at [649, 321] on div at bounding box center [784, 328] width 358 height 32
click at [650, 323] on input "text" at bounding box center [785, 329] width 288 height 25
type input "m"
type input "sap"
click at [677, 377] on p "[PERSON_NAME] Maxm's" at bounding box center [777, 375] width 345 height 17
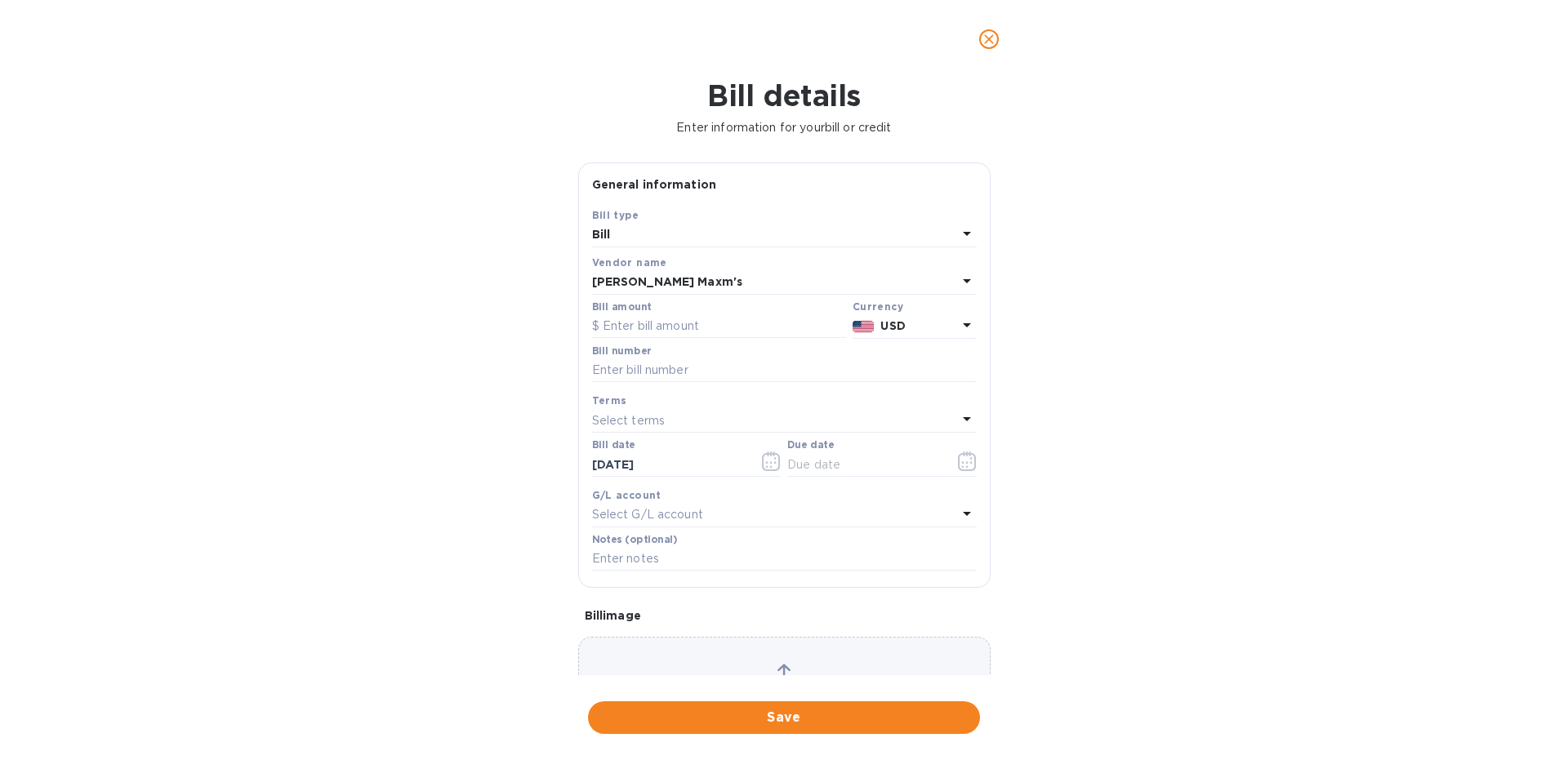
click at [619, 314] on div "Bill amount" at bounding box center [718, 320] width 254 height 38
click at [619, 316] on input "text" at bounding box center [718, 327] width 254 height 25
paste input "23,219.82"
type input "23,219.82"
click at [915, 334] on p "USD" at bounding box center [918, 326] width 76 height 17
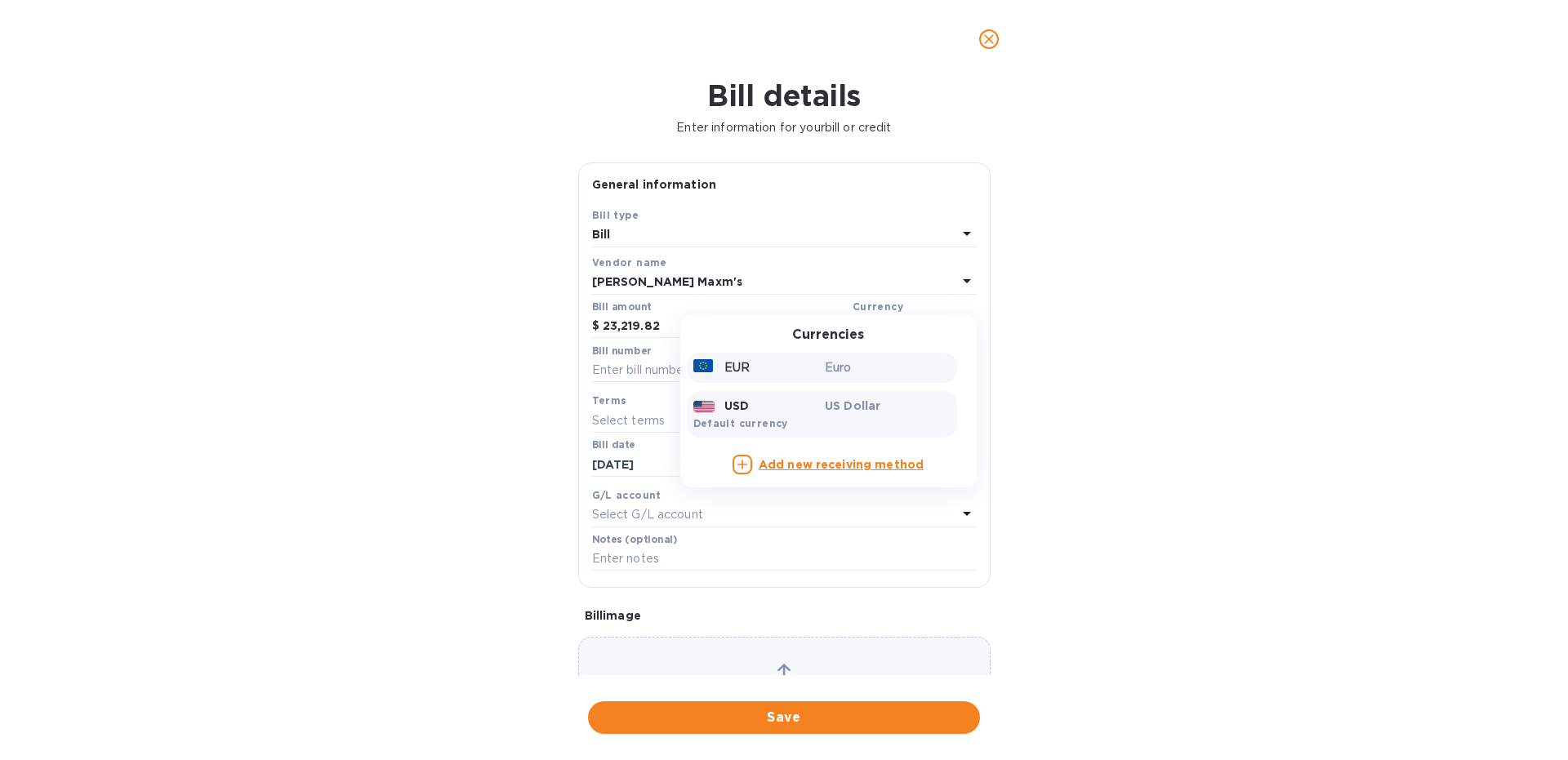
click at [807, 371] on div "EUR" at bounding box center [755, 368] width 132 height 24
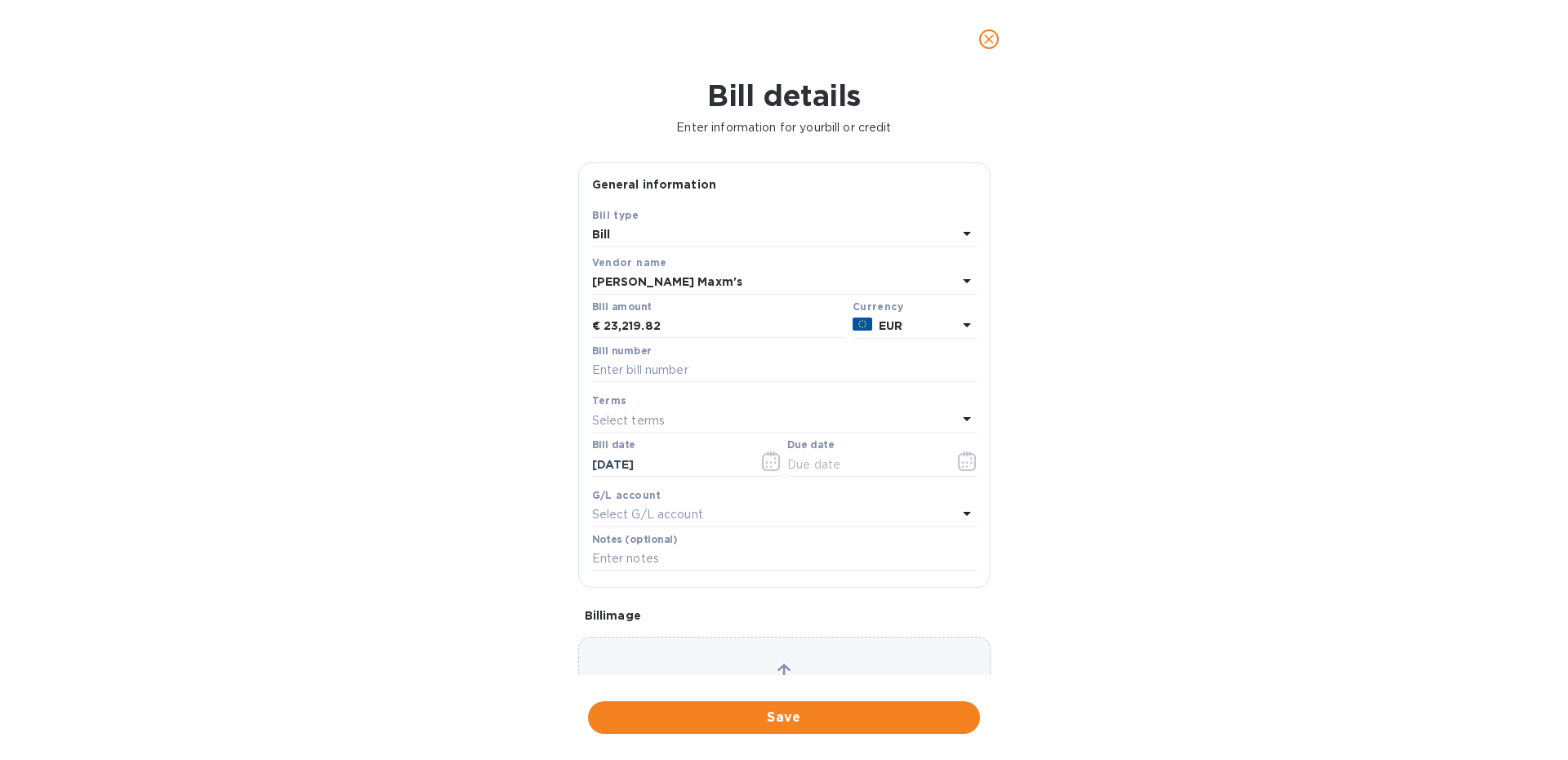
click at [333, 430] on div "Bill details Enter information for your bill or credit General information Save…" at bounding box center [784, 418] width 1568 height 681
click at [668, 369] on input "text" at bounding box center [784, 370] width 385 height 25
type input "9BR 3920"
click at [973, 460] on icon "button" at bounding box center [967, 461] width 19 height 20
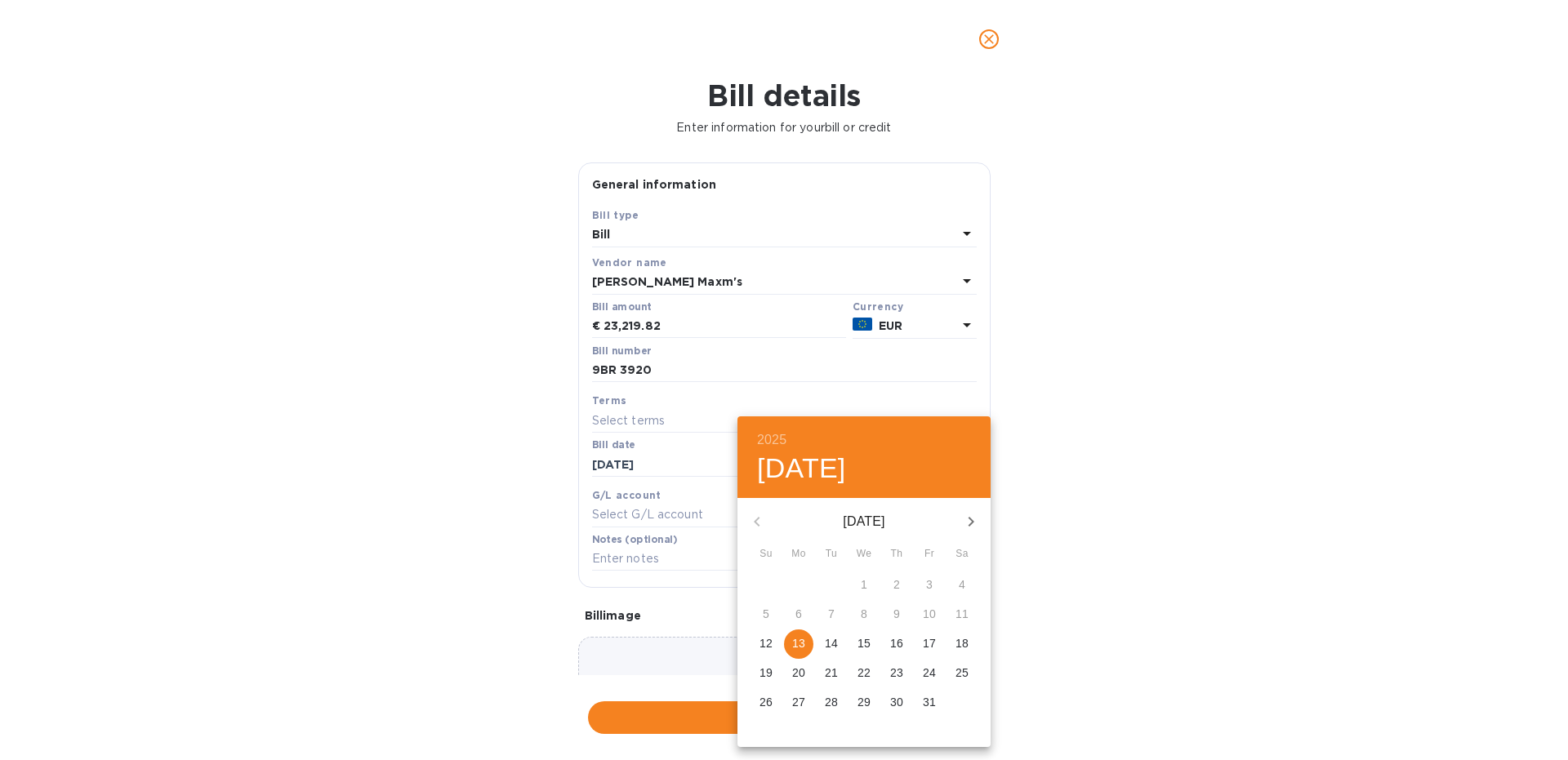
click at [966, 524] on icon "button" at bounding box center [970, 522] width 20 height 20
click at [895, 635] on p "13" at bounding box center [897, 642] width 13 height 16
type input "[DATE]"
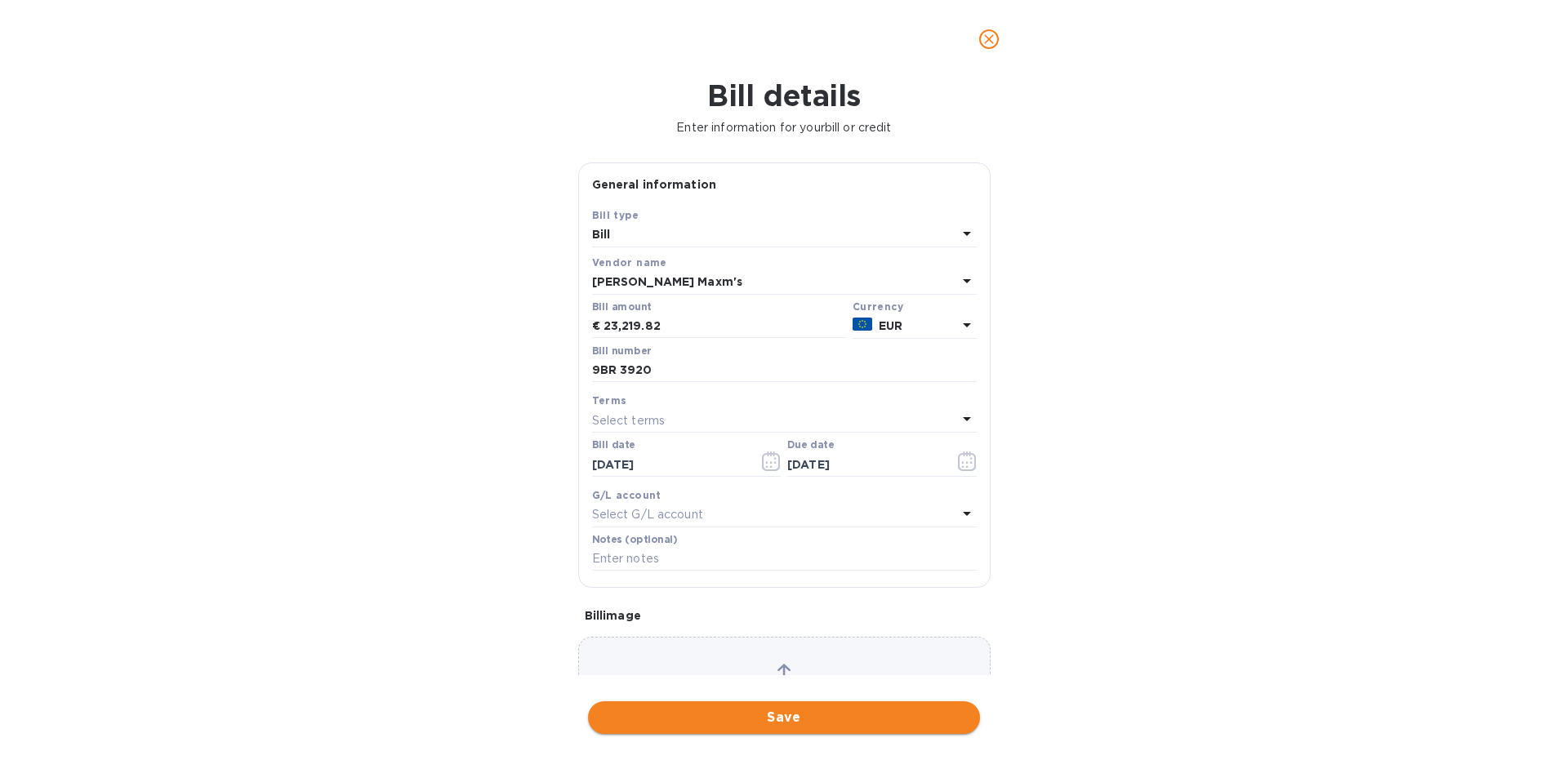
click at [699, 721] on span "Save" at bounding box center [783, 717] width 366 height 20
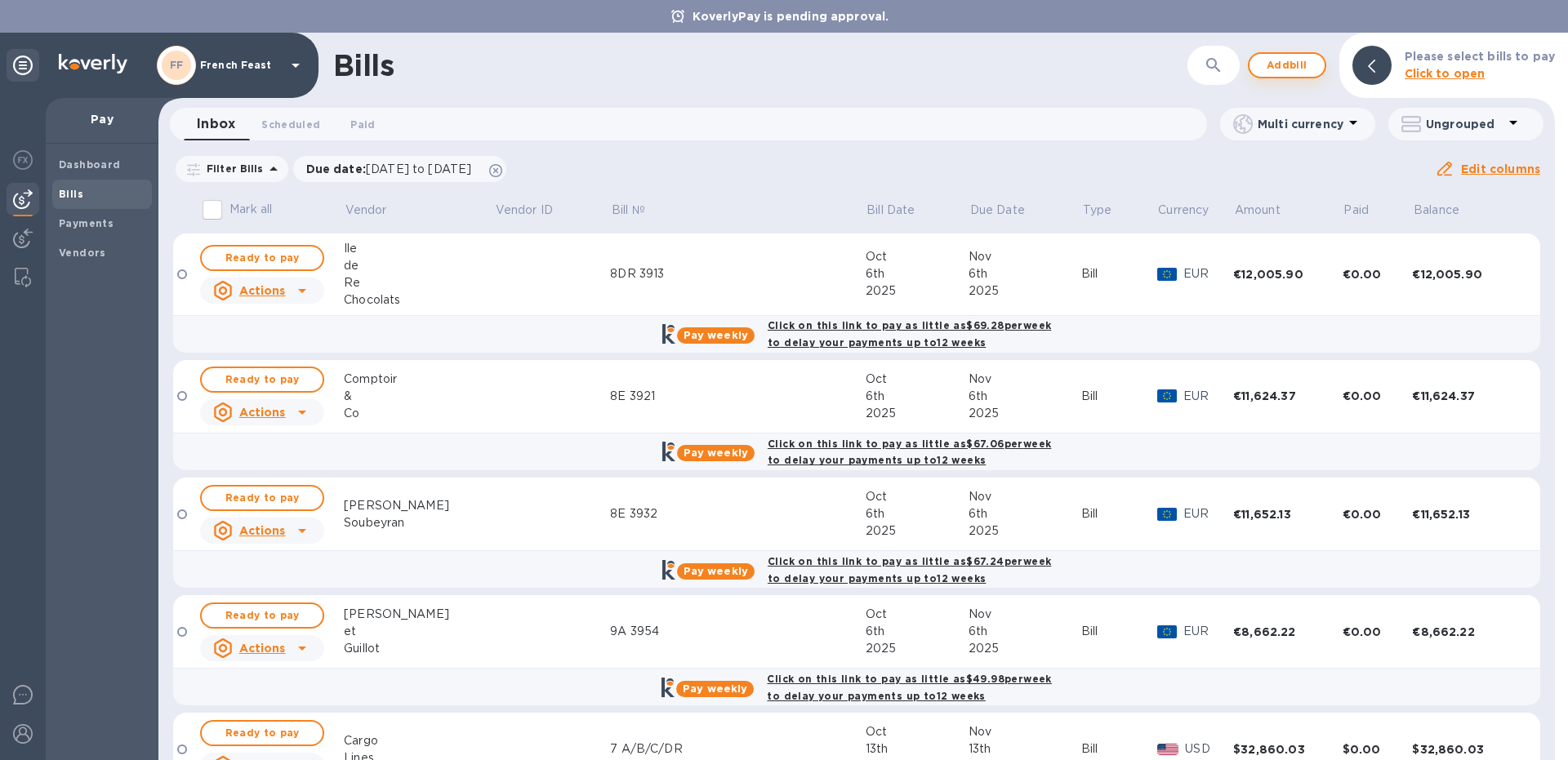
click at [1291, 71] on span "Add bill" at bounding box center [1287, 65] width 49 height 20
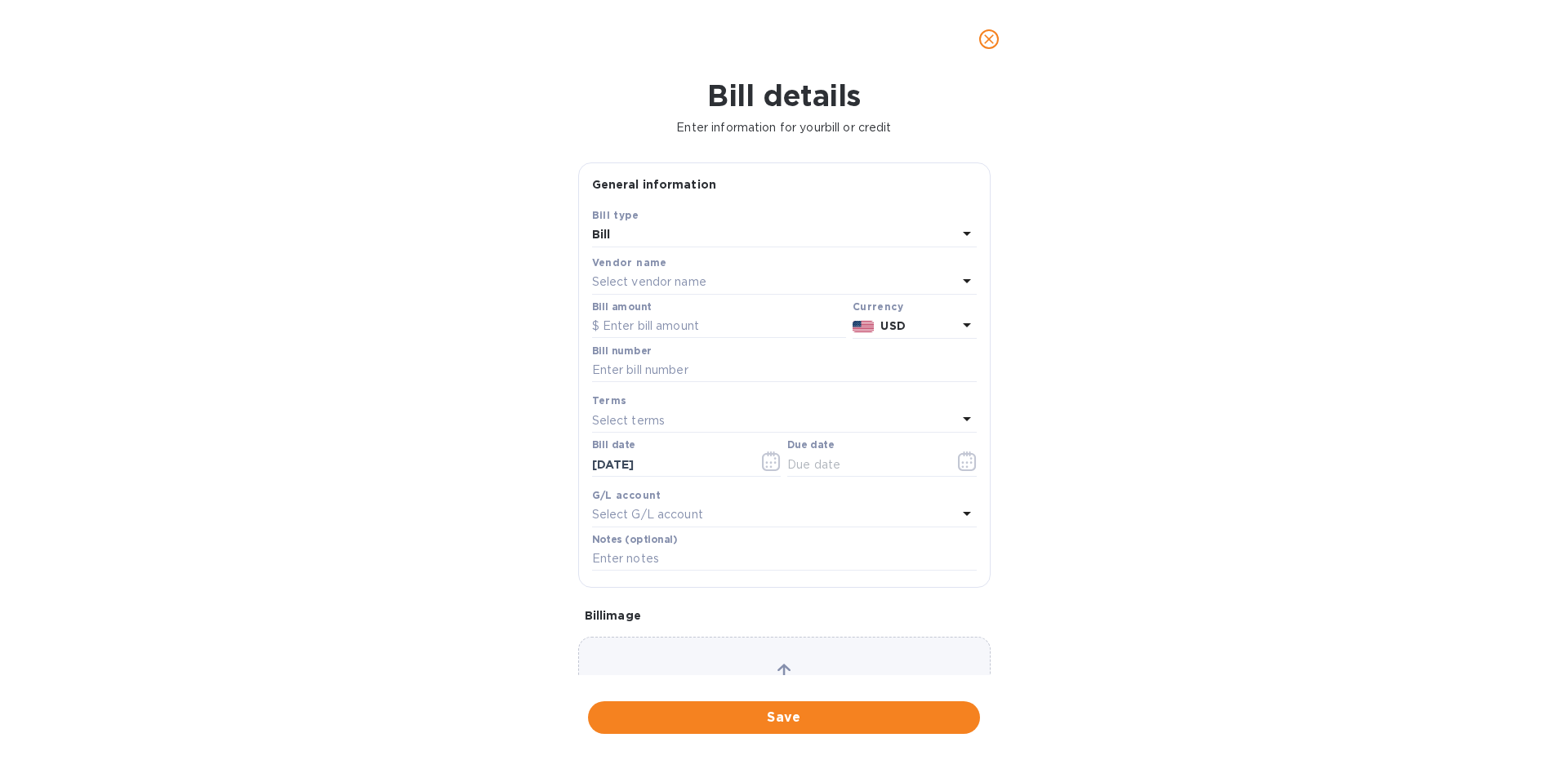
click at [711, 271] on div "Vendor name" at bounding box center [784, 262] width 385 height 17
click at [698, 279] on p "Select vendor name" at bounding box center [649, 282] width 114 height 17
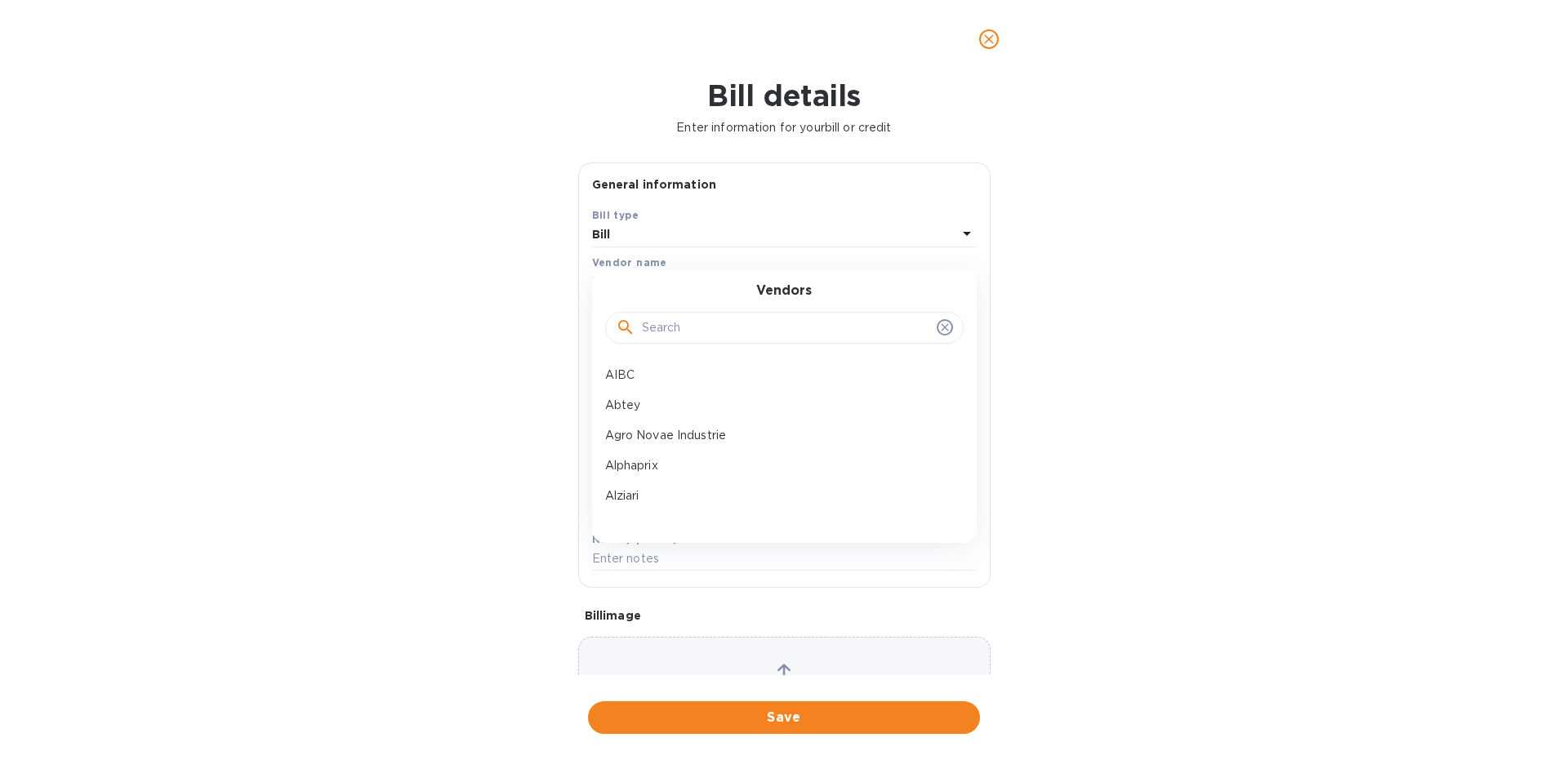
click at [705, 320] on input "text" at bounding box center [785, 329] width 288 height 25
type input "pec"
click at [679, 375] on p "Pecou" at bounding box center [777, 375] width 345 height 17
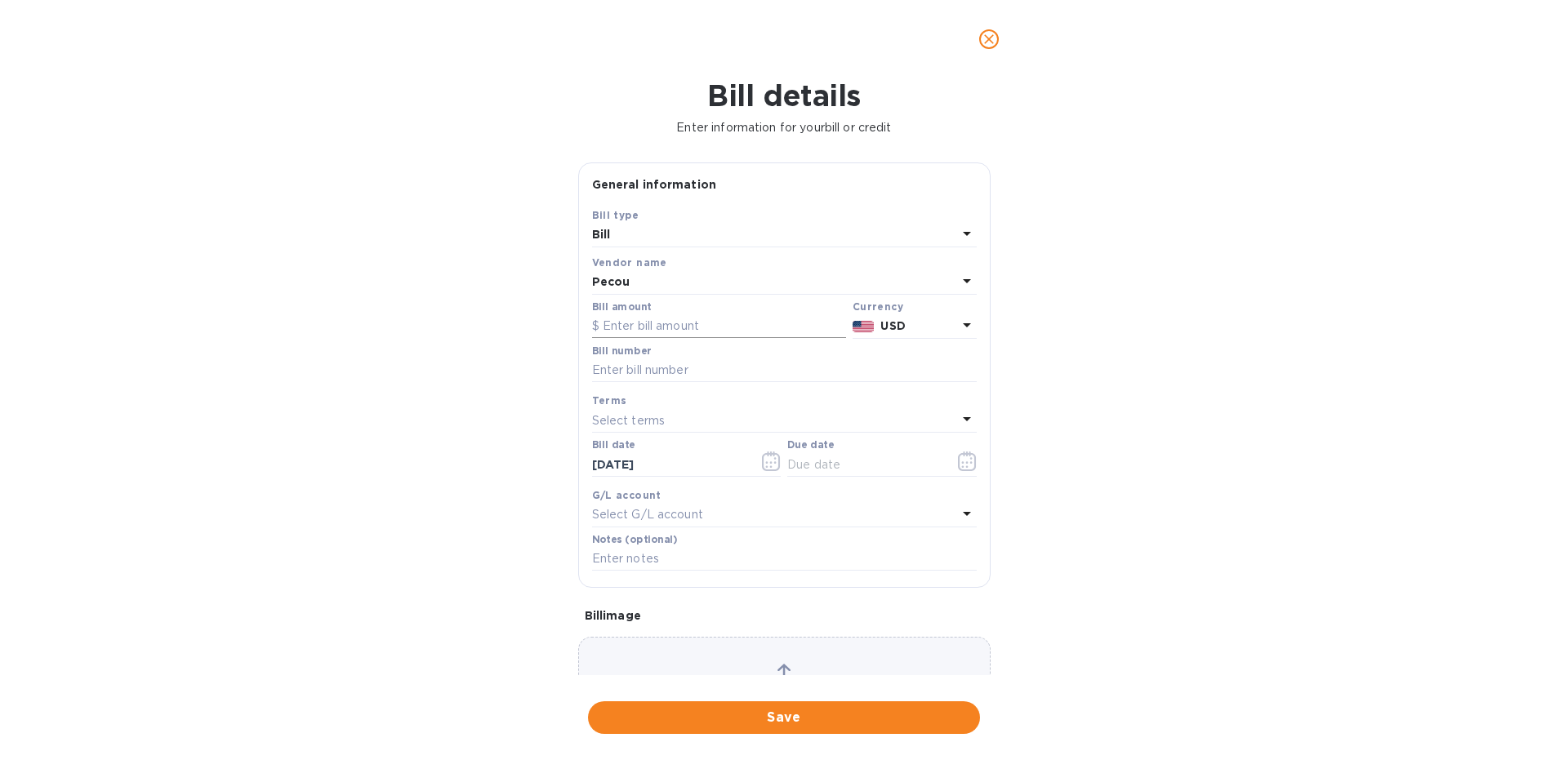
click at [623, 332] on input "text" at bounding box center [718, 327] width 254 height 25
paste input "7,098.60"
type input "7,098.60"
click at [940, 321] on div "Currency USD" at bounding box center [914, 318] width 124 height 40
click at [941, 321] on p "USD" at bounding box center [918, 326] width 76 height 17
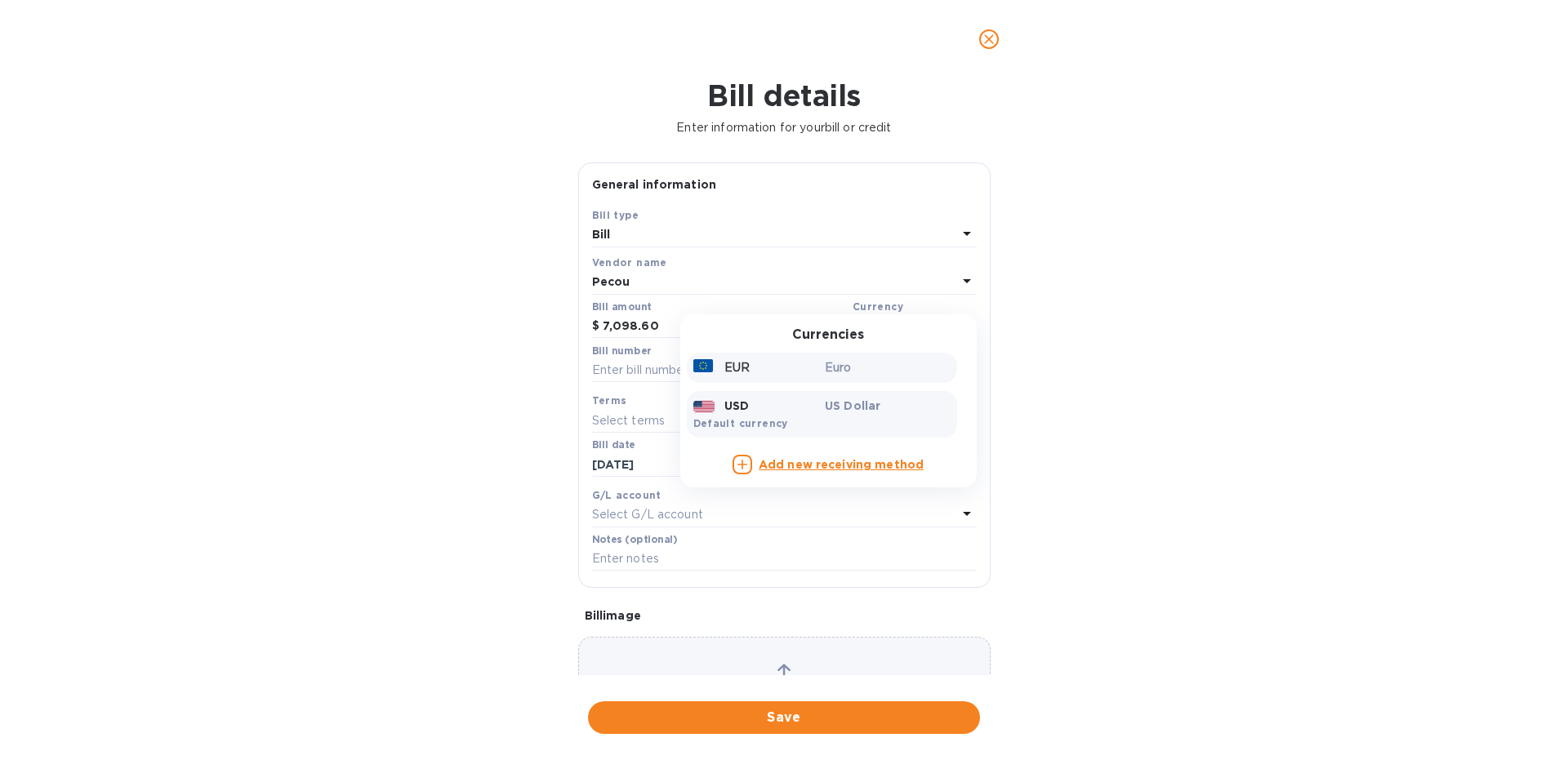
click at [786, 374] on div "EUR" at bounding box center [755, 368] width 132 height 24
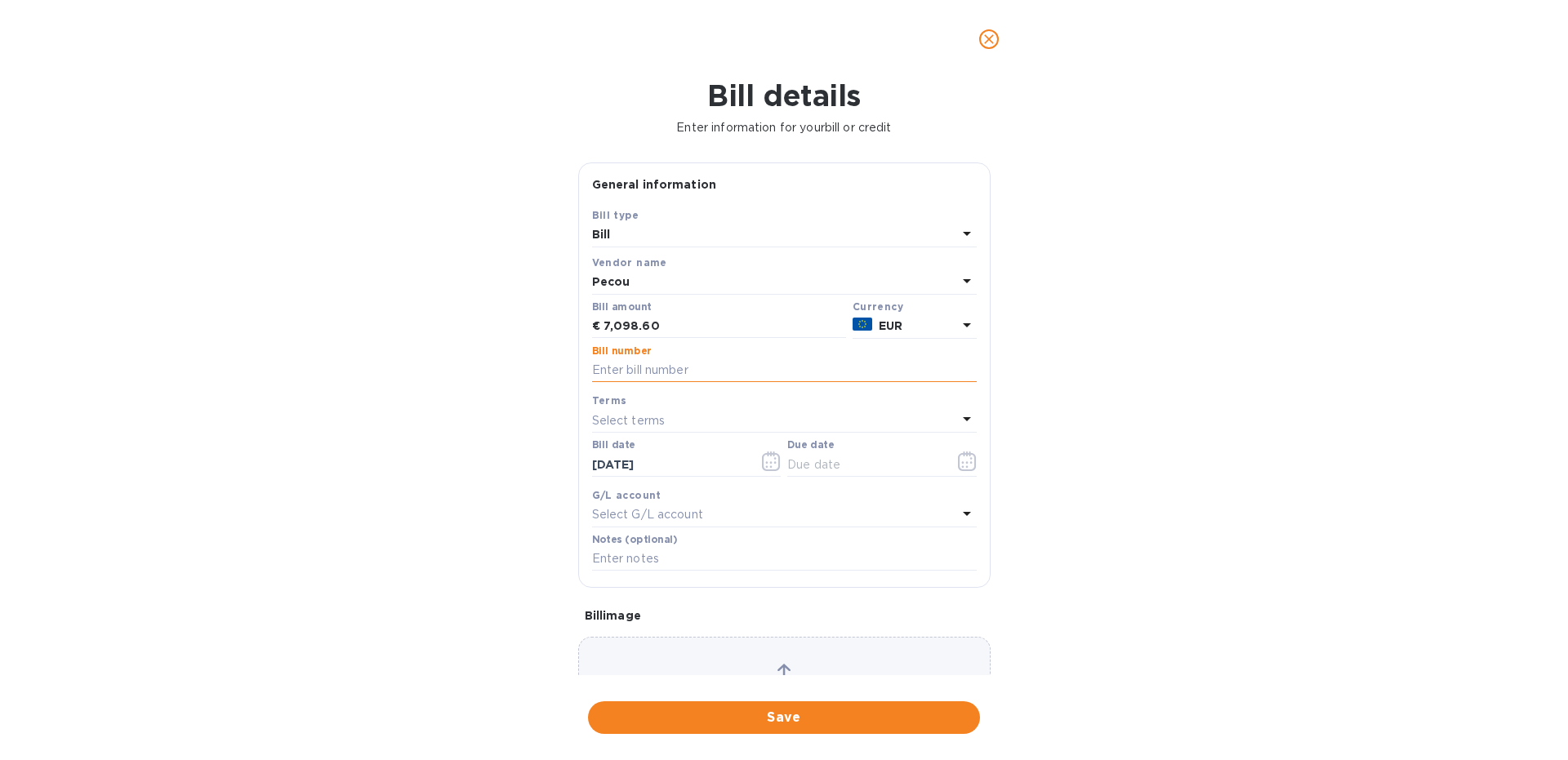
click at [665, 369] on input "text" at bounding box center [784, 370] width 385 height 25
type input "9BR 3941"
click at [966, 466] on icon "button" at bounding box center [967, 461] width 19 height 20
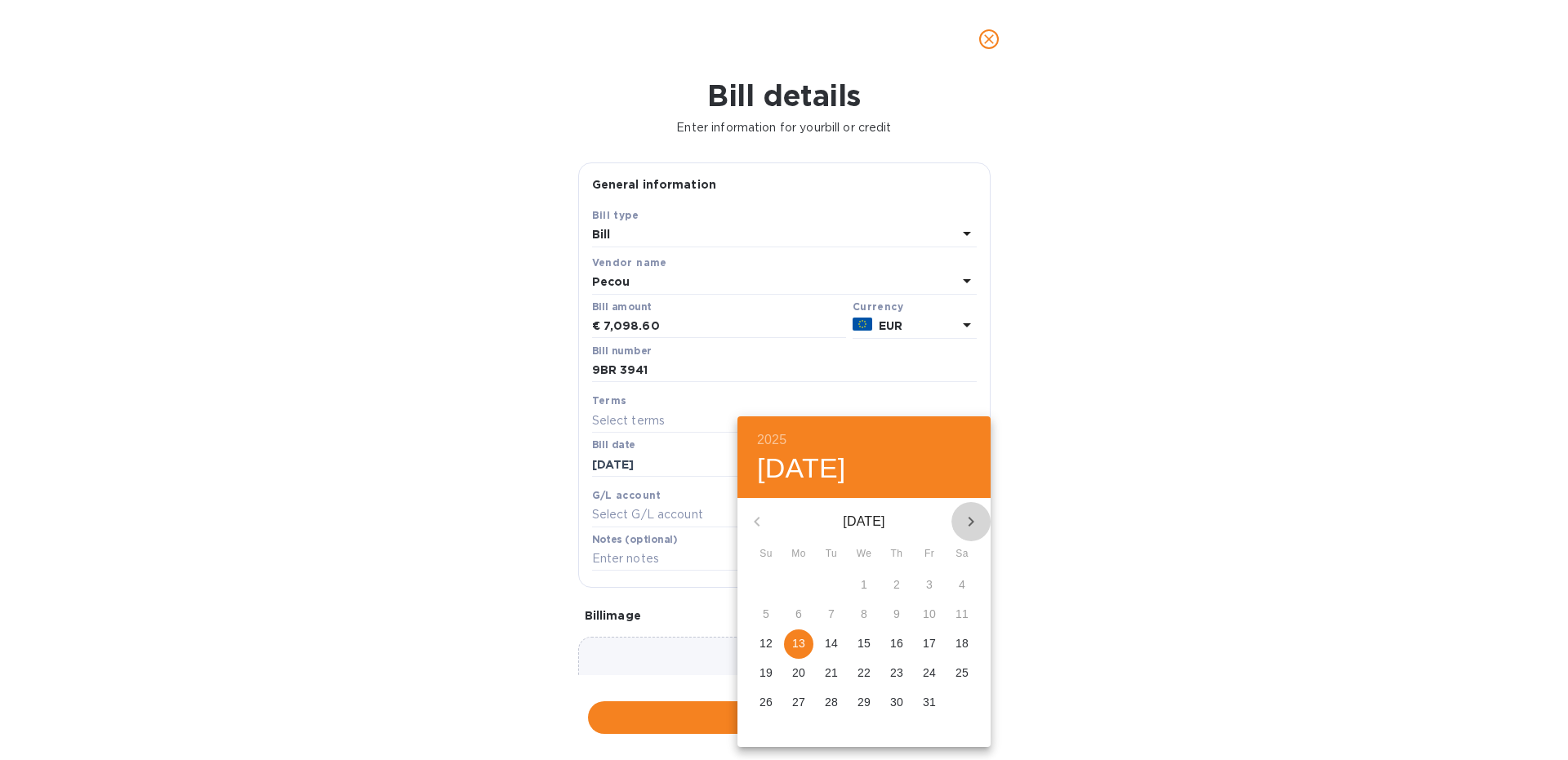
click at [969, 512] on icon "button" at bounding box center [970, 522] width 20 height 20
click at [890, 644] on span "13" at bounding box center [896, 642] width 29 height 16
type input "[DATE]"
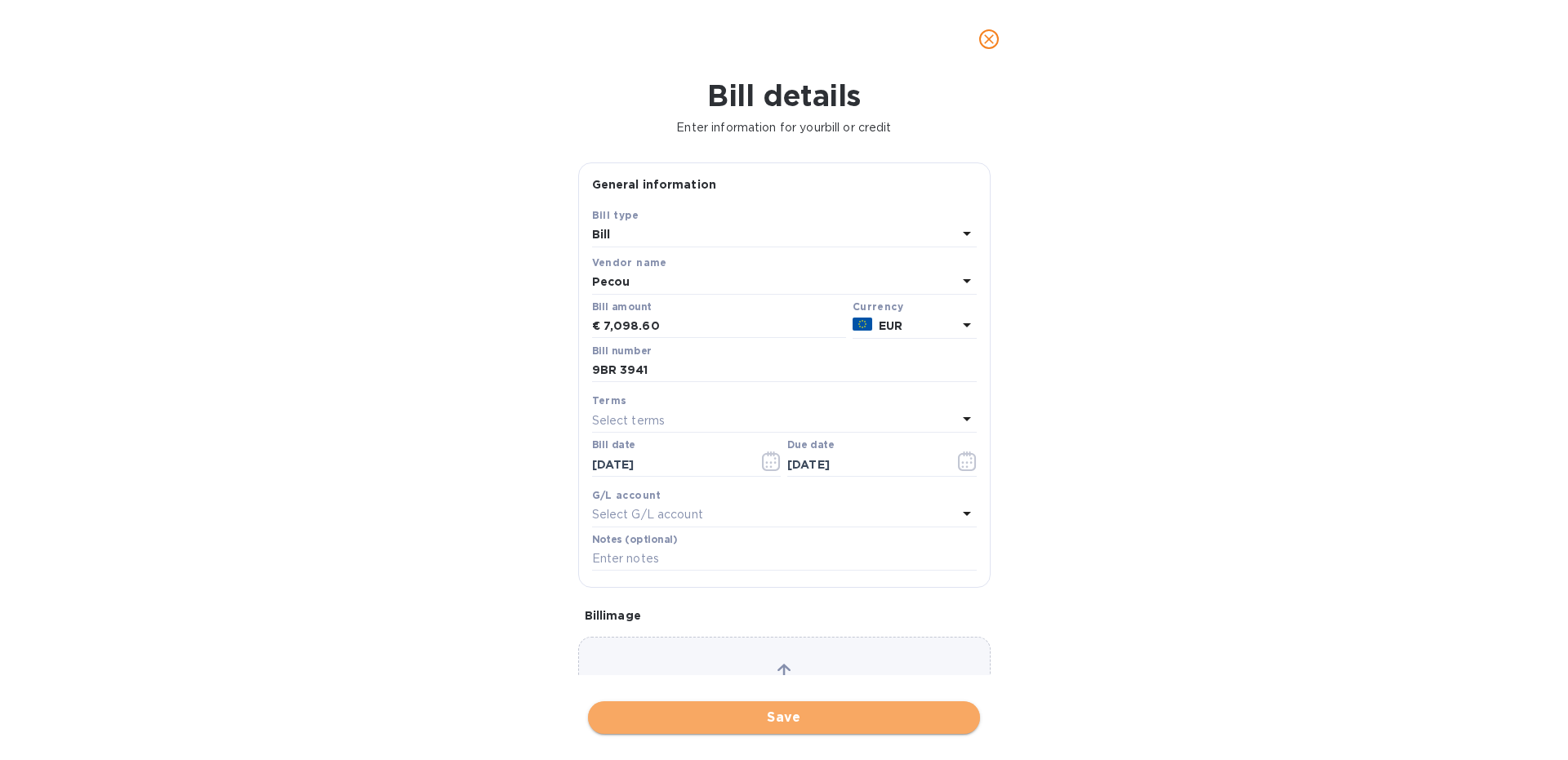
click at [755, 711] on span "Save" at bounding box center [783, 717] width 366 height 20
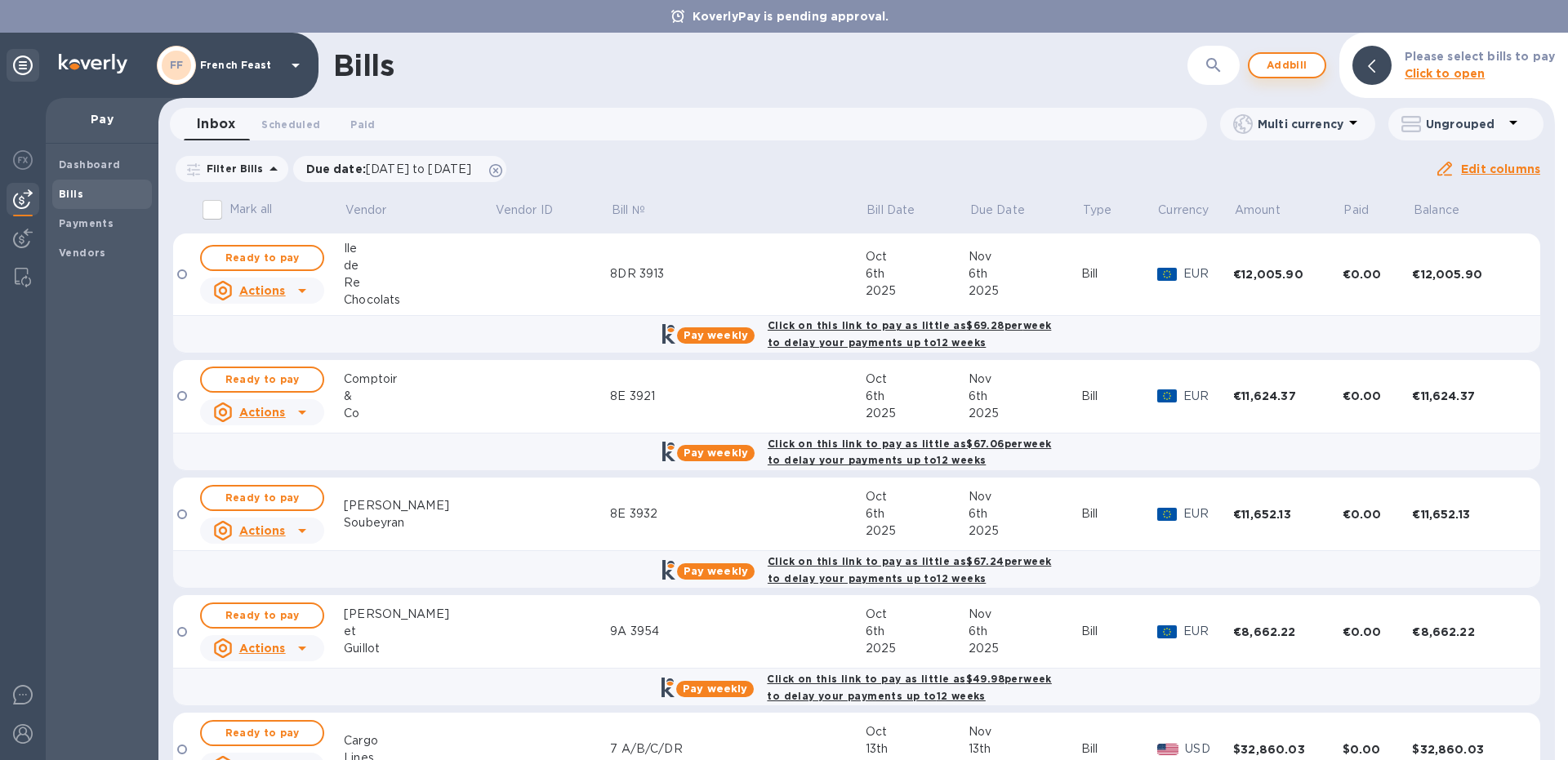
click at [1291, 64] on span "Add bill" at bounding box center [1287, 65] width 49 height 20
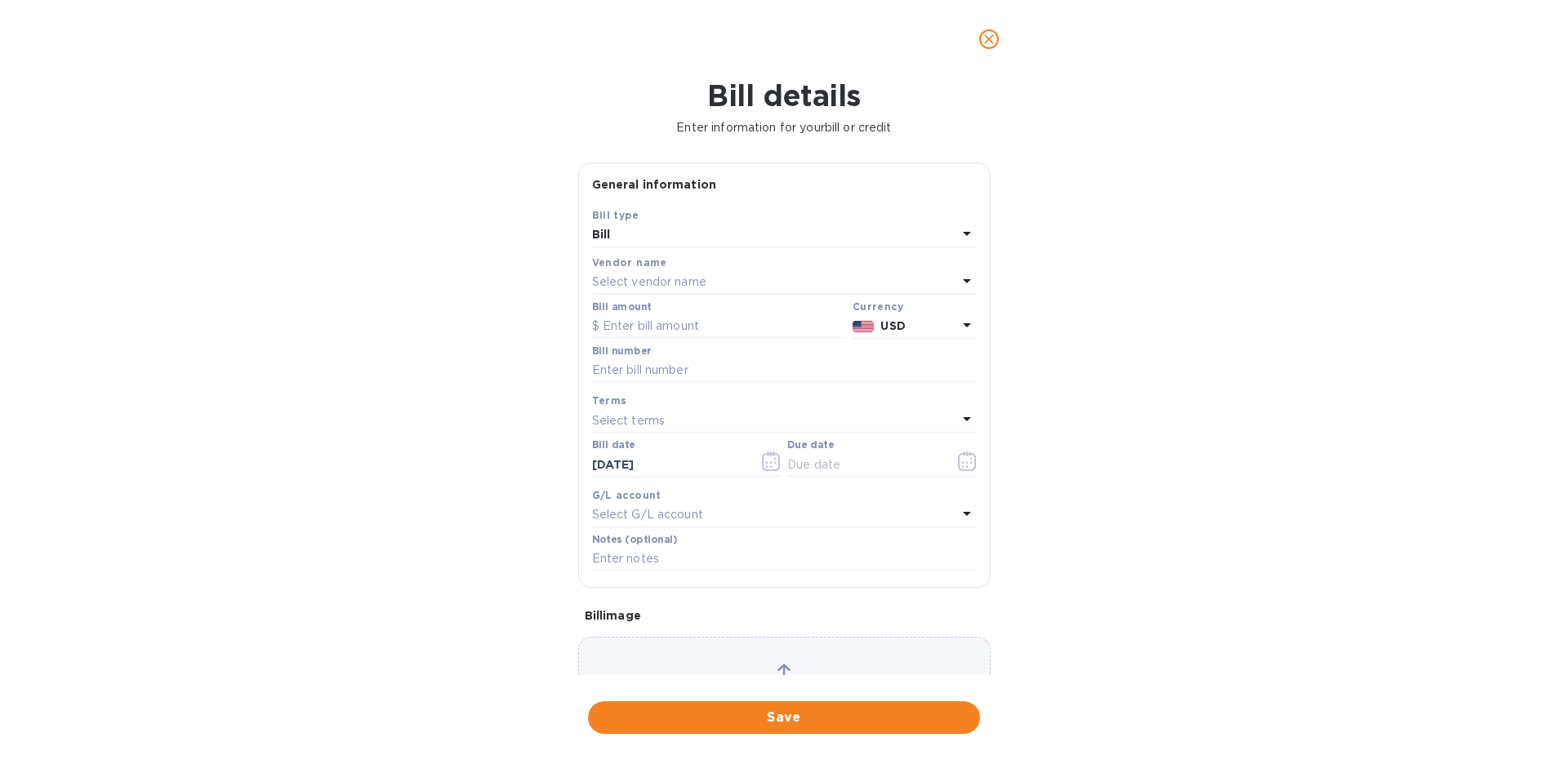
click at [606, 281] on p "Select vendor name" at bounding box center [649, 282] width 114 height 17
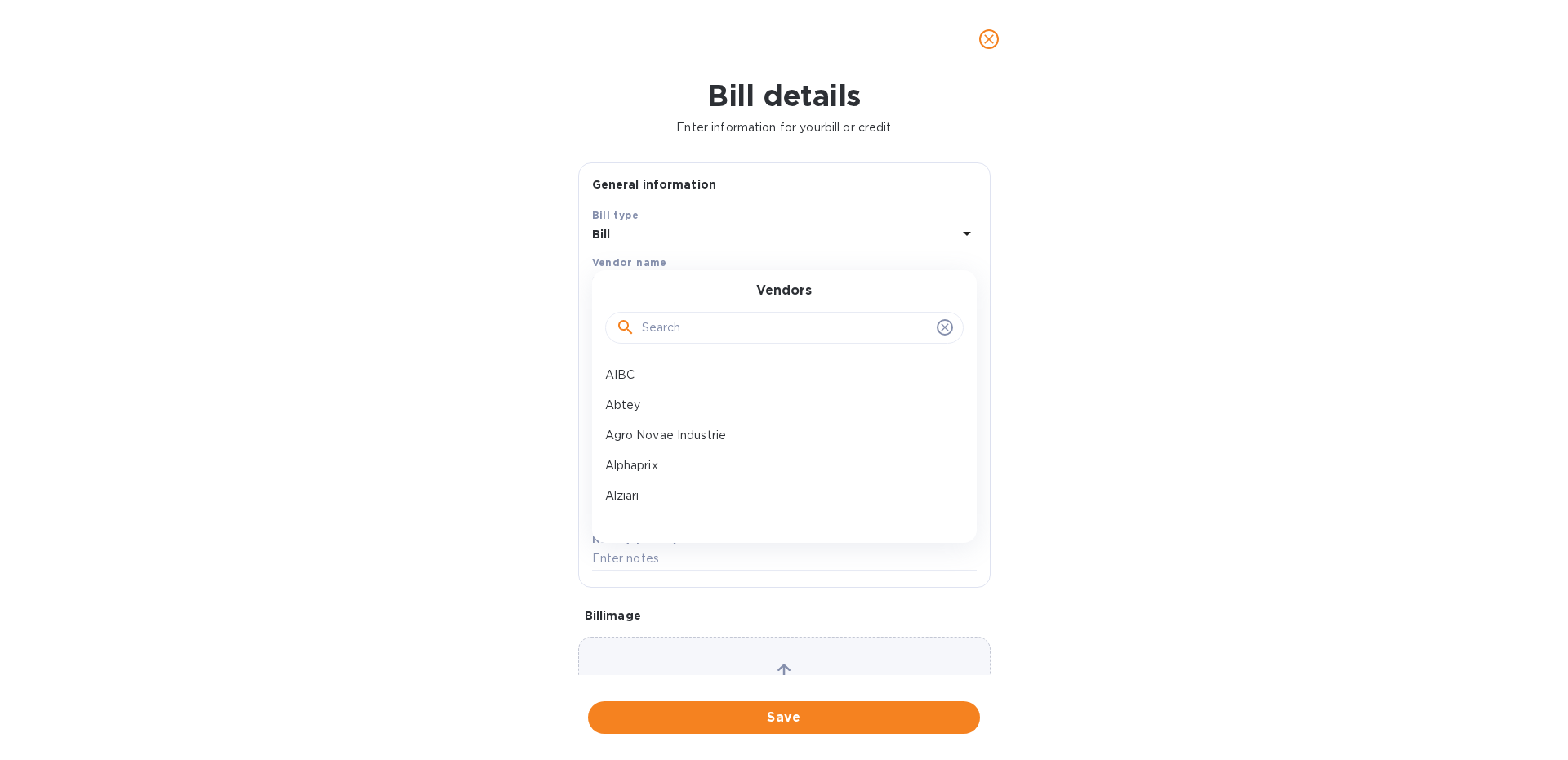
click at [657, 328] on input "text" at bounding box center [785, 329] width 288 height 25
type input "flav"
click at [699, 381] on p "[PERSON_NAME]" at bounding box center [777, 375] width 345 height 17
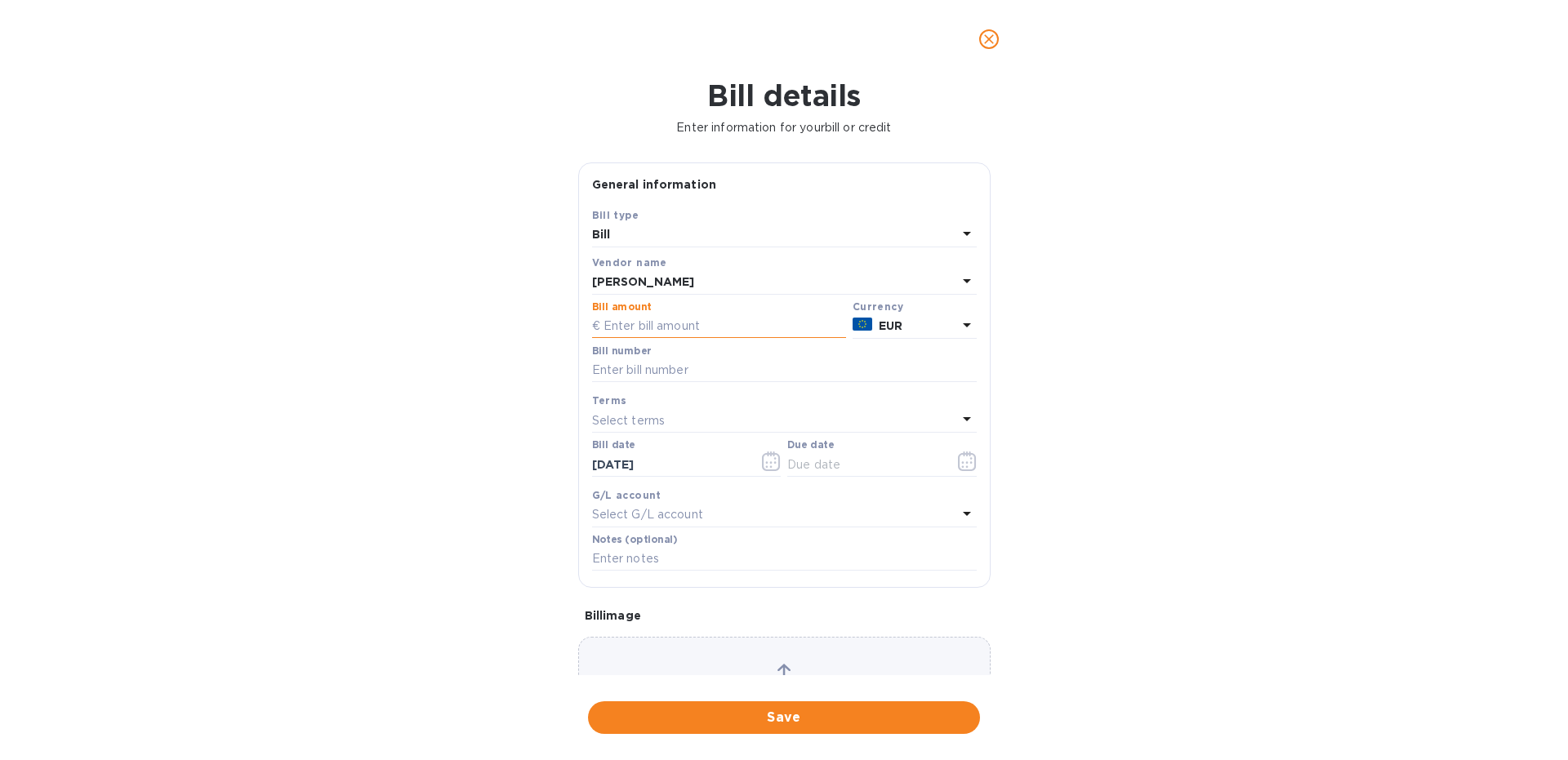
click at [621, 320] on input "text" at bounding box center [718, 327] width 254 height 25
paste input "39,513.24"
type input "39,513.24"
click at [609, 368] on input "text" at bounding box center [784, 370] width 385 height 25
type input "9C 4024"
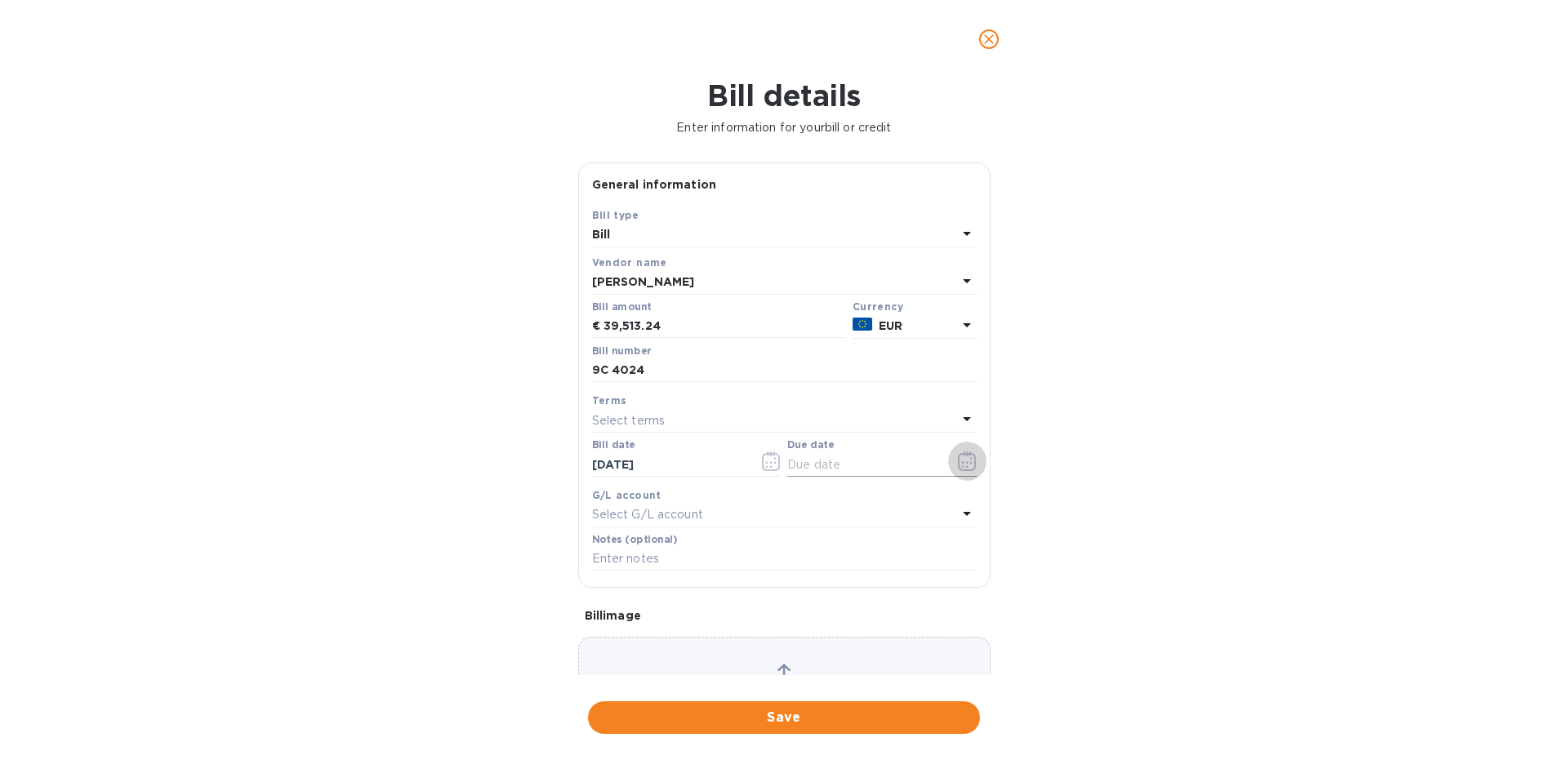
click at [966, 463] on icon "button" at bounding box center [967, 461] width 19 height 20
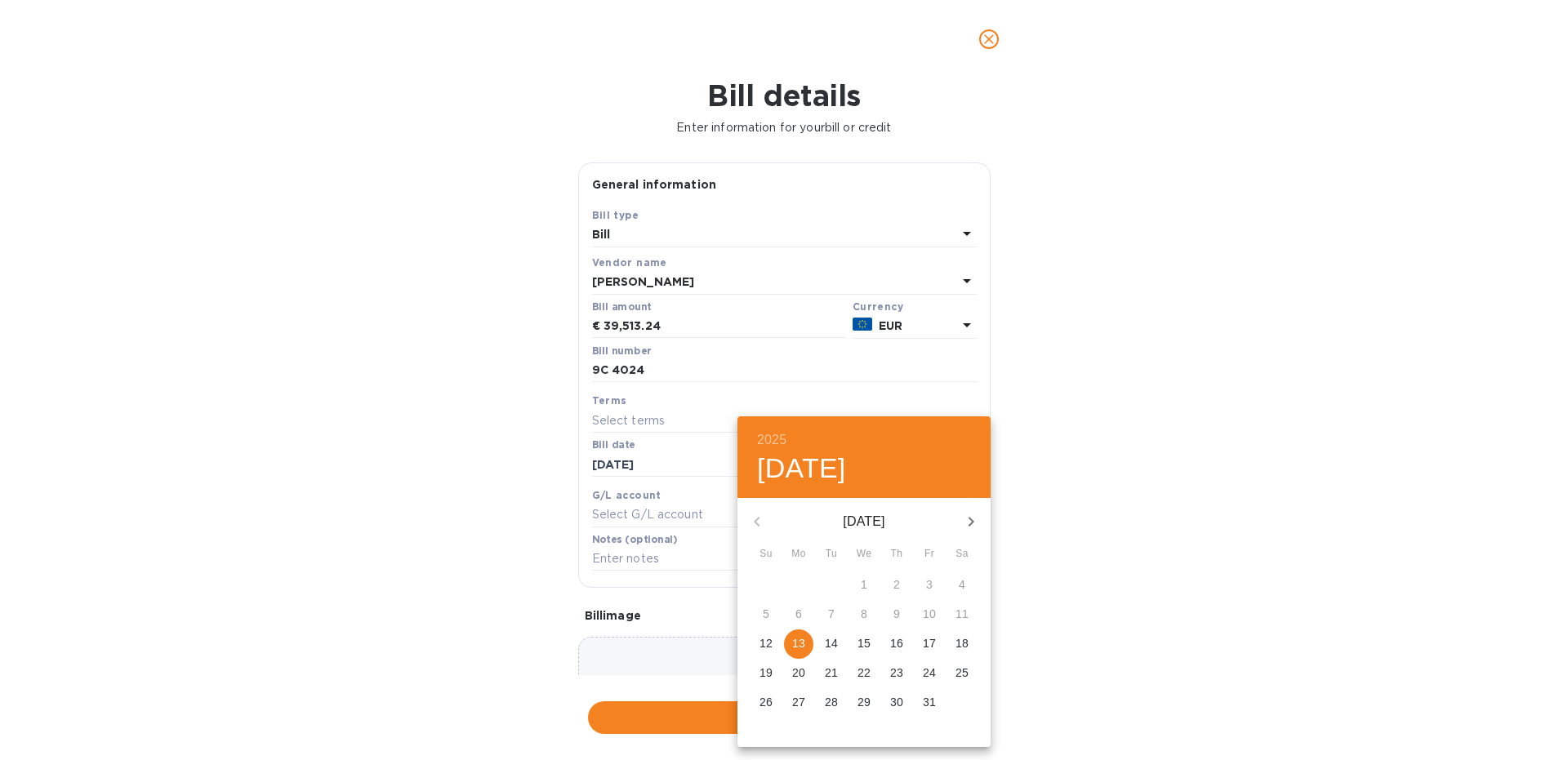
click at [967, 522] on icon "button" at bounding box center [970, 522] width 20 height 20
click at [906, 646] on span "13" at bounding box center [896, 642] width 29 height 16
type input "[DATE]"
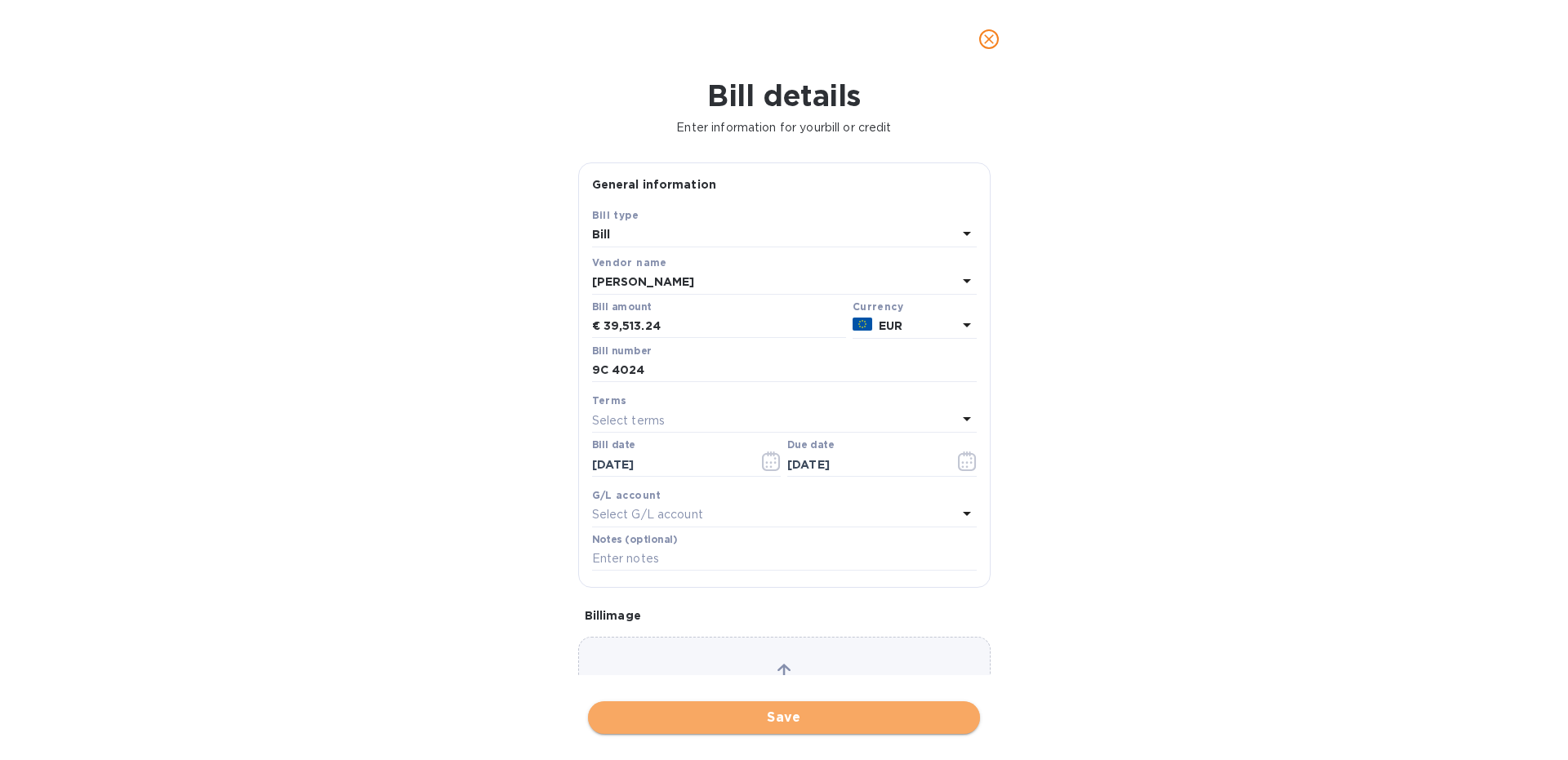
click at [819, 720] on span "Save" at bounding box center [783, 717] width 366 height 20
